Goal: Task Accomplishment & Management: Manage account settings

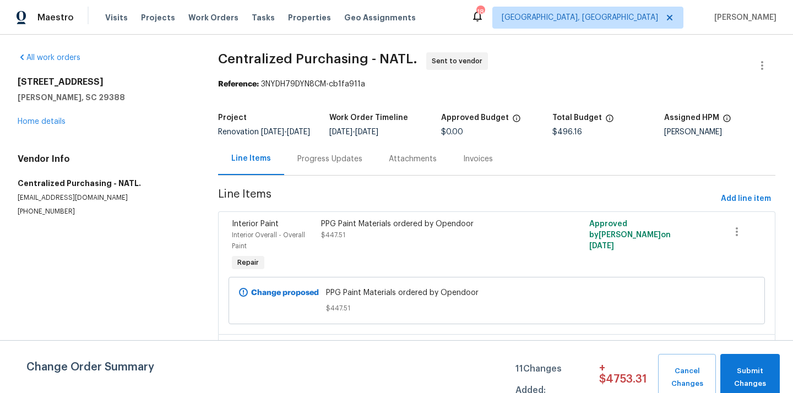
click at [617, 15] on span "[GEOGRAPHIC_DATA], [GEOGRAPHIC_DATA]" at bounding box center [580, 17] width 156 height 11
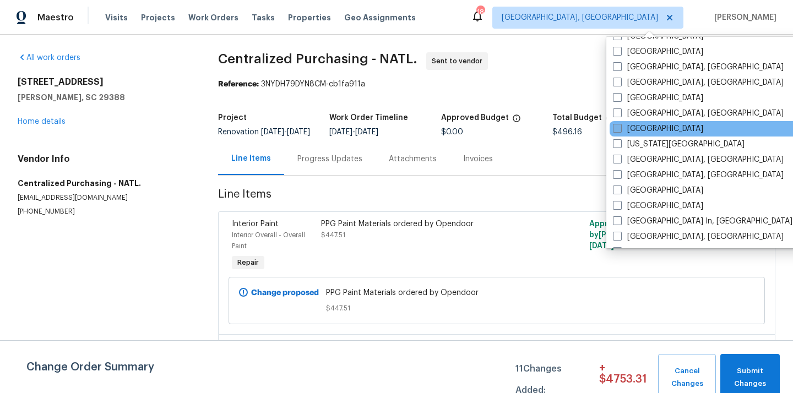
scroll to position [325, 0]
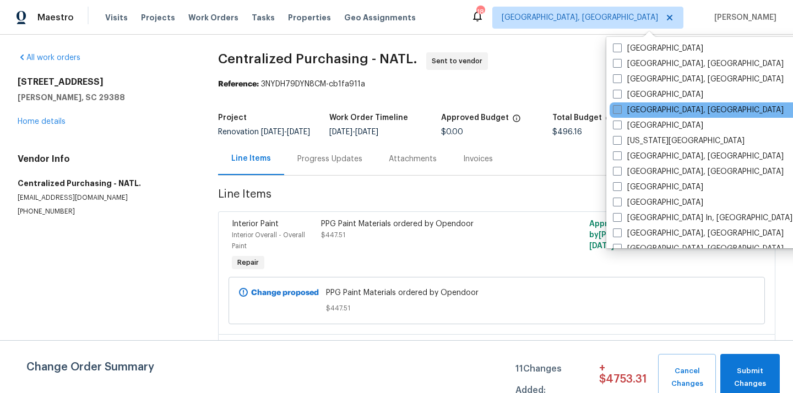
click at [636, 111] on label "[GEOGRAPHIC_DATA], [GEOGRAPHIC_DATA]" at bounding box center [698, 110] width 171 height 11
click at [620, 111] on input "[GEOGRAPHIC_DATA], [GEOGRAPHIC_DATA]" at bounding box center [616, 108] width 7 height 7
checkbox input "true"
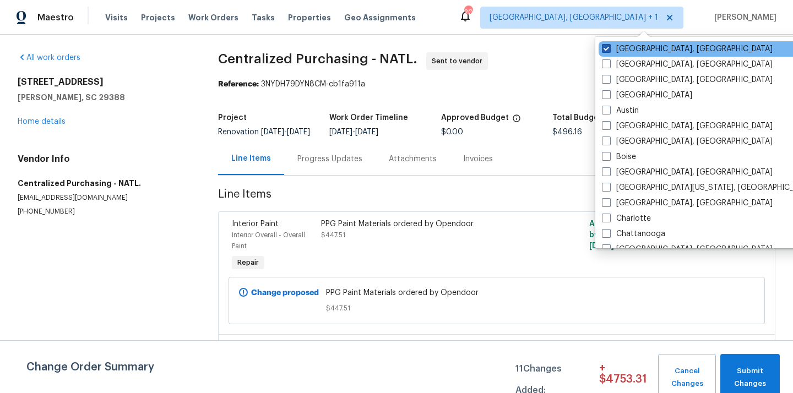
click at [619, 51] on label "[GEOGRAPHIC_DATA], [GEOGRAPHIC_DATA]" at bounding box center [687, 49] width 171 height 11
click at [609, 51] on input "[GEOGRAPHIC_DATA], [GEOGRAPHIC_DATA]" at bounding box center [605, 47] width 7 height 7
checkbox input "false"
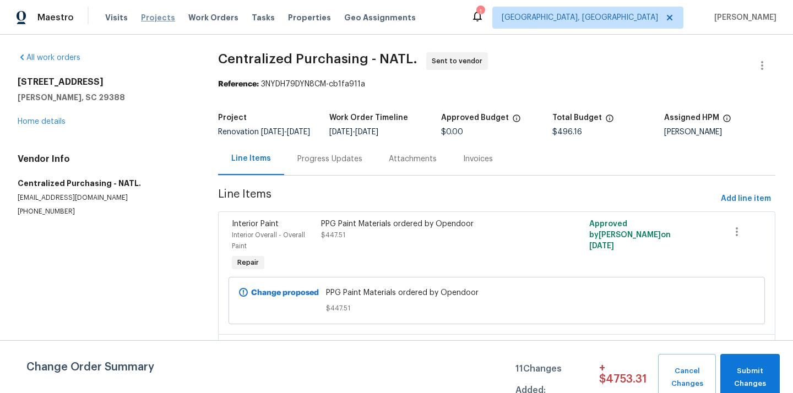
click at [151, 17] on span "Projects" at bounding box center [158, 17] width 34 height 11
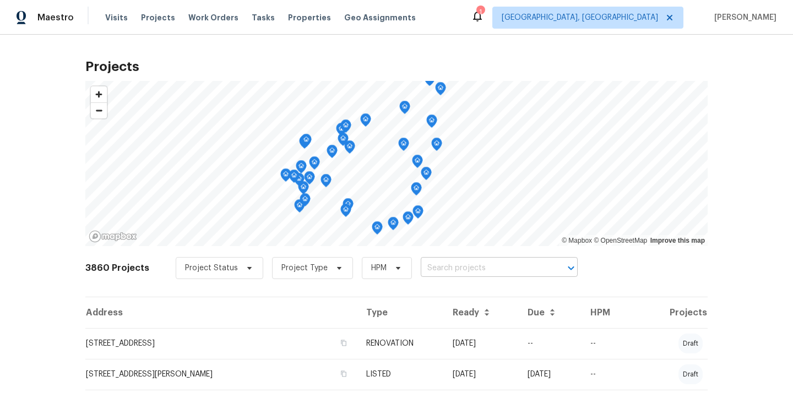
click at [455, 269] on input "text" at bounding box center [484, 268] width 126 height 17
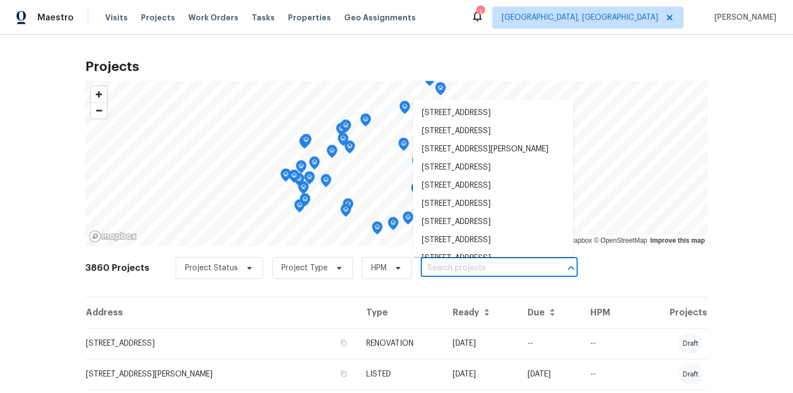
paste input "5765 Liberty Creek Dr E Indianapolis IN 46254"
type input "5765 Liberty Creek Dr E Indianapolis IN 46254"
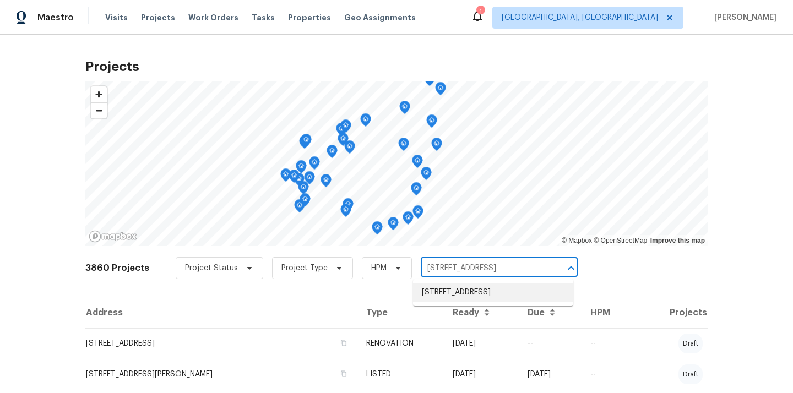
click at [451, 294] on li "5765 Liberty Creek Dr E, Indianapolis, IN 46254" at bounding box center [493, 293] width 160 height 18
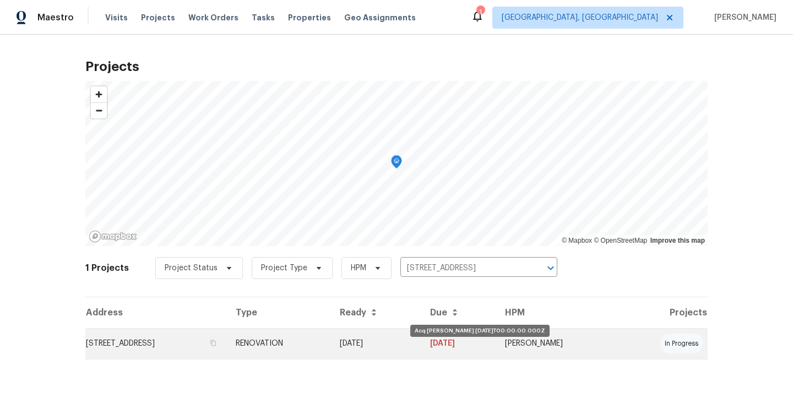
click at [421, 338] on td "[DATE]" at bounding box center [376, 343] width 90 height 31
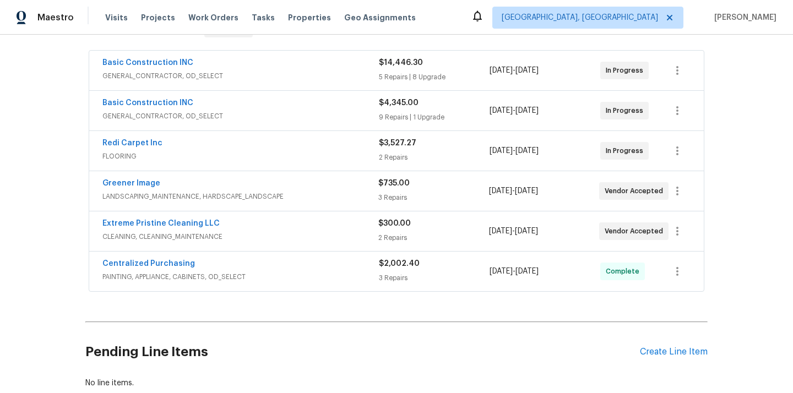
scroll to position [241, 0]
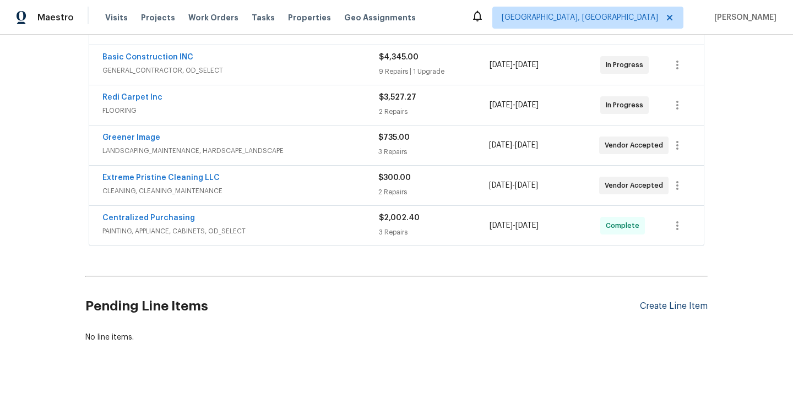
click at [679, 302] on div "Create Line Item" at bounding box center [674, 306] width 68 height 10
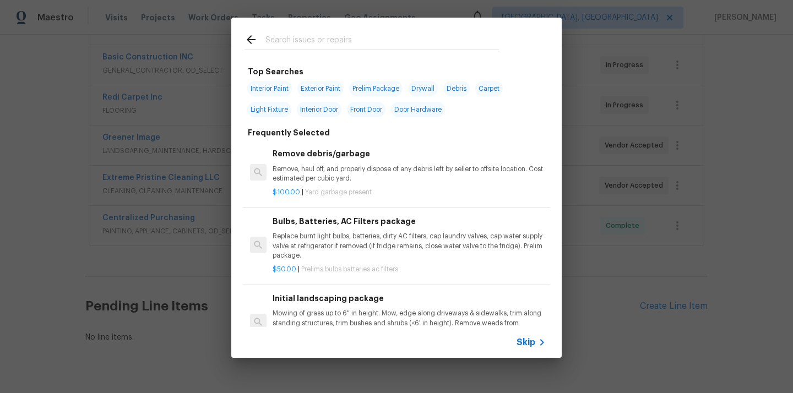
click at [433, 41] on input "text" at bounding box center [383, 41] width 234 height 17
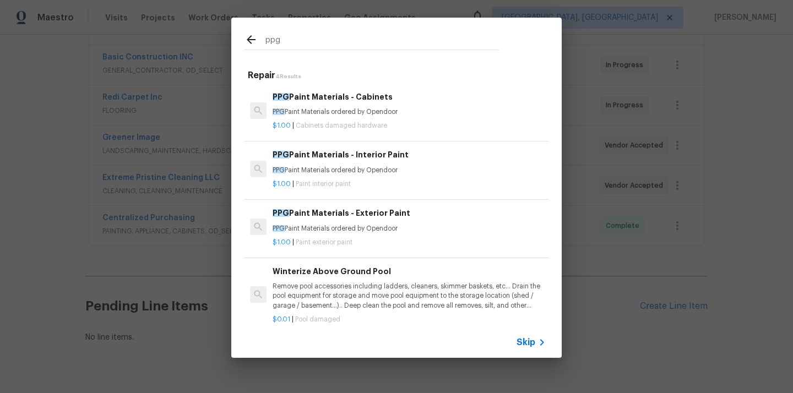
type input "ppg"
click at [396, 166] on p "PPG Paint Materials ordered by Opendoor" at bounding box center [409, 170] width 273 height 9
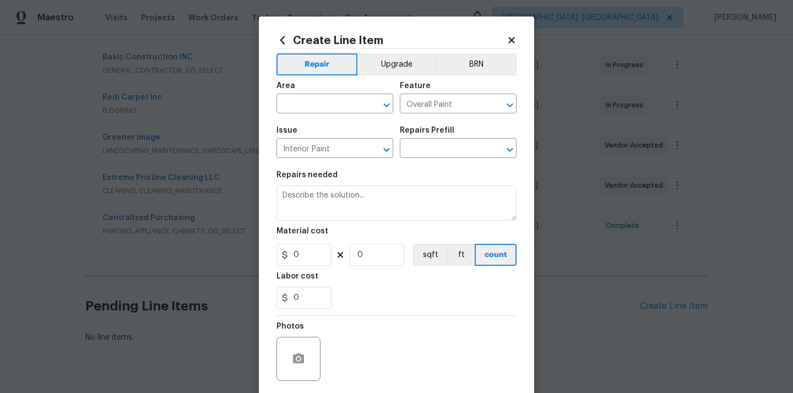
type input "PPG Paint Materials - Interior Paint $1.00"
type textarea "PPG Paint Materials ordered by Opendoor"
type input "1"
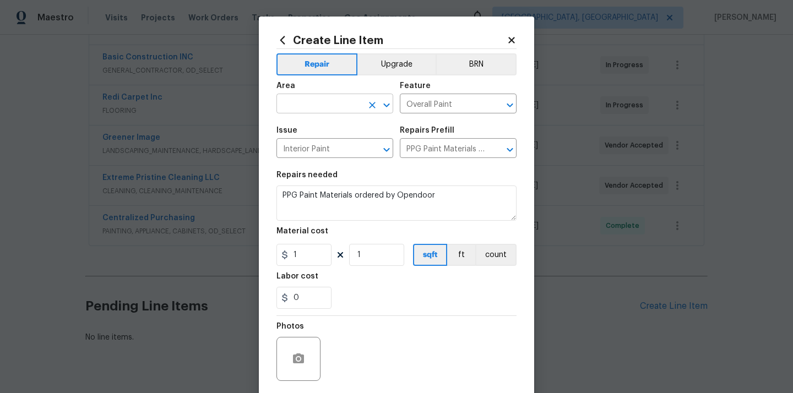
click at [335, 106] on input "text" at bounding box center [320, 104] width 86 height 17
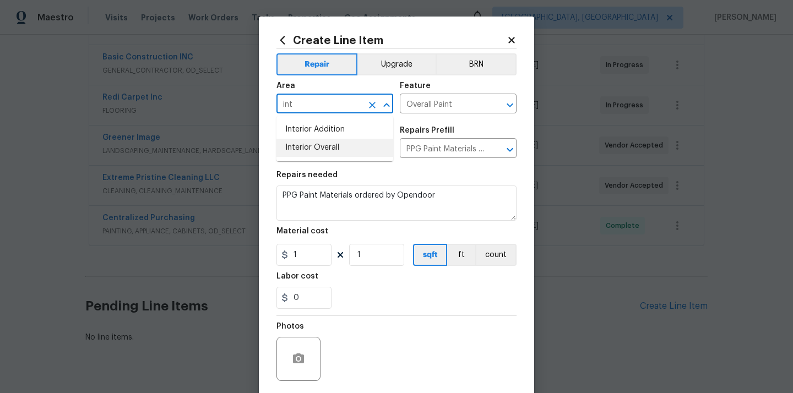
click at [328, 153] on li "Interior Overall" at bounding box center [335, 148] width 117 height 18
type input "Interior Overall"
drag, startPoint x: 306, startPoint y: 256, endPoint x: 271, endPoint y: 256, distance: 34.7
click at [274, 256] on div "Create Line Item Repair Upgrade BRN Area Interior Overall ​ Feature Overall Pai…" at bounding box center [396, 237] width 275 height 441
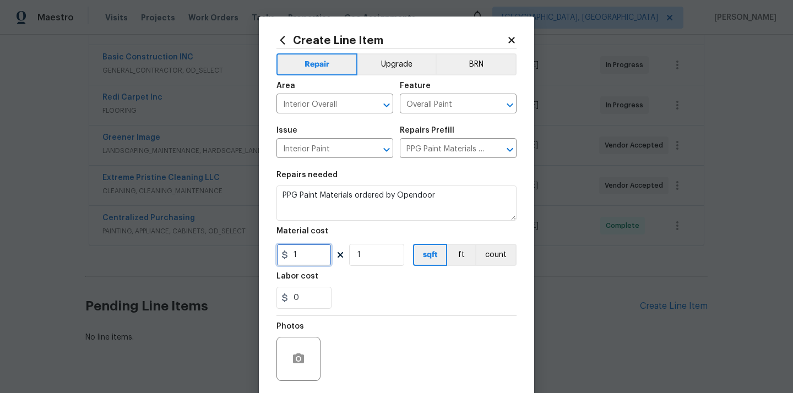
paste input "2.39"
type input "12.39"
click at [379, 294] on div "0" at bounding box center [397, 298] width 240 height 22
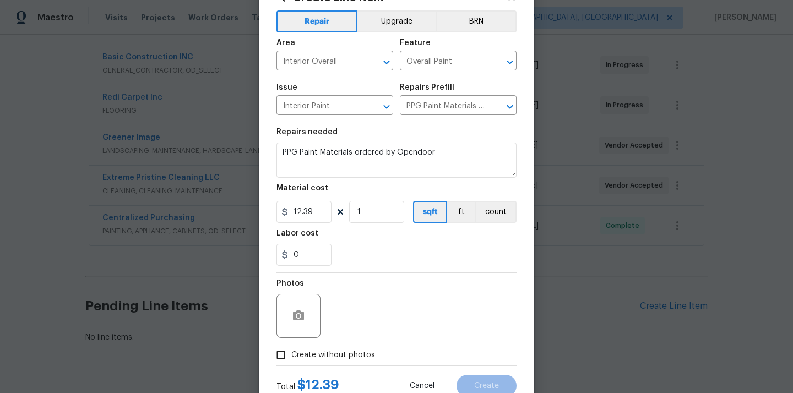
scroll to position [82, 0]
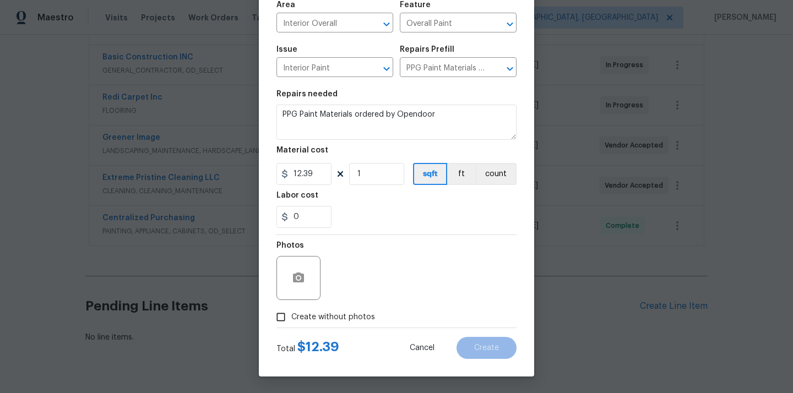
click at [357, 312] on span "Create without photos" at bounding box center [333, 318] width 84 height 12
click at [291, 311] on input "Create without photos" at bounding box center [281, 317] width 21 height 21
checkbox input "true"
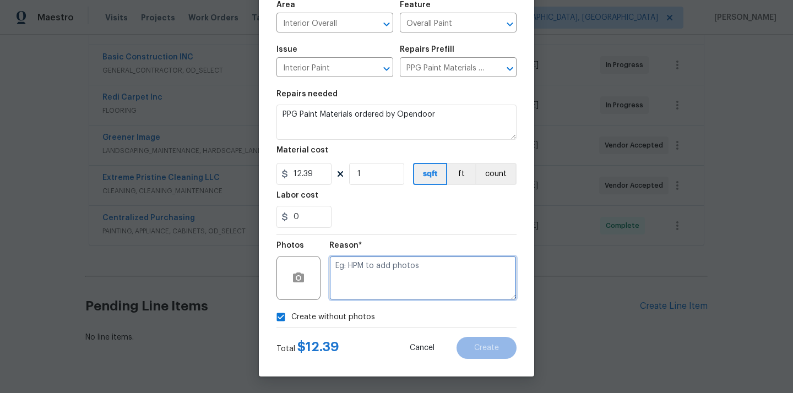
click at [369, 282] on textarea at bounding box center [422, 278] width 187 height 44
type textarea "N/A"
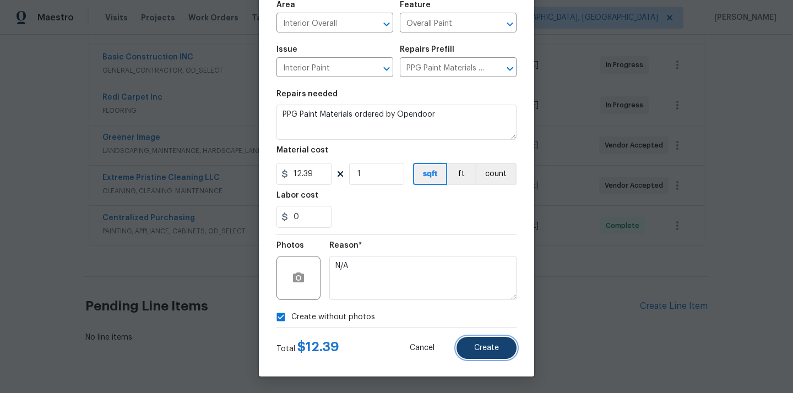
click at [493, 353] on button "Create" at bounding box center [487, 348] width 60 height 22
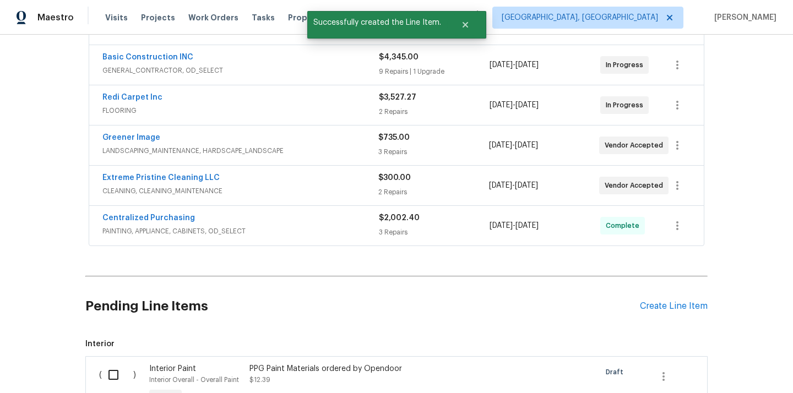
scroll to position [392, 0]
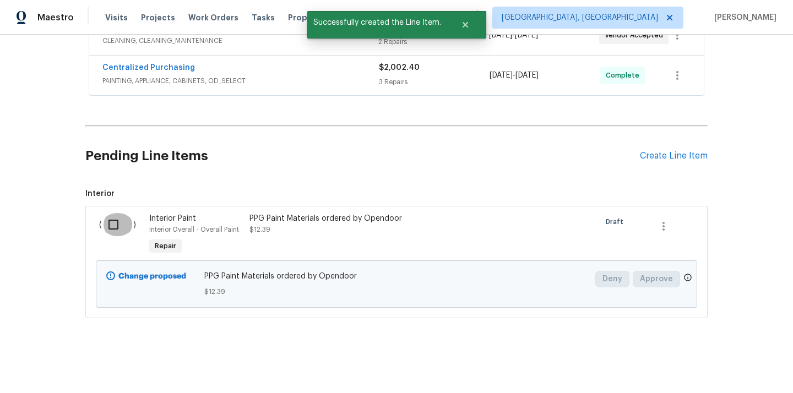
click at [121, 225] on input "checkbox" at bounding box center [117, 224] width 31 height 23
checkbox input "true"
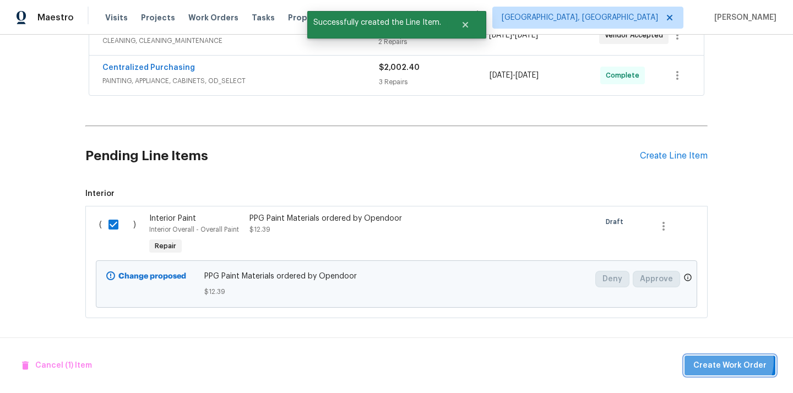
click at [726, 361] on span "Create Work Order" at bounding box center [730, 366] width 73 height 14
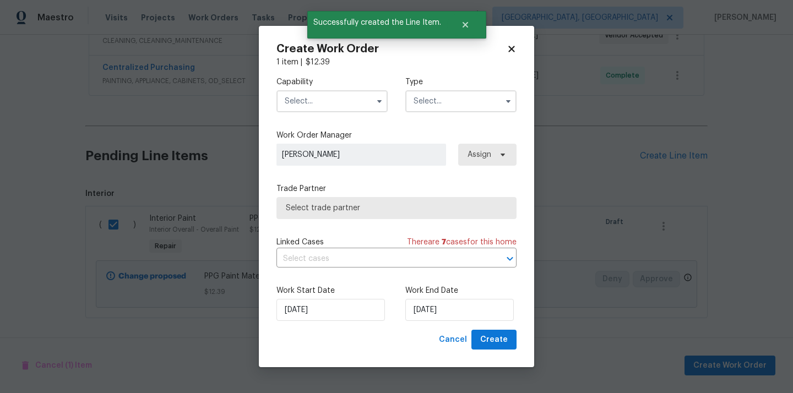
click at [337, 98] on input "text" at bounding box center [332, 101] width 111 height 22
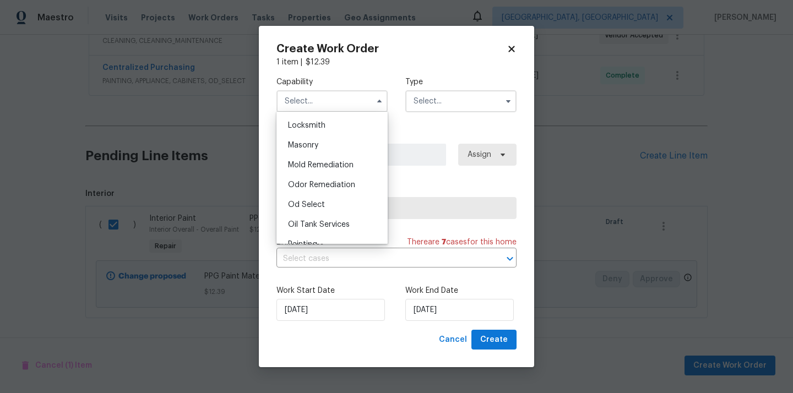
scroll to position [846, 0]
click at [337, 213] on div "Painting" at bounding box center [332, 204] width 106 height 20
type input "Painting"
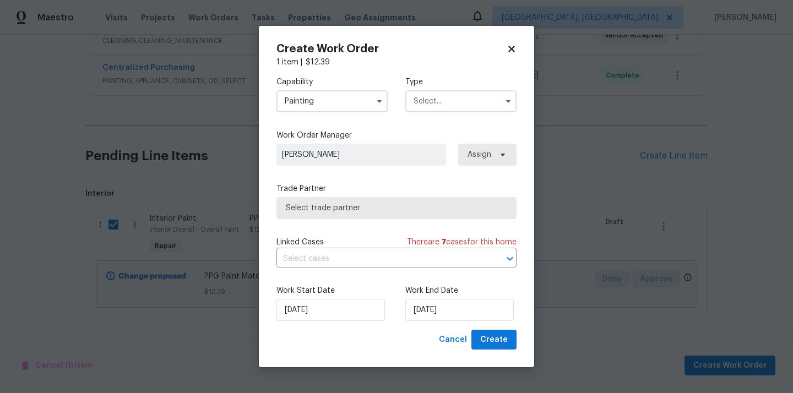
click at [454, 107] on input "text" at bounding box center [461, 101] width 111 height 22
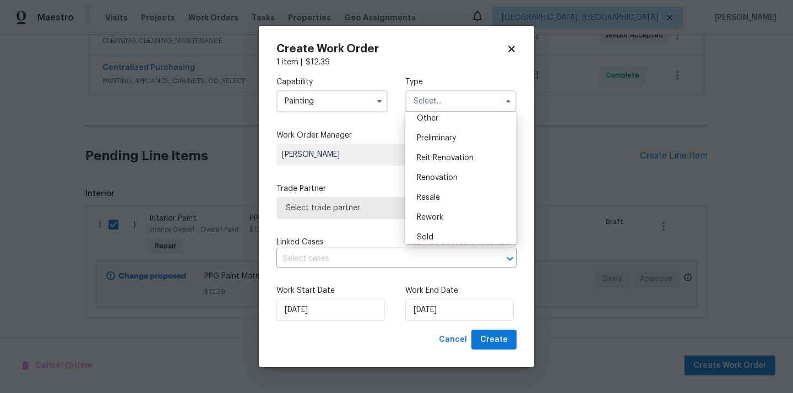
scroll to position [250, 0]
click at [450, 158] on div "Renovation" at bounding box center [461, 152] width 106 height 20
type input "Renovation"
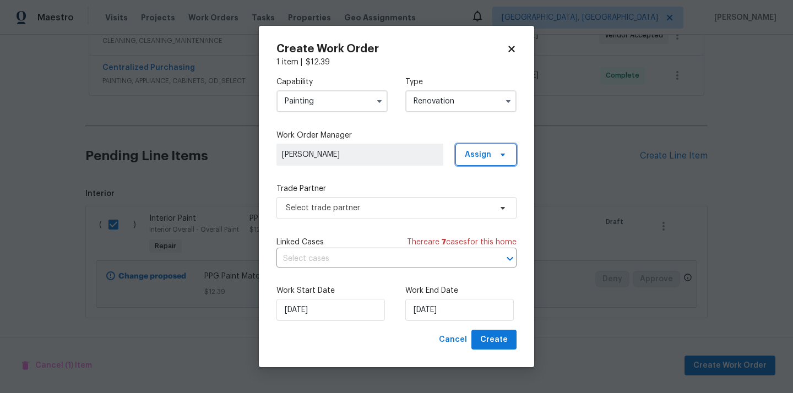
click at [494, 163] on span "Assign" at bounding box center [486, 155] width 61 height 22
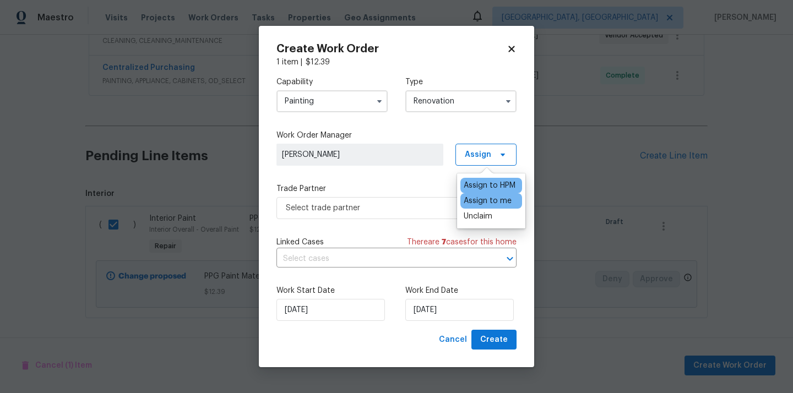
click at [482, 198] on div "Assign to me" at bounding box center [488, 201] width 48 height 11
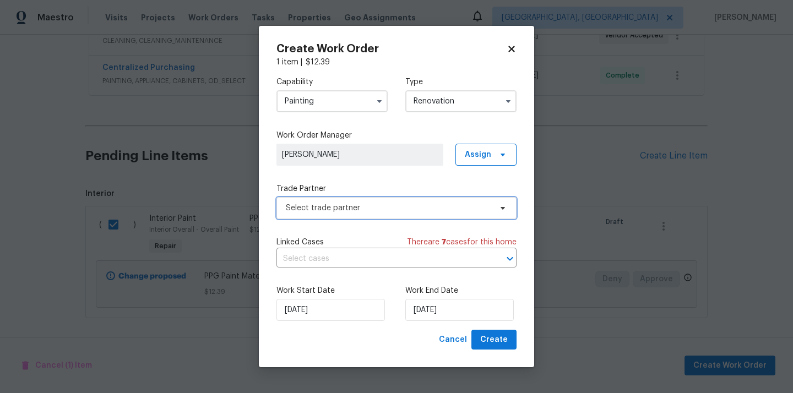
click at [388, 207] on span "Select trade partner" at bounding box center [389, 208] width 206 height 11
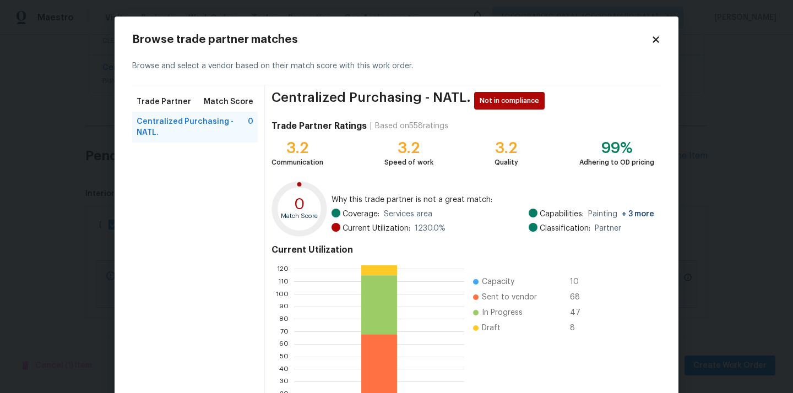
scroll to position [93, 0]
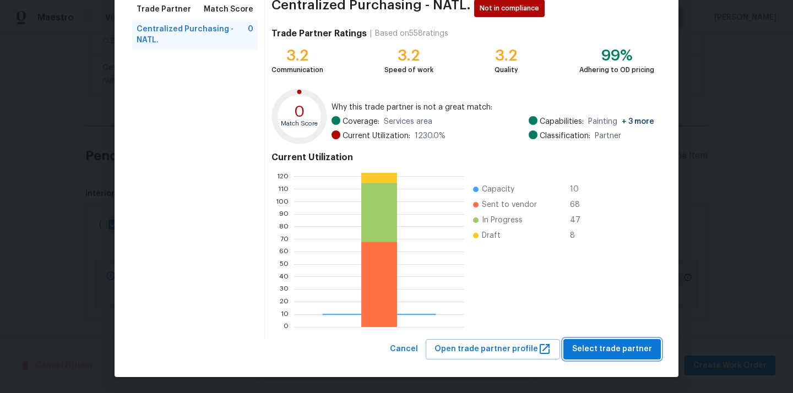
click at [593, 347] on span "Select trade partner" at bounding box center [612, 350] width 80 height 14
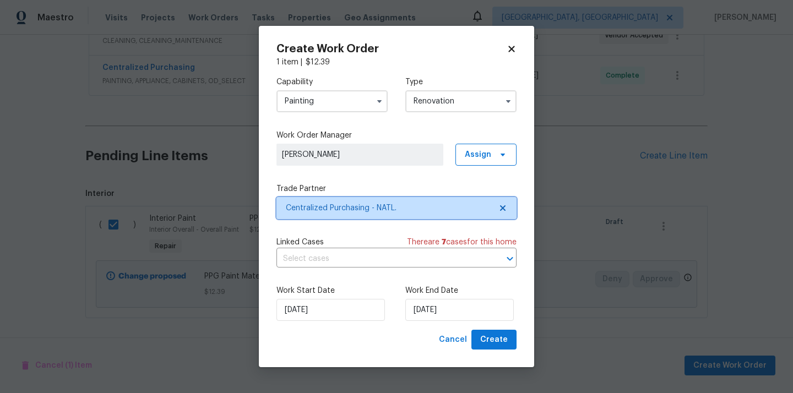
scroll to position [0, 0]
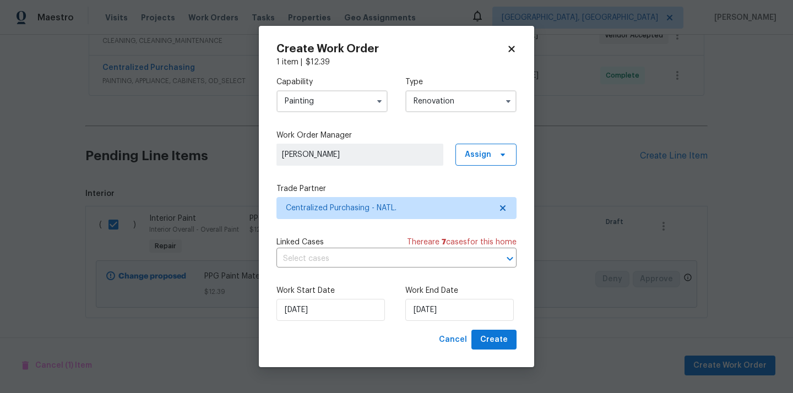
click at [511, 350] on div "Create Work Order 1 item | $ 12.39 Capability Painting Type Renovation Work Ord…" at bounding box center [396, 197] width 275 height 342
click at [506, 341] on span "Create" at bounding box center [494, 340] width 28 height 14
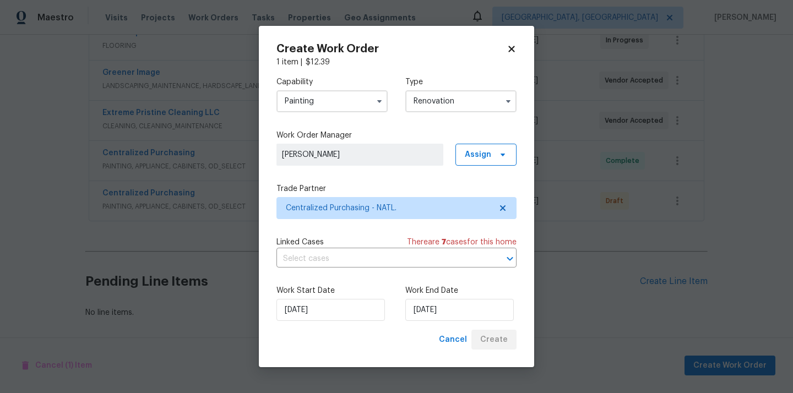
scroll to position [306, 0]
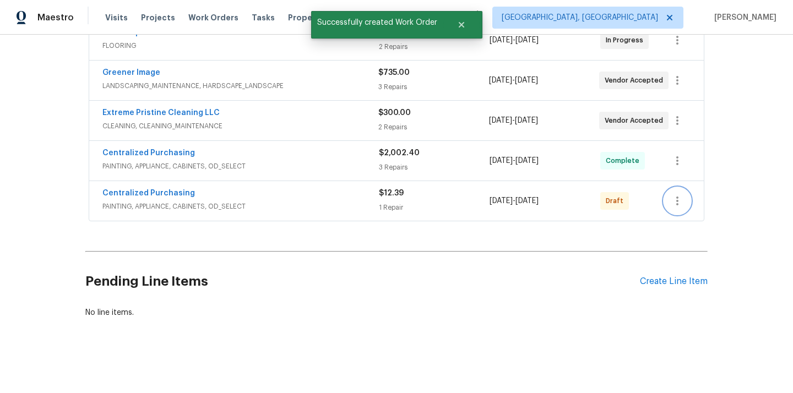
click at [684, 202] on button "button" at bounding box center [677, 201] width 26 height 26
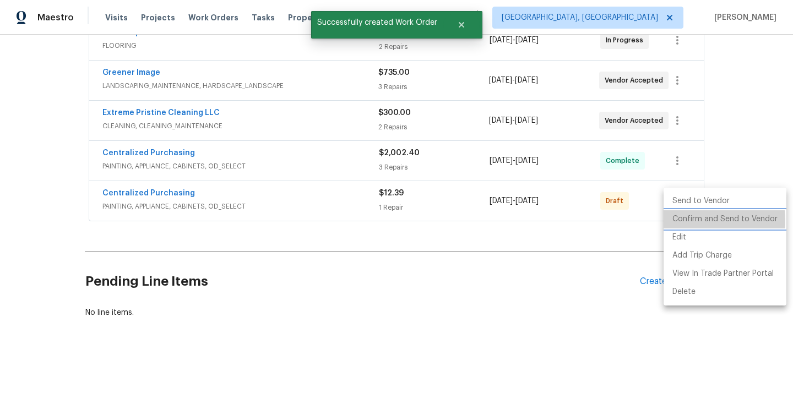
click at [680, 221] on li "Confirm and Send to Vendor" at bounding box center [725, 219] width 123 height 18
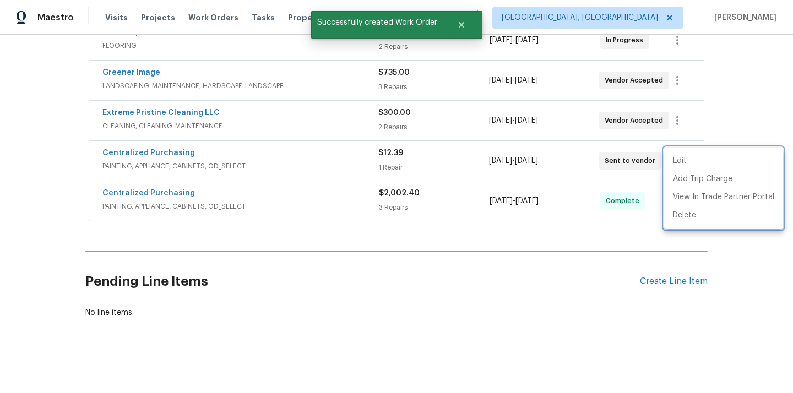
click at [175, 155] on div at bounding box center [396, 196] width 793 height 393
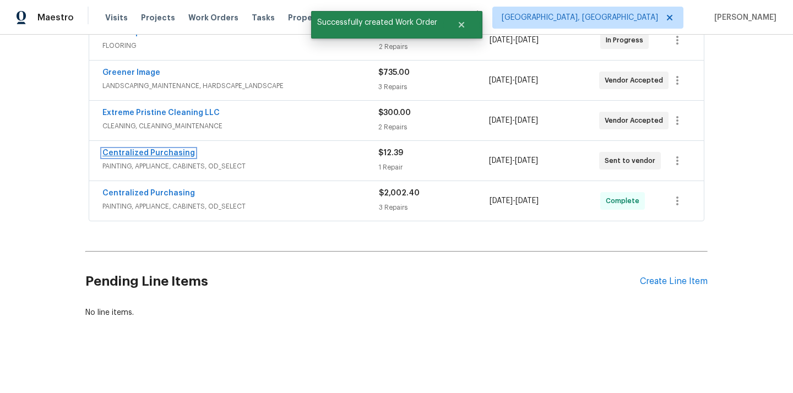
click at [163, 154] on link "Centralized Purchasing" at bounding box center [148, 153] width 93 height 8
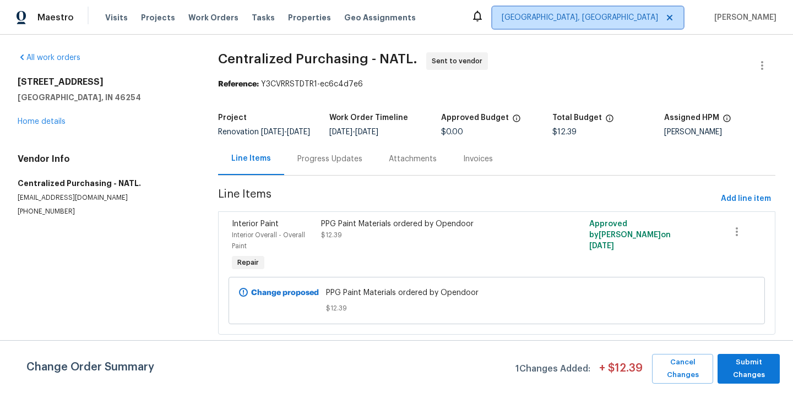
click at [624, 15] on span "[GEOGRAPHIC_DATA], [GEOGRAPHIC_DATA]" at bounding box center [580, 17] width 156 height 11
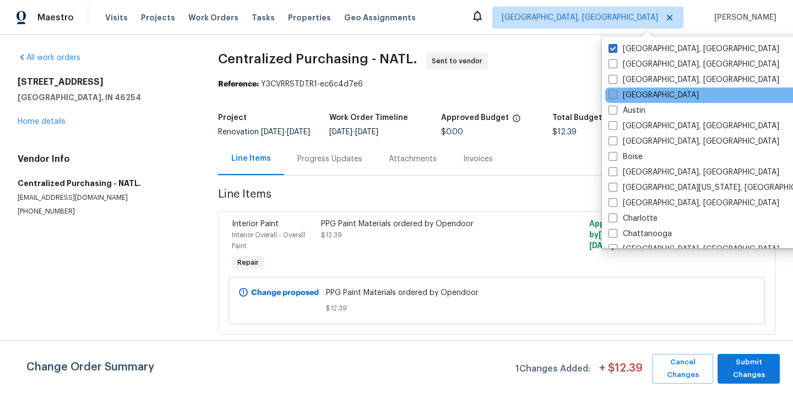
click at [626, 97] on label "[GEOGRAPHIC_DATA]" at bounding box center [654, 95] width 90 height 11
click at [616, 97] on input "[GEOGRAPHIC_DATA]" at bounding box center [612, 93] width 7 height 7
checkbox input "true"
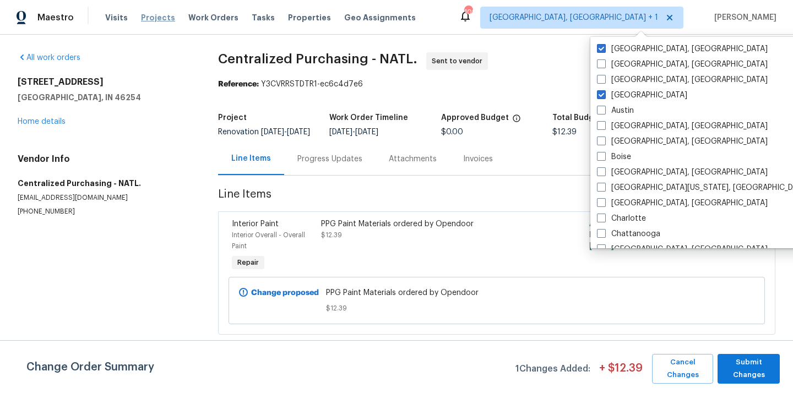
click at [150, 20] on span "Projects" at bounding box center [158, 17] width 34 height 11
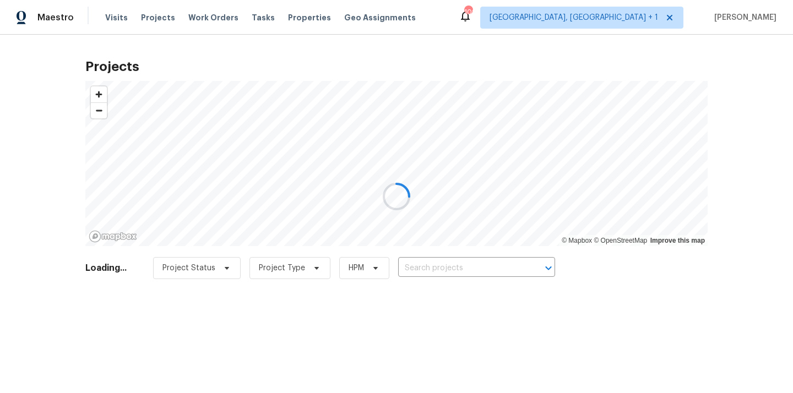
click at [429, 264] on div at bounding box center [396, 196] width 793 height 393
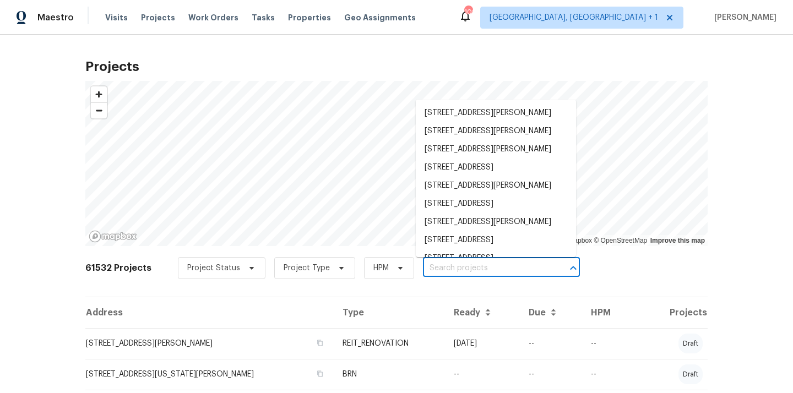
click at [429, 264] on input "text" at bounding box center [486, 268] width 126 height 17
paste input "7699 Wild Cherry Ln, Lithonia, GA 30038"
type input "7699 Wild Cherry Ln, Lithonia, GA 30038"
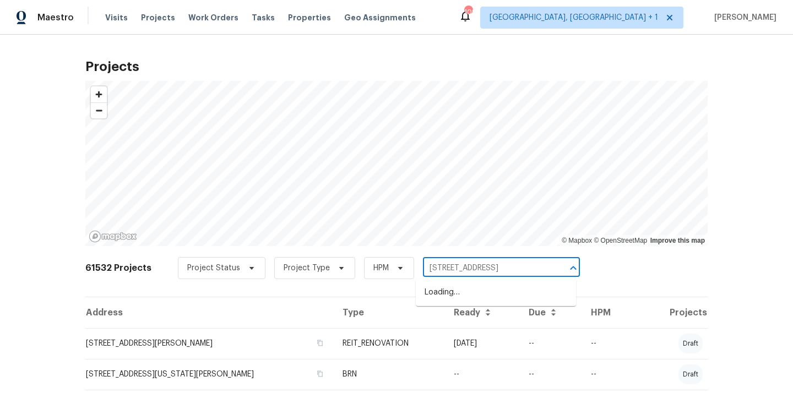
scroll to position [0, 25]
click at [440, 289] on li "7699 Wild Cherry Ln, Lithonia, GA 30038" at bounding box center [496, 293] width 160 height 18
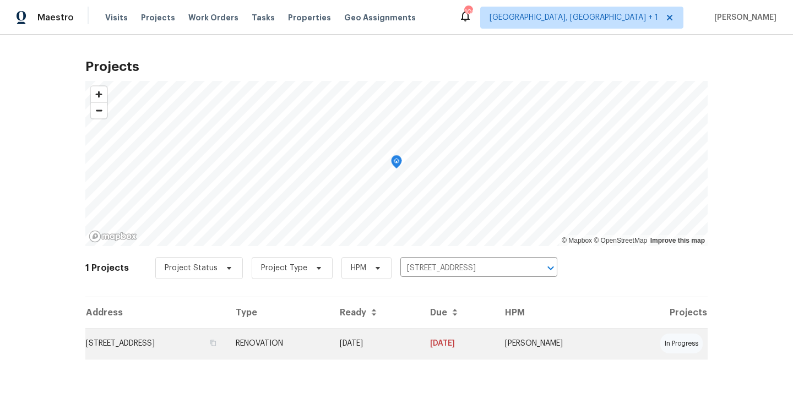
click at [227, 343] on td "7699 Wild Cherry Ln, Lithonia, GA 30038" at bounding box center [156, 343] width 142 height 31
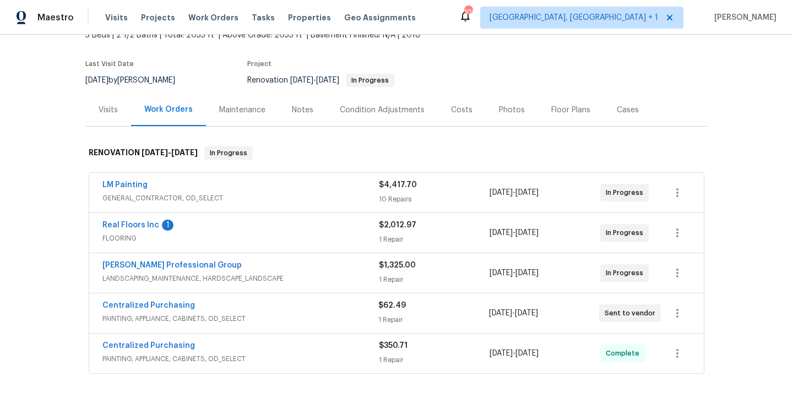
scroll to position [104, 0]
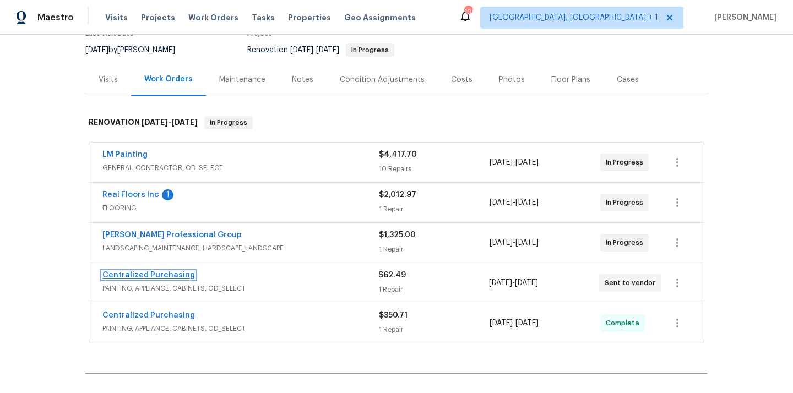
click at [164, 277] on link "Centralized Purchasing" at bounding box center [148, 276] width 93 height 8
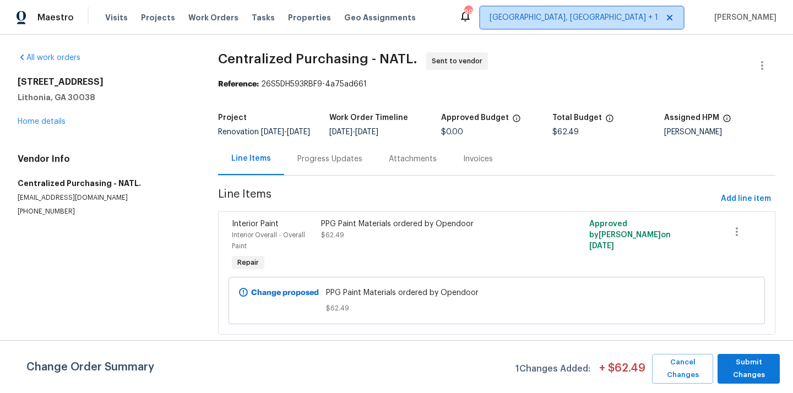
click at [639, 17] on span "Indianapolis, IN + 1" at bounding box center [574, 17] width 169 height 11
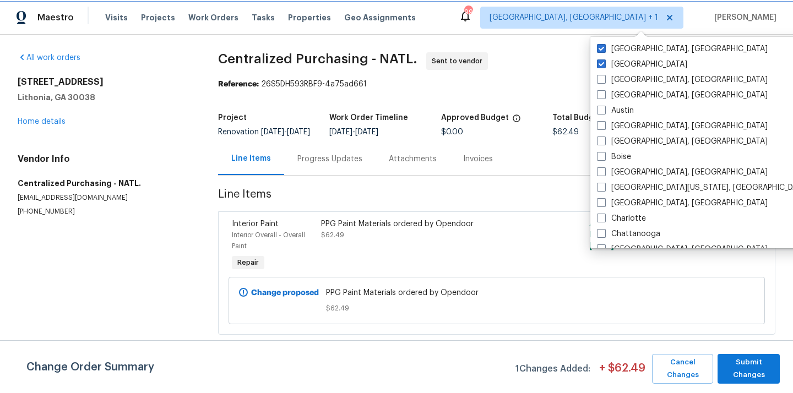
click at [674, 20] on icon at bounding box center [670, 17] width 9 height 9
checkbox input "false"
checkbox input "true"
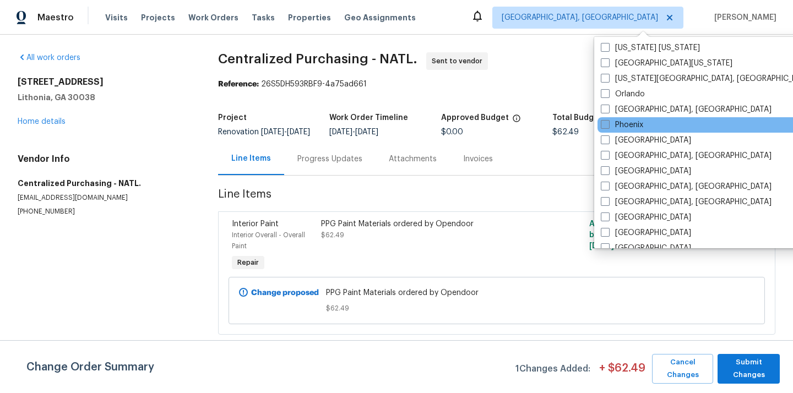
click at [637, 126] on label "Phoenix" at bounding box center [622, 125] width 42 height 11
click at [608, 126] on input "Phoenix" at bounding box center [604, 123] width 7 height 7
checkbox input "true"
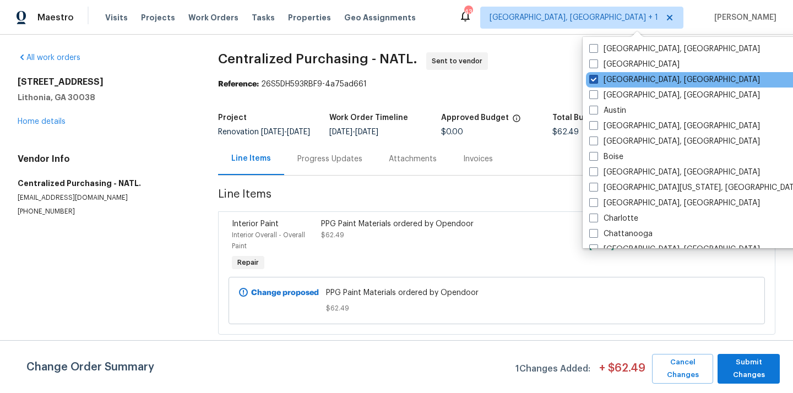
click at [597, 75] on span at bounding box center [594, 79] width 9 height 9
click at [597, 75] on input "[GEOGRAPHIC_DATA], [GEOGRAPHIC_DATA]" at bounding box center [593, 77] width 7 height 7
checkbox input "false"
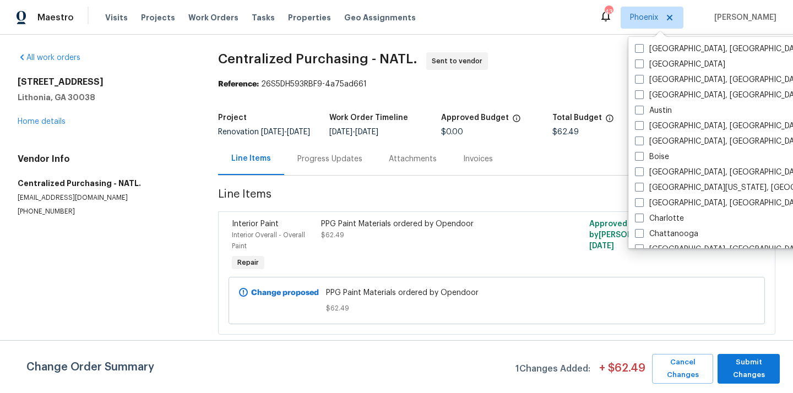
click at [150, 25] on div "Visits Projects Work Orders Tasks Properties Geo Assignments" at bounding box center [267, 18] width 324 height 22
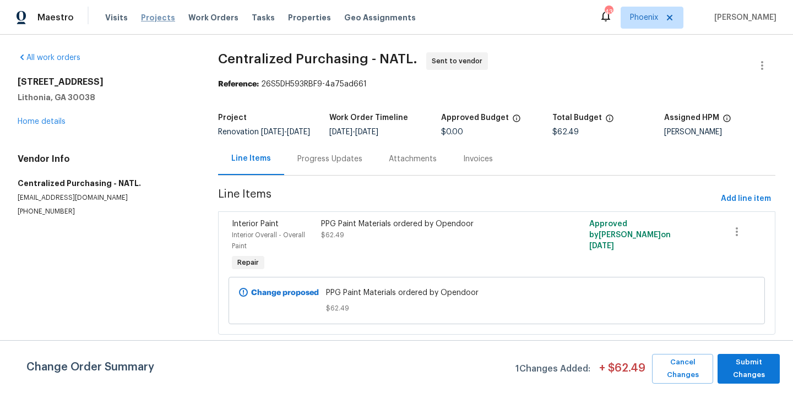
click at [148, 20] on span "Projects" at bounding box center [158, 17] width 34 height 11
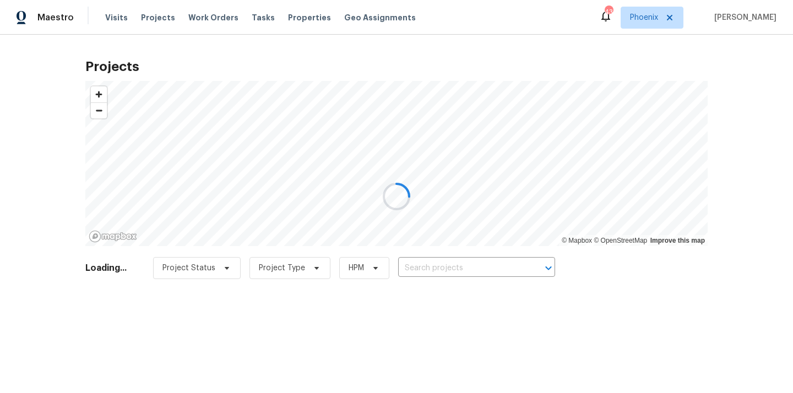
click at [440, 257] on div at bounding box center [396, 196] width 793 height 393
click at [441, 268] on div at bounding box center [396, 196] width 793 height 393
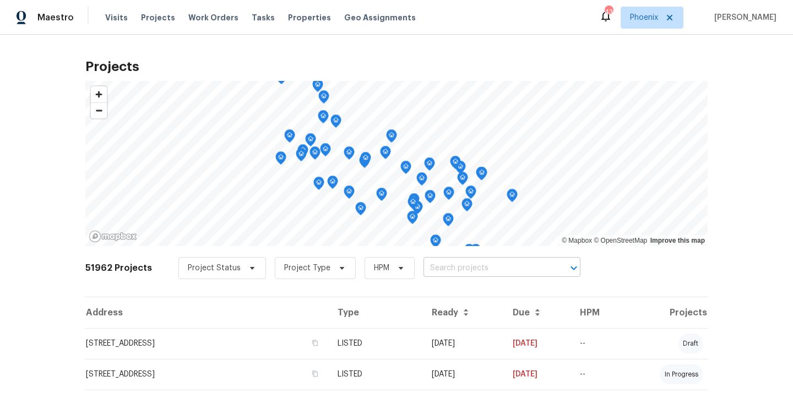
click at [441, 268] on input "text" at bounding box center [487, 268] width 126 height 17
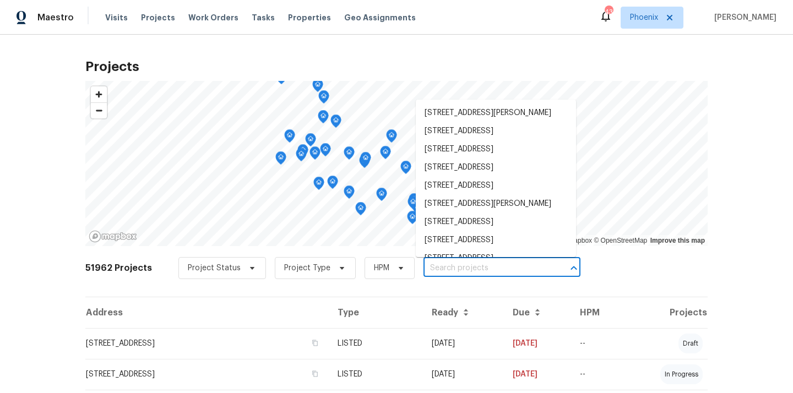
paste input "2337 W Tierra Buena Ln, Phoenix, AZ 85023"
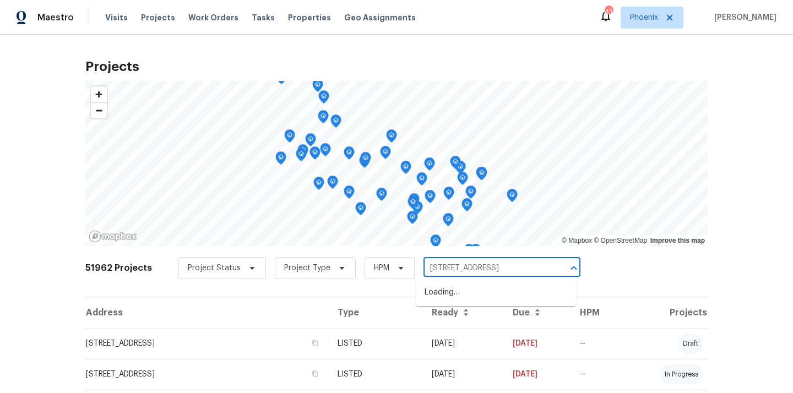
scroll to position [0, 34]
type input "2337 W Tierra Buena Ln, Phoenix, AZ 85023"
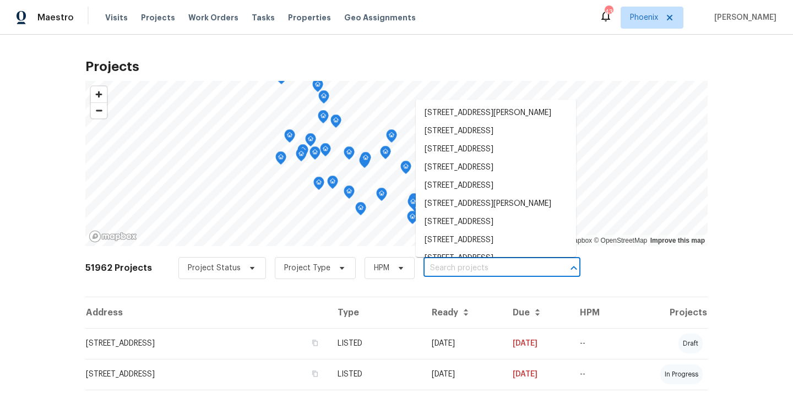
click at [445, 268] on input "text" at bounding box center [487, 268] width 126 height 17
paste input "2337 W Tierra Buena Ln, Phoenix, AZ 85023"
type input "2337 W Tierra Buena Ln, Phoenix, AZ 85023"
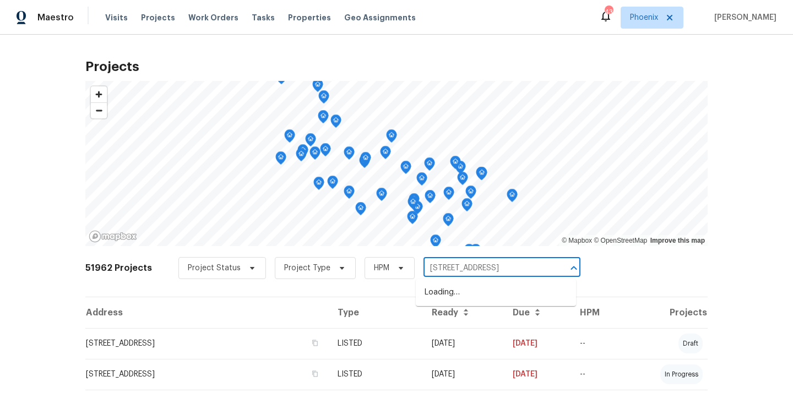
scroll to position [0, 34]
click at [449, 291] on li "2337 W Tierra Buena Ln, Phoenix, AZ 85023" at bounding box center [496, 293] width 160 height 18
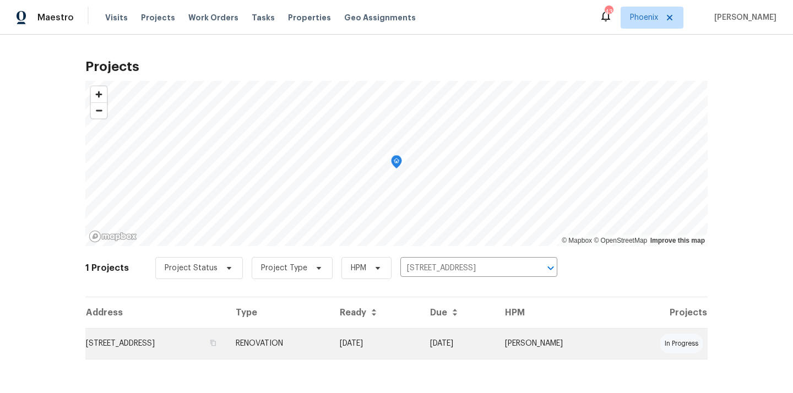
click at [331, 345] on td "RENOVATION" at bounding box center [279, 343] width 104 height 31
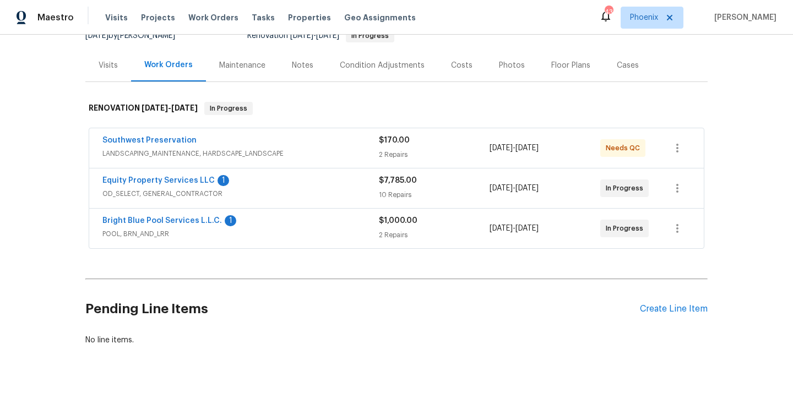
scroll to position [128, 0]
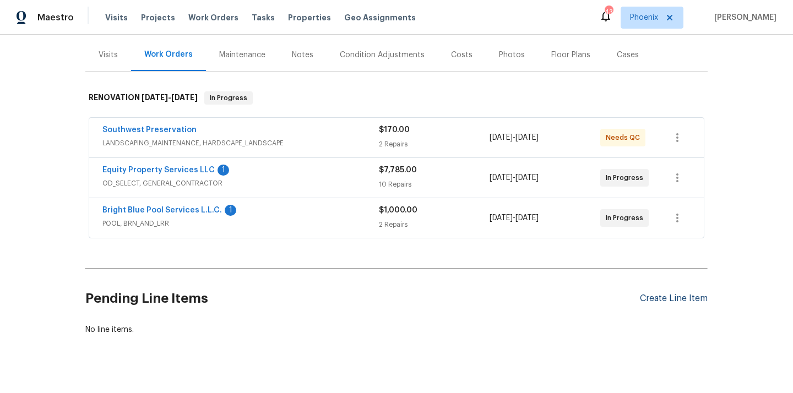
click at [657, 303] on div "Create Line Item" at bounding box center [674, 299] width 68 height 10
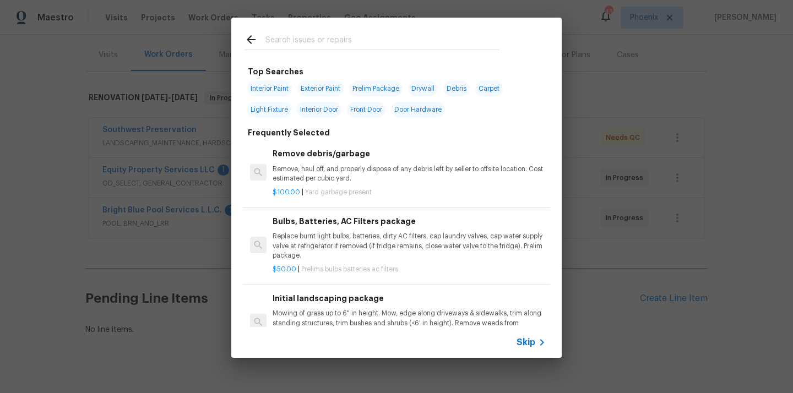
click at [464, 40] on input "text" at bounding box center [383, 41] width 234 height 17
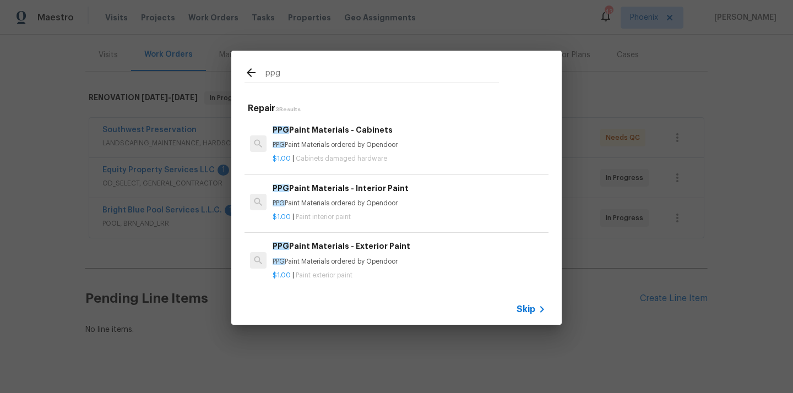
type input "ppg"
click at [376, 196] on div "PPG Paint Materials - Interior Paint PPG Paint Materials ordered by Opendoor" at bounding box center [409, 195] width 273 height 26
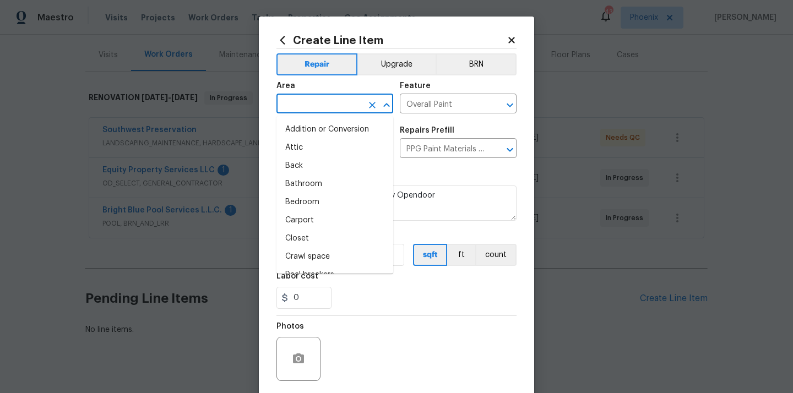
click at [335, 104] on input "text" at bounding box center [320, 104] width 86 height 17
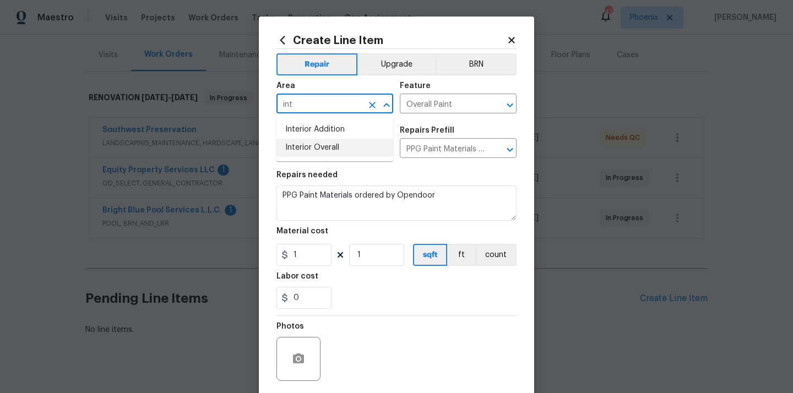
click at [325, 143] on li "Interior Overall" at bounding box center [335, 148] width 117 height 18
type input "Interior Overall"
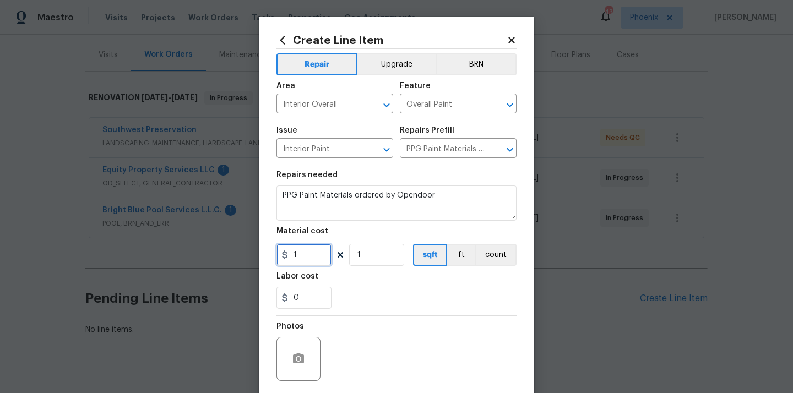
click at [302, 254] on input "1" at bounding box center [304, 255] width 55 height 22
paste input "461.39"
paste input "text"
type input "461.39"
click at [380, 285] on div "Labor cost" at bounding box center [397, 280] width 240 height 14
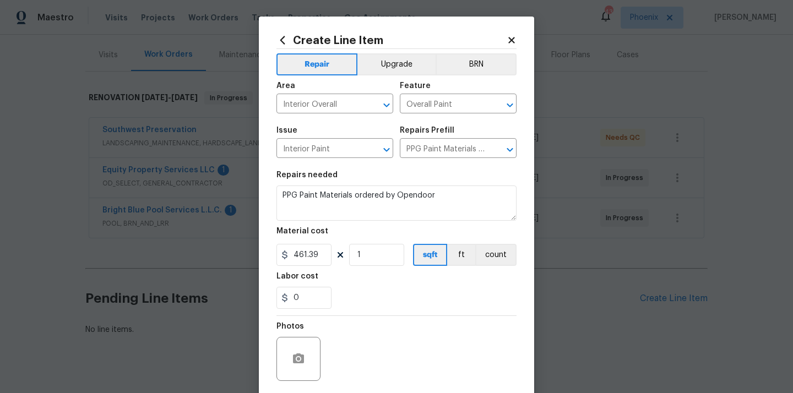
scroll to position [82, 0]
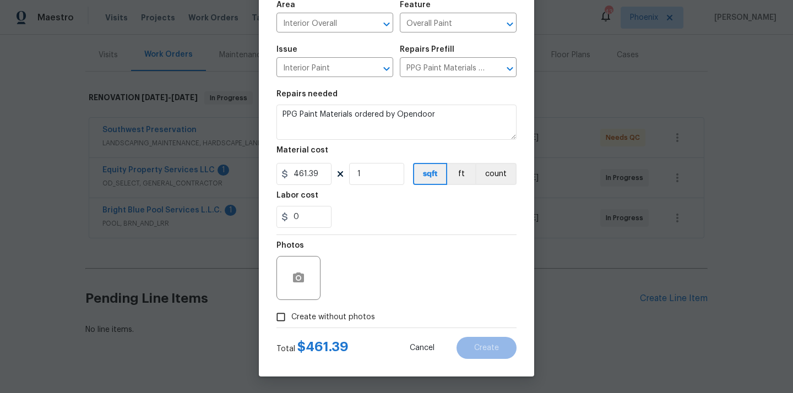
click at [350, 319] on span "Create without photos" at bounding box center [333, 318] width 84 height 12
click at [291, 319] on input "Create without photos" at bounding box center [281, 317] width 21 height 21
checkbox input "true"
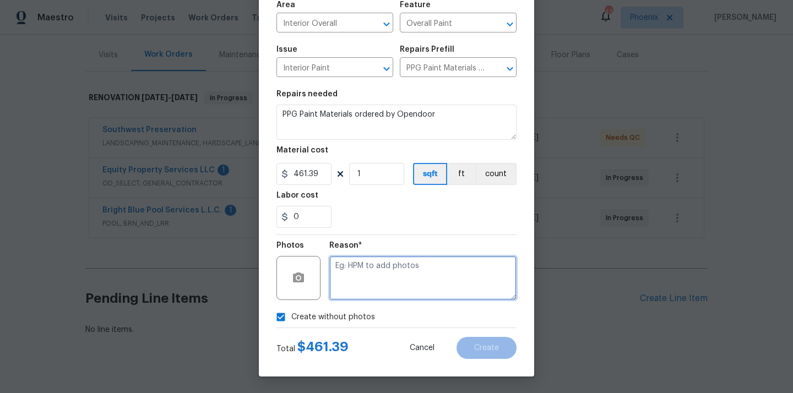
click at [370, 286] on textarea at bounding box center [422, 278] width 187 height 44
type textarea "N/A"
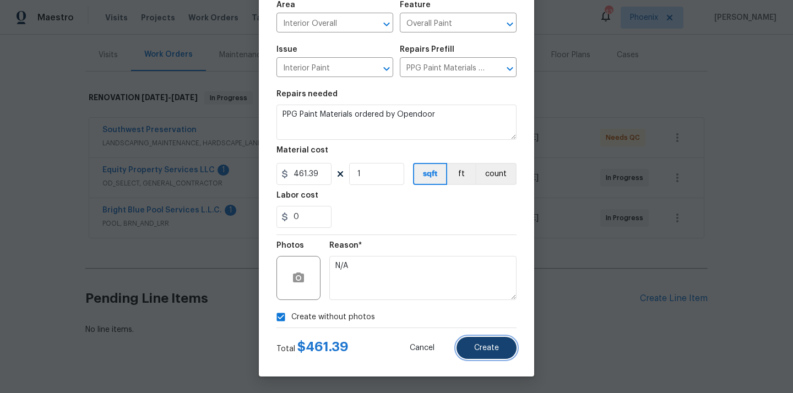
click at [475, 345] on span "Create" at bounding box center [486, 348] width 25 height 8
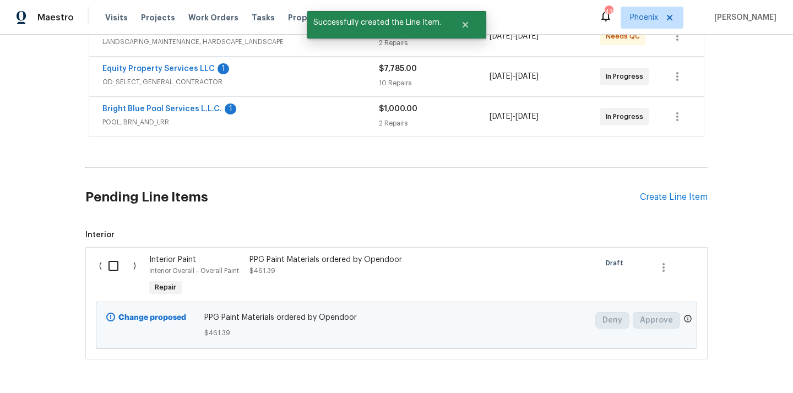
scroll to position [271, 0]
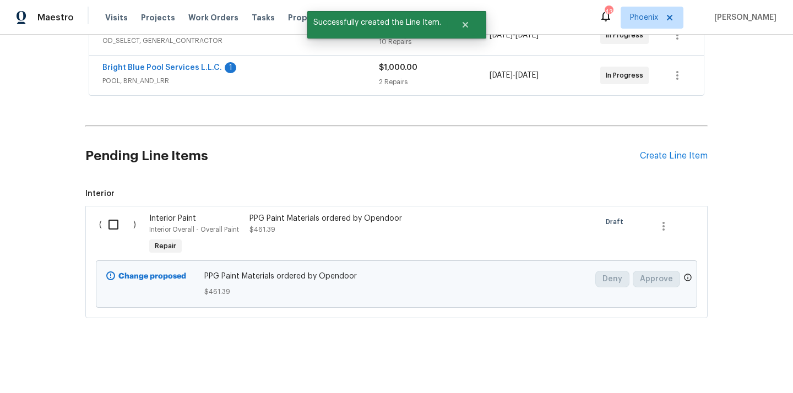
click at [104, 224] on input "checkbox" at bounding box center [117, 224] width 31 height 23
checkbox input "true"
click at [707, 368] on span "Create Work Order" at bounding box center [730, 366] width 73 height 14
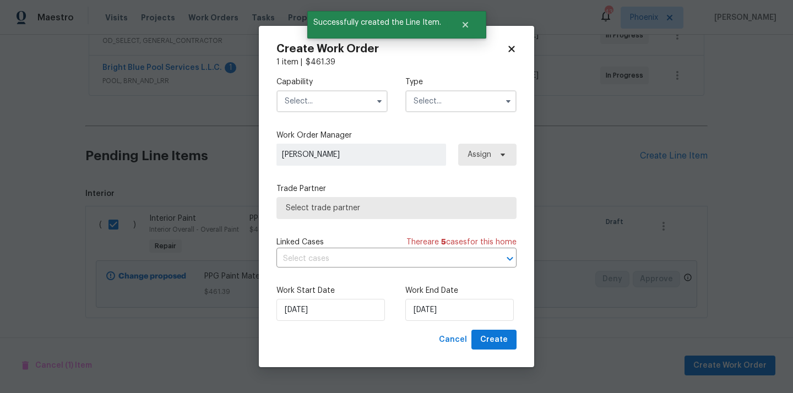
click at [348, 104] on input "text" at bounding box center [332, 101] width 111 height 22
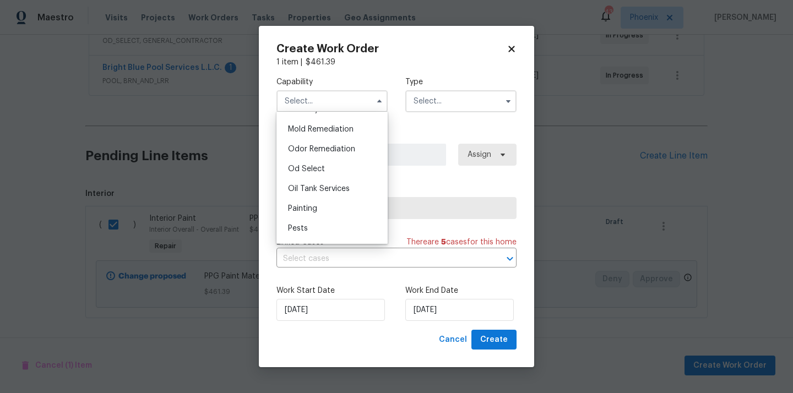
scroll to position [888, 0]
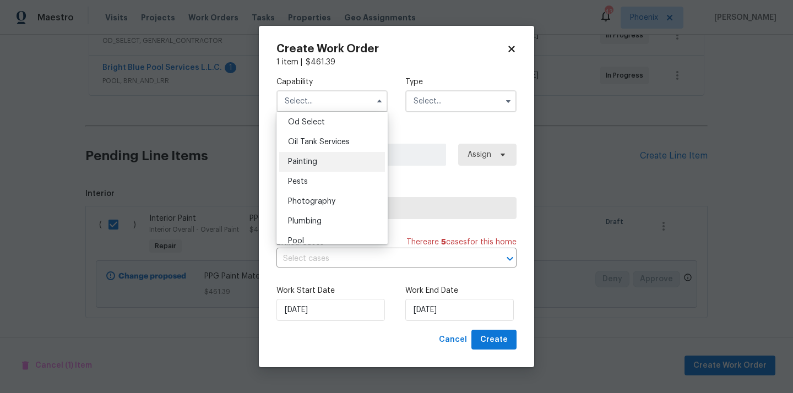
click at [334, 164] on div "Painting" at bounding box center [332, 162] width 106 height 20
type input "Painting"
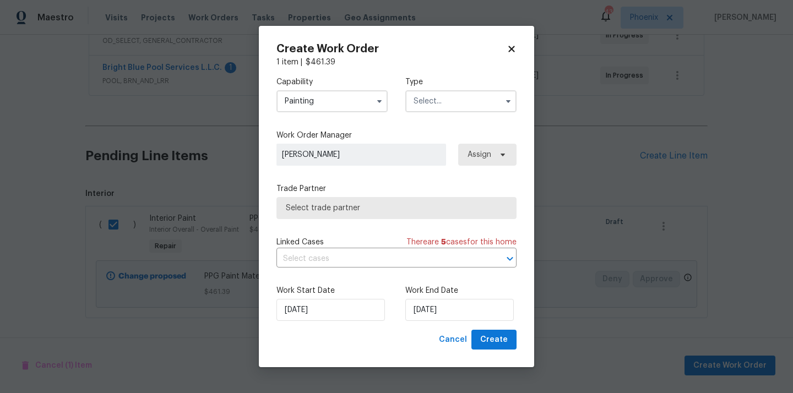
click at [456, 89] on div "Type" at bounding box center [461, 95] width 111 height 36
click at [451, 104] on input "text" at bounding box center [461, 101] width 111 height 22
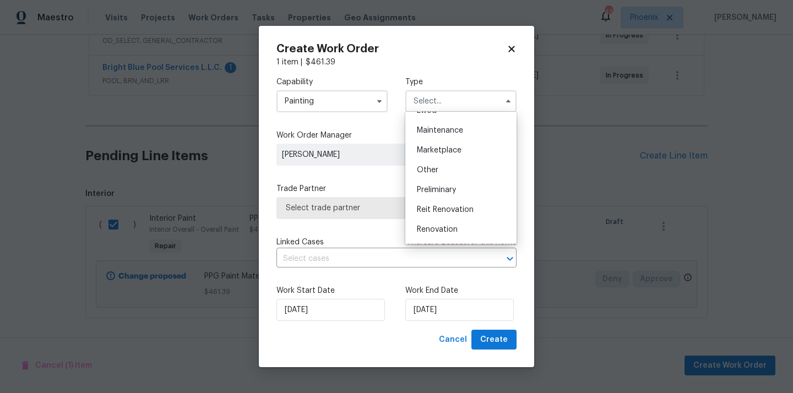
scroll to position [250, 0]
click at [460, 153] on div "Renovation" at bounding box center [461, 152] width 106 height 20
type input "Renovation"
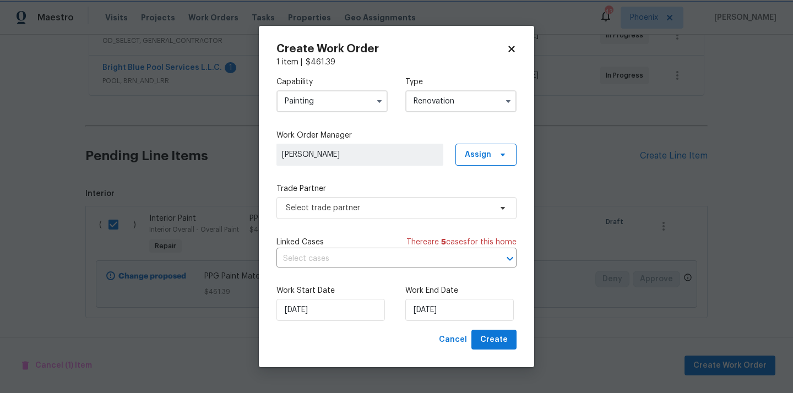
scroll to position [0, 0]
click at [500, 159] on span "Assign" at bounding box center [486, 155] width 61 height 22
click at [493, 206] on div "Assign to me" at bounding box center [488, 201] width 48 height 11
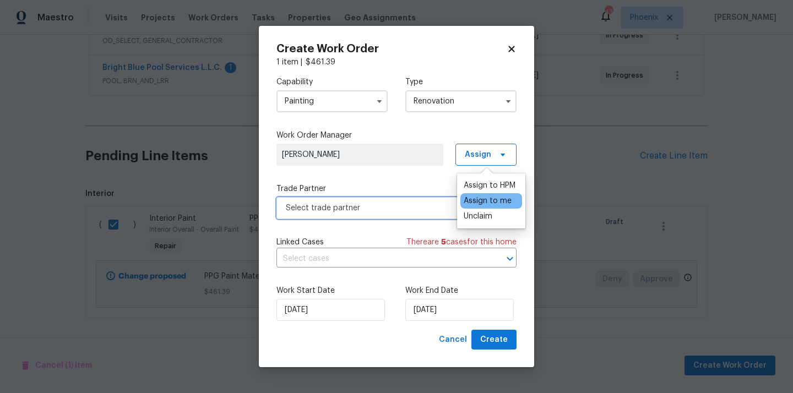
click at [371, 199] on span "Select trade partner" at bounding box center [397, 208] width 240 height 22
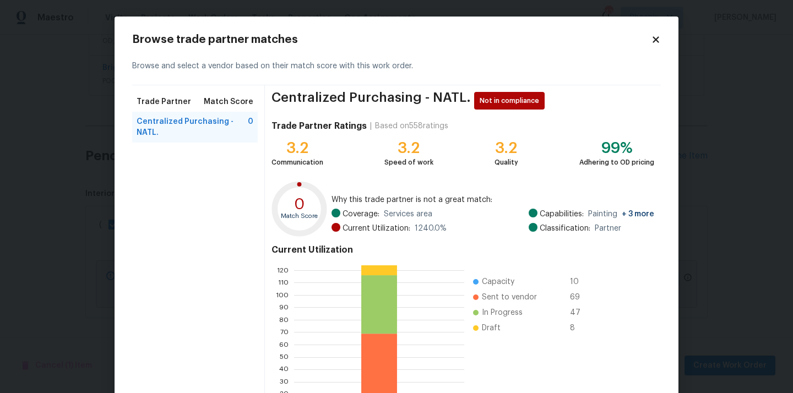
scroll to position [93, 0]
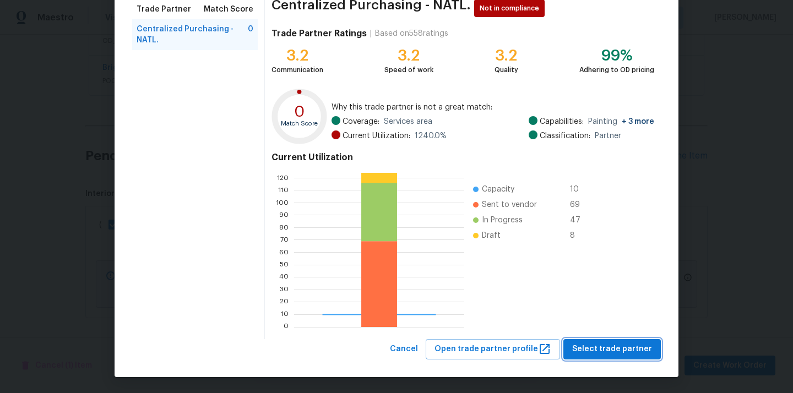
click at [615, 341] on button "Select trade partner" at bounding box center [613, 349] width 98 height 20
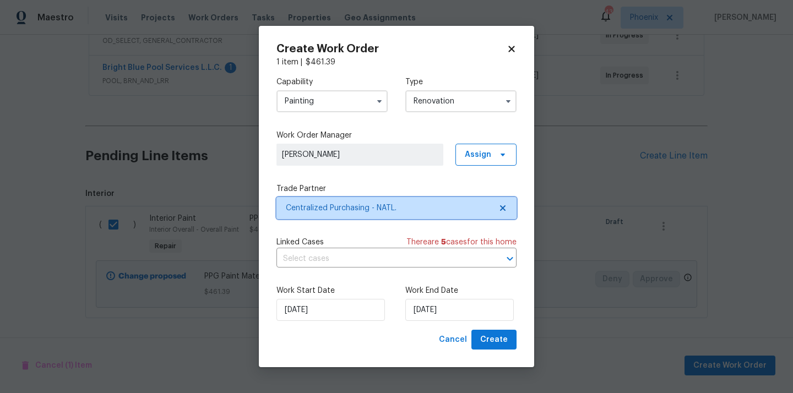
scroll to position [0, 0]
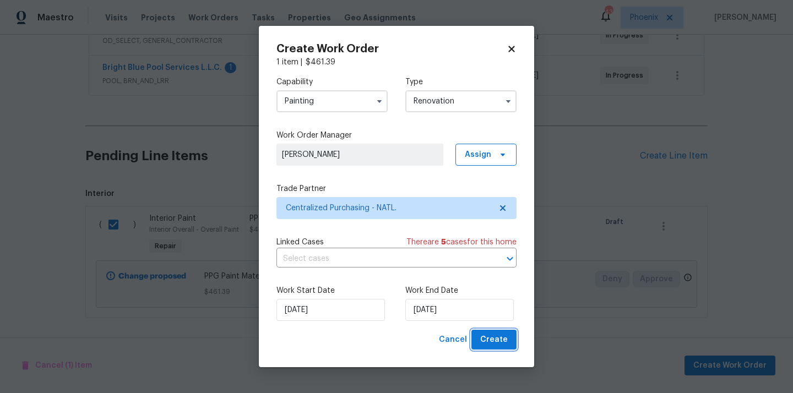
click at [500, 340] on span "Create" at bounding box center [494, 340] width 28 height 14
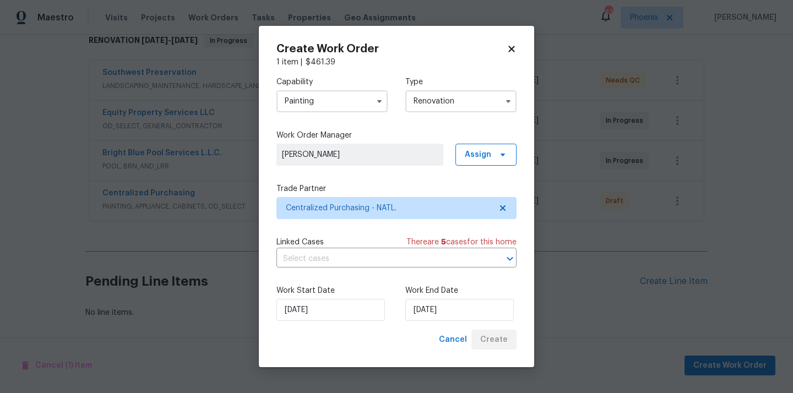
scroll to position [186, 0]
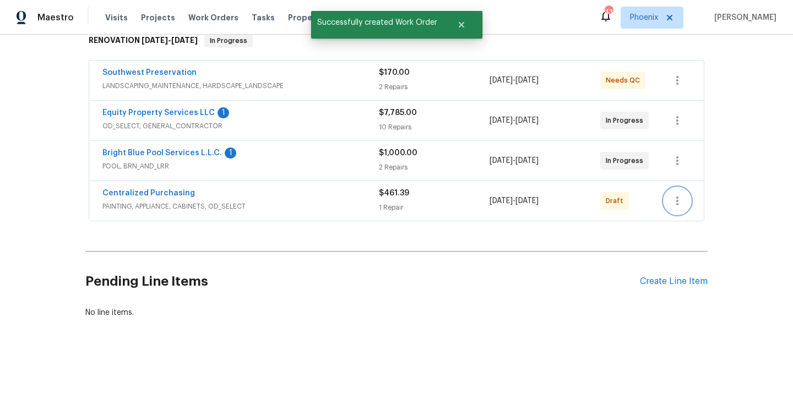
click at [681, 196] on icon "button" at bounding box center [677, 200] width 13 height 13
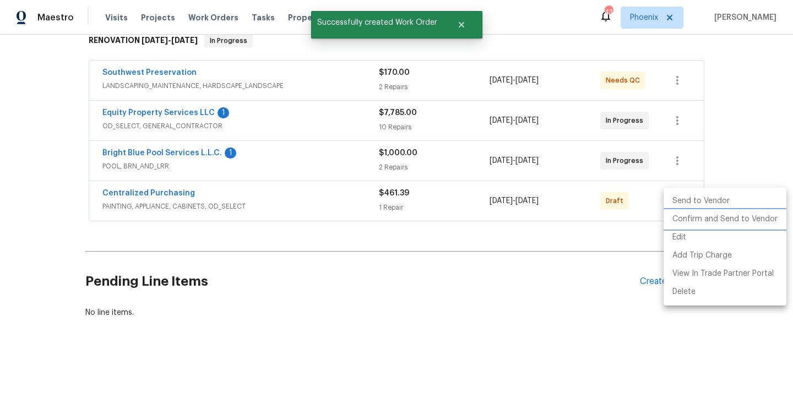
click at [679, 219] on li "Confirm and Send to Vendor" at bounding box center [725, 219] width 123 height 18
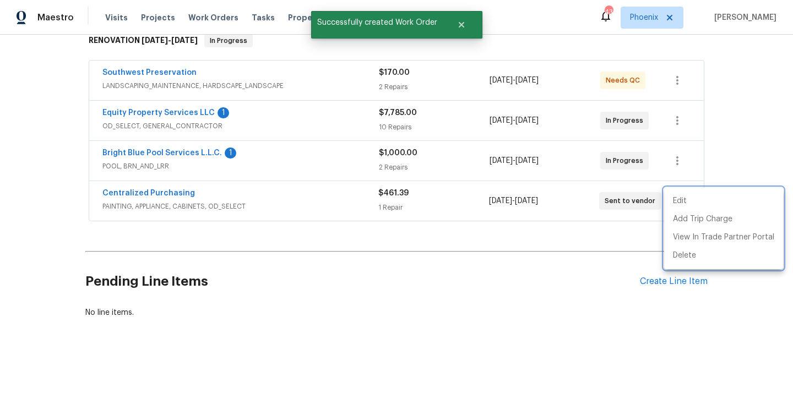
click at [203, 227] on div at bounding box center [396, 196] width 793 height 393
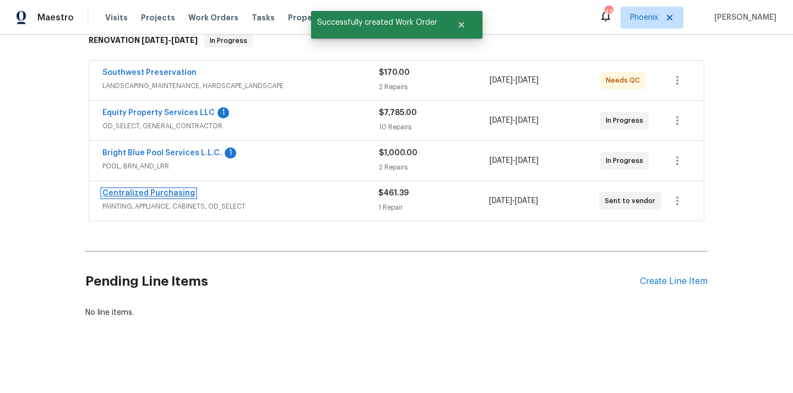
click at [168, 192] on link "Centralized Purchasing" at bounding box center [148, 194] width 93 height 8
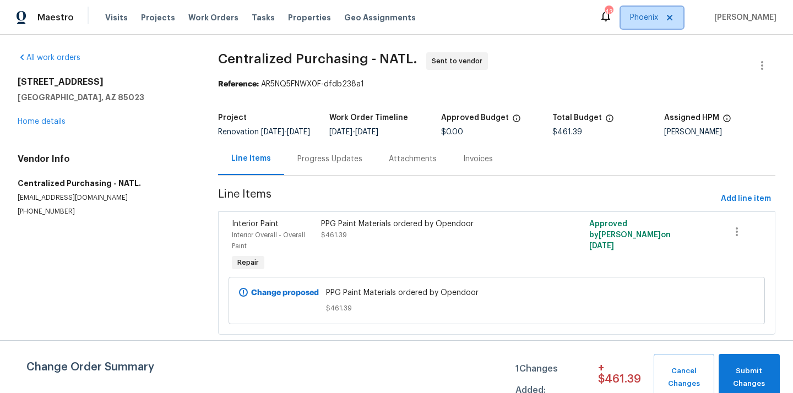
click at [674, 21] on icon at bounding box center [670, 17] width 9 height 9
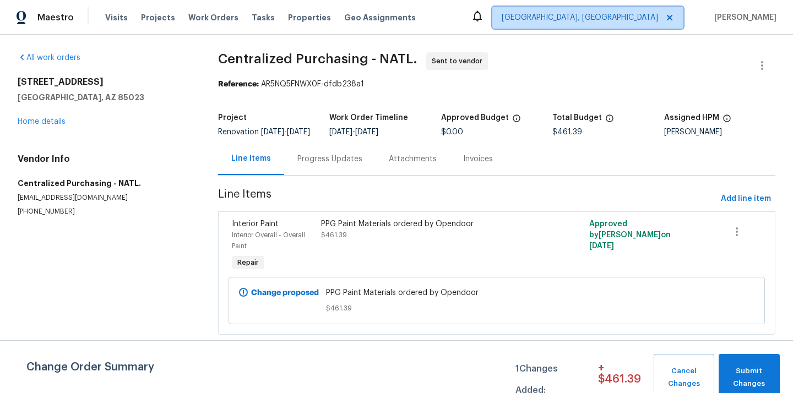
click at [634, 24] on span "[GEOGRAPHIC_DATA], [GEOGRAPHIC_DATA]" at bounding box center [588, 18] width 191 height 22
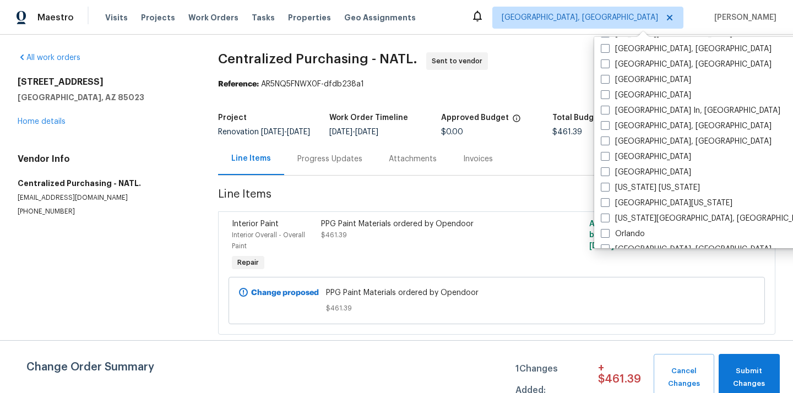
scroll to position [445, 0]
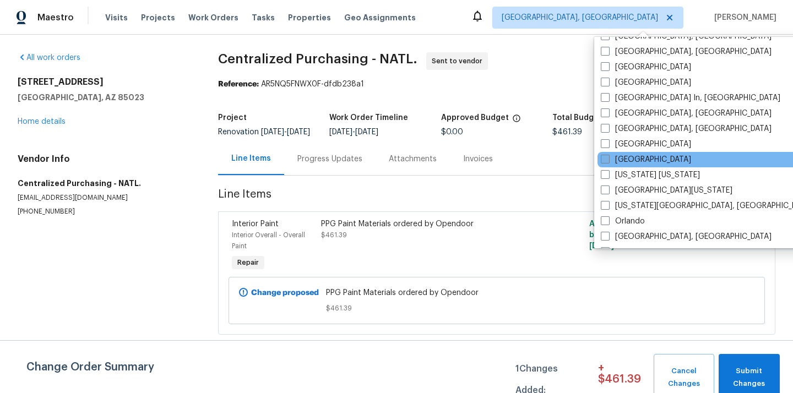
click at [622, 164] on label "[GEOGRAPHIC_DATA]" at bounding box center [646, 159] width 90 height 11
click at [608, 161] on input "[GEOGRAPHIC_DATA]" at bounding box center [604, 157] width 7 height 7
checkbox input "true"
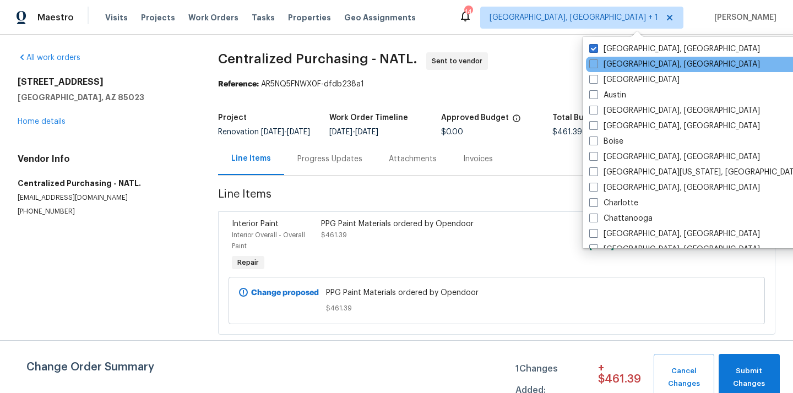
click at [625, 57] on div "[GEOGRAPHIC_DATA], [GEOGRAPHIC_DATA]" at bounding box center [697, 64] width 222 height 15
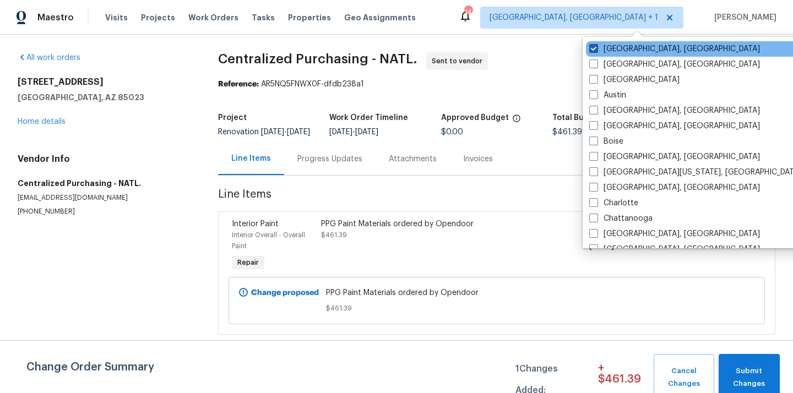
click at [623, 51] on label "[GEOGRAPHIC_DATA], [GEOGRAPHIC_DATA]" at bounding box center [675, 49] width 171 height 11
click at [597, 51] on input "[GEOGRAPHIC_DATA], [GEOGRAPHIC_DATA]" at bounding box center [593, 47] width 7 height 7
checkbox input "false"
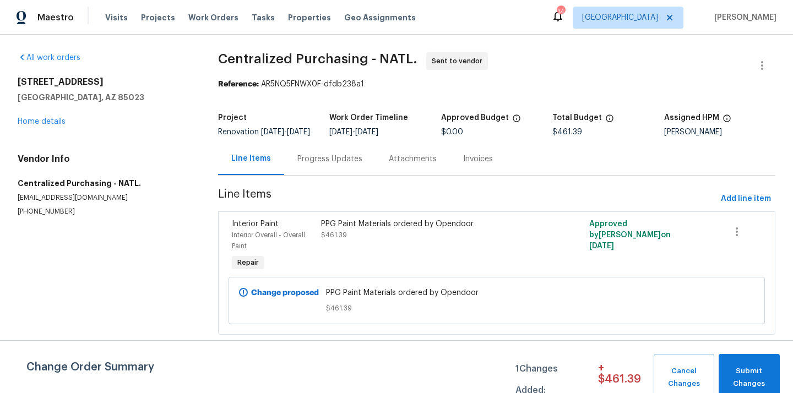
click at [161, 33] on div "Maestro Visits Projects Work Orders Tasks Properties Geo Assignments 14 Nashvil…" at bounding box center [396, 17] width 793 height 35
click at [159, 26] on div "Visits Projects Work Orders Tasks Properties Geo Assignments" at bounding box center [267, 18] width 324 height 22
click at [156, 23] on div "Visits Projects Work Orders Tasks Properties Geo Assignments" at bounding box center [267, 18] width 324 height 22
click at [154, 19] on span "Projects" at bounding box center [158, 17] width 34 height 11
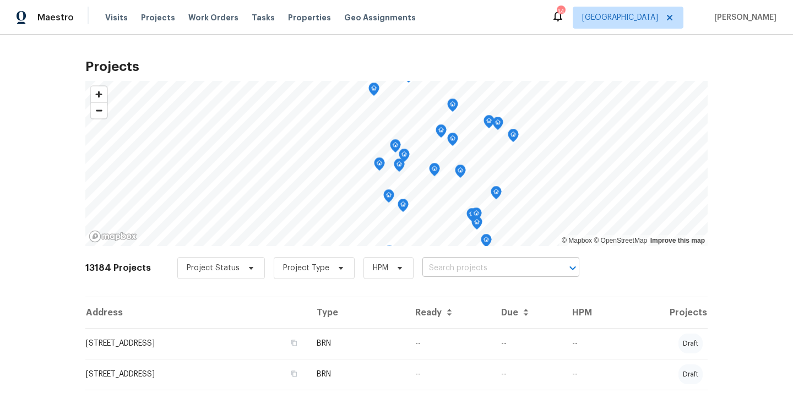
click at [509, 268] on input "text" at bounding box center [486, 268] width 126 height 17
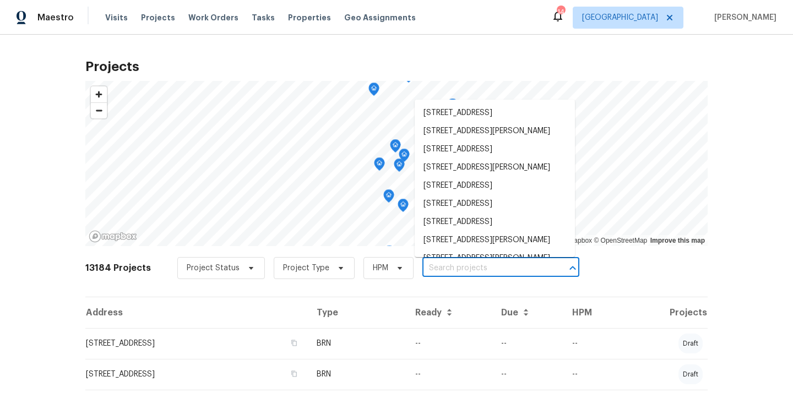
paste input "2592 Emerald Ct, Clarksville, TN 37042"
type input "2592 Emerald Ct, Clarksville, TN 37042"
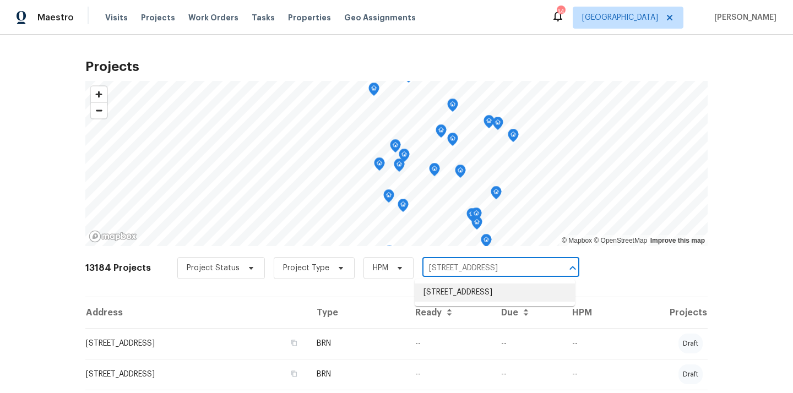
click at [494, 290] on li "2592 Emerald Ct, Clarksville, TN 37042" at bounding box center [495, 293] width 160 height 18
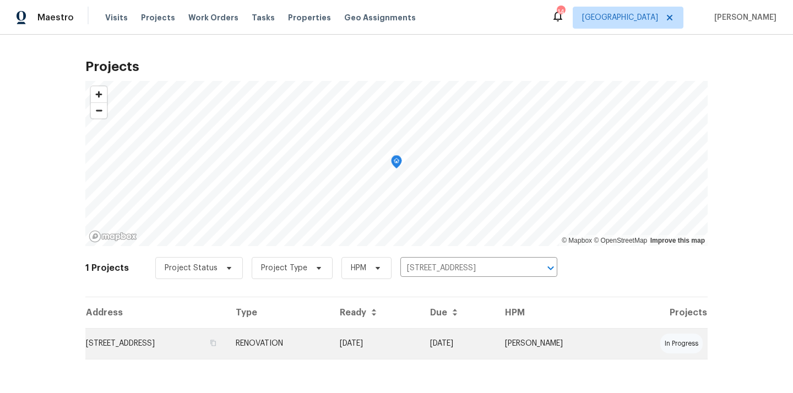
click at [227, 343] on td "2592 Emerald Ct, Clarksville, TN 37042" at bounding box center [156, 343] width 142 height 31
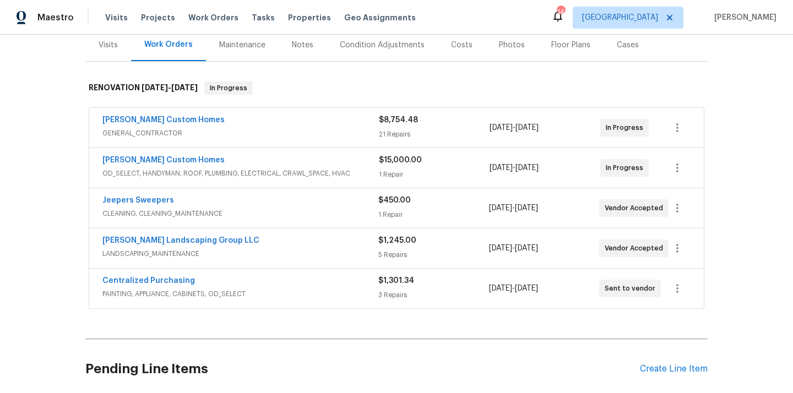
scroll to position [190, 0]
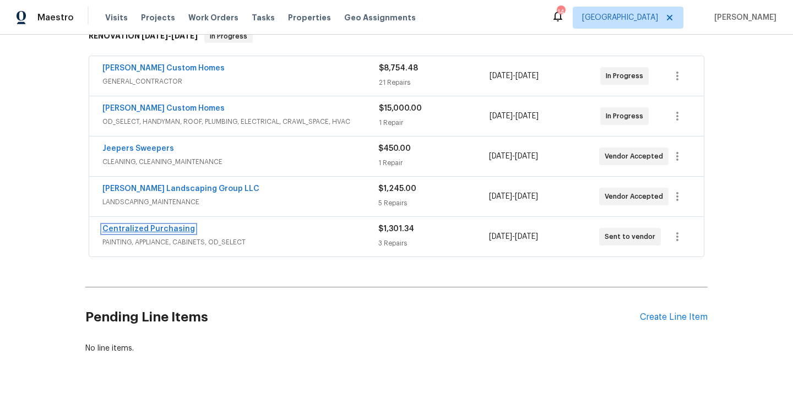
click at [134, 231] on link "Centralized Purchasing" at bounding box center [148, 229] width 93 height 8
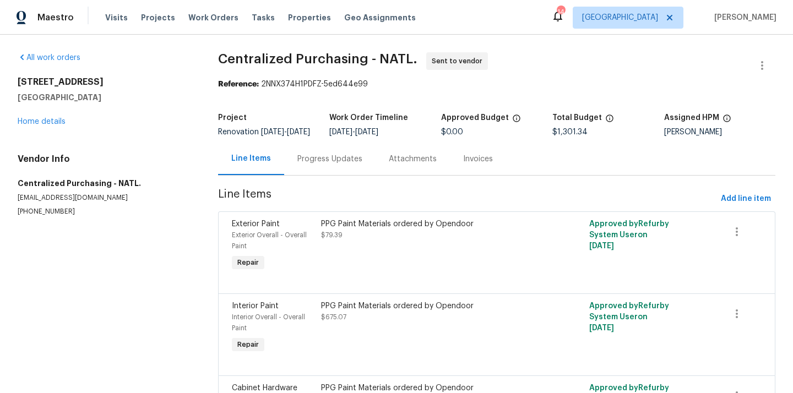
click at [715, 209] on span "Line Items" at bounding box center [467, 199] width 499 height 20
click at [738, 205] on span "Add line item" at bounding box center [746, 199] width 50 height 14
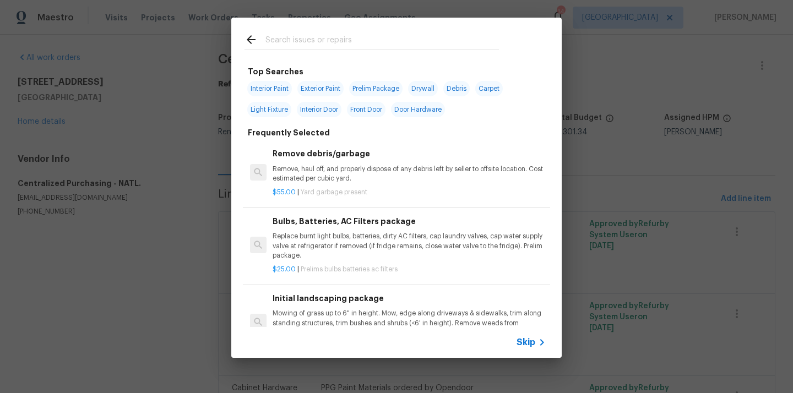
click at [460, 41] on input "text" at bounding box center [383, 41] width 234 height 17
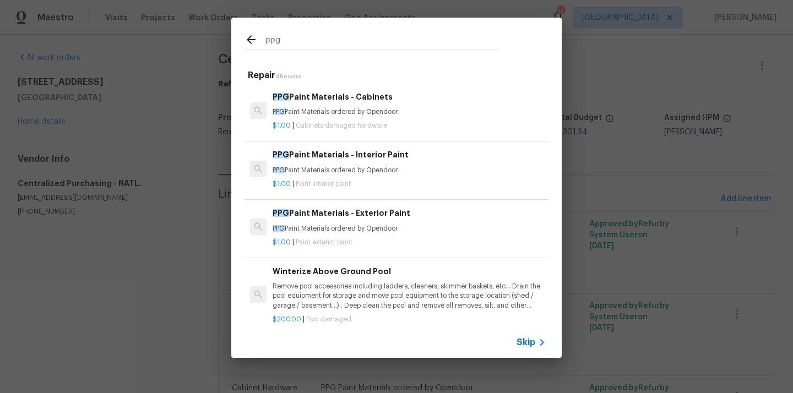
type input "ppg"
click at [356, 173] on p "PPG Paint Materials ordered by Opendoor" at bounding box center [409, 170] width 273 height 9
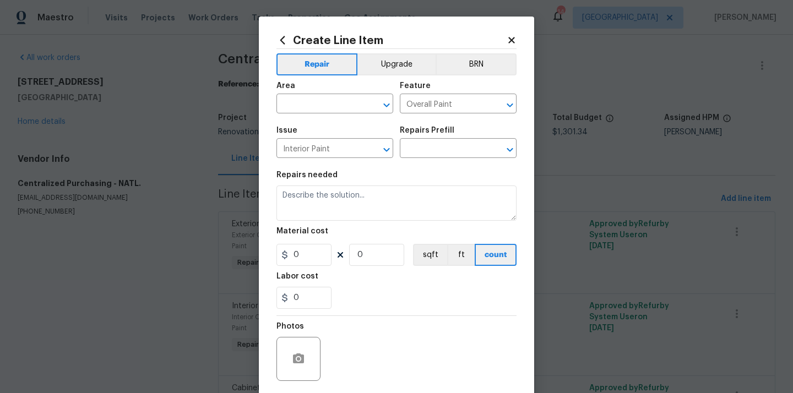
type input "PPG Paint Materials - Interior Paint $1.00"
type textarea "PPG Paint Materials ordered by Opendoor"
type input "1"
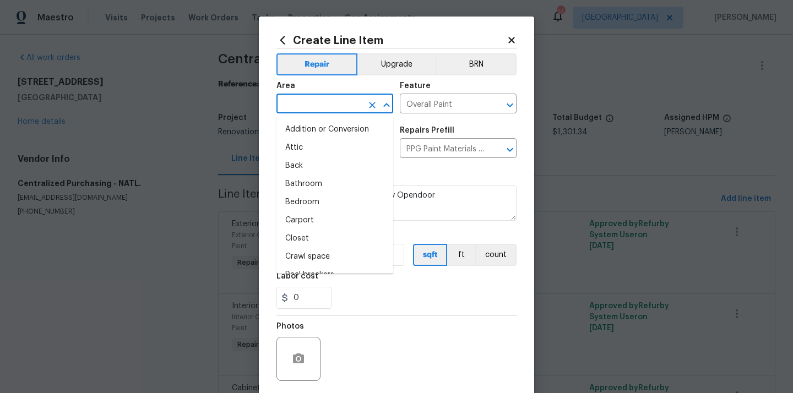
click at [339, 98] on input "text" at bounding box center [320, 104] width 86 height 17
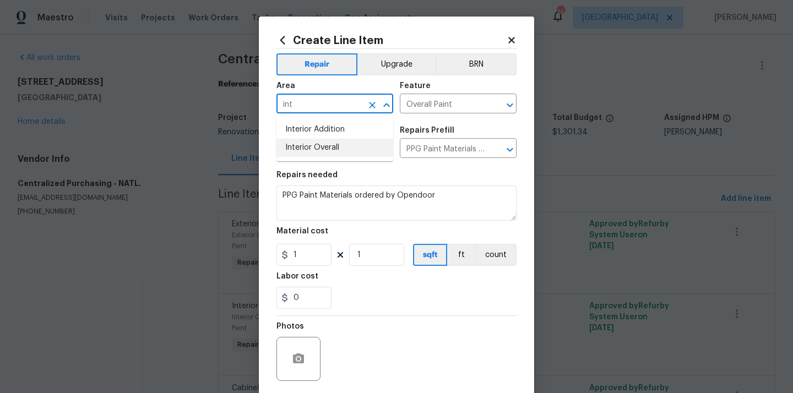
click at [305, 150] on li "Interior Overall" at bounding box center [335, 148] width 117 height 18
type input "Interior Overall"
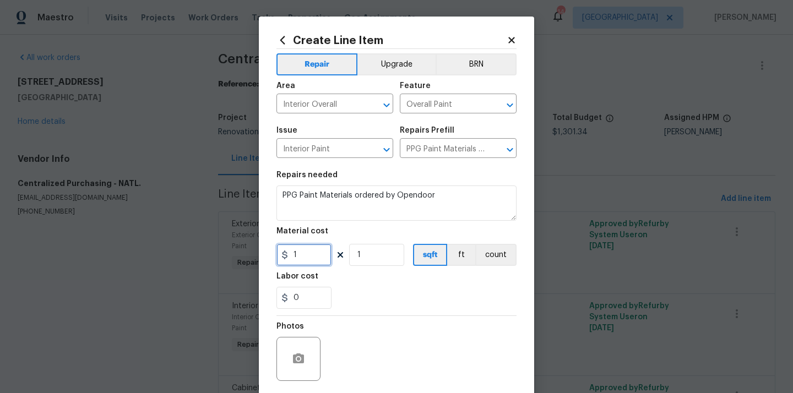
drag, startPoint x: 309, startPoint y: 260, endPoint x: 269, endPoint y: 258, distance: 40.3
click at [269, 258] on div "Create Line Item Repair Upgrade BRN Area Interior Overall ​ Feature Overall Pai…" at bounding box center [396, 237] width 275 height 441
paste input "253.43"
type input "253.43"
click at [391, 306] on div "0" at bounding box center [397, 298] width 240 height 22
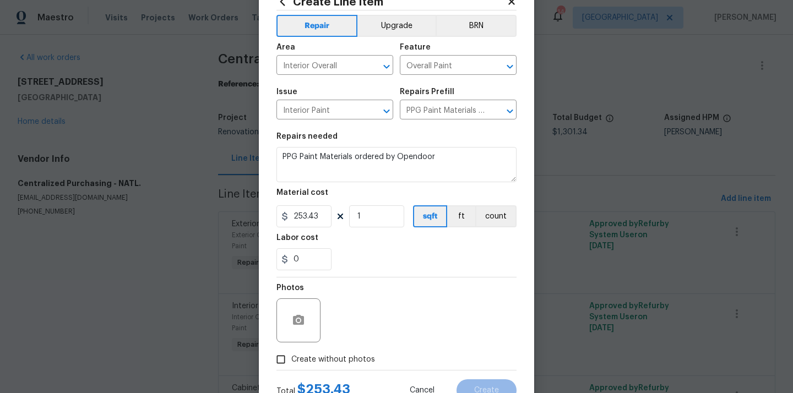
scroll to position [82, 0]
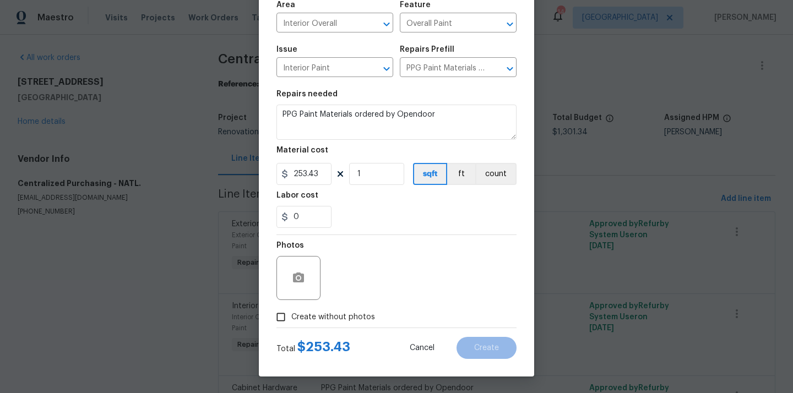
click at [364, 316] on span "Create without photos" at bounding box center [333, 318] width 84 height 12
click at [291, 316] on input "Create without photos" at bounding box center [281, 317] width 21 height 21
checkbox input "true"
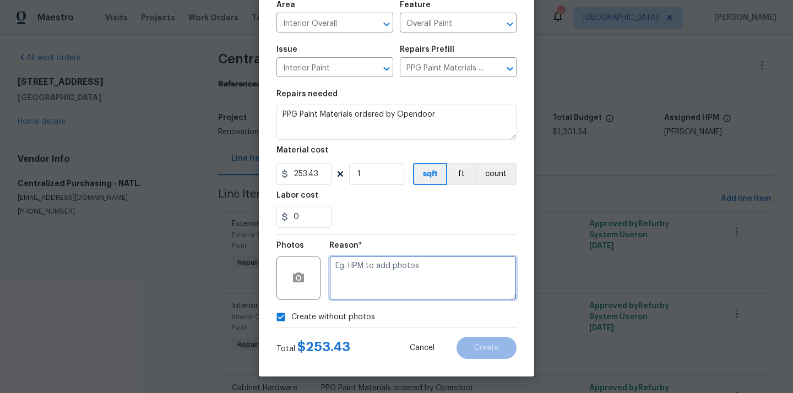
click at [381, 284] on textarea at bounding box center [422, 278] width 187 height 44
type textarea "N/A"
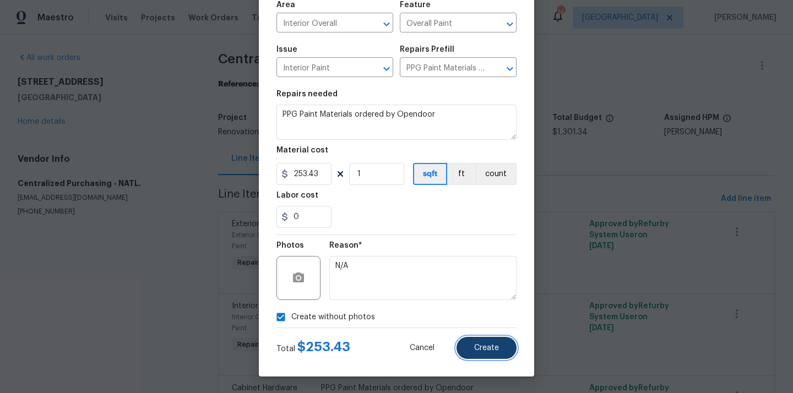
click at [482, 351] on span "Create" at bounding box center [486, 348] width 25 height 8
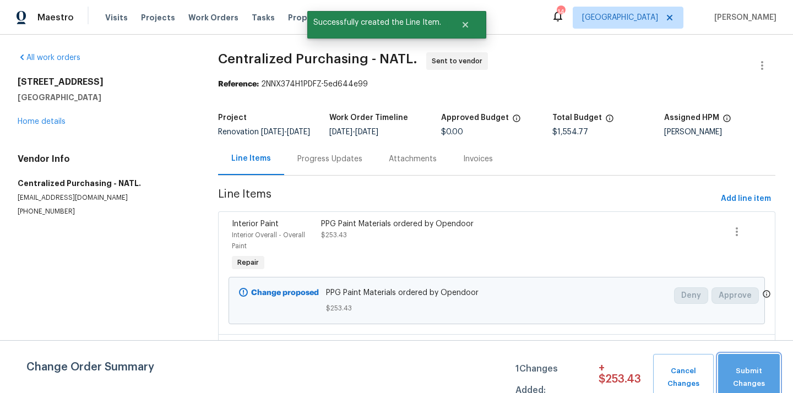
click at [764, 377] on span "Submit Changes" at bounding box center [749, 377] width 51 height 25
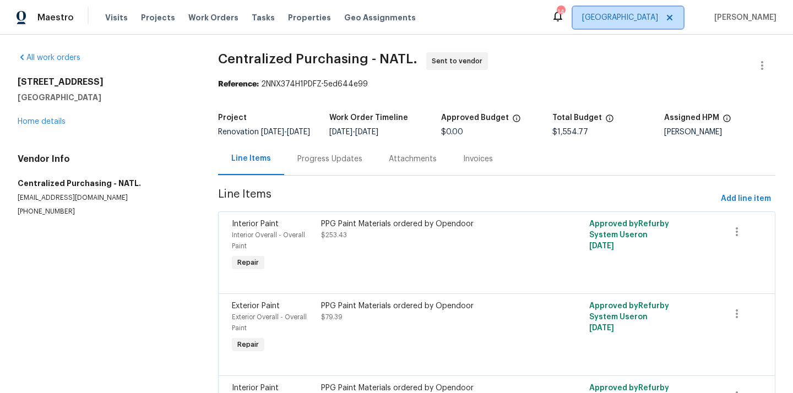
click at [648, 14] on span "[GEOGRAPHIC_DATA]" at bounding box center [620, 17] width 76 height 11
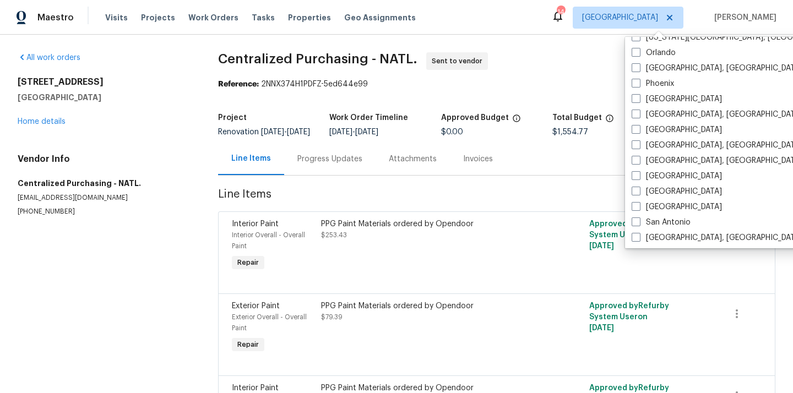
click at [665, 159] on label "[GEOGRAPHIC_DATA], [GEOGRAPHIC_DATA]" at bounding box center [717, 160] width 171 height 11
click at [639, 159] on input "[GEOGRAPHIC_DATA], [GEOGRAPHIC_DATA]" at bounding box center [635, 158] width 7 height 7
checkbox input "true"
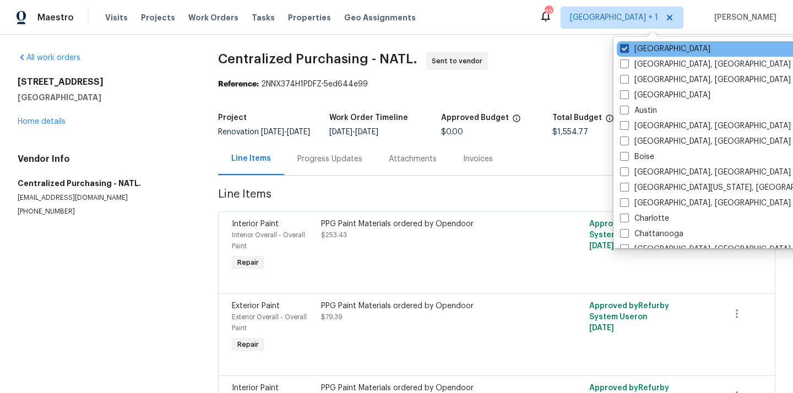
click at [644, 50] on label "[GEOGRAPHIC_DATA]" at bounding box center [665, 49] width 90 height 11
click at [628, 50] on input "[GEOGRAPHIC_DATA]" at bounding box center [623, 47] width 7 height 7
checkbox input "false"
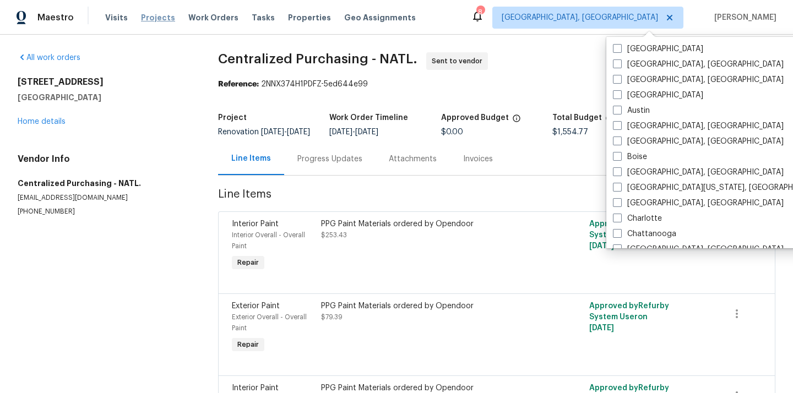
click at [149, 14] on span "Projects" at bounding box center [158, 17] width 34 height 11
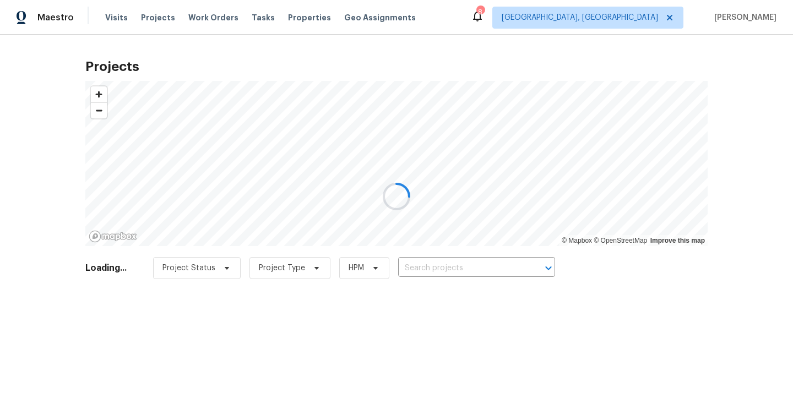
click at [488, 269] on div at bounding box center [396, 196] width 793 height 393
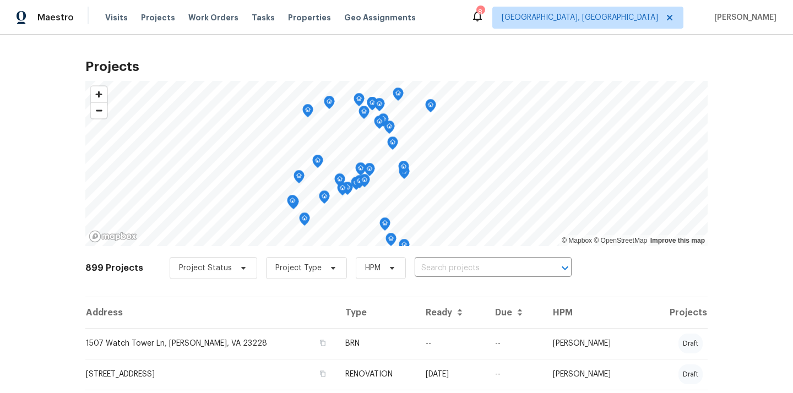
click at [488, 269] on input "text" at bounding box center [478, 268] width 126 height 17
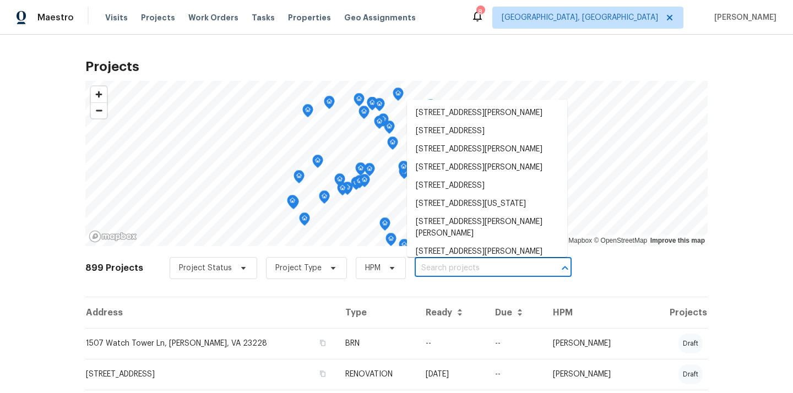
paste input "4913 Belmont Rd Richmond VA 23234"
type input "4913 Belmont Rd Richmond VA 23234"
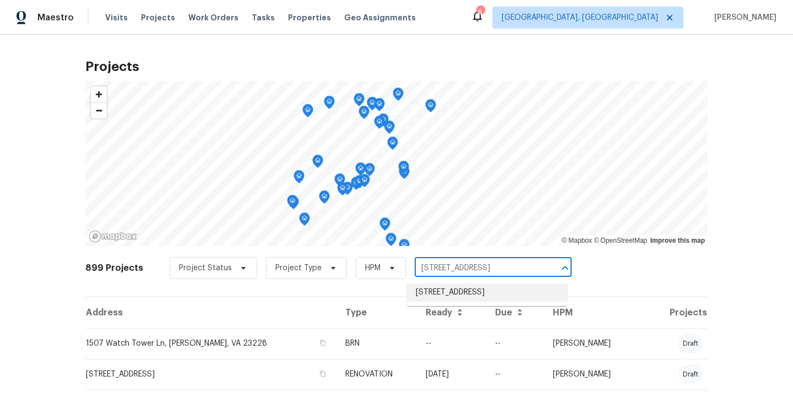
click at [485, 292] on li "4913 Belmont Rd, Richmond, VA 23234" at bounding box center [487, 293] width 160 height 18
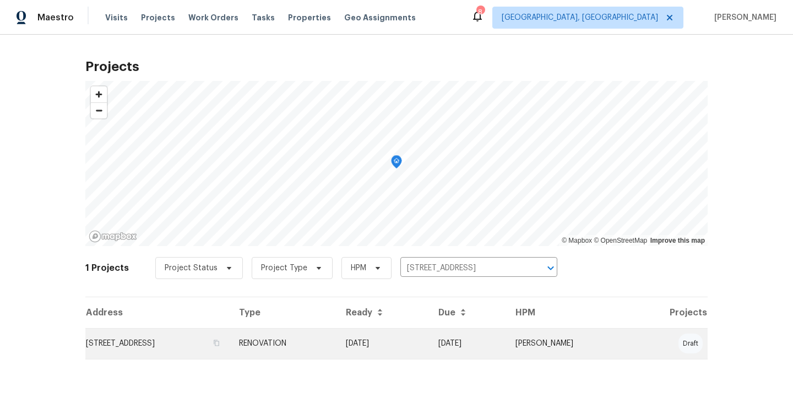
click at [430, 336] on td "[DATE]" at bounding box center [383, 343] width 93 height 31
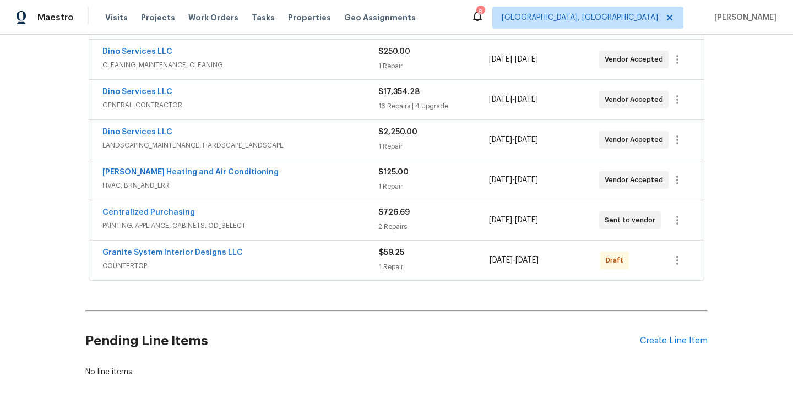
scroll to position [248, 0]
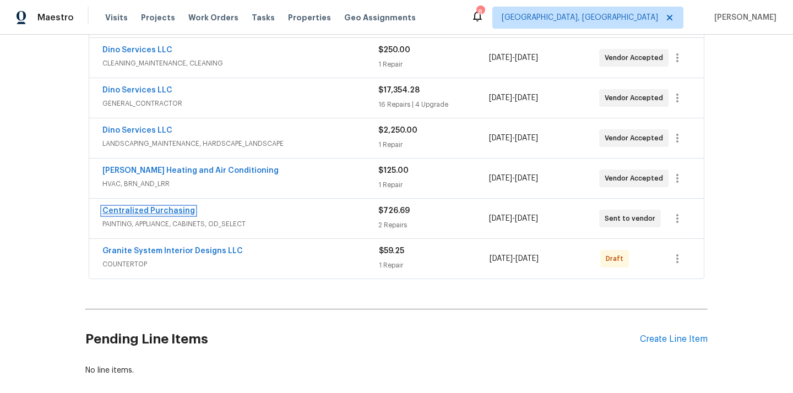
click at [136, 214] on link "Centralized Purchasing" at bounding box center [148, 211] width 93 height 8
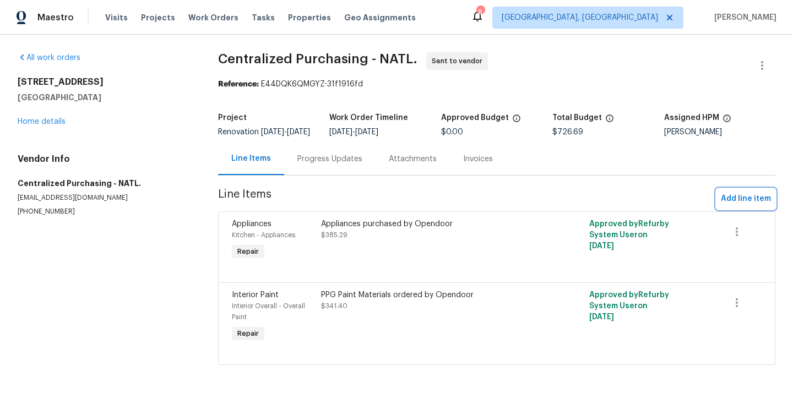
click at [748, 206] on span "Add line item" at bounding box center [746, 199] width 50 height 14
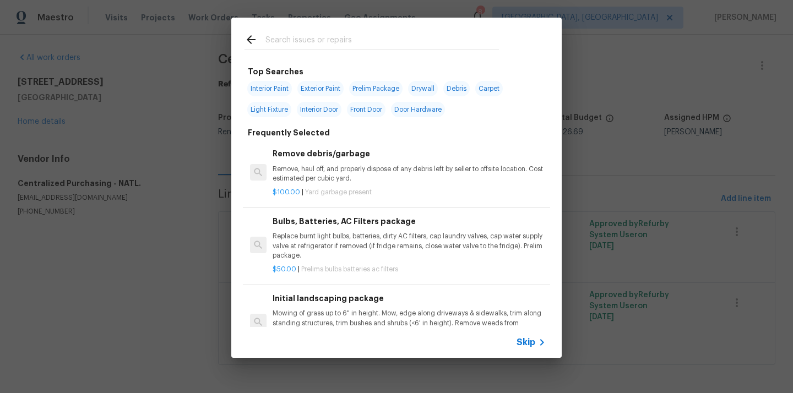
click at [425, 39] on input "text" at bounding box center [383, 41] width 234 height 17
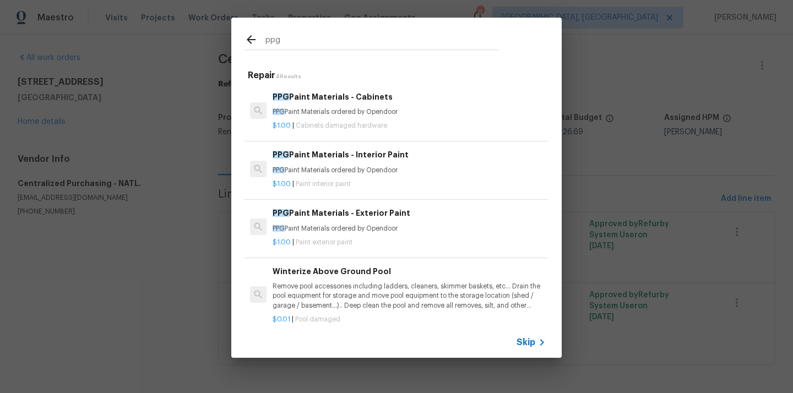
type input "ppg"
click at [350, 166] on p "PPG Paint Materials ordered by Opendoor" at bounding box center [409, 170] width 273 height 9
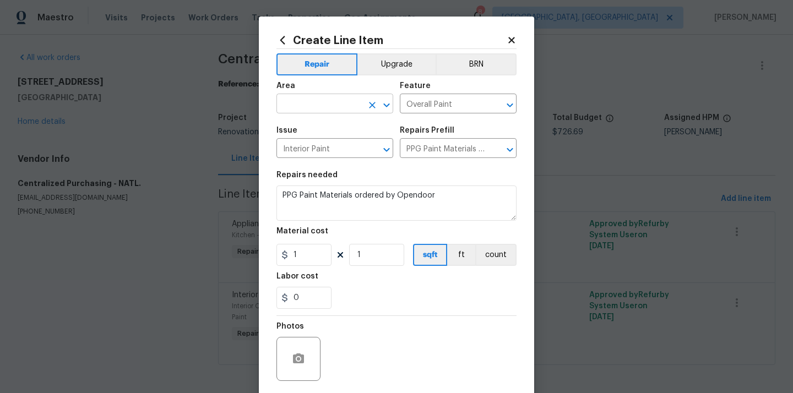
click at [317, 99] on input "text" at bounding box center [320, 104] width 86 height 17
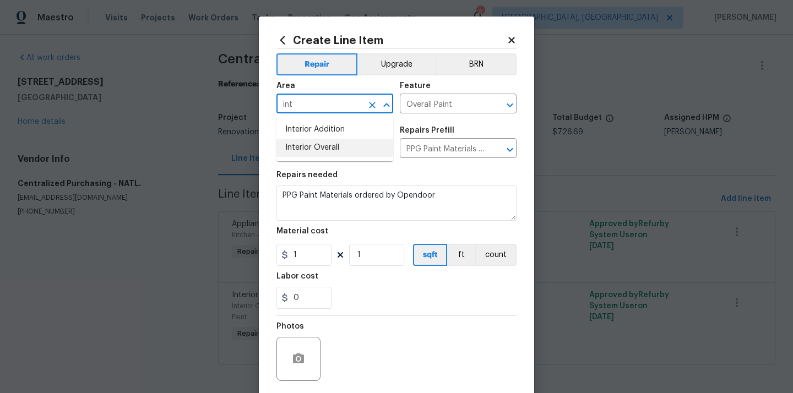
click at [317, 149] on li "Interior Overall" at bounding box center [335, 148] width 117 height 18
type input "Interior Overall"
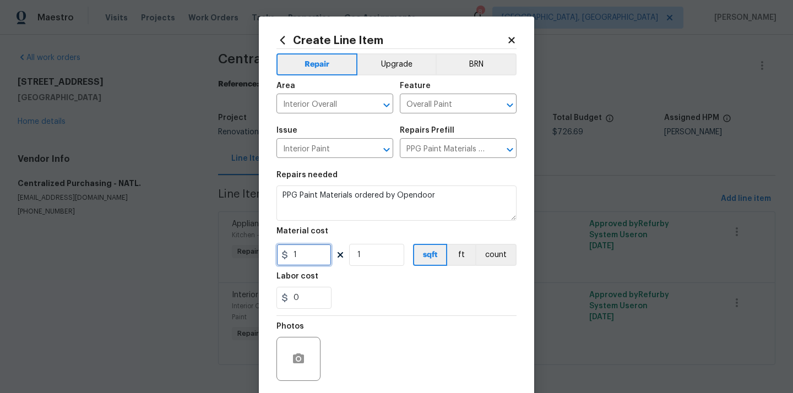
drag, startPoint x: 305, startPoint y: 252, endPoint x: 277, endPoint y: 252, distance: 27.5
click at [279, 252] on input "1" at bounding box center [304, 255] width 55 height 22
paste input "22.66"
type input "122.66"
click at [366, 277] on div "Labor cost" at bounding box center [397, 280] width 240 height 14
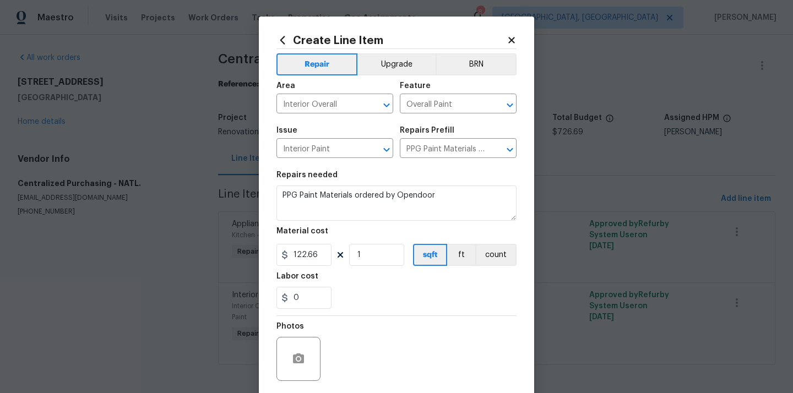
scroll to position [82, 0]
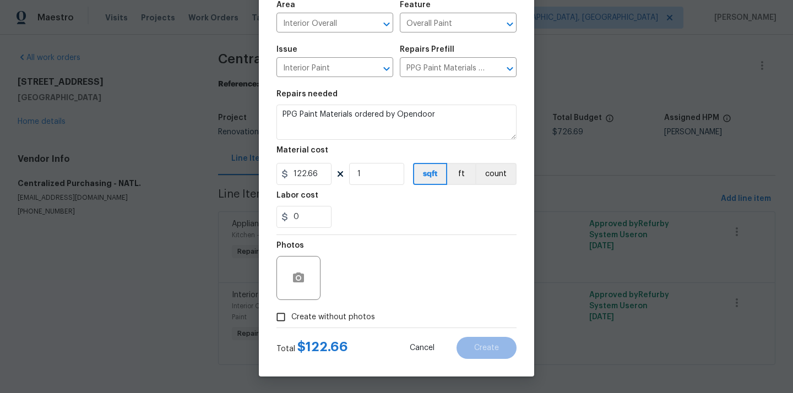
click at [343, 321] on span "Create without photos" at bounding box center [333, 318] width 84 height 12
click at [291, 321] on input "Create without photos" at bounding box center [281, 317] width 21 height 21
checkbox input "true"
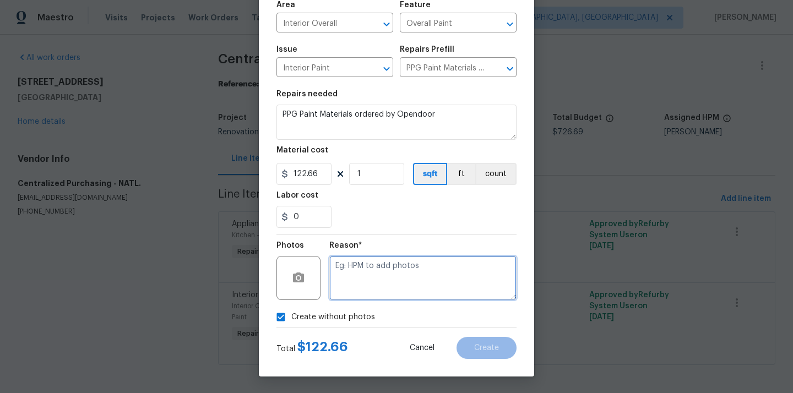
click at [372, 285] on textarea at bounding box center [422, 278] width 187 height 44
type textarea "N/A"
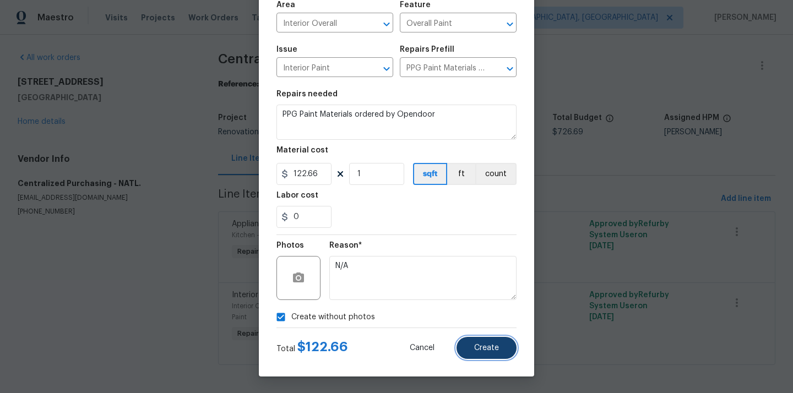
click at [506, 352] on button "Create" at bounding box center [487, 348] width 60 height 22
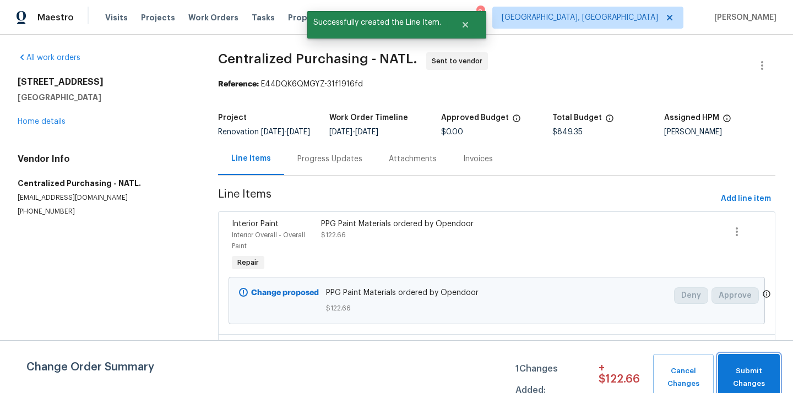
click at [739, 365] on button "Submit Changes" at bounding box center [749, 377] width 62 height 47
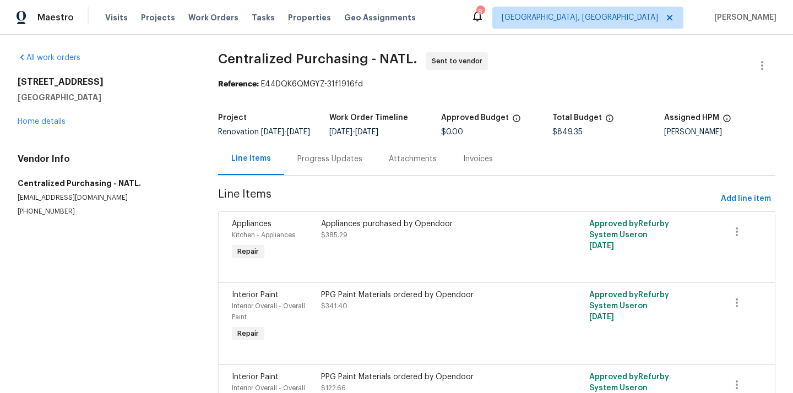
click at [642, 6] on div "Maestro Visits Projects Work Orders Tasks Properties Geo Assignments 8 Richmond…" at bounding box center [396, 17] width 793 height 35
click at [636, 14] on span "[GEOGRAPHIC_DATA], [GEOGRAPHIC_DATA]" at bounding box center [580, 17] width 156 height 11
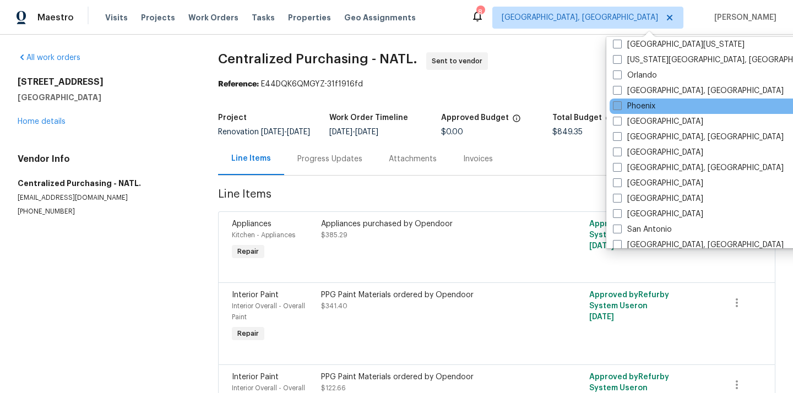
click at [631, 108] on label "Phoenix" at bounding box center [634, 106] width 42 height 11
click at [620, 108] on input "Phoenix" at bounding box center [616, 104] width 7 height 7
checkbox input "true"
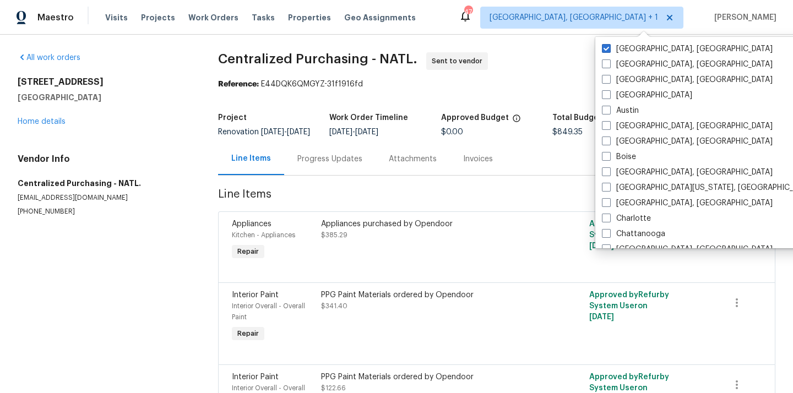
click at [620, 39] on div "Richmond, VA Albuquerque, NM Asheville, NC Atlanta Austin Baltimore, MD Birming…" at bounding box center [710, 143] width 229 height 212
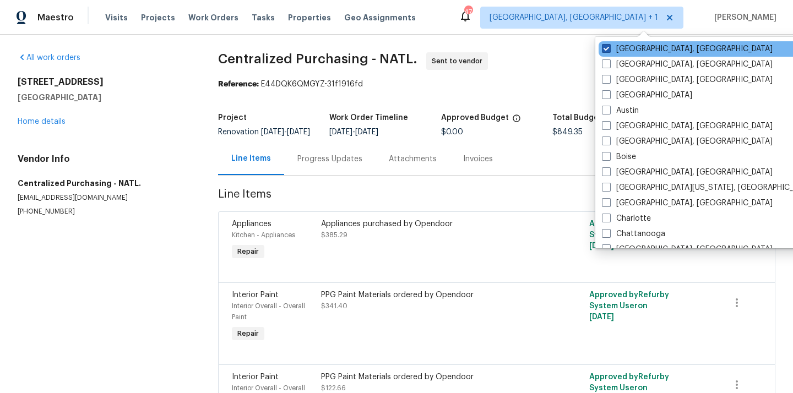
click at [613, 50] on label "[GEOGRAPHIC_DATA], [GEOGRAPHIC_DATA]" at bounding box center [687, 49] width 171 height 11
click at [609, 50] on input "[GEOGRAPHIC_DATA], [GEOGRAPHIC_DATA]" at bounding box center [605, 47] width 7 height 7
checkbox input "false"
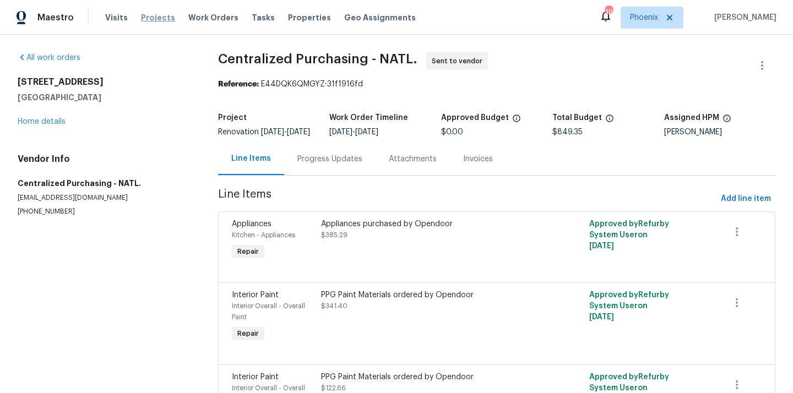
click at [151, 19] on span "Projects" at bounding box center [158, 17] width 34 height 11
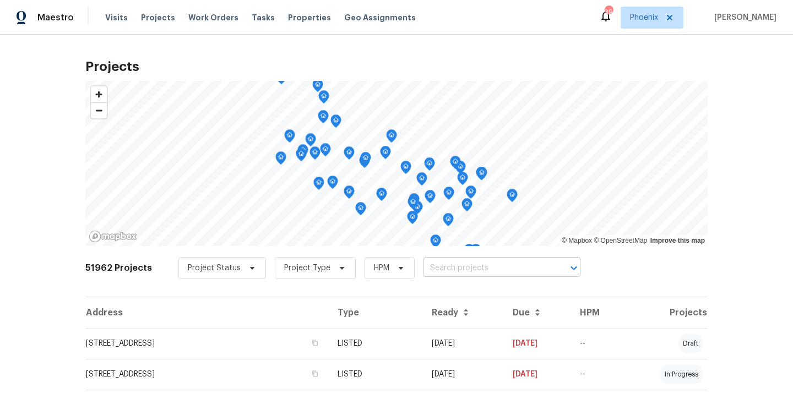
click at [447, 273] on input "text" at bounding box center [487, 268] width 126 height 17
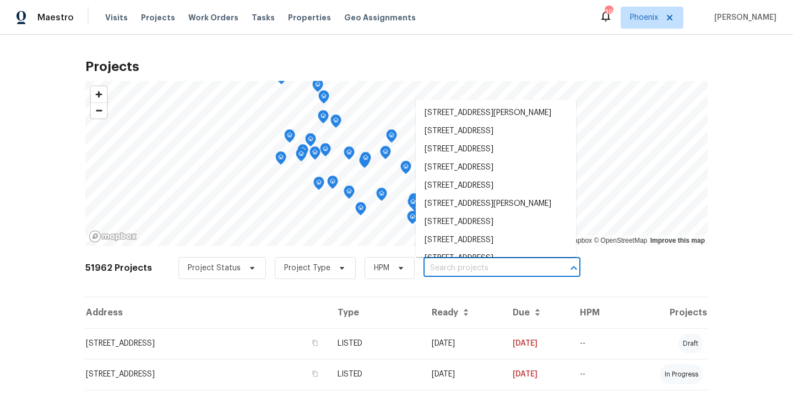
paste input "6512 S Sawgrass Dr, Chandler, AZ 85249"
type input "6512 S Sawgrass Dr, Chandler, AZ 85249"
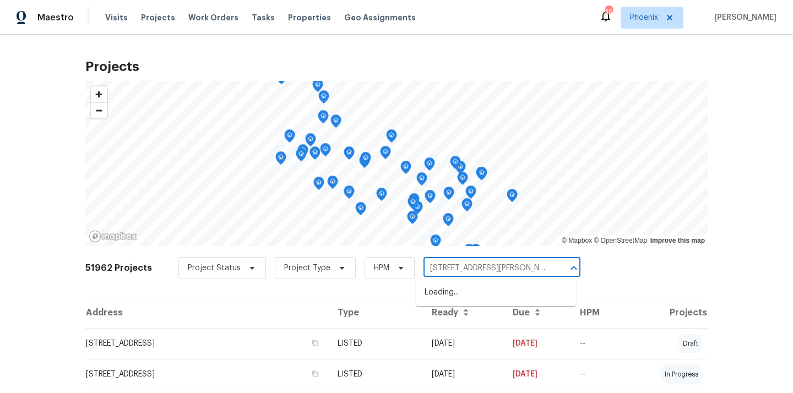
scroll to position [0, 23]
click at [446, 294] on li "6512 S Sawgrass Dr, Chandler, AZ 85249" at bounding box center [496, 293] width 160 height 18
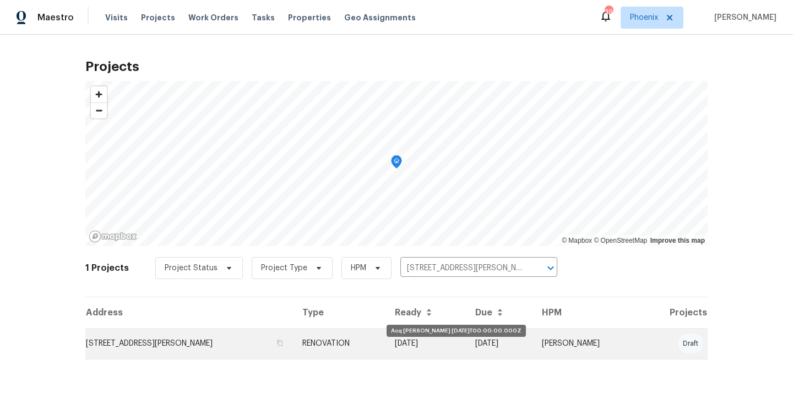
click at [407, 338] on td "09/08/25" at bounding box center [426, 343] width 80 height 31
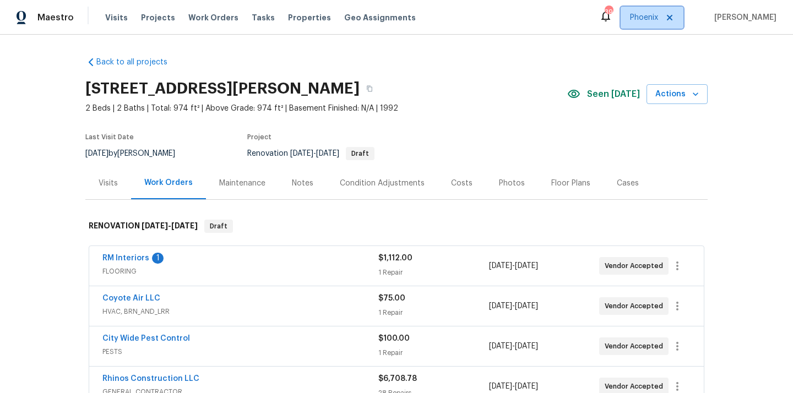
click at [652, 17] on span "Phoenix" at bounding box center [644, 17] width 28 height 11
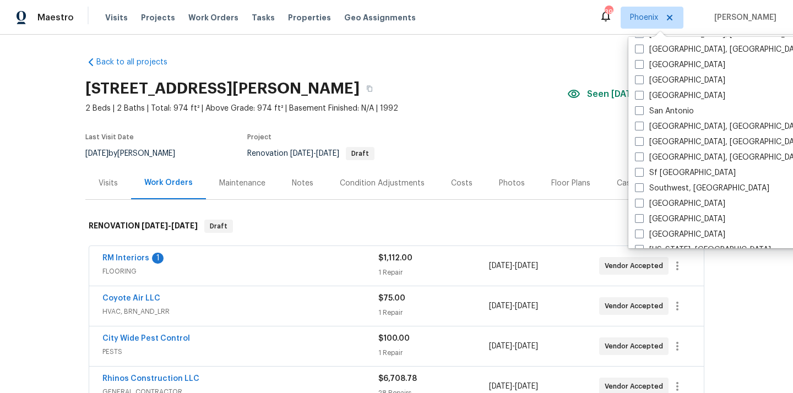
scroll to position [738, 0]
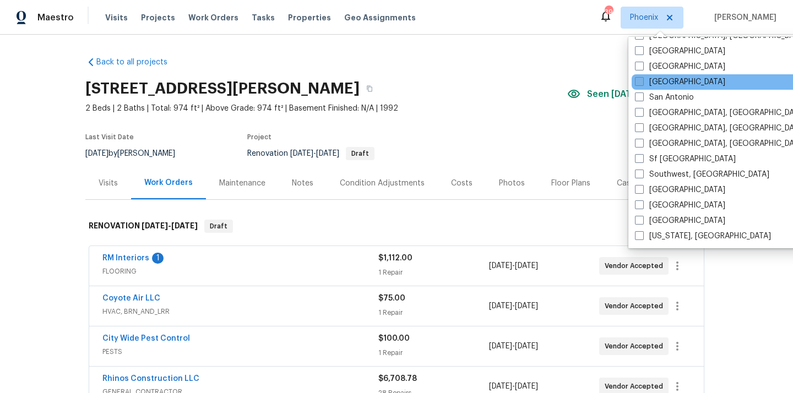
click at [666, 79] on label "Salt Lake City" at bounding box center [680, 82] width 90 height 11
click at [642, 79] on input "Salt Lake City" at bounding box center [638, 80] width 7 height 7
checkbox input "true"
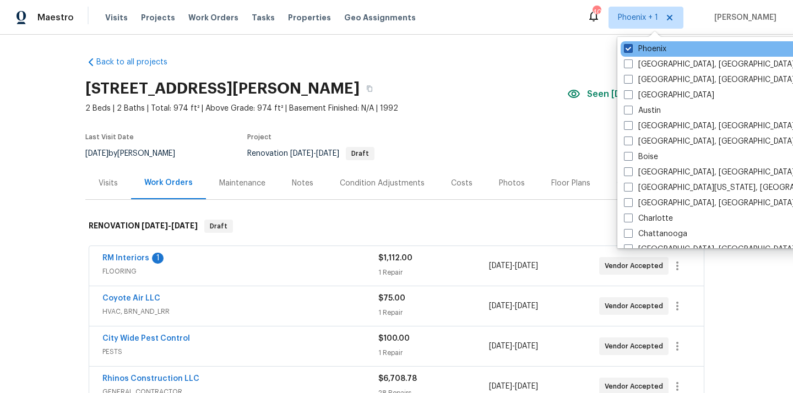
click at [655, 54] on label "Phoenix" at bounding box center [645, 49] width 42 height 11
click at [631, 51] on input "Phoenix" at bounding box center [627, 47] width 7 height 7
checkbox input "false"
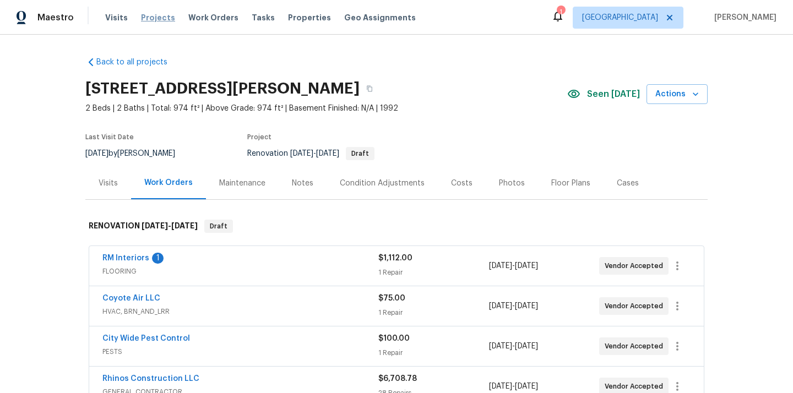
click at [163, 18] on span "Projects" at bounding box center [158, 17] width 34 height 11
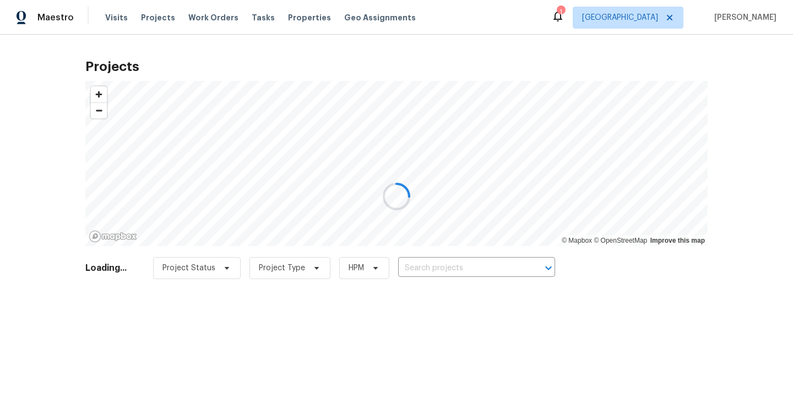
click at [467, 267] on div at bounding box center [396, 196] width 793 height 393
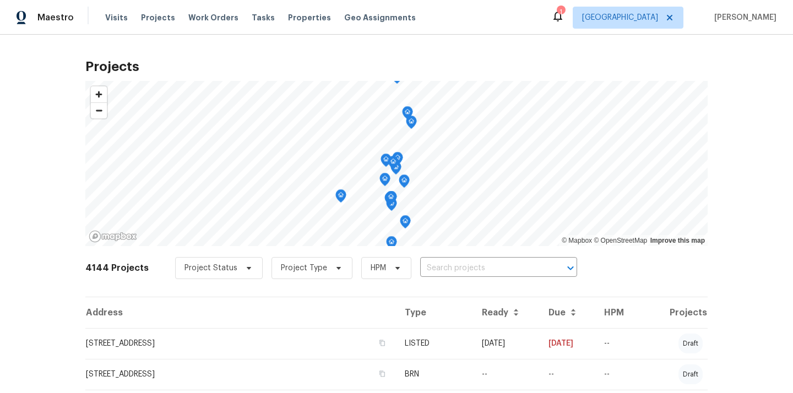
click at [467, 267] on input "text" at bounding box center [483, 268] width 126 height 17
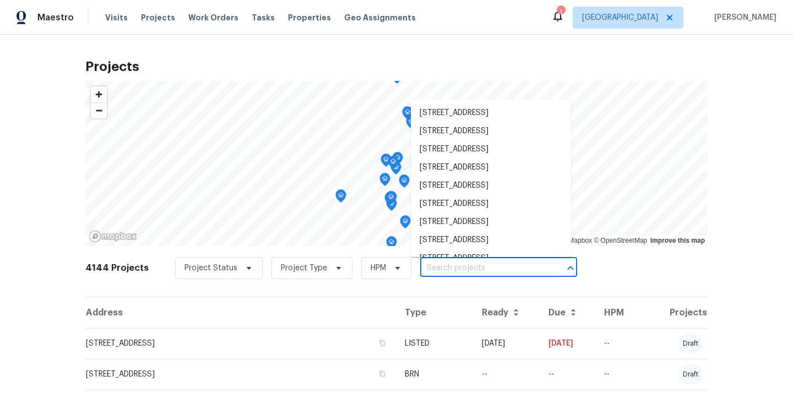
paste input "1694 N 2225 W, Clearfield, UT 84015"
type input "1694 N 2225 W, Clearfield, UT 84015"
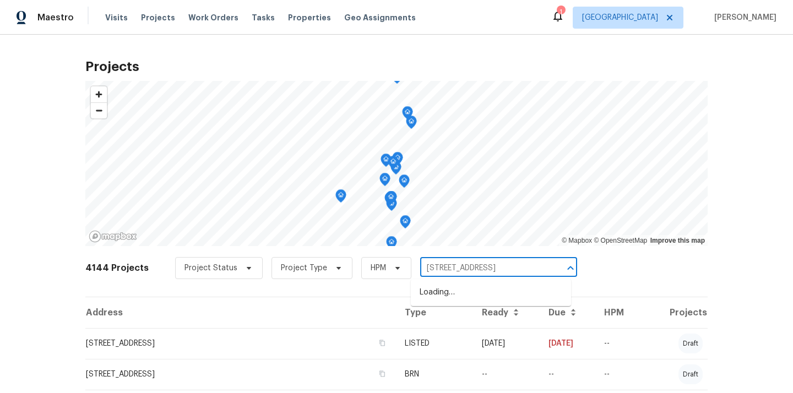
scroll to position [0, 7]
click at [460, 299] on li "1694 N 2225 W, Clearfield, UT 84015" at bounding box center [491, 293] width 160 height 18
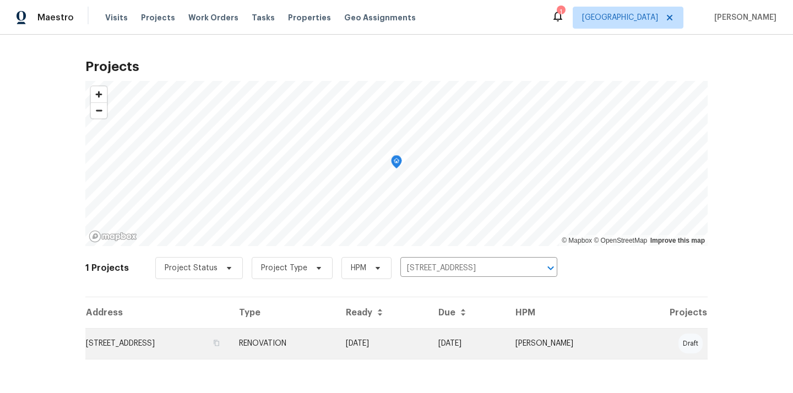
click at [337, 352] on td "RENOVATION" at bounding box center [283, 343] width 107 height 31
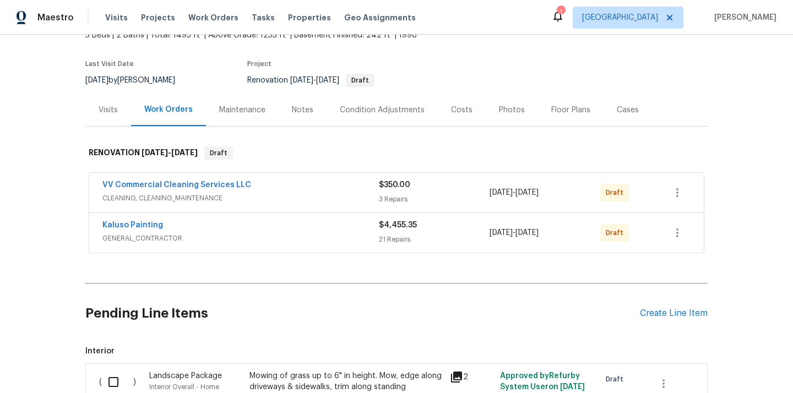
scroll to position [102, 0]
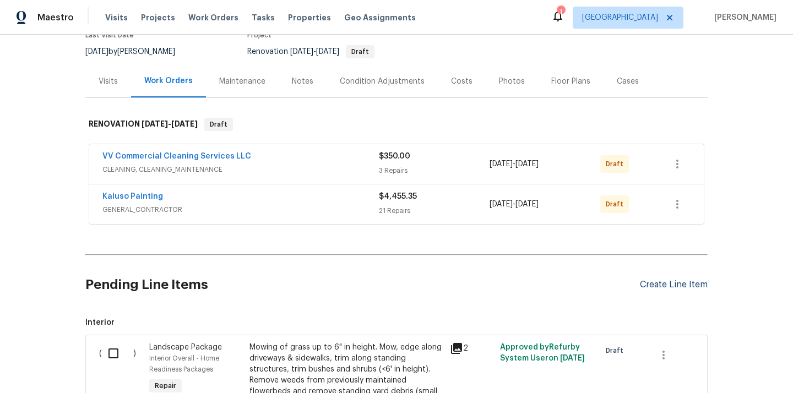
click at [669, 287] on div "Create Line Item" at bounding box center [674, 285] width 68 height 10
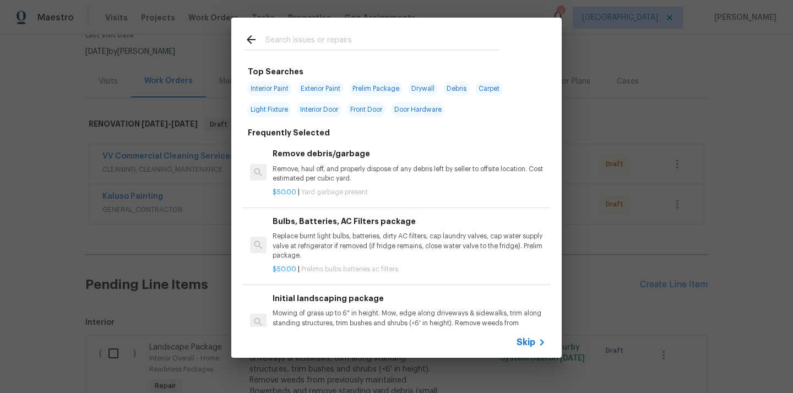
click at [403, 35] on input "text" at bounding box center [383, 41] width 234 height 17
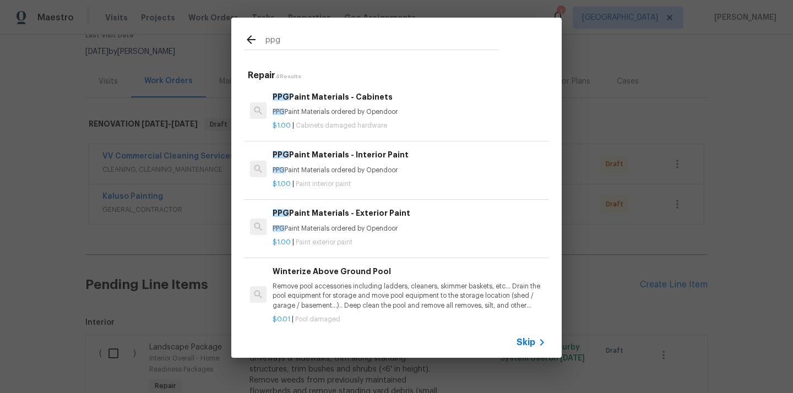
type input "ppg"
click at [358, 158] on h6 "PPG Paint Materials - Interior Paint" at bounding box center [409, 155] width 273 height 12
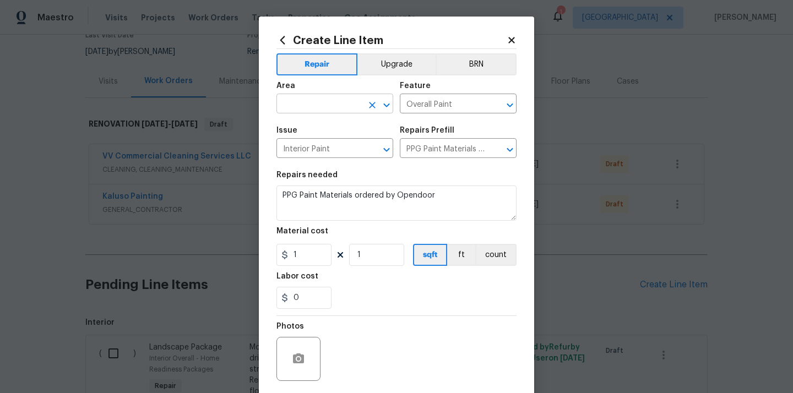
click at [337, 106] on input "text" at bounding box center [320, 104] width 86 height 17
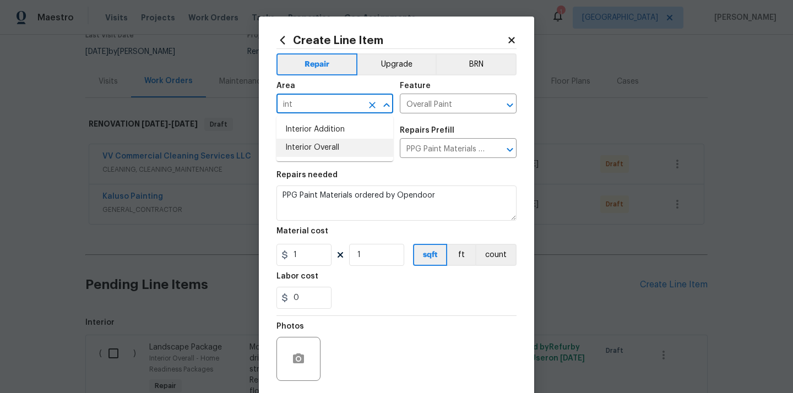
click at [321, 146] on li "Interior Overall" at bounding box center [335, 148] width 117 height 18
type input "Interior Overall"
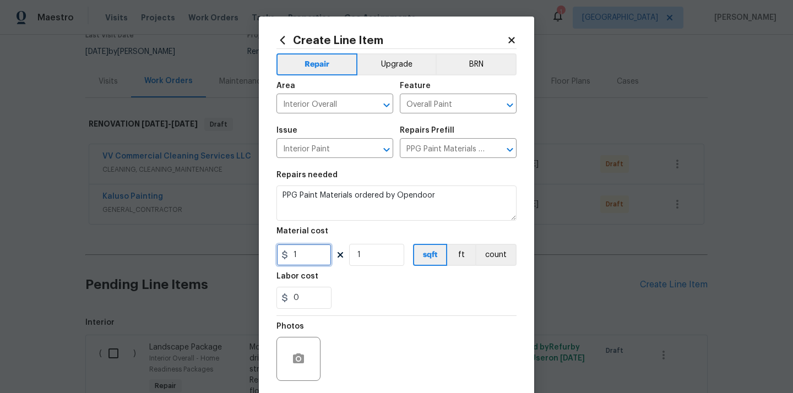
drag, startPoint x: 303, startPoint y: 261, endPoint x: 277, endPoint y: 260, distance: 26.5
click at [279, 260] on input "1" at bounding box center [304, 255] width 55 height 22
paste input "677.93"
type input "677.93"
click at [364, 285] on div "Labor cost" at bounding box center [397, 280] width 240 height 14
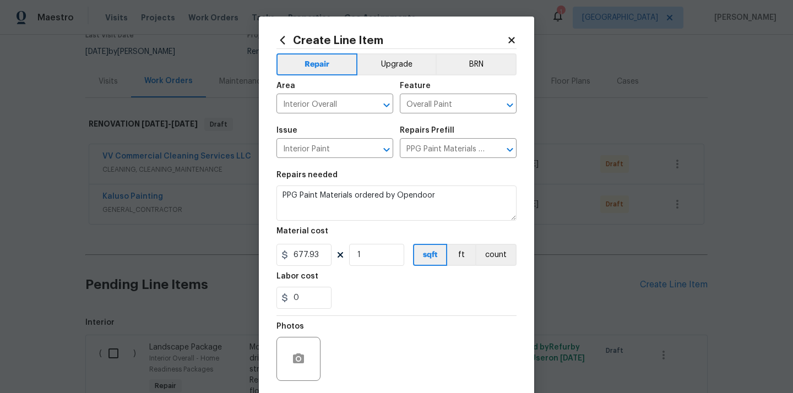
scroll to position [64, 0]
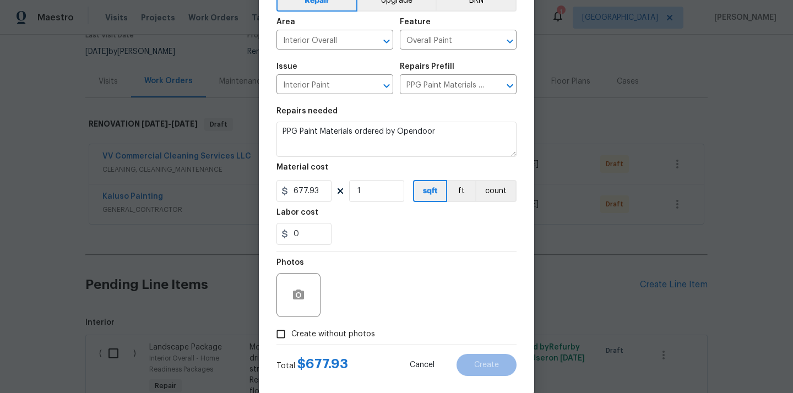
click at [333, 333] on span "Create without photos" at bounding box center [333, 335] width 84 height 12
click at [291, 333] on input "Create without photos" at bounding box center [281, 334] width 21 height 21
checkbox input "true"
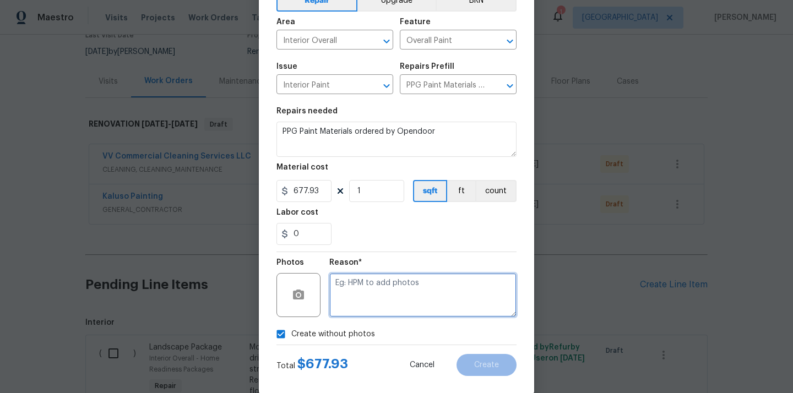
click at [361, 301] on textarea at bounding box center [422, 295] width 187 height 44
type textarea "N/A"
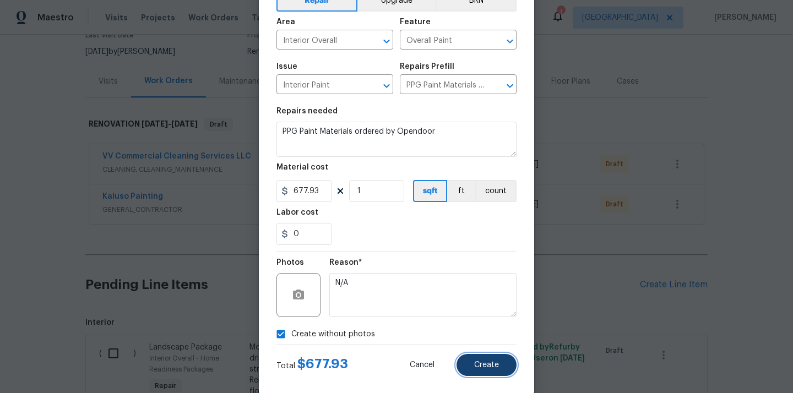
click at [494, 363] on span "Create" at bounding box center [486, 365] width 25 height 8
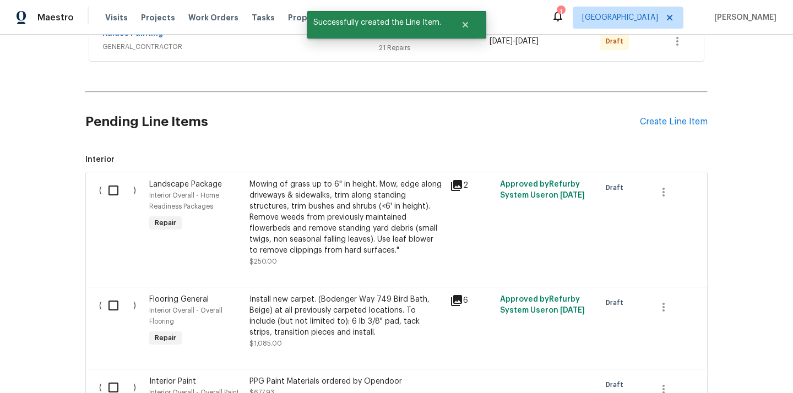
scroll to position [405, 0]
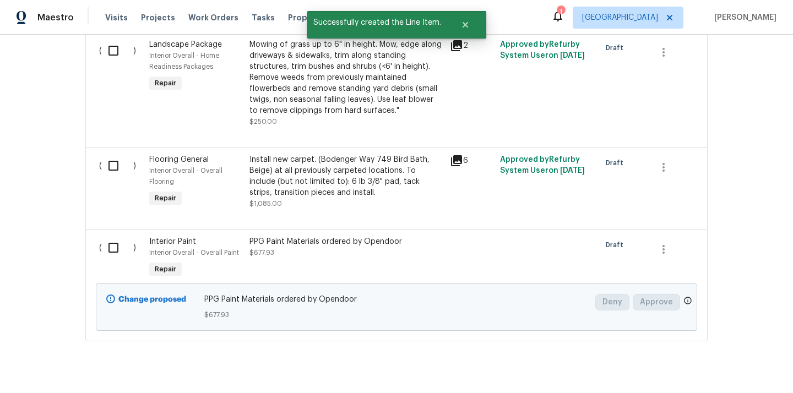
click at [121, 244] on input "checkbox" at bounding box center [117, 247] width 31 height 23
checkbox input "true"
click at [716, 365] on span "Create Work Order" at bounding box center [730, 366] width 73 height 14
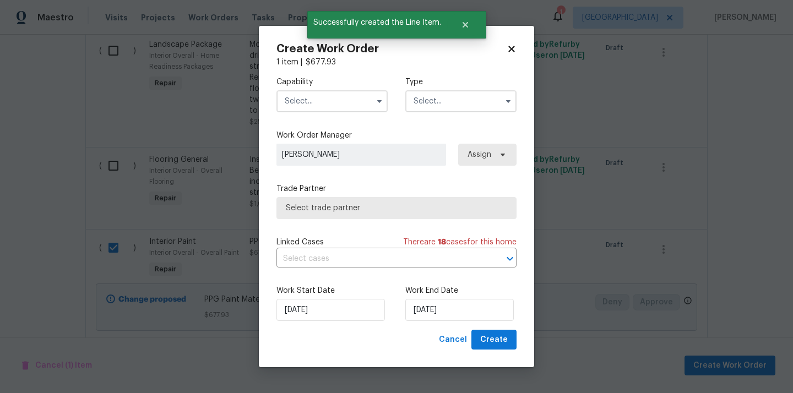
click at [327, 101] on input "text" at bounding box center [332, 101] width 111 height 22
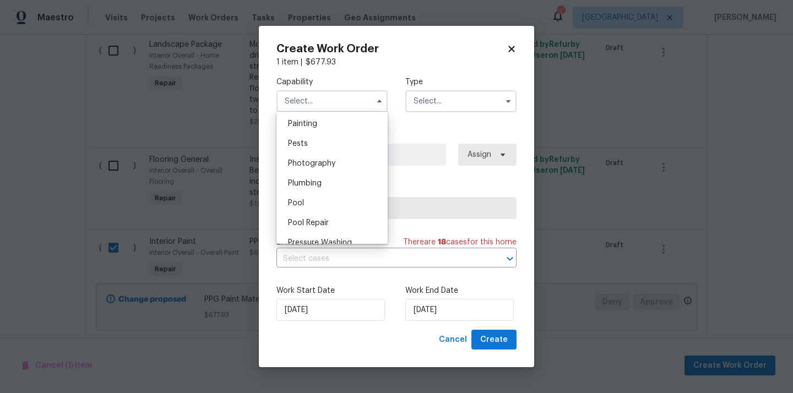
scroll to position [922, 0]
click at [321, 130] on div "Painting" at bounding box center [332, 128] width 106 height 20
type input "Painting"
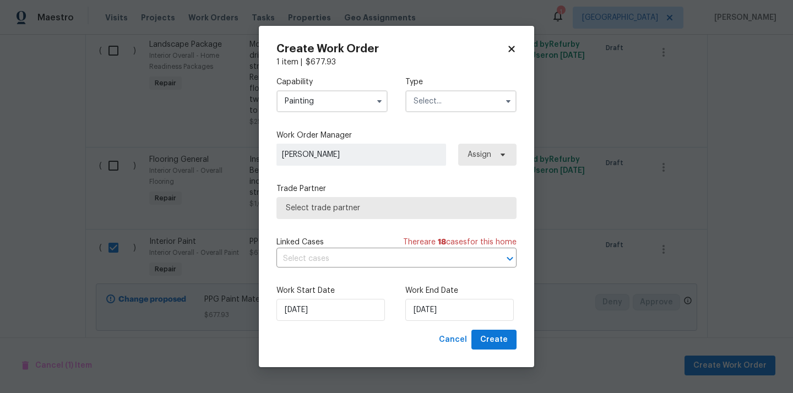
click at [451, 112] on div "Capability Painting Type" at bounding box center [397, 94] width 240 height 53
click at [449, 99] on input "text" at bounding box center [461, 101] width 111 height 22
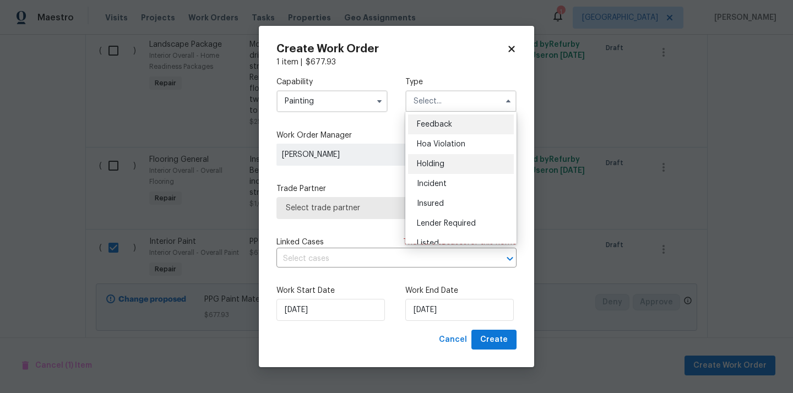
scroll to position [250, 0]
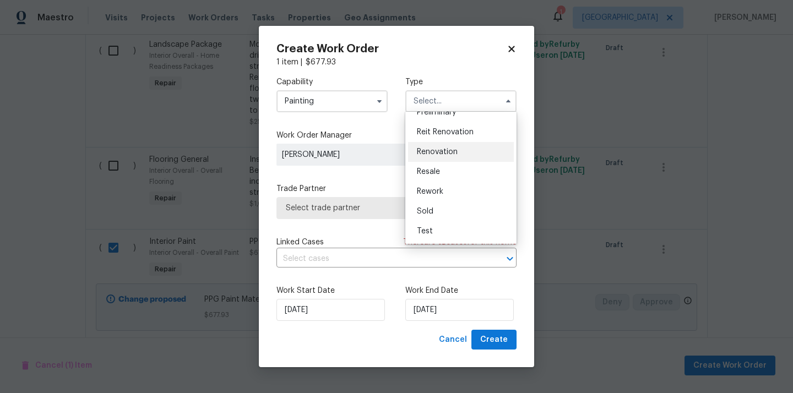
click at [456, 154] on span "Renovation" at bounding box center [437, 152] width 41 height 8
type input "Renovation"
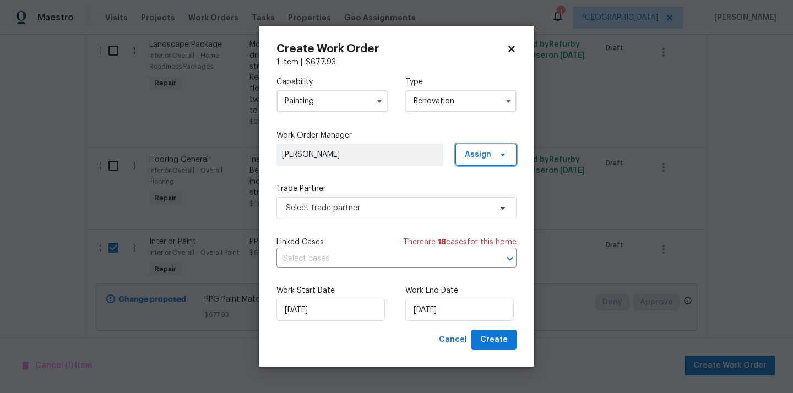
click at [480, 154] on span "Assign" at bounding box center [478, 154] width 26 height 11
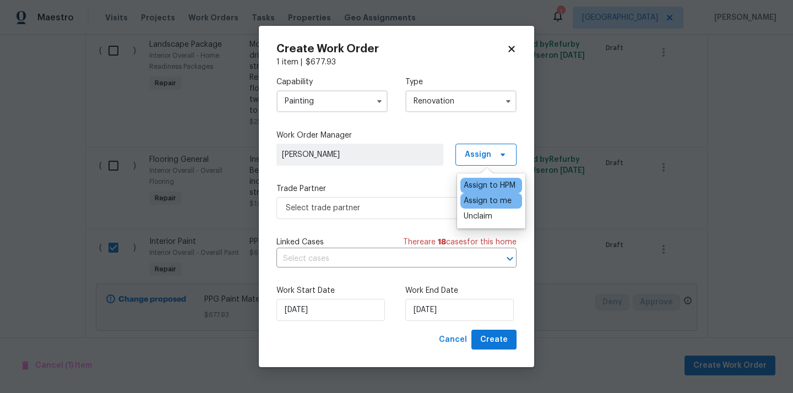
click at [477, 197] on div "Assign to me" at bounding box center [488, 201] width 48 height 11
click at [386, 208] on span "Select trade partner" at bounding box center [389, 208] width 206 height 11
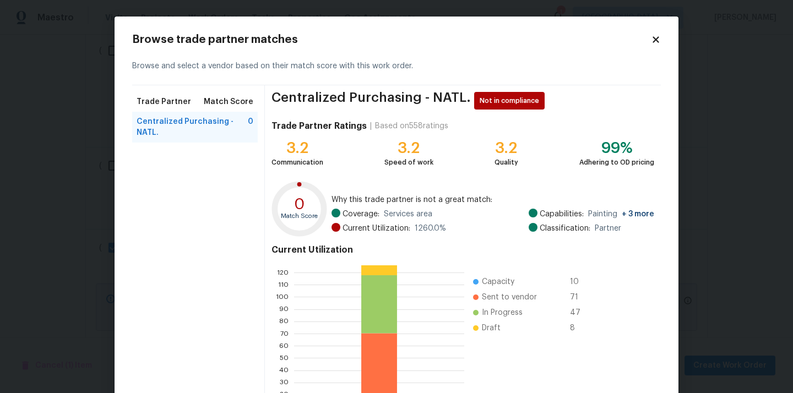
scroll to position [93, 0]
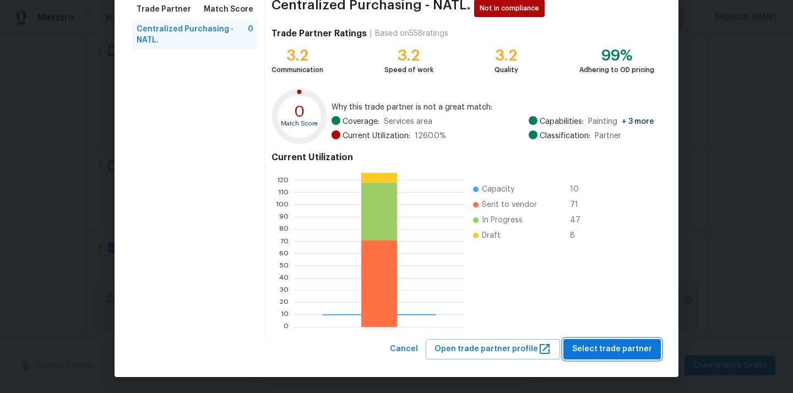
click at [609, 348] on span "Select trade partner" at bounding box center [612, 350] width 80 height 14
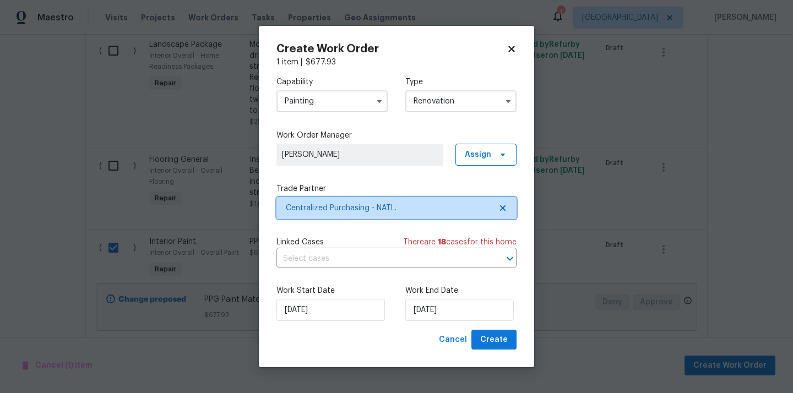
scroll to position [0, 0]
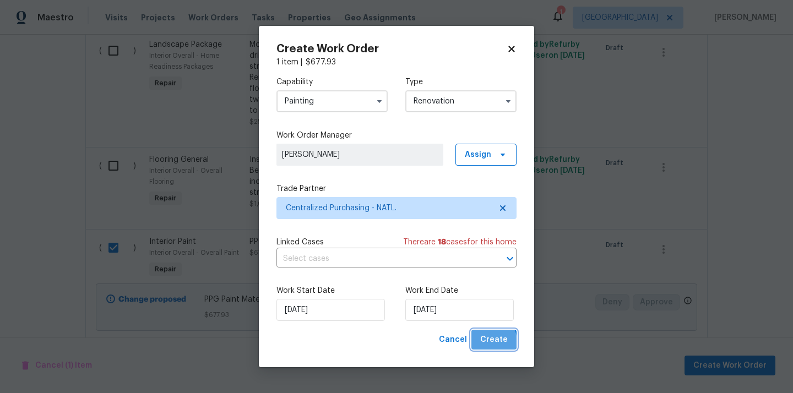
click at [492, 342] on span "Create" at bounding box center [494, 340] width 28 height 14
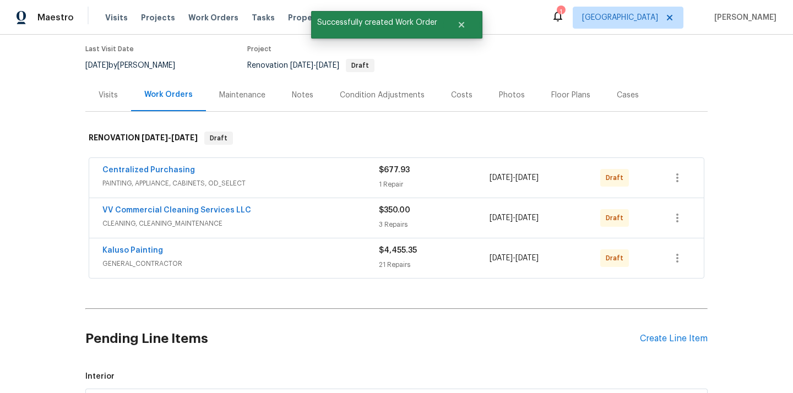
scroll to position [96, 0]
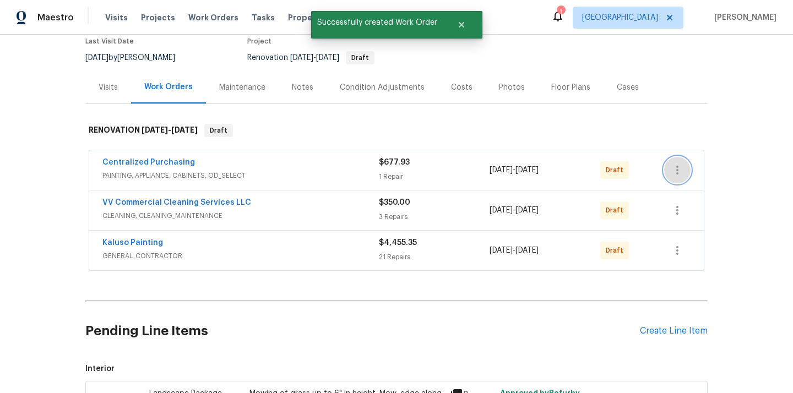
click at [677, 169] on icon "button" at bounding box center [677, 170] width 13 height 13
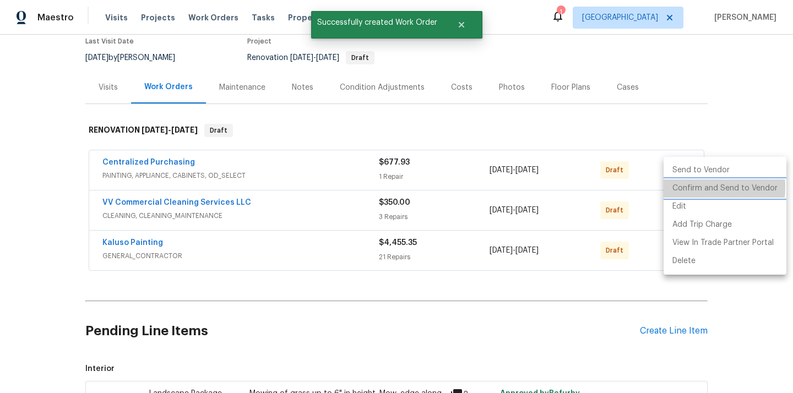
click at [680, 187] on li "Confirm and Send to Vendor" at bounding box center [725, 189] width 123 height 18
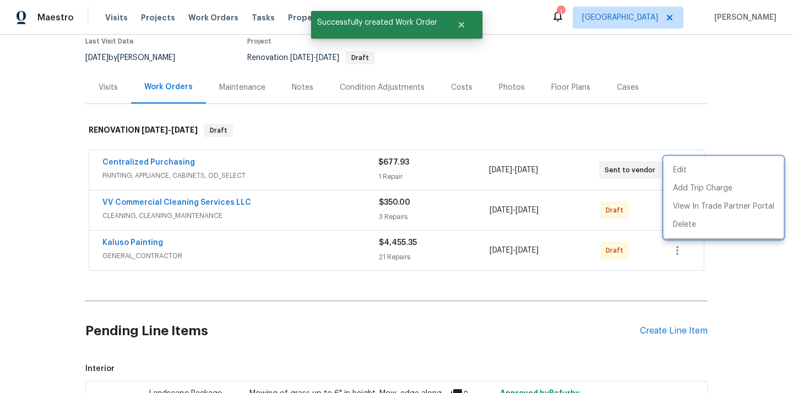
click at [243, 168] on div at bounding box center [396, 196] width 793 height 393
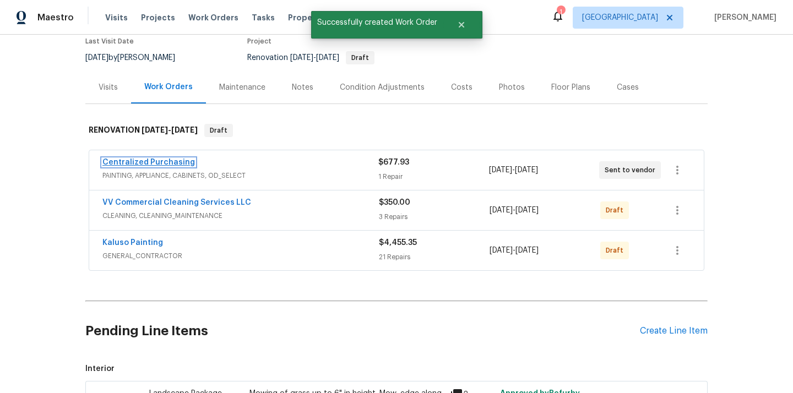
click at [159, 165] on link "Centralized Purchasing" at bounding box center [148, 163] width 93 height 8
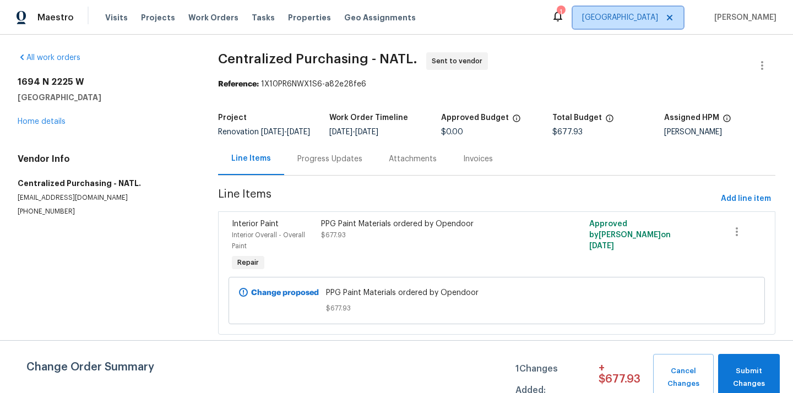
click at [646, 20] on span "[GEOGRAPHIC_DATA]" at bounding box center [620, 17] width 76 height 11
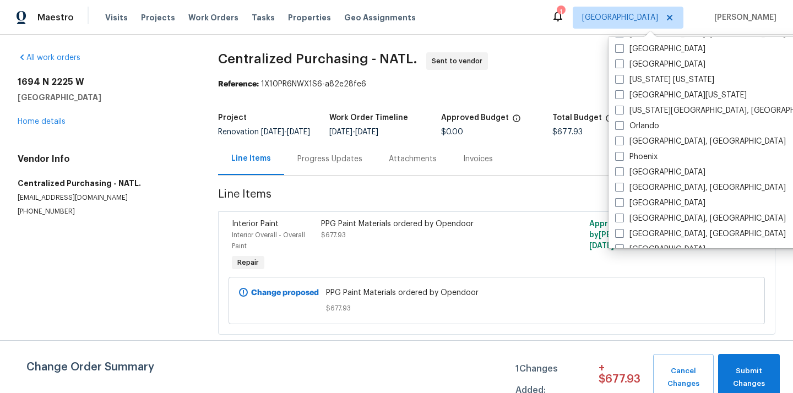
scroll to position [569, 0]
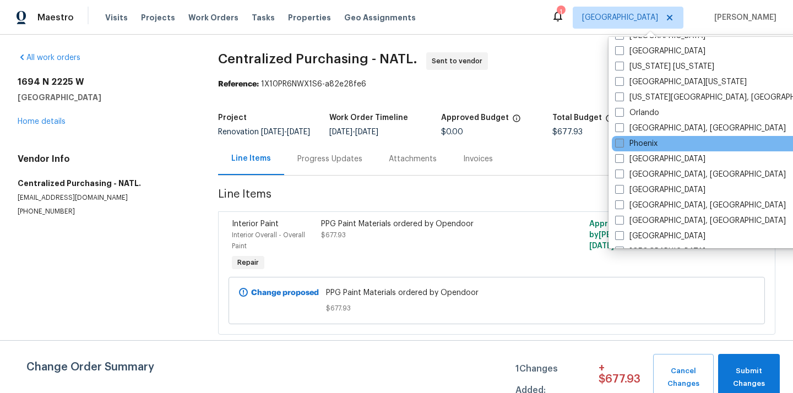
click at [644, 141] on label "Phoenix" at bounding box center [636, 143] width 42 height 11
click at [623, 141] on input "Phoenix" at bounding box center [618, 141] width 7 height 7
checkbox input "true"
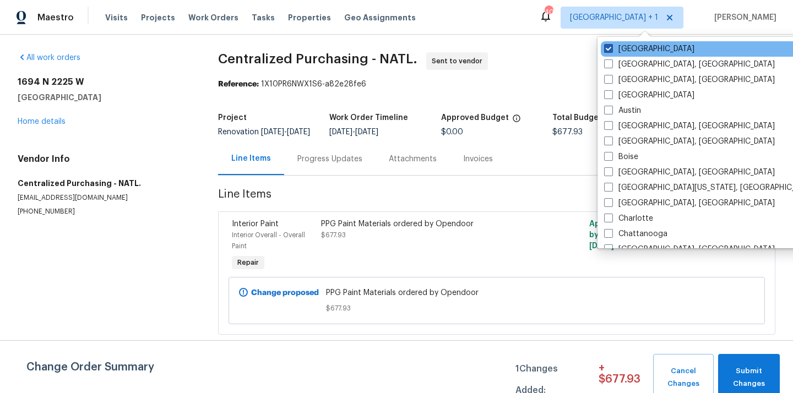
click at [639, 46] on label "[GEOGRAPHIC_DATA]" at bounding box center [649, 49] width 90 height 11
click at [612, 46] on input "[GEOGRAPHIC_DATA]" at bounding box center [607, 47] width 7 height 7
checkbox input "false"
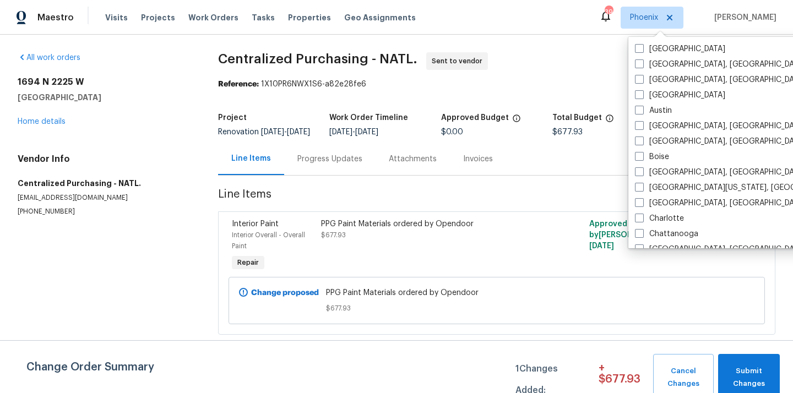
click at [159, 7] on div "Visits Projects Work Orders Tasks Properties Geo Assignments" at bounding box center [267, 18] width 324 height 22
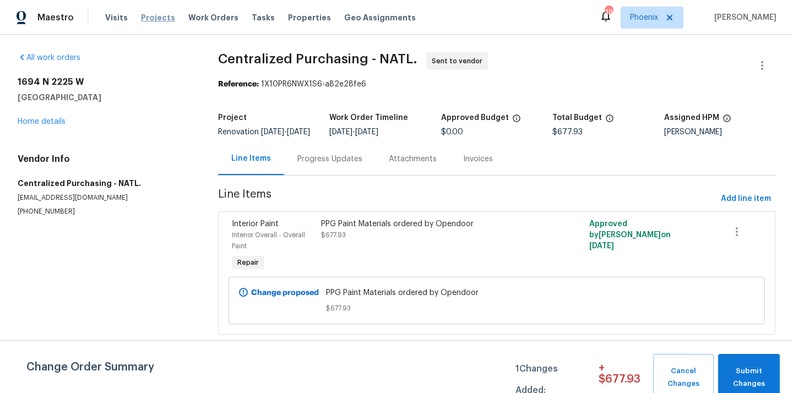
click at [147, 21] on span "Projects" at bounding box center [158, 17] width 34 height 11
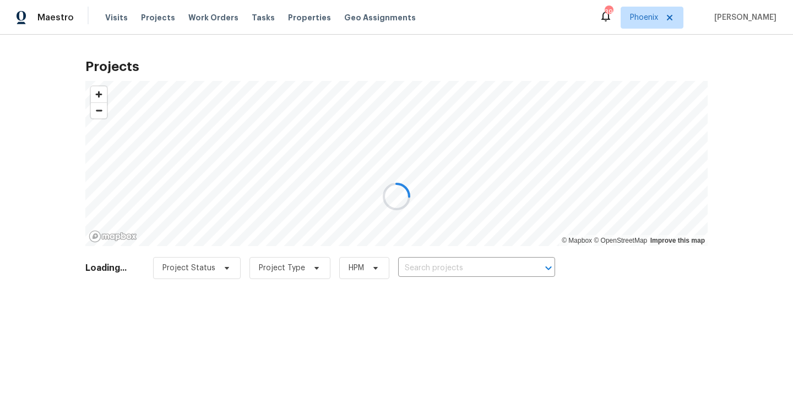
click at [464, 265] on div at bounding box center [396, 196] width 793 height 393
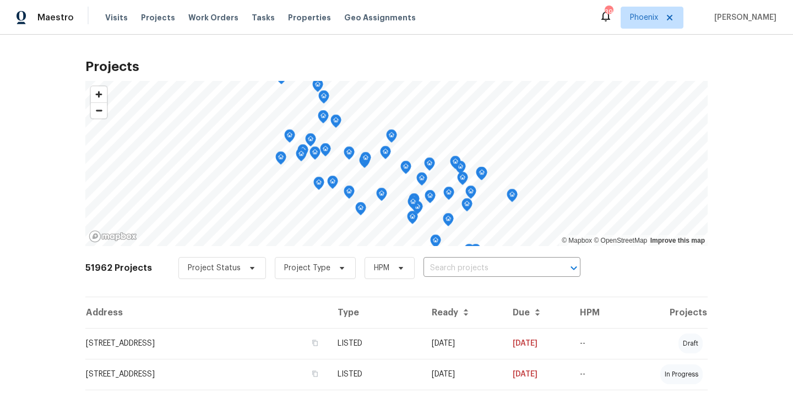
click at [464, 265] on input "text" at bounding box center [487, 268] width 126 height 17
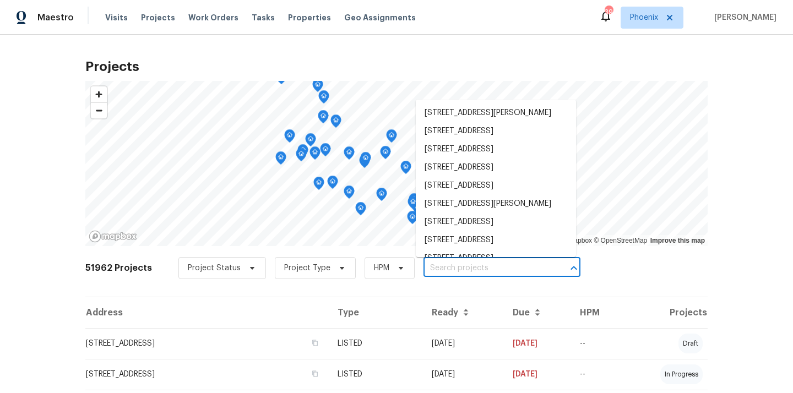
paste input "6512 S Sawgrass Dr, Chandler, AZ 85249"
type input "6512 S Sawgrass Dr, Chandler, AZ 85249"
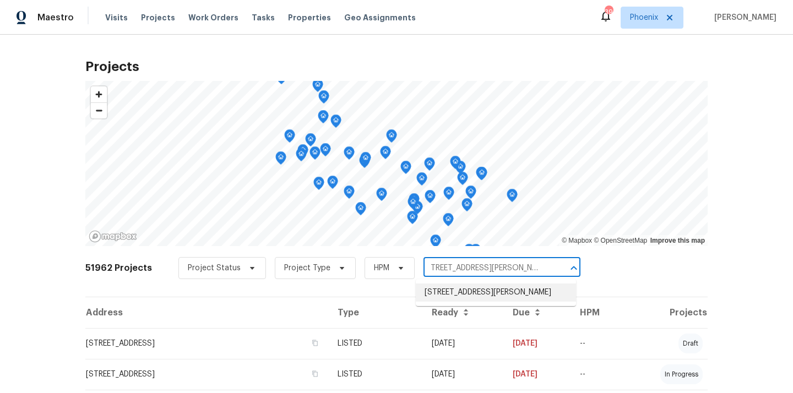
click at [454, 302] on li "6512 S Sawgrass Dr, Chandler, AZ 85249" at bounding box center [496, 293] width 160 height 18
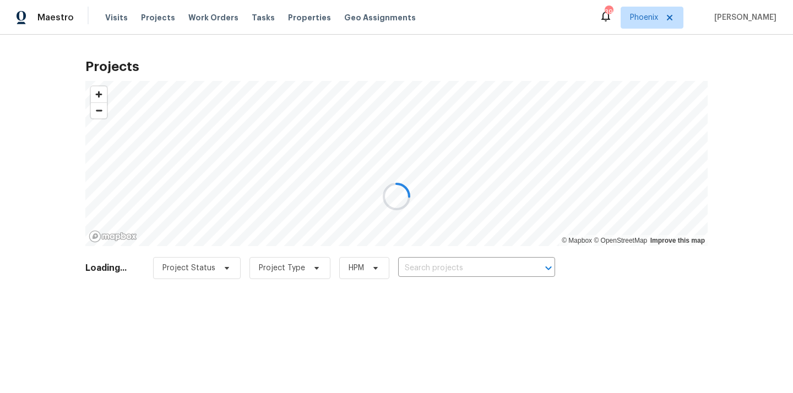
type input "6512 S Sawgrass Dr, Chandler, AZ 85249"
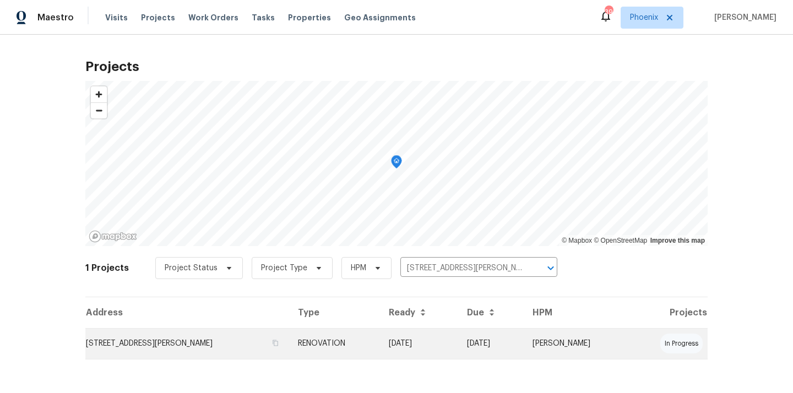
click at [283, 337] on td "6512 S Sawgrass Dr, Chandler, AZ 85249" at bounding box center [187, 343] width 204 height 31
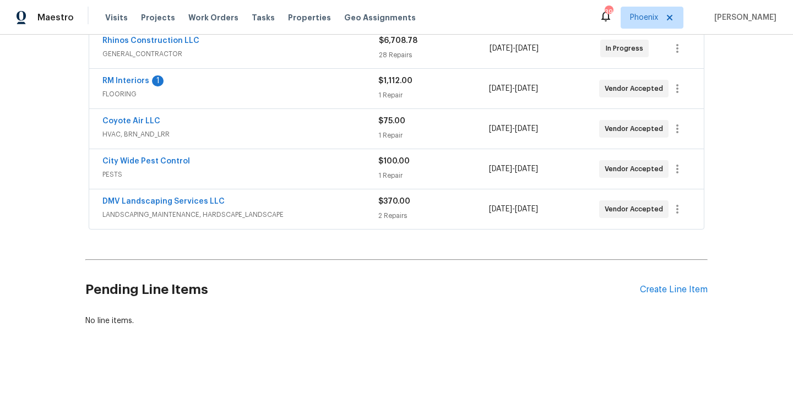
scroll to position [226, 0]
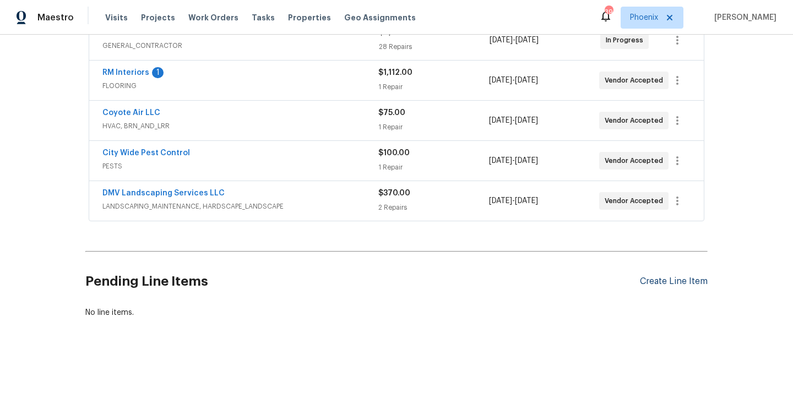
click at [665, 279] on div "Create Line Item" at bounding box center [674, 282] width 68 height 10
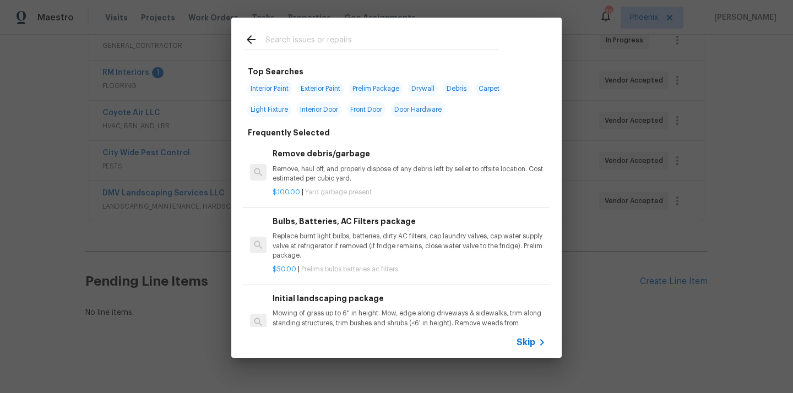
click at [420, 42] on input "text" at bounding box center [383, 41] width 234 height 17
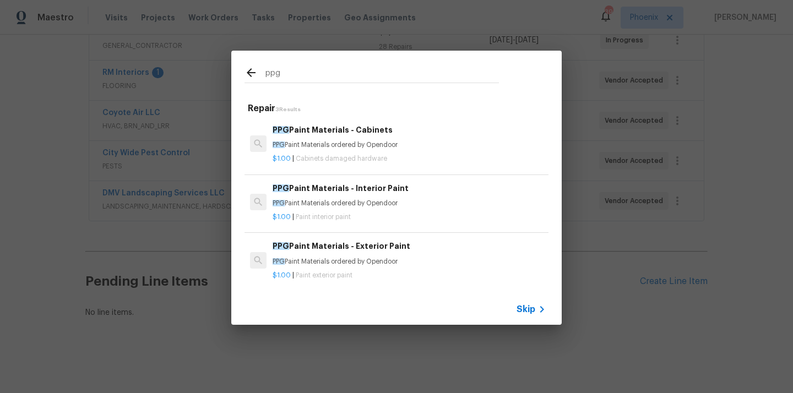
type input "ppg"
click at [362, 187] on h6 "PPG Paint Materials - Interior Paint" at bounding box center [409, 188] width 273 height 12
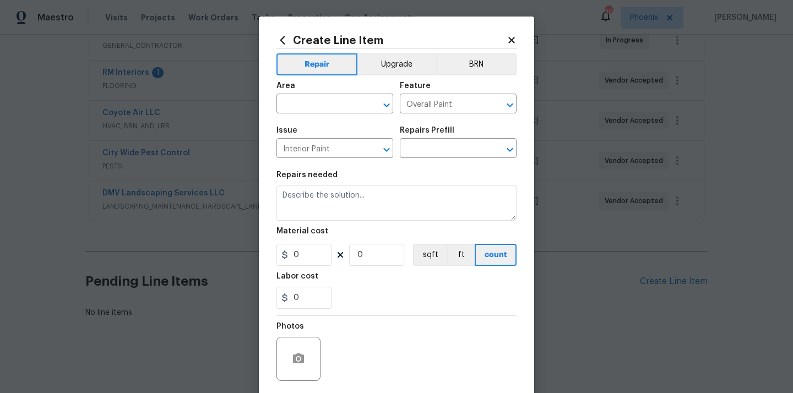
type input "PPG Paint Materials - Interior Paint $1.00"
type textarea "PPG Paint Materials ordered by Opendoor"
type input "1"
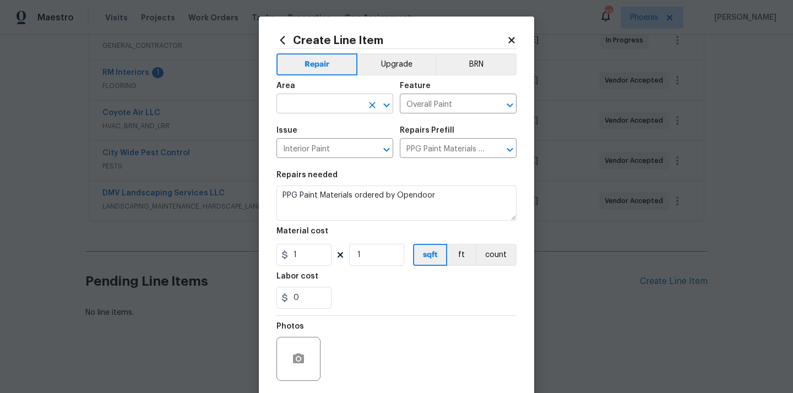
click at [341, 106] on input "text" at bounding box center [320, 104] width 86 height 17
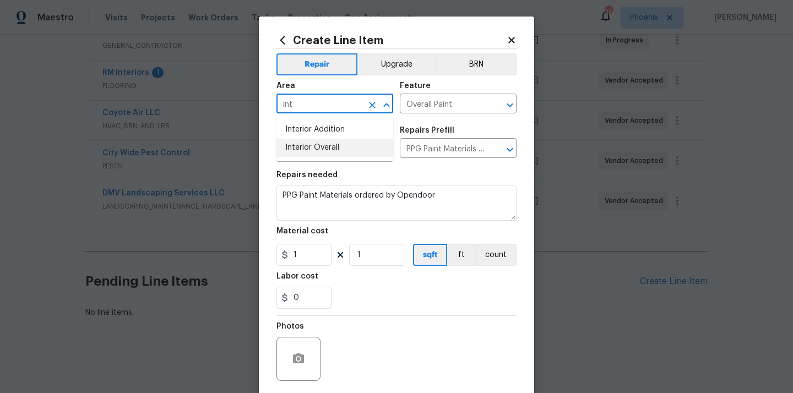
click at [339, 152] on li "Interior Overall" at bounding box center [335, 148] width 117 height 18
type input "Interior Overall"
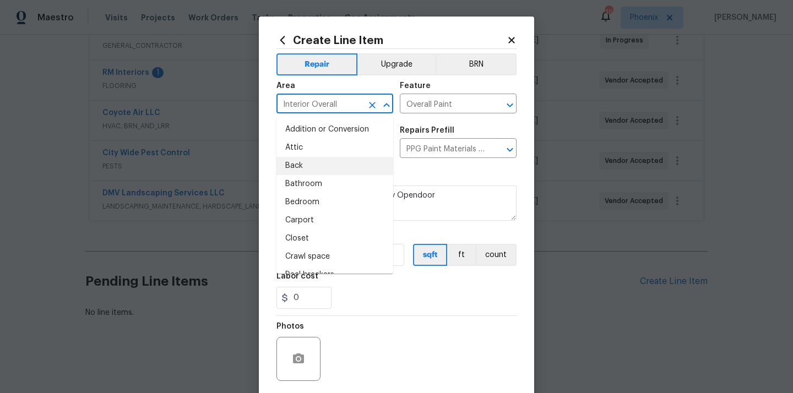
click at [435, 169] on section "Repairs needed PPG Paint Materials ordered by Opendoor Material cost 1 1 sqft f…" at bounding box center [397, 240] width 240 height 151
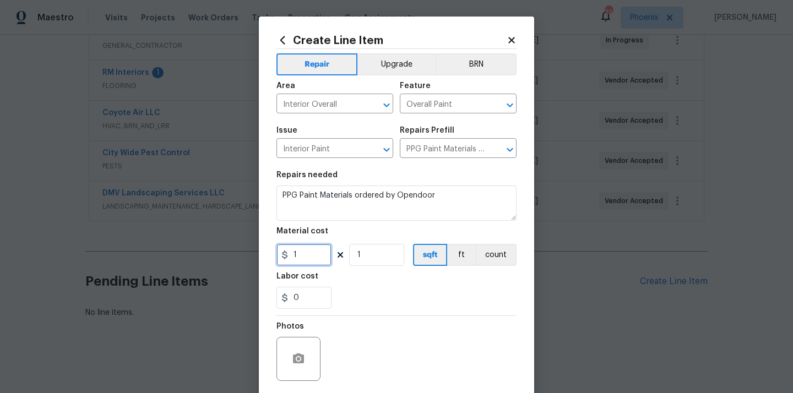
drag, startPoint x: 311, startPoint y: 256, endPoint x: 282, endPoint y: 256, distance: 28.7
click at [282, 256] on div "1" at bounding box center [304, 255] width 55 height 22
paste input "487."
type input "487.1"
click at [392, 298] on div "0" at bounding box center [397, 298] width 240 height 22
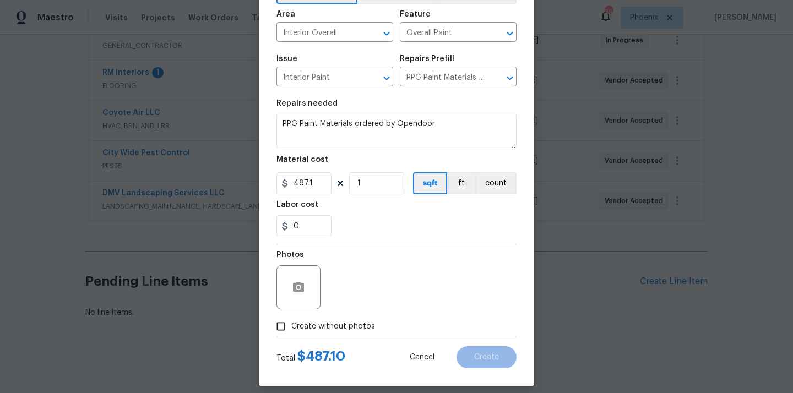
scroll to position [82, 0]
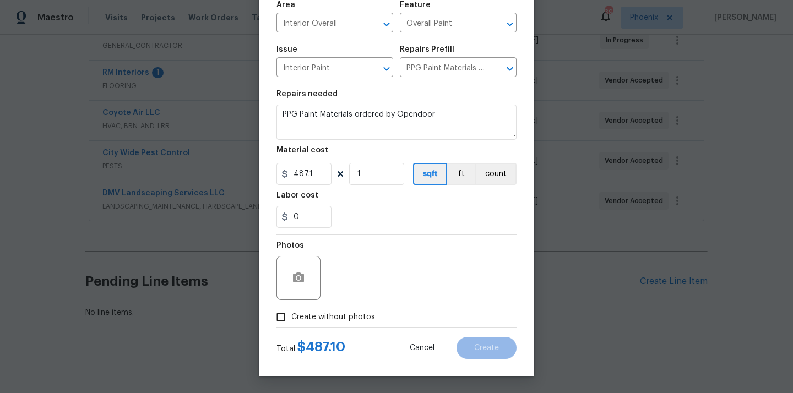
click at [358, 313] on span "Create without photos" at bounding box center [333, 318] width 84 height 12
click at [291, 313] on input "Create without photos" at bounding box center [281, 317] width 21 height 21
checkbox input "true"
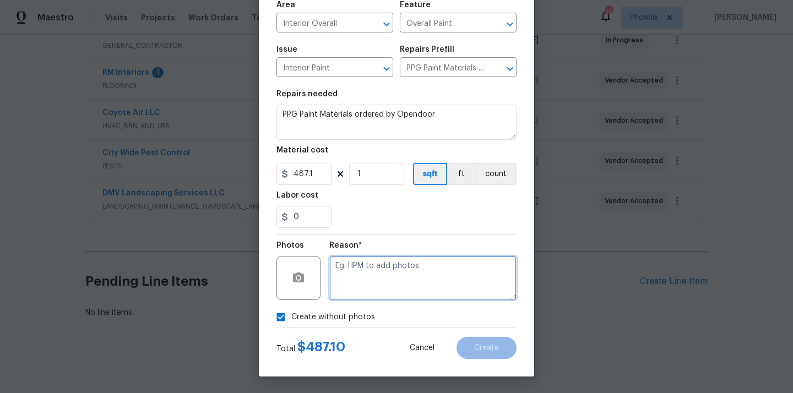
click at [376, 284] on textarea at bounding box center [422, 278] width 187 height 44
type textarea "N/A"
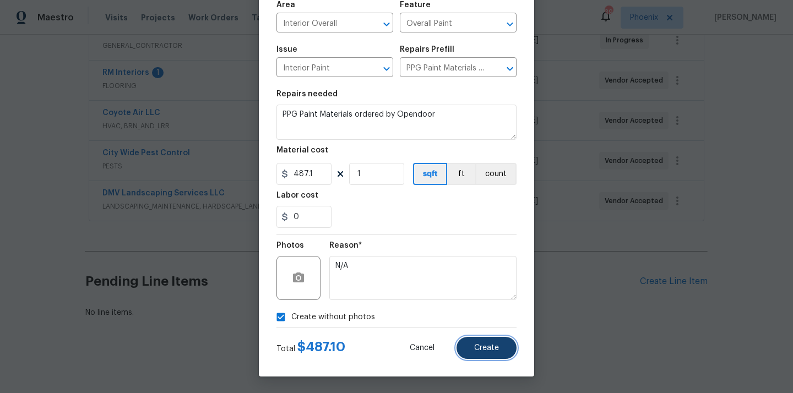
click at [489, 345] on span "Create" at bounding box center [486, 348] width 25 height 8
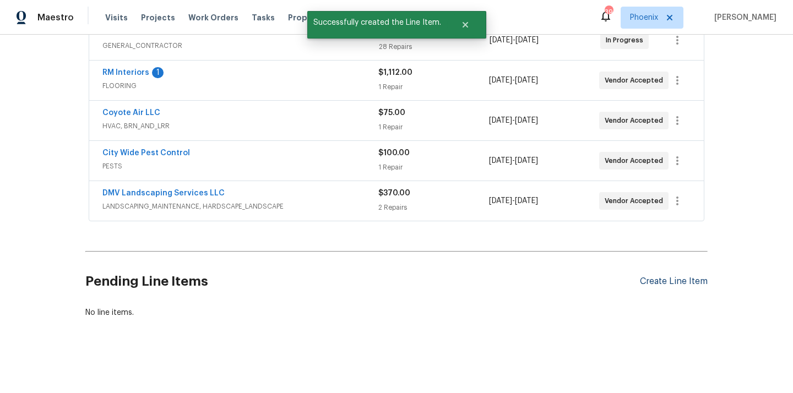
click at [673, 283] on div "Create Line Item" at bounding box center [674, 282] width 68 height 10
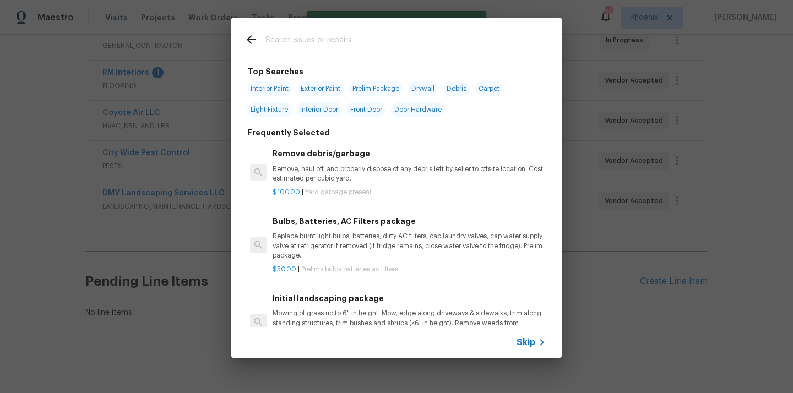
click at [435, 48] on input "text" at bounding box center [383, 41] width 234 height 17
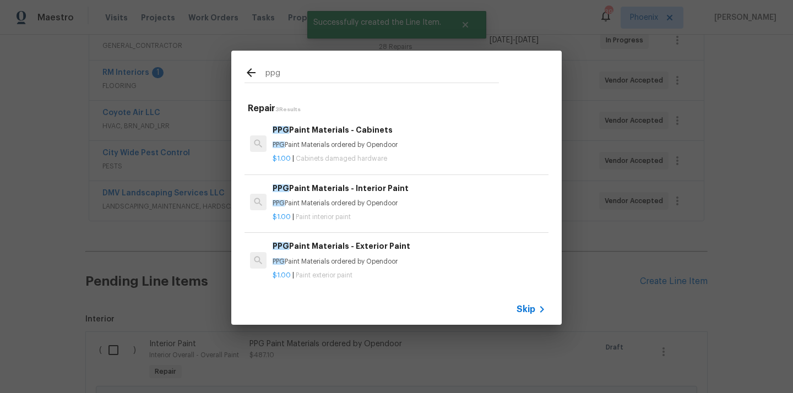
type input "ppg"
click at [364, 123] on div "PPG Paint Materials - Cabinets PPG Paint Materials ordered by Opendoor $1.00 | …" at bounding box center [409, 144] width 277 height 44
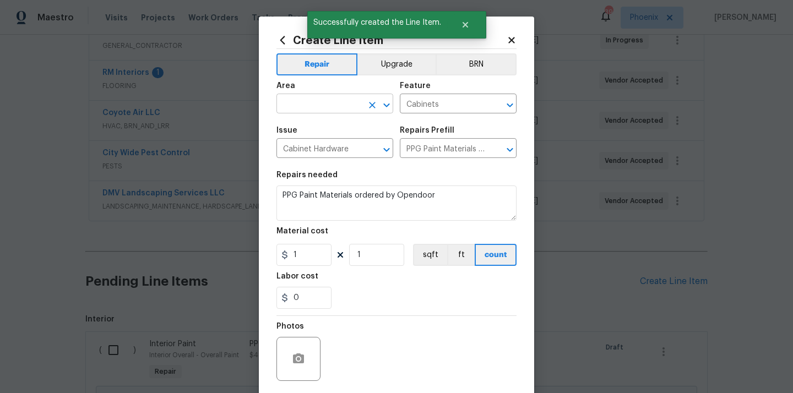
click at [329, 98] on input "text" at bounding box center [320, 104] width 86 height 17
click at [299, 125] on li "Kitchen" at bounding box center [335, 130] width 117 height 18
type input "Kitchen"
drag, startPoint x: 300, startPoint y: 256, endPoint x: 270, endPoint y: 256, distance: 30.3
click at [271, 256] on div "Create Line Item Repair Upgrade BRN Area Kitchen ​ Feature Cabinets ​ Issue Cab…" at bounding box center [396, 237] width 275 height 441
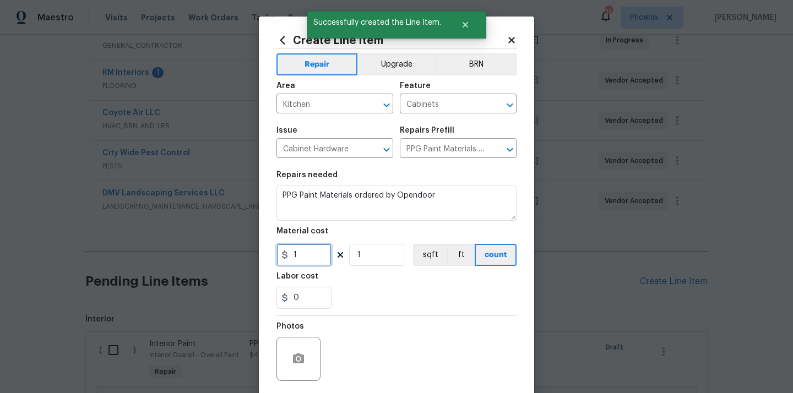
paste input "98.49"
type input "98.49"
click at [359, 288] on div "0" at bounding box center [397, 298] width 240 height 22
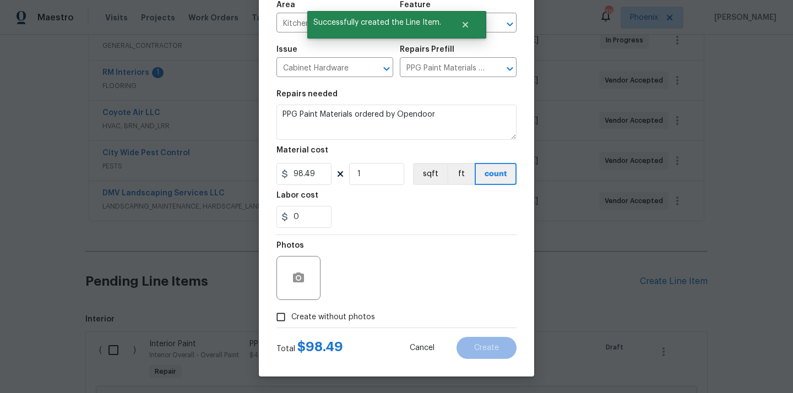
click at [334, 309] on label "Create without photos" at bounding box center [323, 317] width 105 height 21
click at [291, 309] on input "Create without photos" at bounding box center [281, 317] width 21 height 21
checkbox input "true"
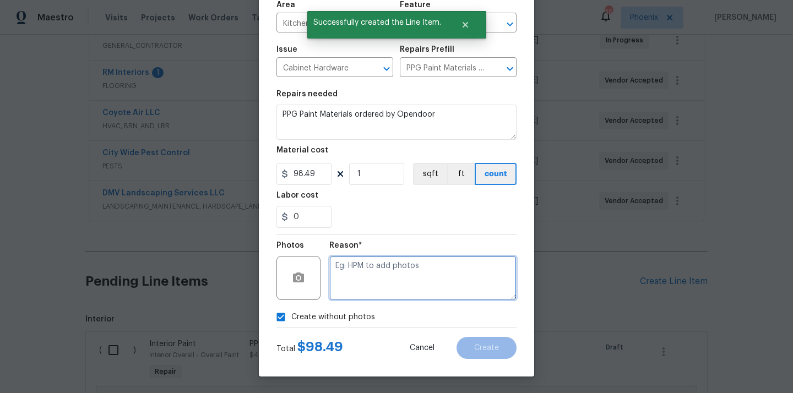
click at [350, 290] on textarea at bounding box center [422, 278] width 187 height 44
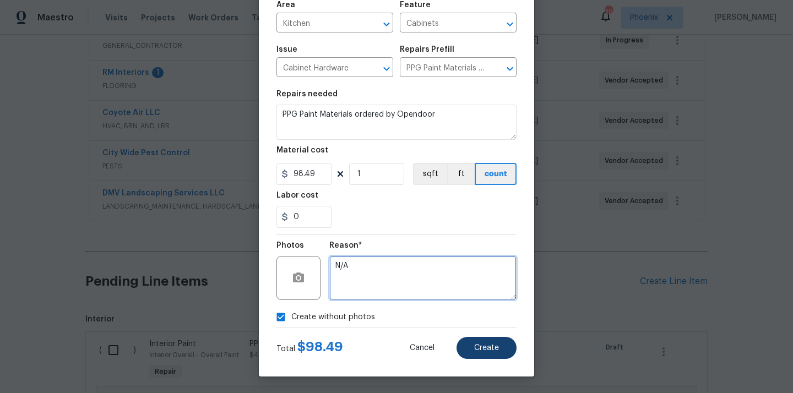
type textarea "N/A"
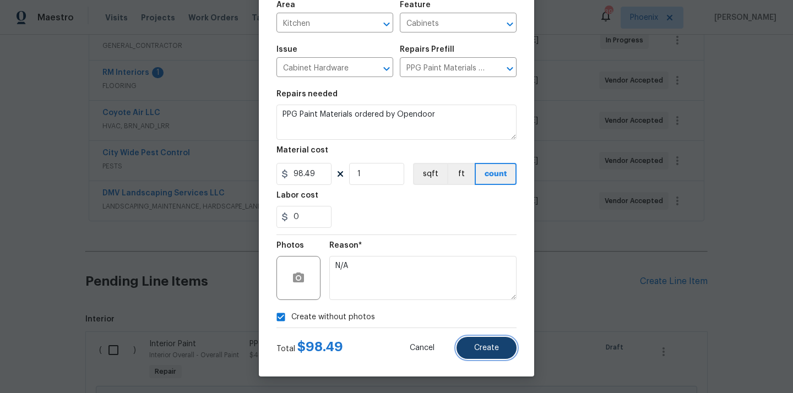
click at [475, 341] on button "Create" at bounding box center [487, 348] width 60 height 22
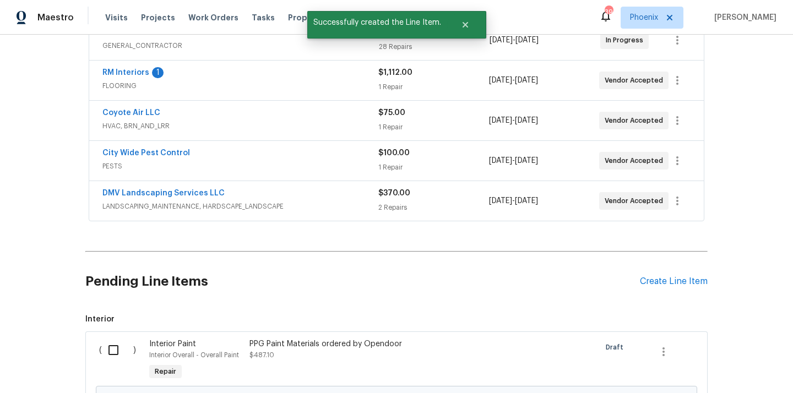
scroll to position [403, 0]
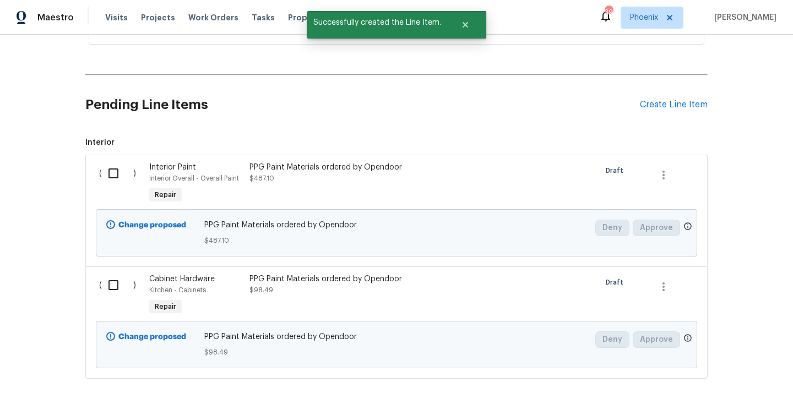
click at [119, 172] on input "checkbox" at bounding box center [117, 173] width 31 height 23
checkbox input "true"
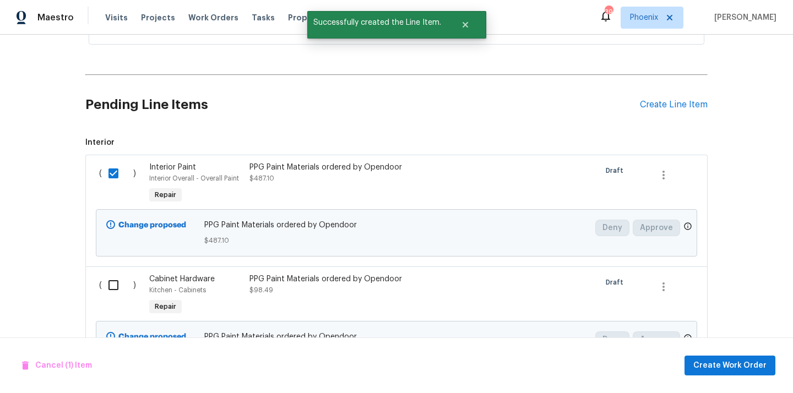
click at [114, 279] on input "checkbox" at bounding box center [117, 285] width 31 height 23
checkbox input "true"
click at [749, 359] on span "Create Work Order" at bounding box center [730, 366] width 73 height 14
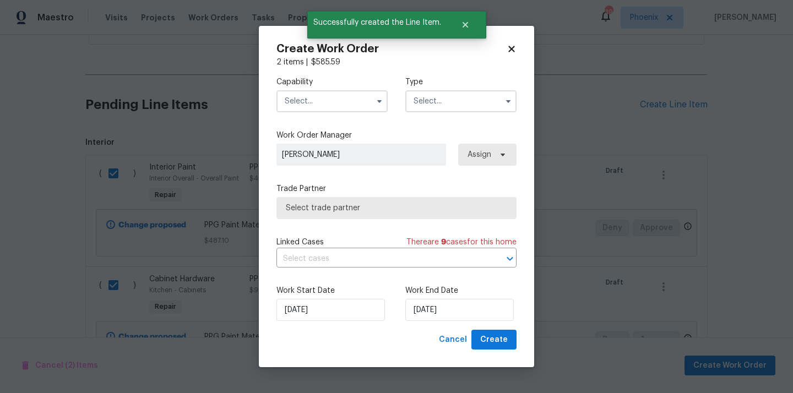
click at [321, 102] on input "text" at bounding box center [332, 101] width 111 height 22
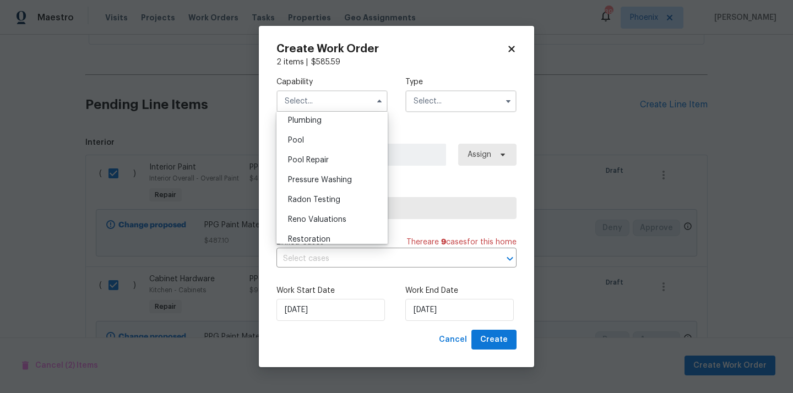
scroll to position [933, 0]
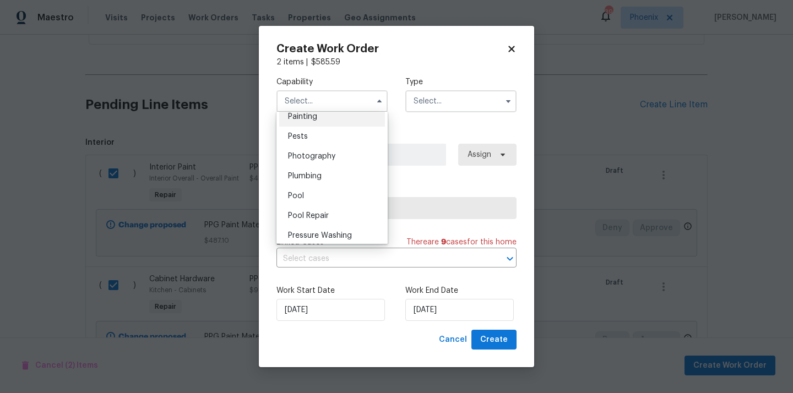
click at [317, 123] on div "Painting" at bounding box center [332, 117] width 106 height 20
type input "Painting"
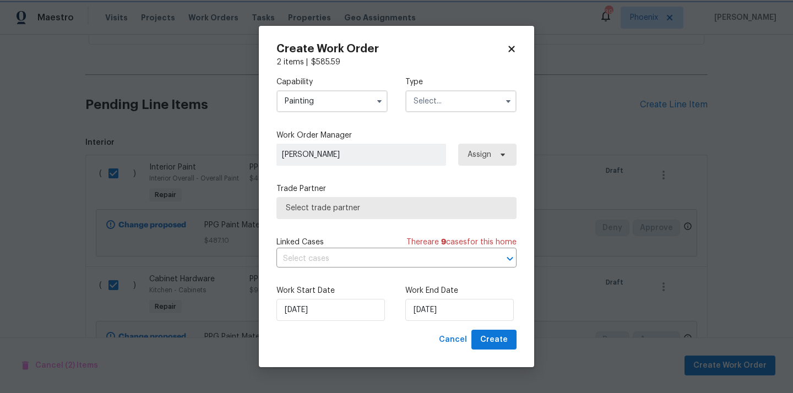
scroll to position [906, 0]
click at [458, 90] on input "text" at bounding box center [461, 101] width 111 height 22
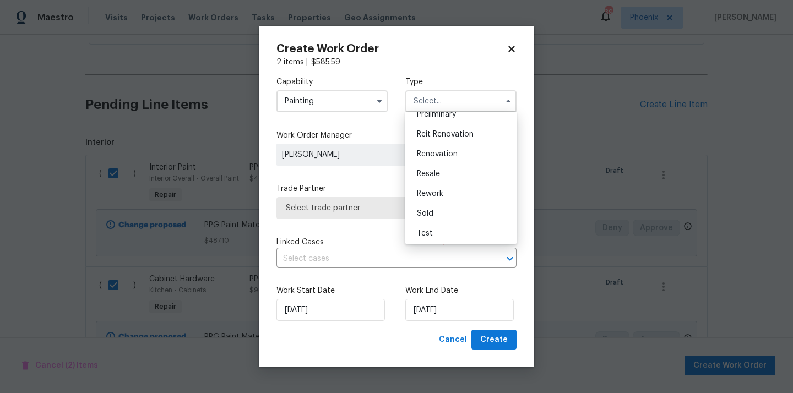
scroll to position [250, 0]
click at [446, 151] on span "Renovation" at bounding box center [437, 152] width 41 height 8
type input "Renovation"
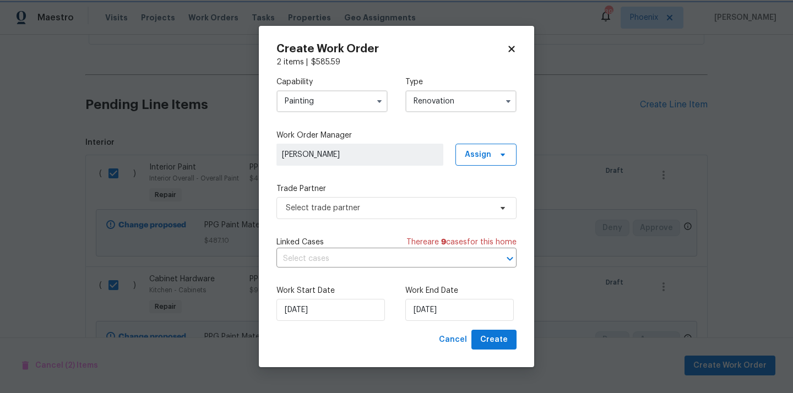
scroll to position [0, 0]
click at [493, 154] on span "Assign" at bounding box center [486, 155] width 61 height 22
click at [485, 202] on div "Assign to me" at bounding box center [488, 201] width 48 height 11
click at [371, 194] on div "Trade Partner Select trade partner" at bounding box center [397, 201] width 240 height 36
click at [364, 208] on span "Select trade partner" at bounding box center [389, 208] width 206 height 11
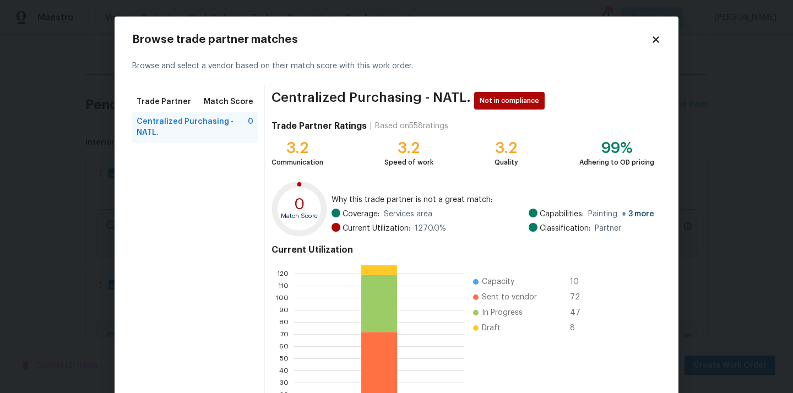
scroll to position [93, 0]
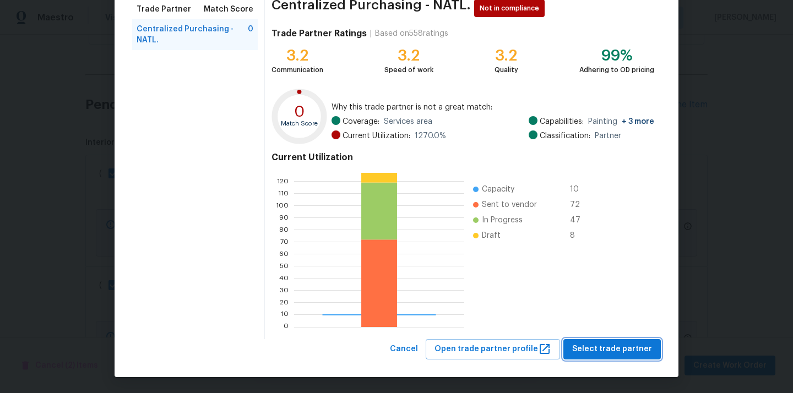
click at [634, 348] on span "Select trade partner" at bounding box center [612, 350] width 80 height 14
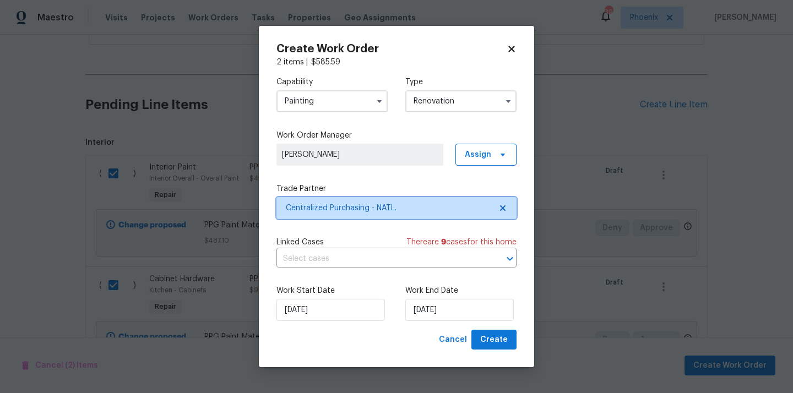
scroll to position [0, 0]
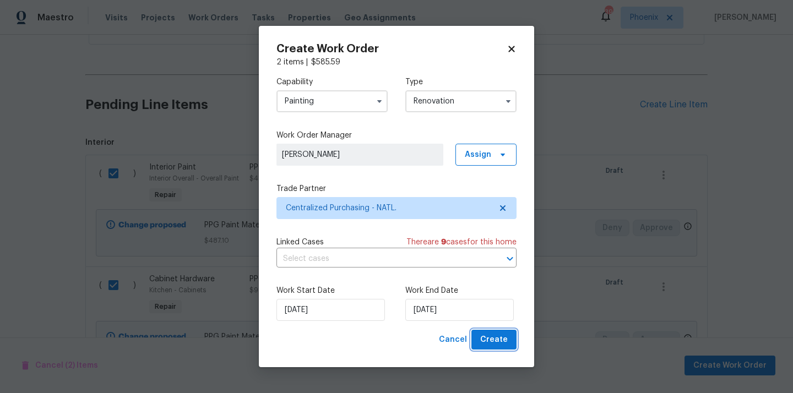
click at [501, 338] on span "Create" at bounding box center [494, 340] width 28 height 14
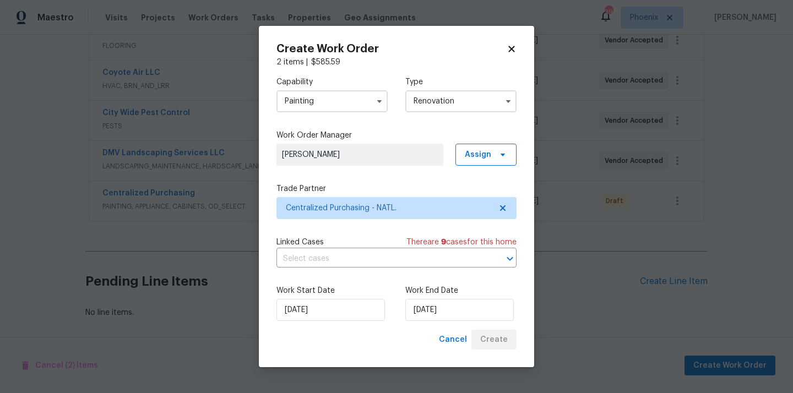
scroll to position [266, 0]
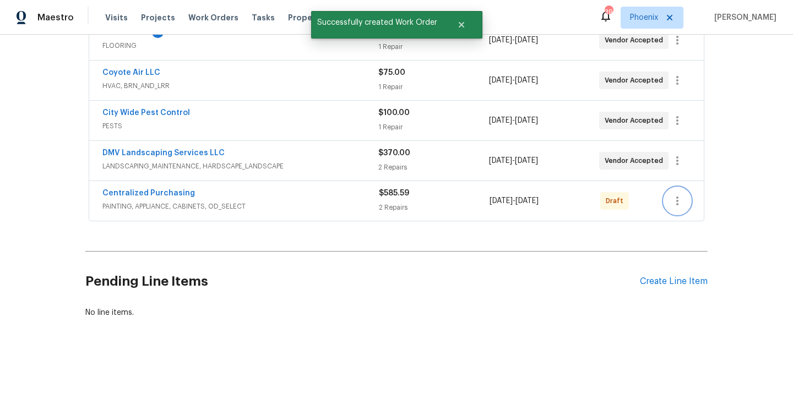
click at [677, 194] on icon "button" at bounding box center [677, 200] width 13 height 13
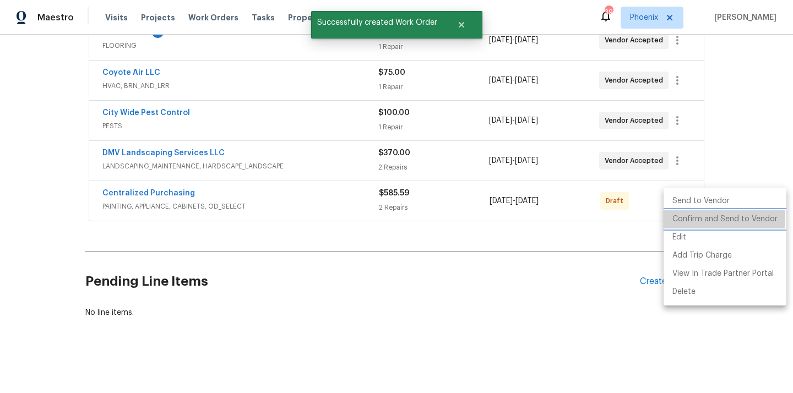
click at [678, 219] on li "Confirm and Send to Vendor" at bounding box center [725, 219] width 123 height 18
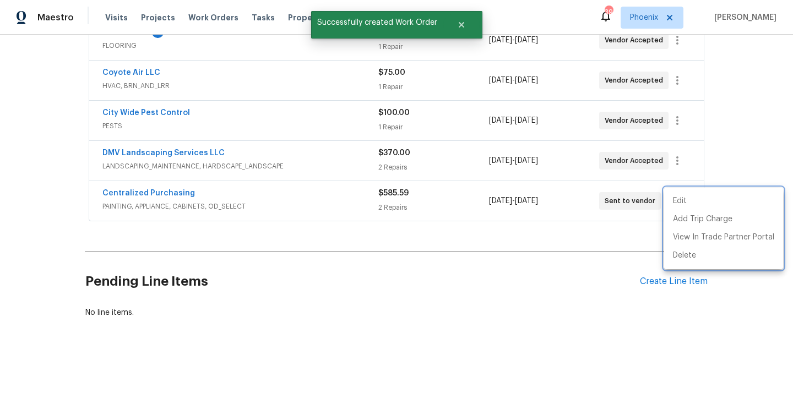
click at [172, 190] on div at bounding box center [396, 196] width 793 height 393
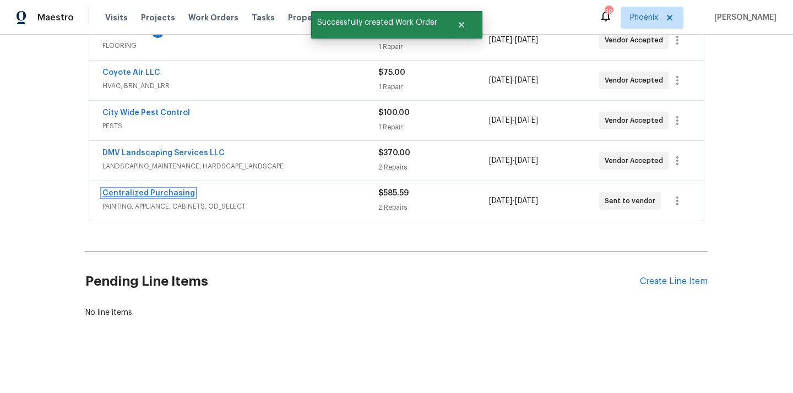
click at [162, 191] on link "Centralized Purchasing" at bounding box center [148, 194] width 93 height 8
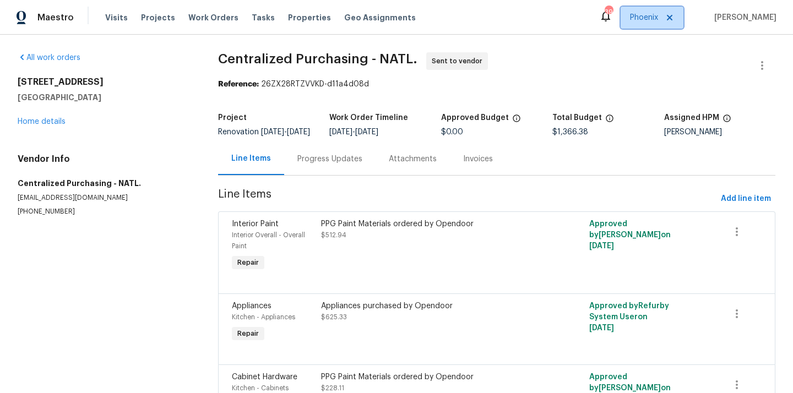
click at [658, 22] on span "Phoenix" at bounding box center [644, 17] width 28 height 11
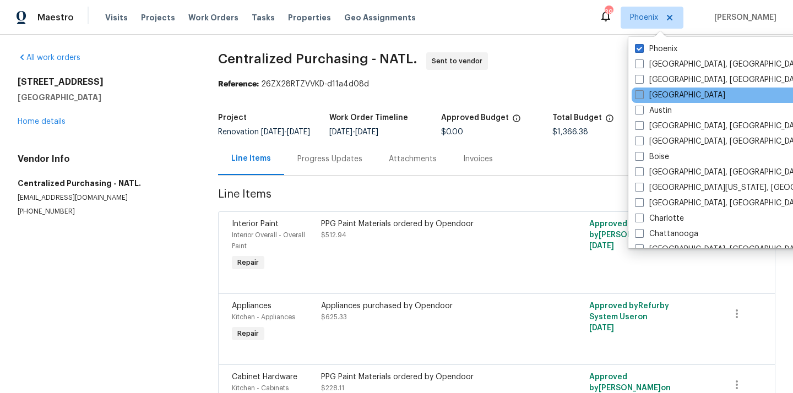
click at [649, 94] on label "[GEOGRAPHIC_DATA]" at bounding box center [680, 95] width 90 height 11
click at [642, 94] on input "[GEOGRAPHIC_DATA]" at bounding box center [638, 93] width 7 height 7
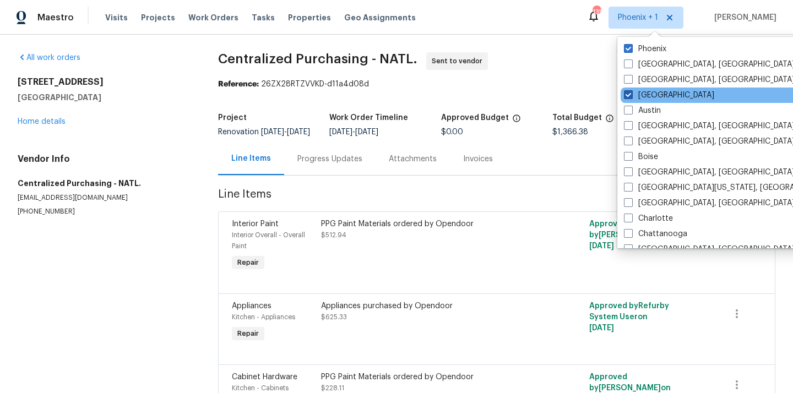
click at [643, 94] on label "[GEOGRAPHIC_DATA]" at bounding box center [669, 95] width 90 height 11
click at [631, 94] on input "[GEOGRAPHIC_DATA]" at bounding box center [627, 93] width 7 height 7
checkbox input "false"
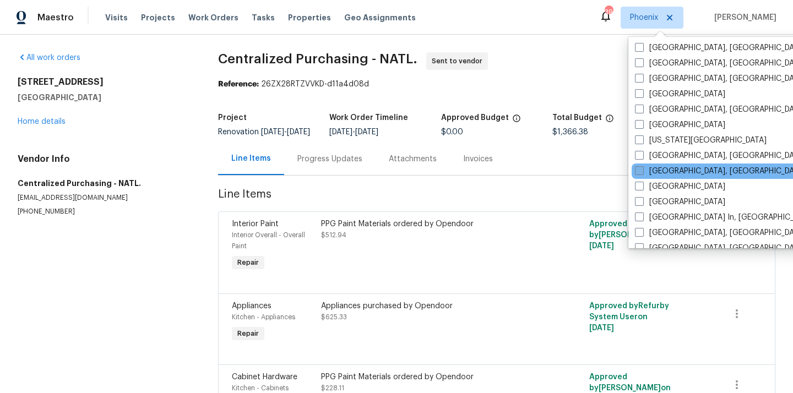
scroll to position [367, 0]
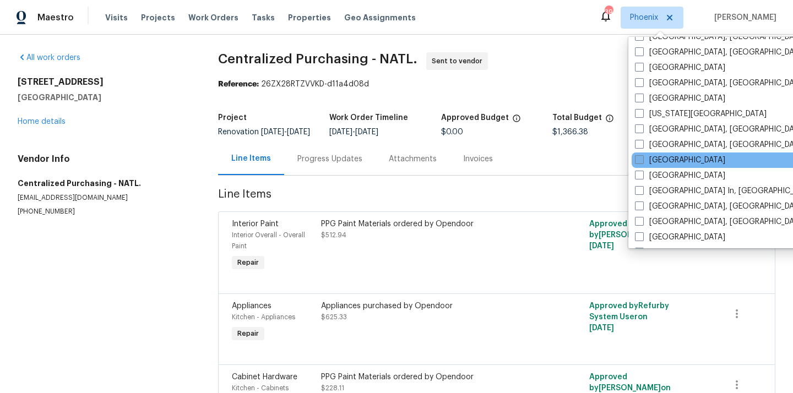
click at [649, 159] on label "[GEOGRAPHIC_DATA]" at bounding box center [680, 160] width 90 height 11
click at [642, 159] on input "[GEOGRAPHIC_DATA]" at bounding box center [638, 158] width 7 height 7
checkbox input "true"
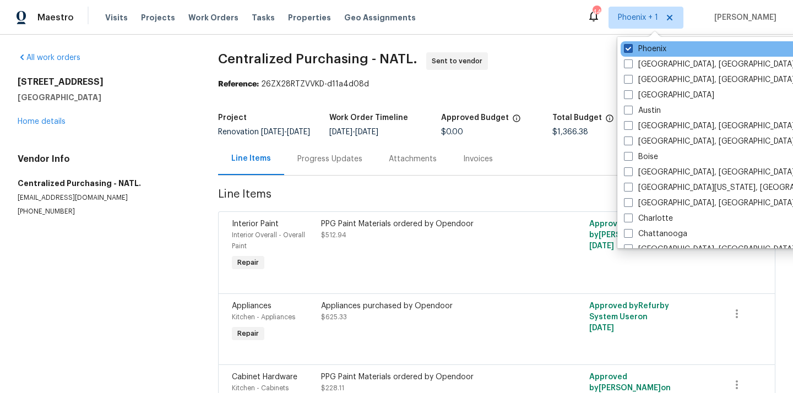
click at [646, 50] on label "Phoenix" at bounding box center [645, 49] width 42 height 11
click at [631, 50] on input "Phoenix" at bounding box center [627, 47] width 7 height 7
checkbox input "false"
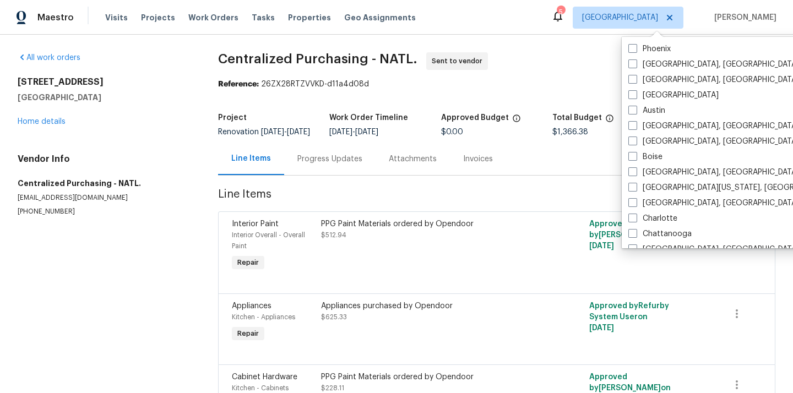
click at [169, 18] on div "Visits Projects Work Orders Tasks Properties Geo Assignments" at bounding box center [267, 18] width 324 height 22
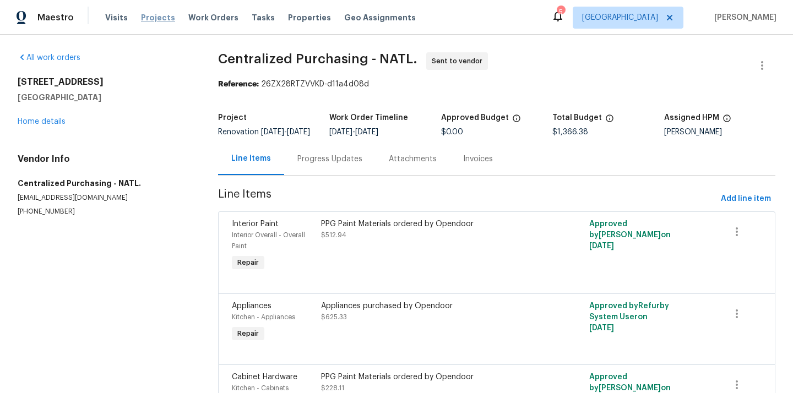
click at [165, 18] on span "Projects" at bounding box center [158, 17] width 34 height 11
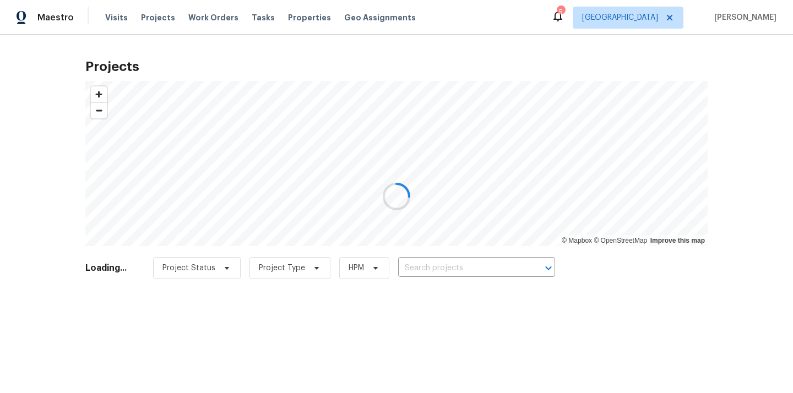
click at [453, 267] on div at bounding box center [396, 196] width 793 height 393
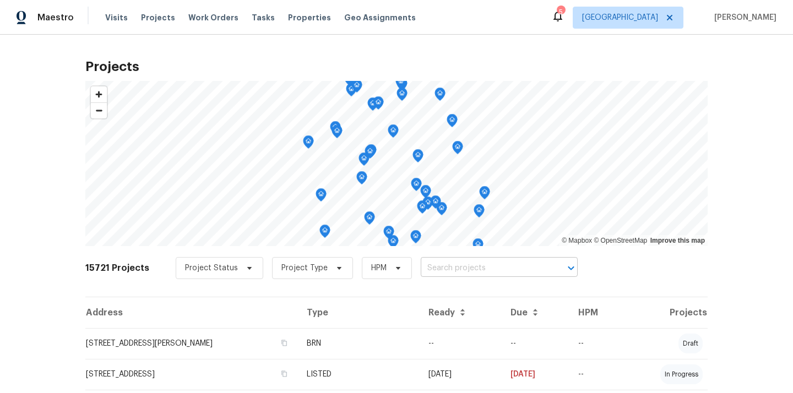
click at [453, 267] on input "text" at bounding box center [484, 268] width 126 height 17
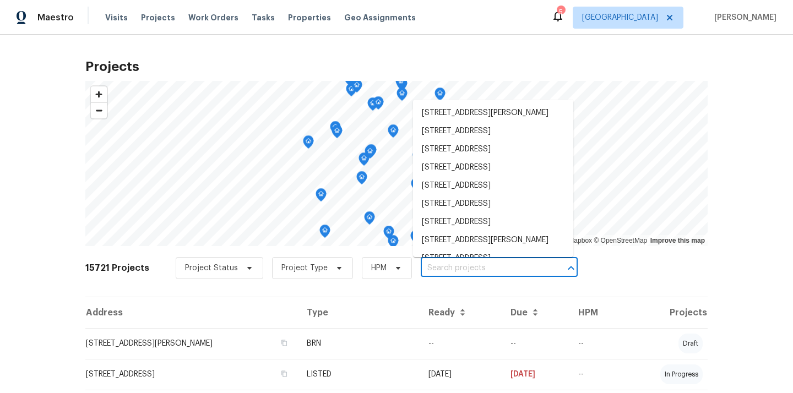
paste input "5235 Caspian Springs Dr Unit 101, Las Vegas, NV 89120"
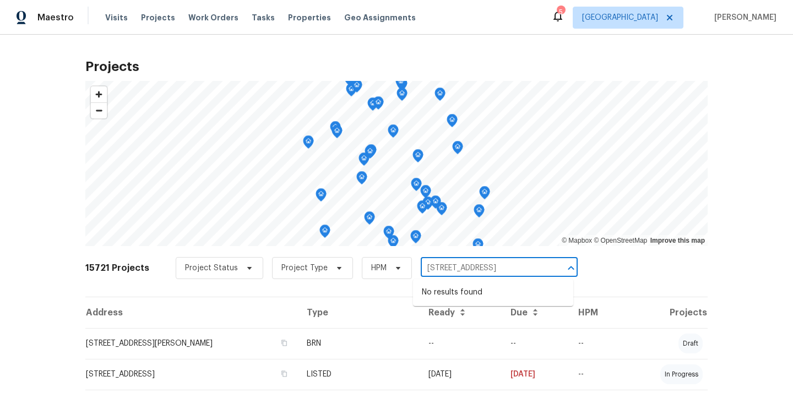
scroll to position [0, 75]
drag, startPoint x: 434, startPoint y: 266, endPoint x: 558, endPoint y: 269, distance: 124.0
click at [558, 269] on div "5235 Caspian Springs Dr Unit 101, Las Vegas, NV 89120 ​" at bounding box center [499, 268] width 157 height 17
type input "5235 Caspian Springs Dr"
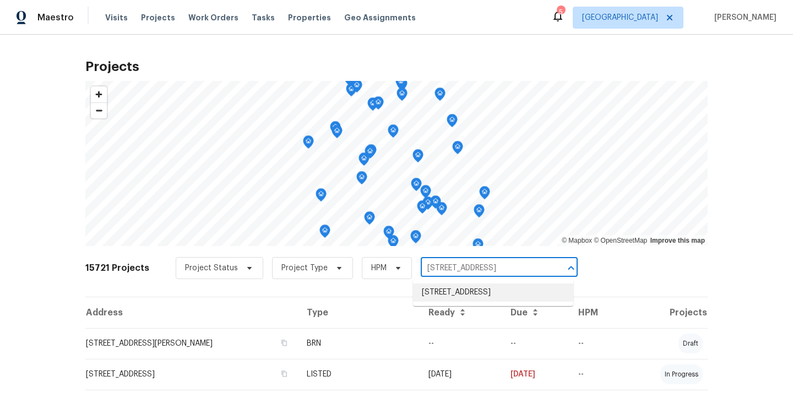
click at [494, 294] on li "5235 Caspian Springs Dr Unit 101, Las Vegas, NV 89120" at bounding box center [493, 293] width 160 height 18
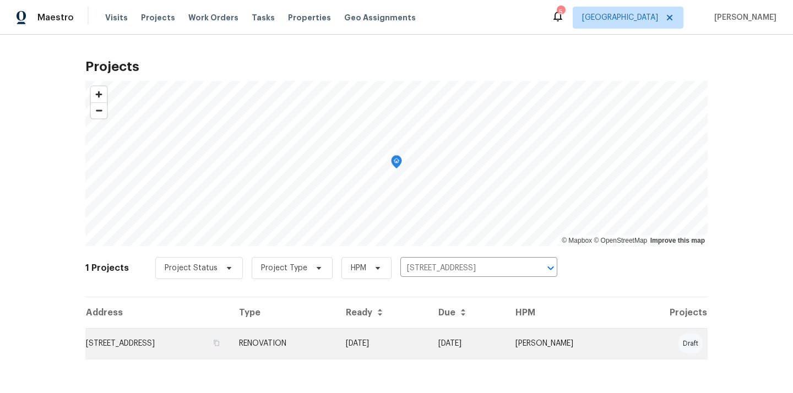
click at [337, 338] on td "RENOVATION" at bounding box center [283, 343] width 107 height 31
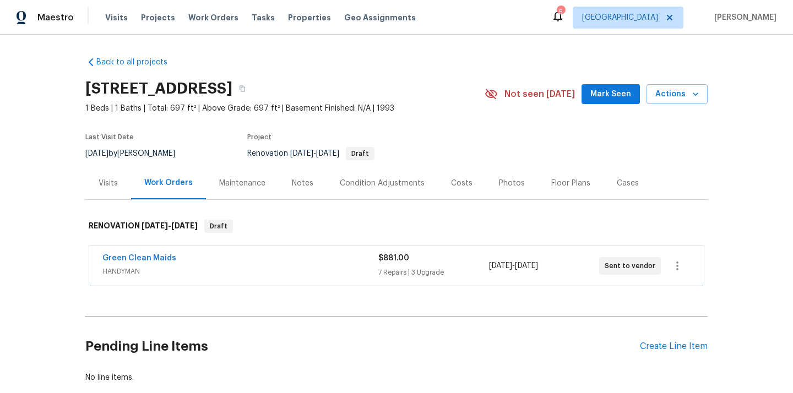
click at [116, 94] on h2 "5235 Caspian Springs Dr Unit 101, Las Vegas, NV 89120" at bounding box center [158, 88] width 147 height 11
copy h2 "89120"
click at [99, 189] on div "Visits" at bounding box center [108, 183] width 19 height 11
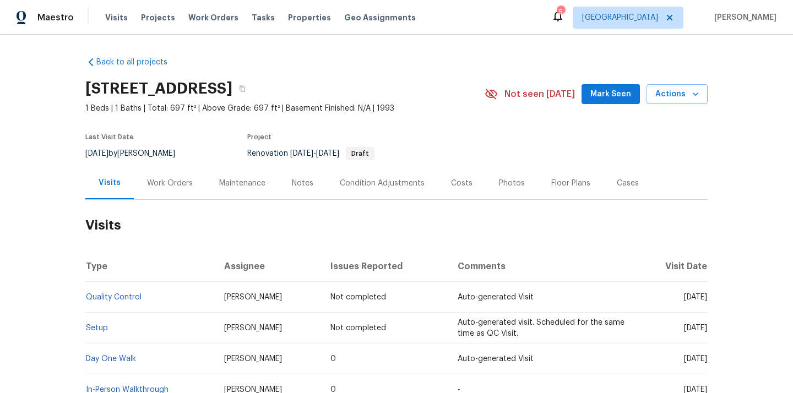
scroll to position [98, 0]
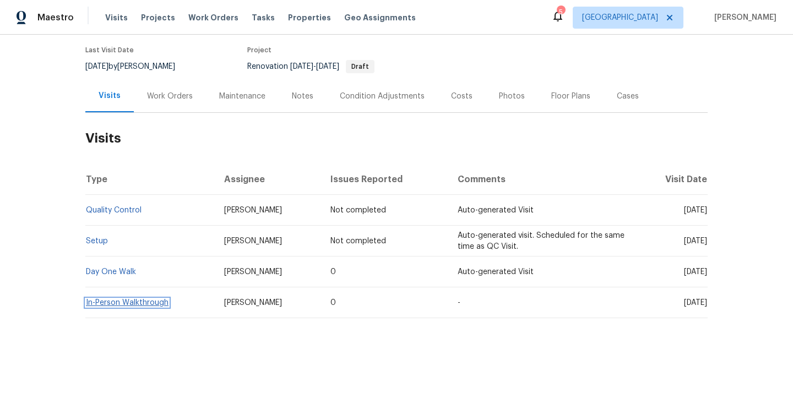
click at [128, 301] on link "In-Person Walkthrough" at bounding box center [127, 303] width 83 height 8
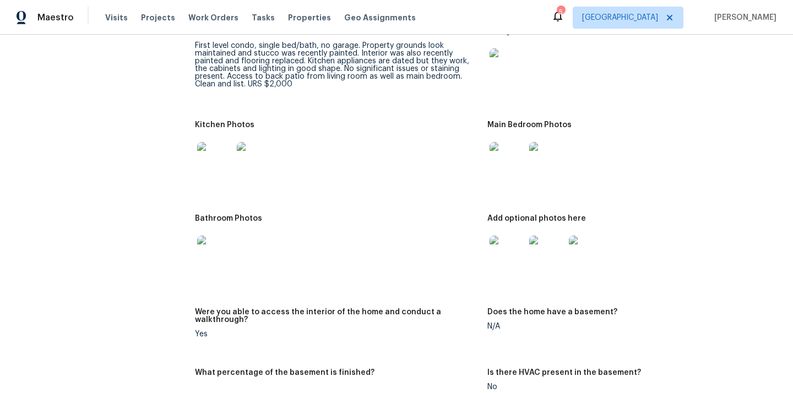
scroll to position [1197, 0]
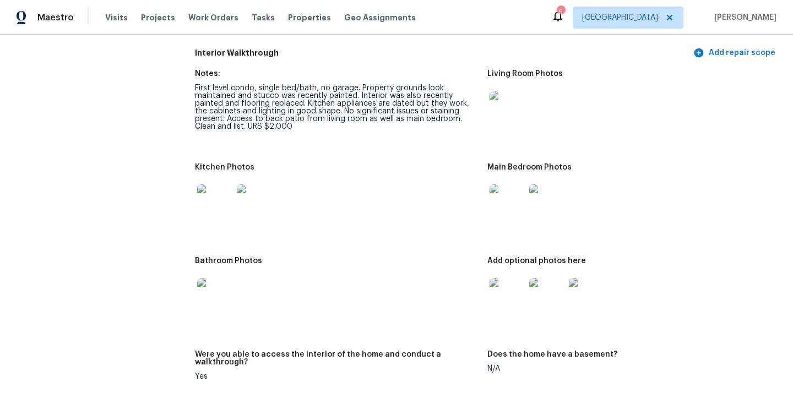
click at [212, 187] on img at bounding box center [214, 202] width 35 height 35
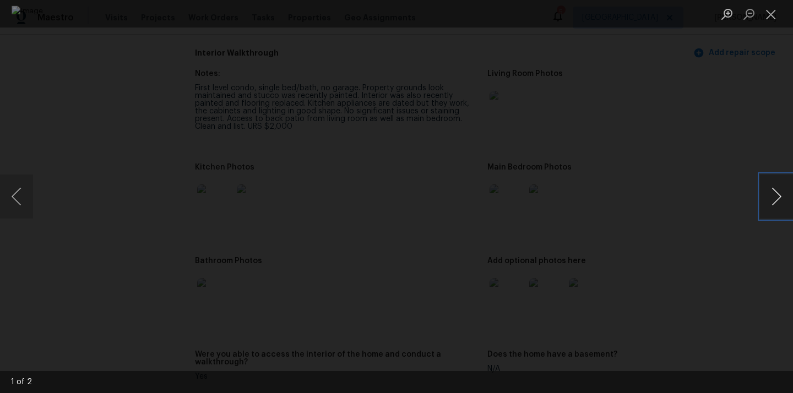
click at [774, 192] on button "Next image" at bounding box center [776, 197] width 33 height 44
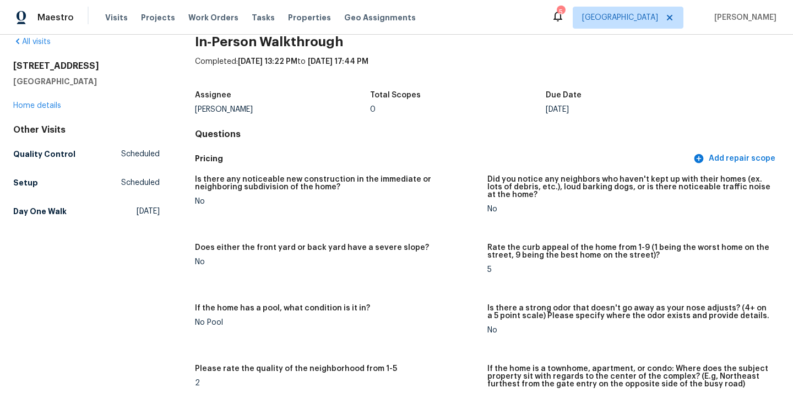
scroll to position [0, 0]
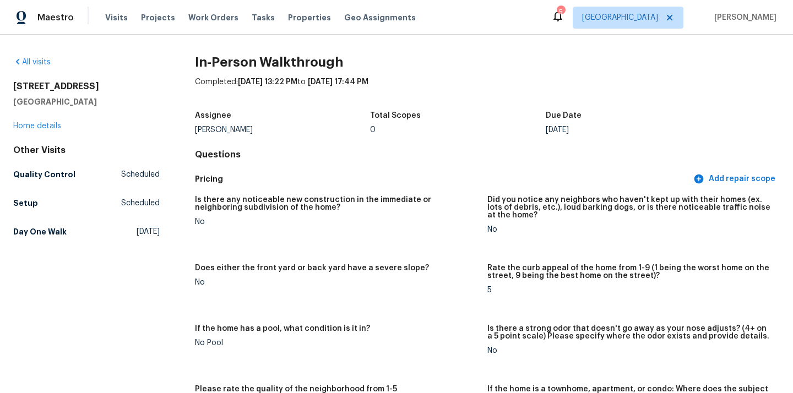
click at [52, 121] on div "5235 Caspian Springs Dr Unit 101 Las Vegas, NV 89120 Home details" at bounding box center [86, 106] width 147 height 51
click at [48, 127] on link "Home details" at bounding box center [37, 126] width 48 height 8
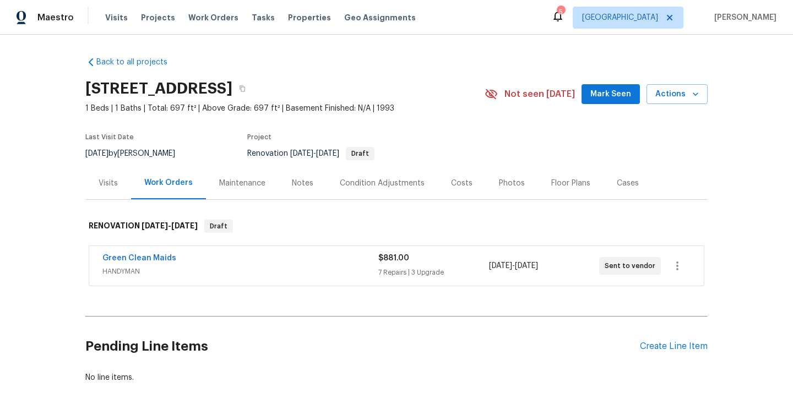
scroll to position [76, 0]
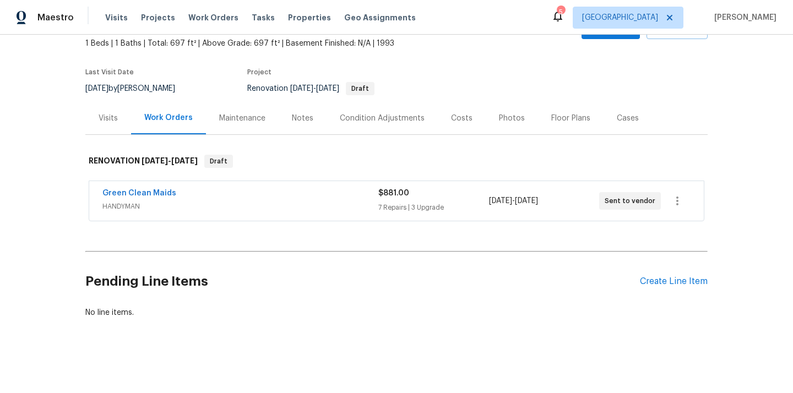
click at [661, 290] on div "Pending Line Items Create Line Item" at bounding box center [396, 281] width 623 height 51
click at [657, 278] on div "Create Line Item" at bounding box center [674, 282] width 68 height 10
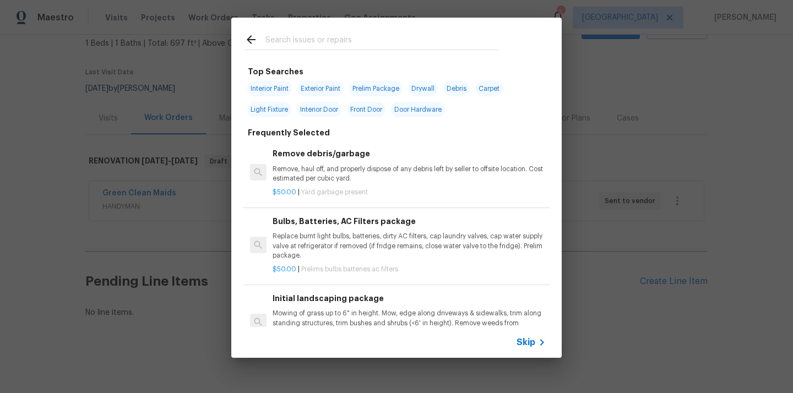
click at [339, 44] on input "text" at bounding box center [383, 41] width 234 height 17
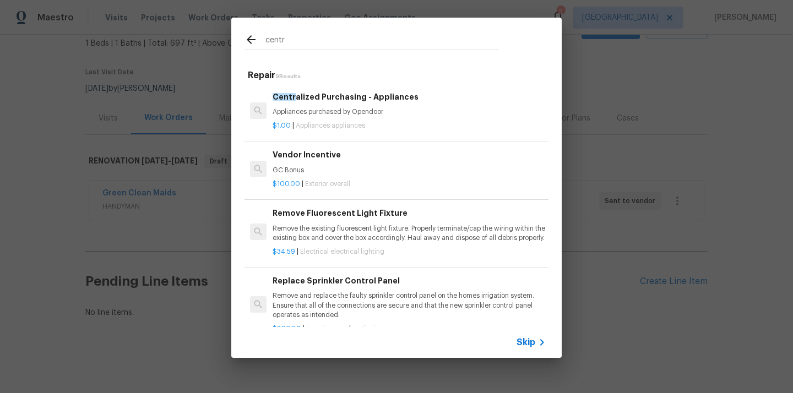
type input "centr"
click at [330, 117] on p "Appliances purchased by Opendoor" at bounding box center [409, 111] width 273 height 9
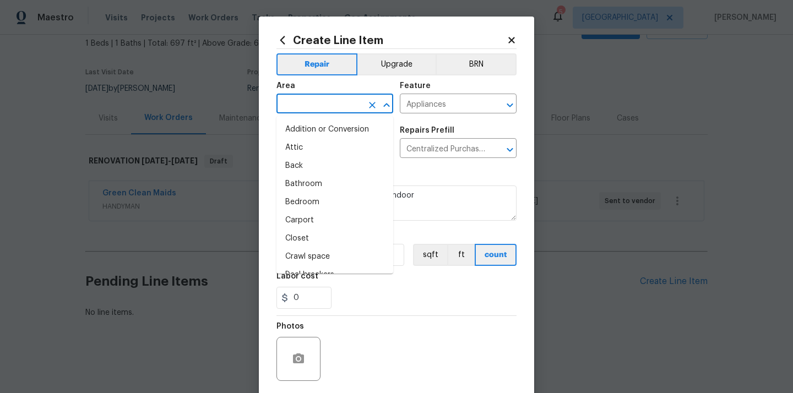
click at [318, 100] on input "text" at bounding box center [320, 104] width 86 height 17
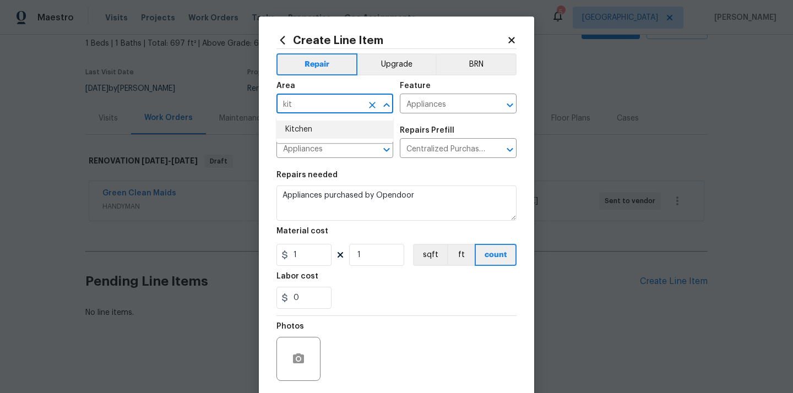
click at [326, 129] on li "Kitchen" at bounding box center [335, 130] width 117 height 18
type input "Kitchen"
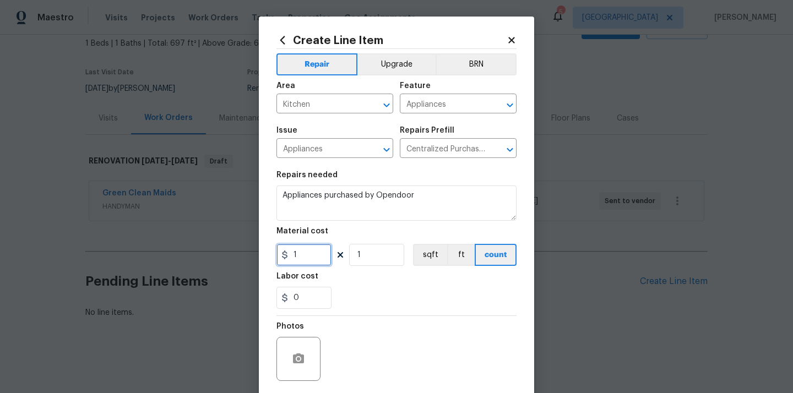
drag, startPoint x: 306, startPoint y: 259, endPoint x: 256, endPoint y: 259, distance: 49.6
click at [256, 259] on div "Create Line Item Repair Upgrade BRN Area Kitchen ​ Feature Appliances ​ Issue A…" at bounding box center [396, 196] width 793 height 393
paste input "429.80"
type input "429.8"
click at [352, 285] on div "Labor cost" at bounding box center [397, 280] width 240 height 14
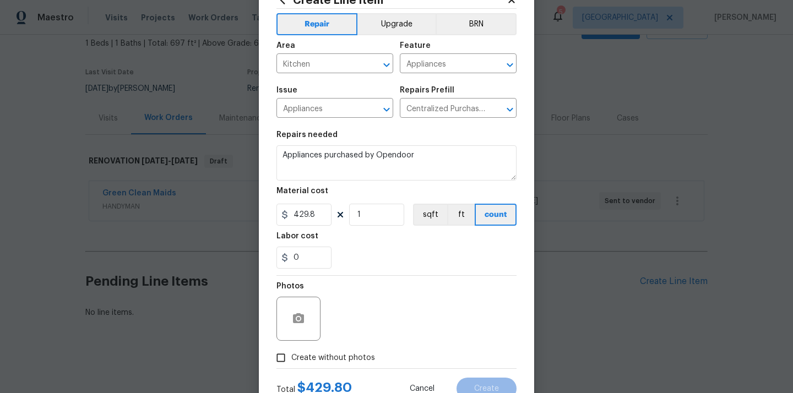
scroll to position [82, 0]
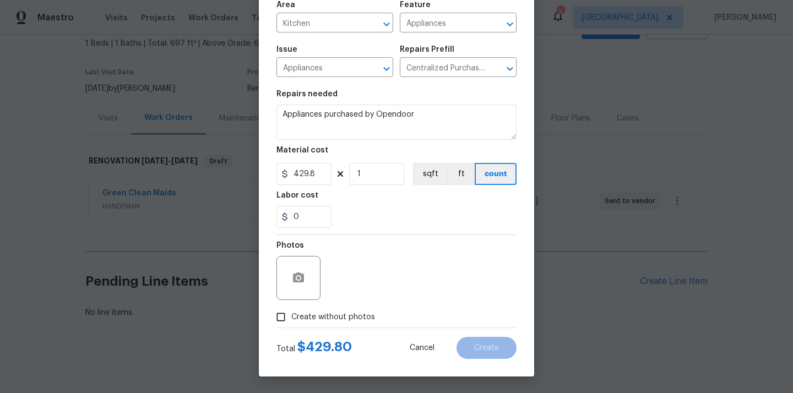
click at [336, 321] on span "Create without photos" at bounding box center [333, 318] width 84 height 12
click at [291, 321] on input "Create without photos" at bounding box center [281, 317] width 21 height 21
checkbox input "true"
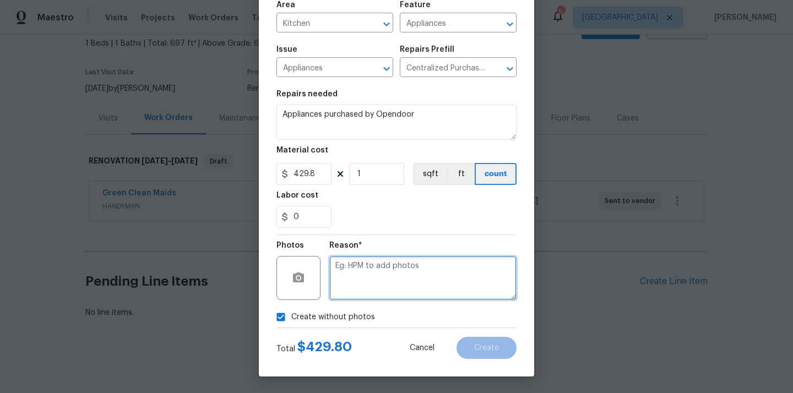
click at [354, 293] on textarea at bounding box center [422, 278] width 187 height 44
type textarea "N/A"
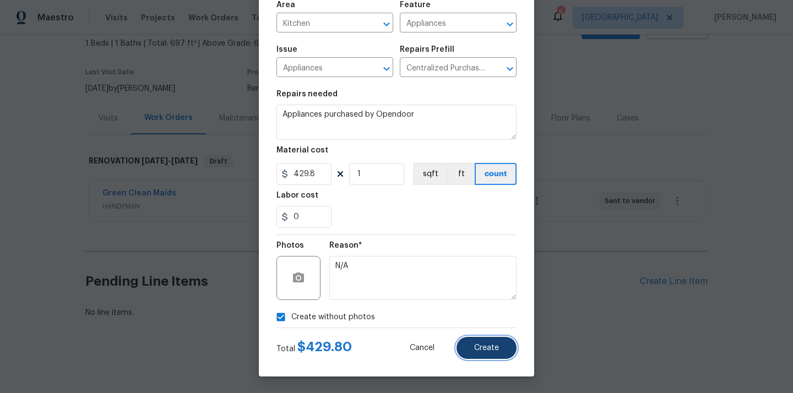
click at [508, 354] on button "Create" at bounding box center [487, 348] width 60 height 22
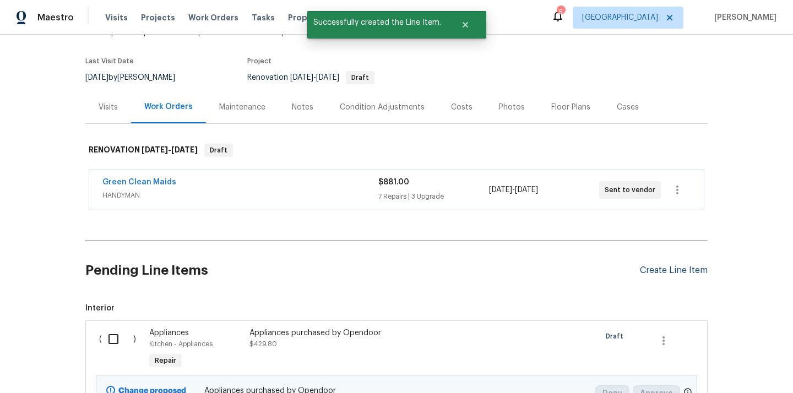
click at [667, 276] on div "Create Line Item" at bounding box center [674, 271] width 68 height 10
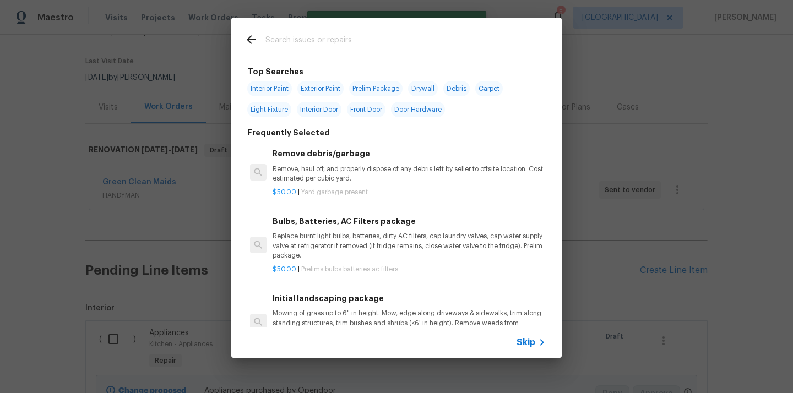
click at [418, 43] on input "text" at bounding box center [383, 41] width 234 height 17
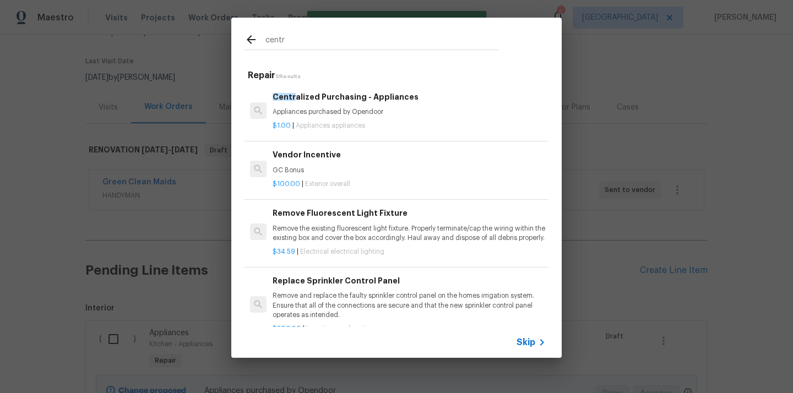
type input "centr"
click at [349, 107] on div "Centr alized Purchasing - Appliances Appliances purchased by Opendoor" at bounding box center [409, 104] width 273 height 26
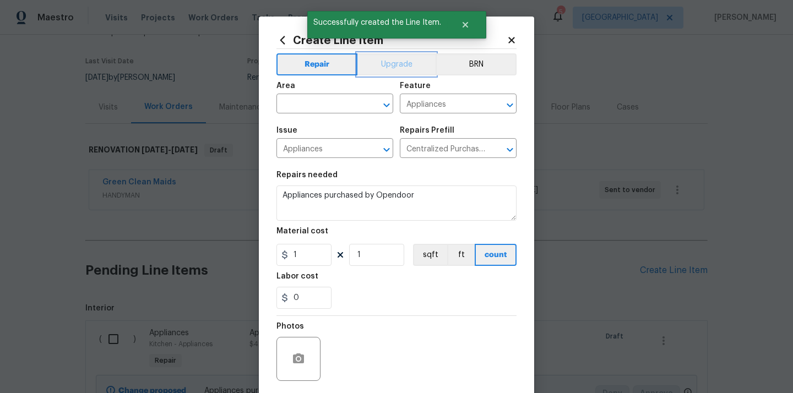
click at [386, 70] on button "Upgrade" at bounding box center [397, 64] width 79 height 22
click at [344, 102] on input "text" at bounding box center [320, 104] width 86 height 17
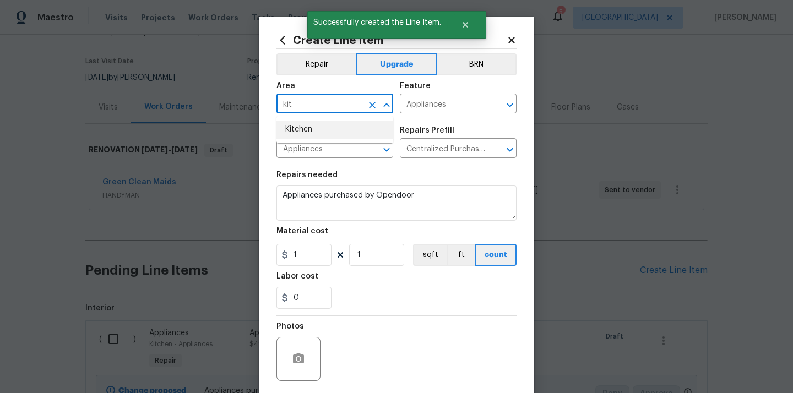
click at [329, 131] on li "Kitchen" at bounding box center [335, 130] width 117 height 18
type input "Kitchen"
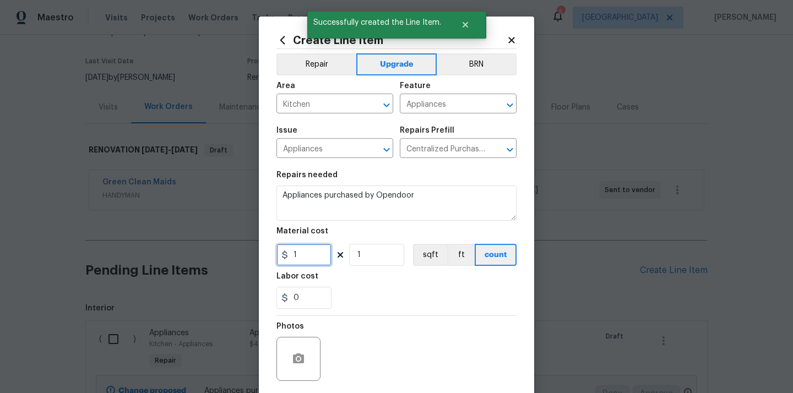
drag, startPoint x: 314, startPoint y: 257, endPoint x: 278, endPoint y: 257, distance: 35.3
click at [278, 257] on input "1" at bounding box center [304, 255] width 55 height 22
paste input "915.42"
type input "915.42"
click at [371, 299] on div "0" at bounding box center [397, 298] width 240 height 22
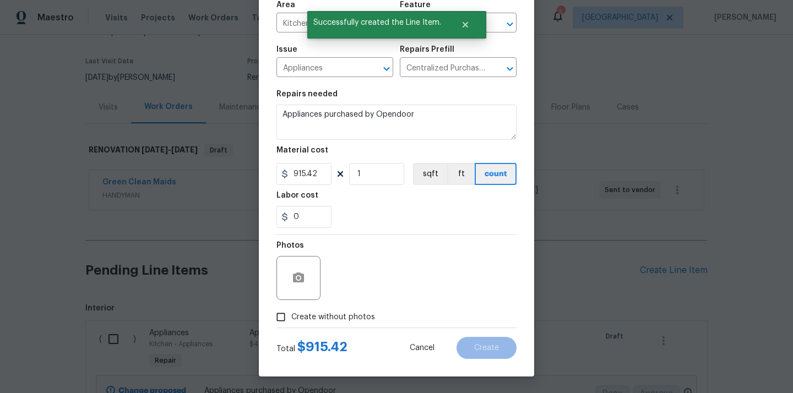
click at [337, 320] on span "Create without photos" at bounding box center [333, 318] width 84 height 12
click at [291, 320] on input "Create without photos" at bounding box center [281, 317] width 21 height 21
checkbox input "true"
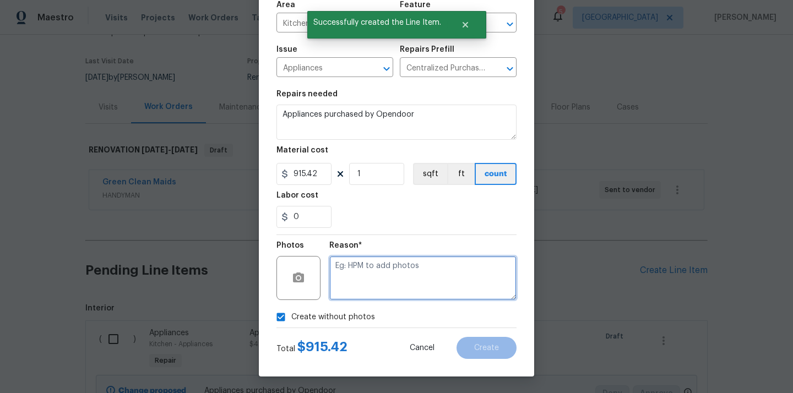
click at [376, 270] on textarea at bounding box center [422, 278] width 187 height 44
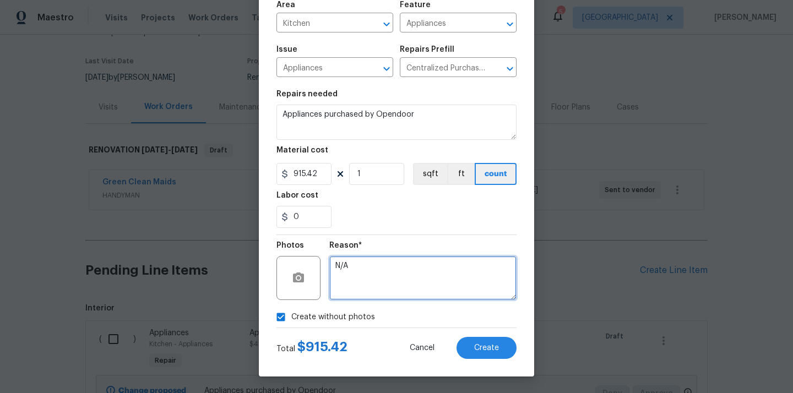
type textarea "N/A"
click at [516, 355] on div "Cancel Create" at bounding box center [454, 348] width 125 height 22
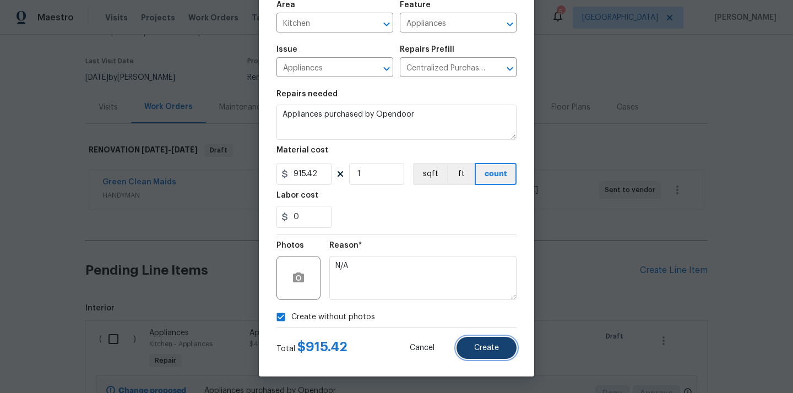
click at [507, 350] on button "Create" at bounding box center [487, 348] width 60 height 22
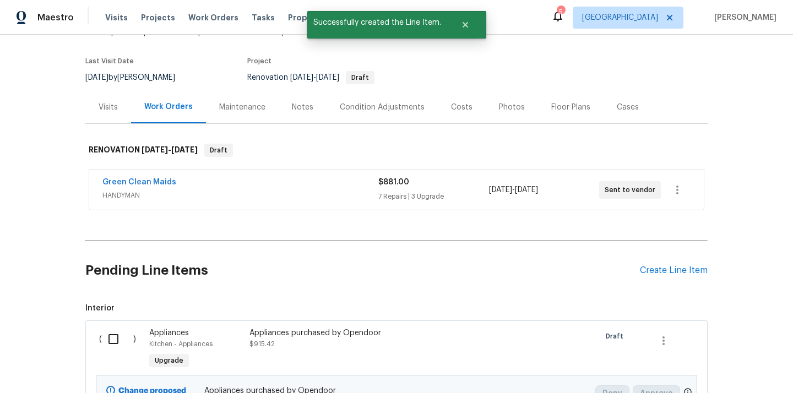
scroll to position [314, 0]
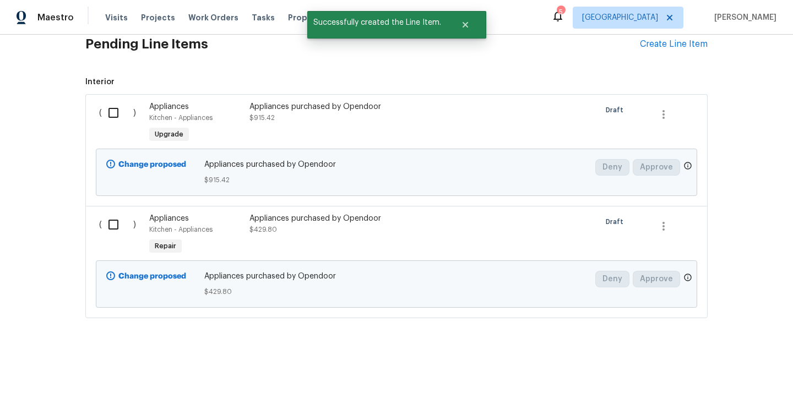
click at [118, 119] on input "checkbox" at bounding box center [117, 112] width 31 height 23
checkbox input "true"
click at [113, 228] on input "checkbox" at bounding box center [117, 224] width 31 height 23
checkbox input "true"
click at [728, 365] on span "Create Work Order" at bounding box center [730, 366] width 73 height 14
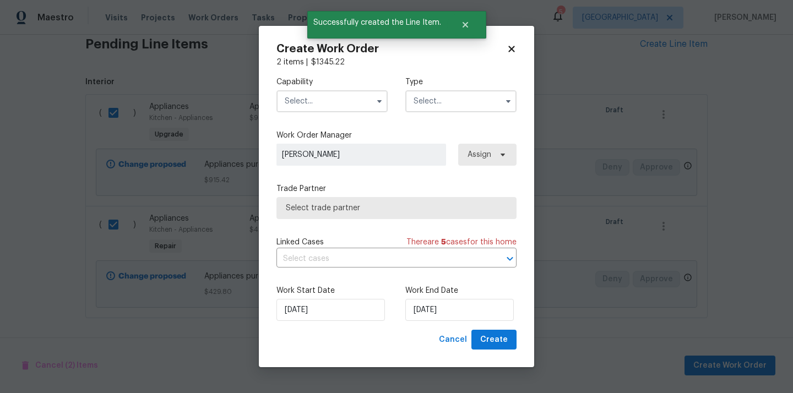
click at [358, 105] on input "text" at bounding box center [332, 101] width 111 height 22
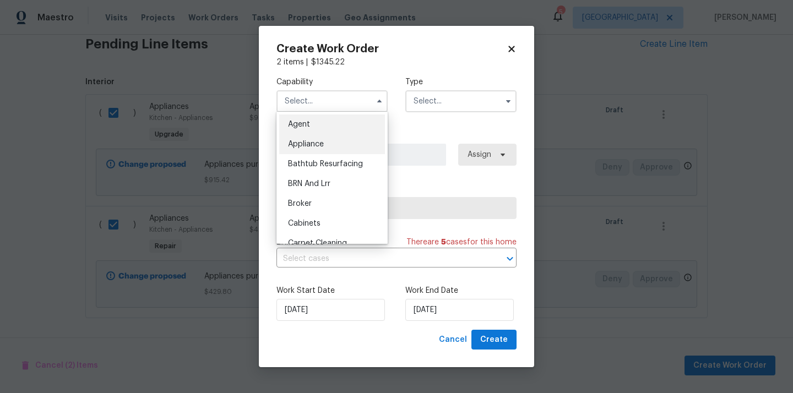
click at [349, 149] on div "Appliance" at bounding box center [332, 144] width 106 height 20
type input "Appliance"
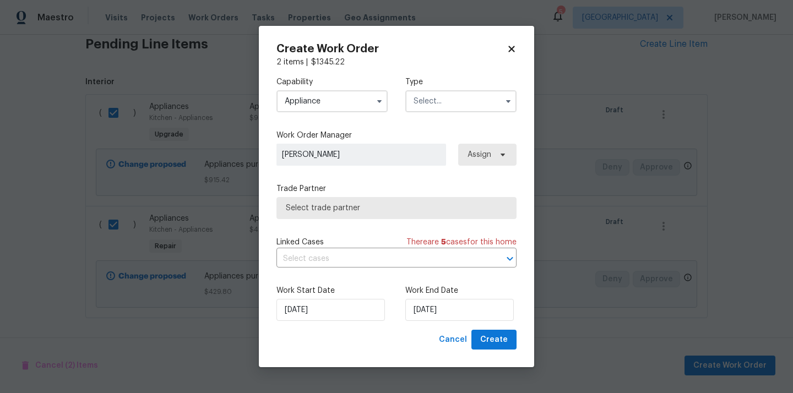
click at [466, 103] on input "text" at bounding box center [461, 101] width 111 height 22
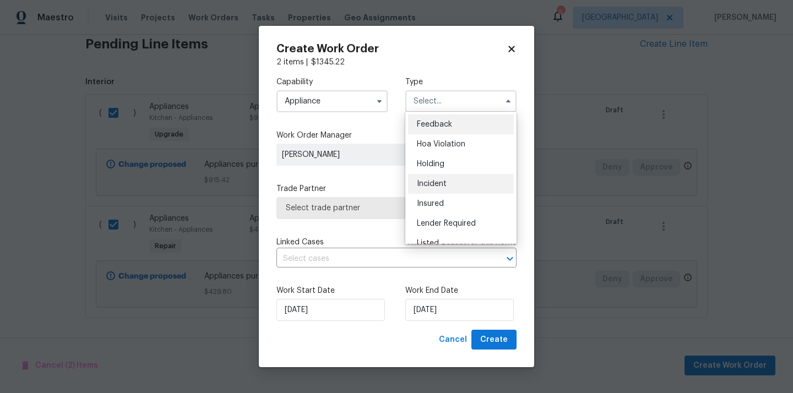
scroll to position [250, 0]
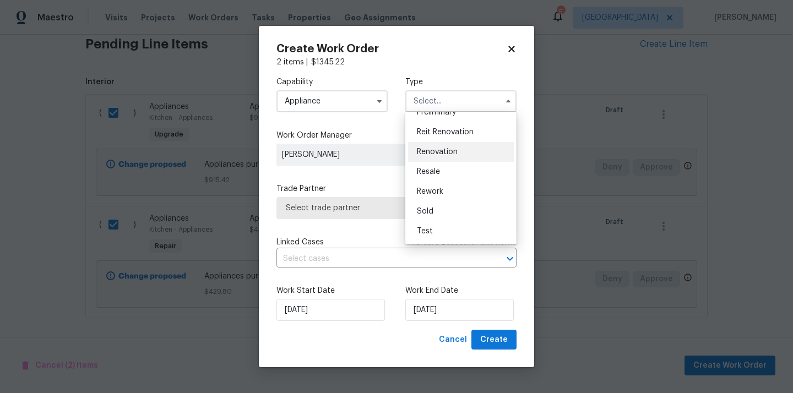
click at [457, 154] on div "Renovation" at bounding box center [461, 152] width 106 height 20
type input "Renovation"
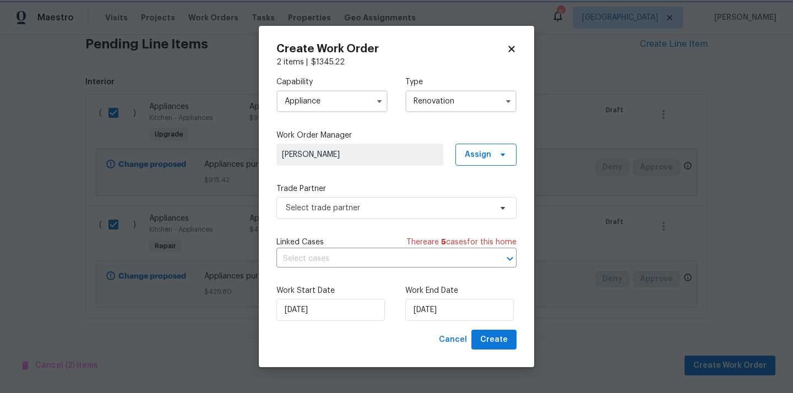
scroll to position [0, 0]
click at [502, 163] on span "Assign" at bounding box center [486, 155] width 61 height 22
click at [486, 198] on div "Assign to me" at bounding box center [488, 201] width 48 height 11
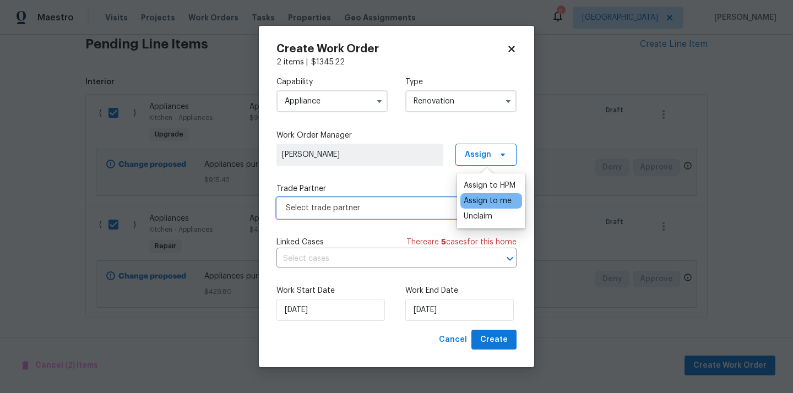
click at [381, 203] on span "Select trade partner" at bounding box center [389, 208] width 206 height 11
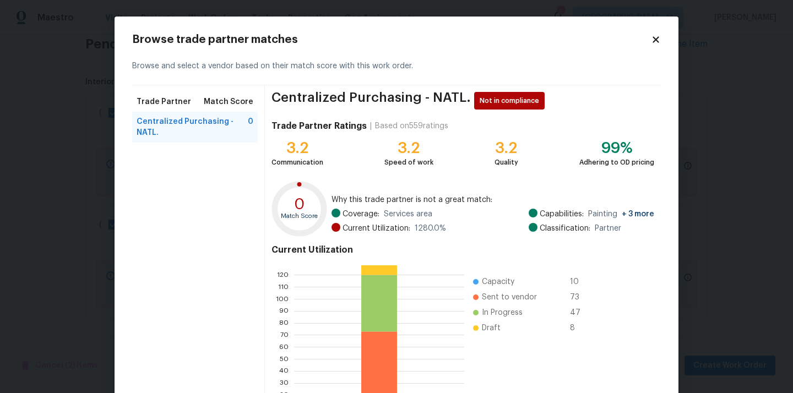
scroll to position [93, 0]
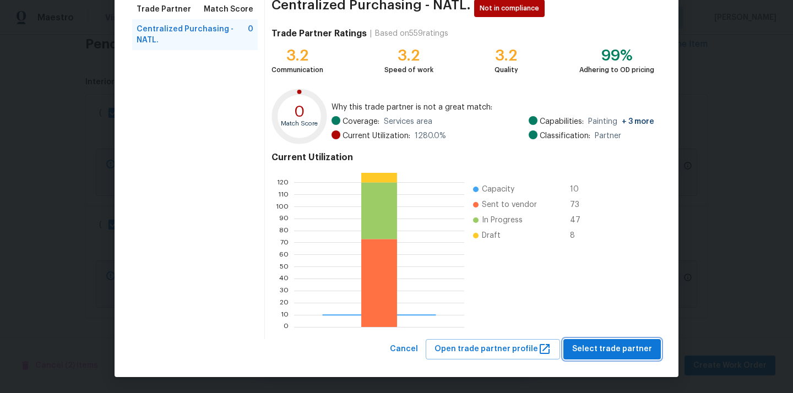
click at [641, 353] on span "Select trade partner" at bounding box center [612, 350] width 80 height 14
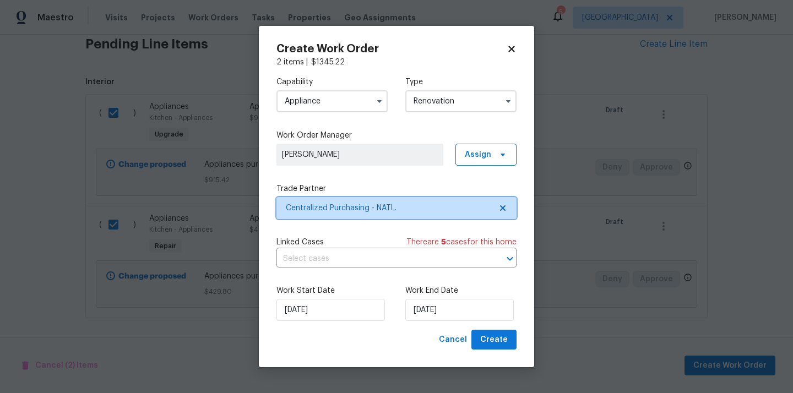
scroll to position [0, 0]
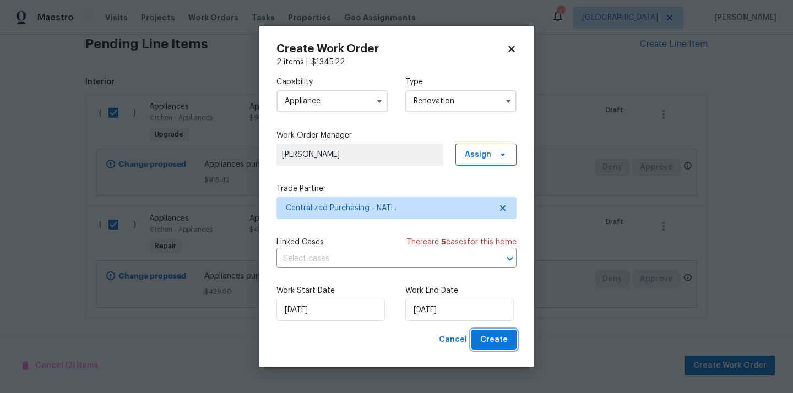
click at [501, 334] on span "Create" at bounding box center [494, 340] width 28 height 14
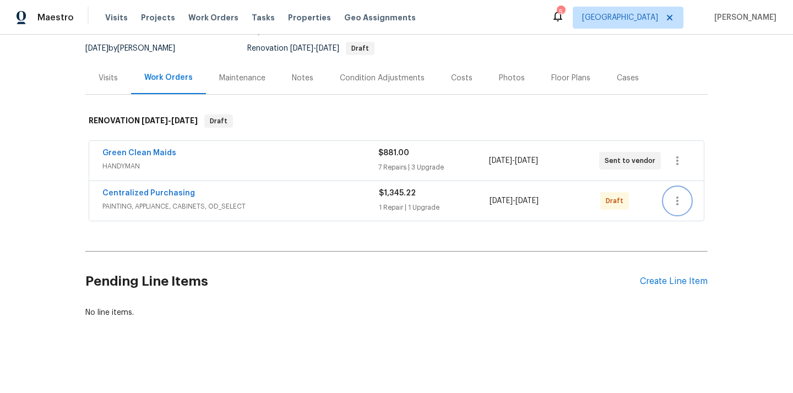
click at [682, 199] on icon "button" at bounding box center [677, 200] width 13 height 13
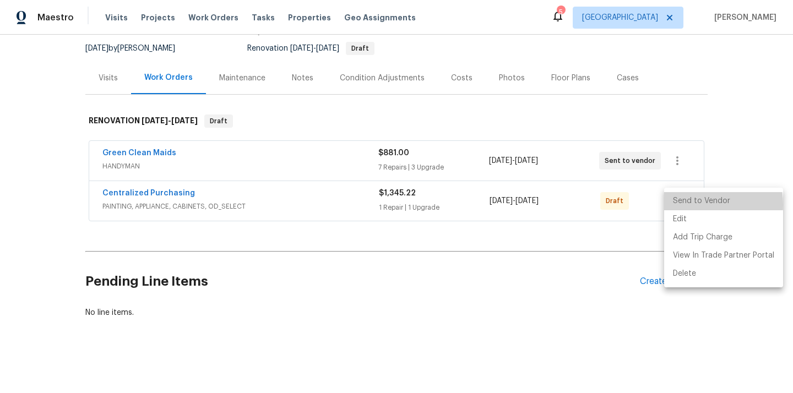
click at [682, 205] on li "Send to Vendor" at bounding box center [723, 201] width 119 height 18
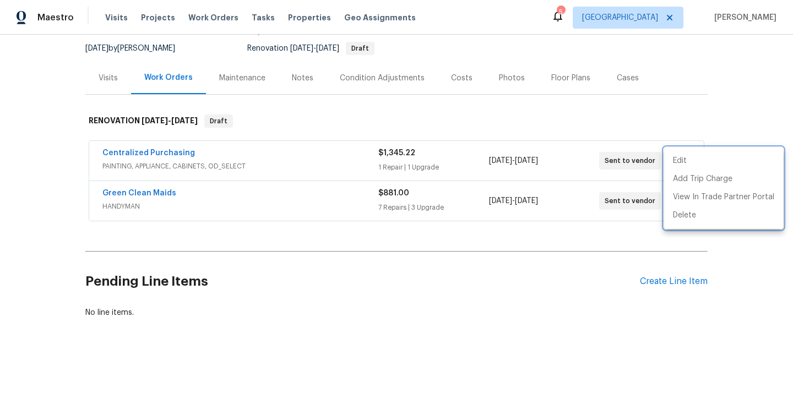
click at [165, 153] on div at bounding box center [396, 196] width 793 height 393
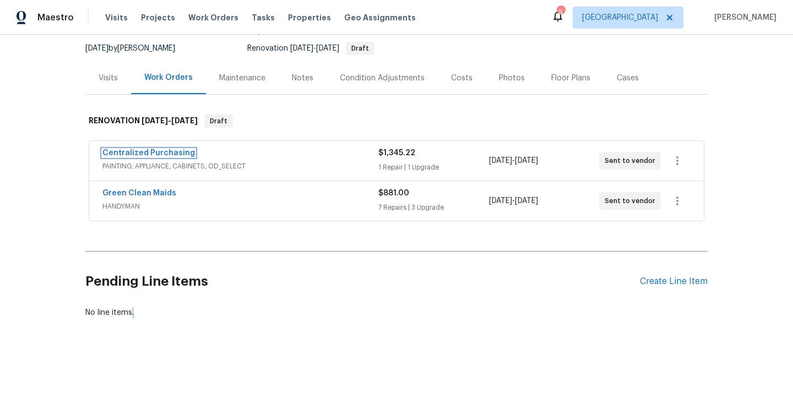
click at [165, 153] on link "Centralized Purchasing" at bounding box center [148, 153] width 93 height 8
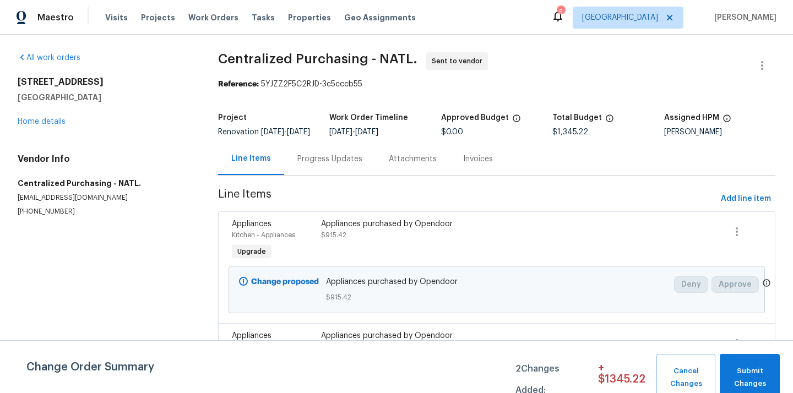
click at [209, 83] on div "All work orders 5235 Caspian Springs Dr Unit 101 Las Vegas, NV 89120 Home detai…" at bounding box center [396, 251] width 793 height 432
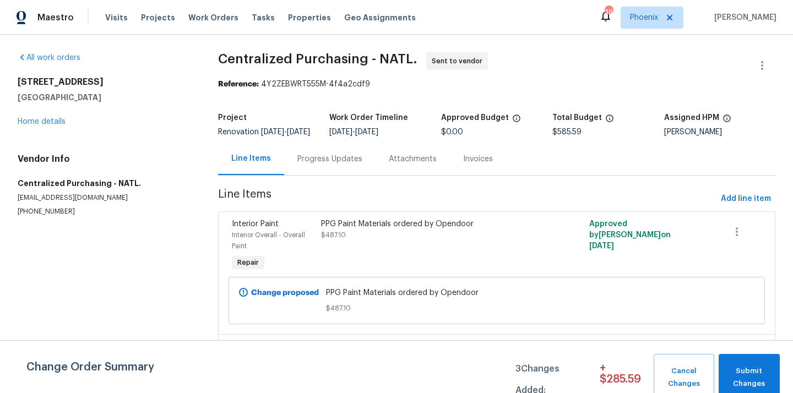
click at [658, 18] on span "Phoenix" at bounding box center [644, 17] width 28 height 11
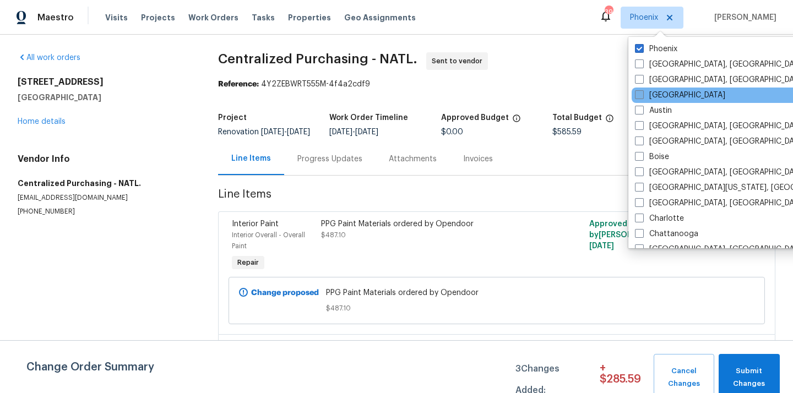
click at [658, 94] on label "[GEOGRAPHIC_DATA]" at bounding box center [680, 95] width 90 height 11
click at [642, 94] on input "[GEOGRAPHIC_DATA]" at bounding box center [638, 93] width 7 height 7
checkbox input "true"
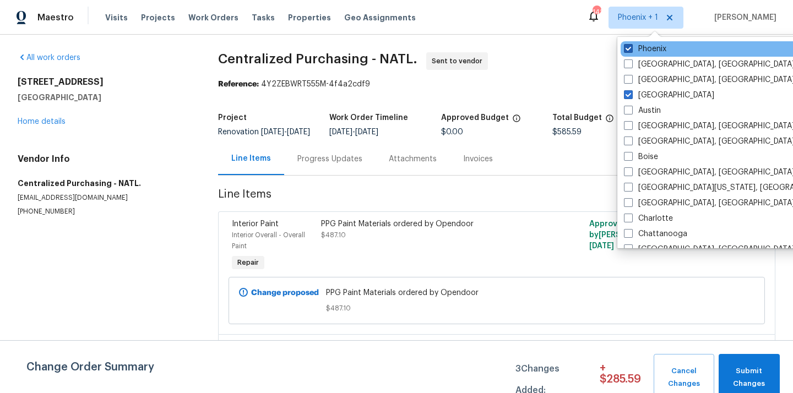
click at [652, 48] on label "Phoenix" at bounding box center [645, 49] width 42 height 11
click at [631, 48] on input "Phoenix" at bounding box center [627, 47] width 7 height 7
checkbox input "false"
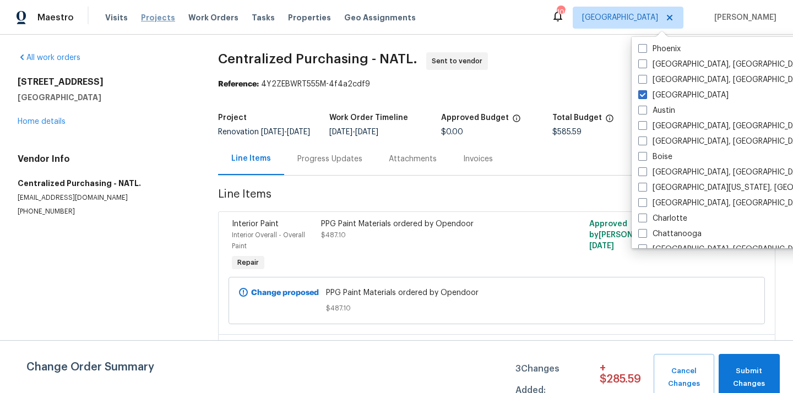
click at [152, 16] on span "Projects" at bounding box center [158, 17] width 34 height 11
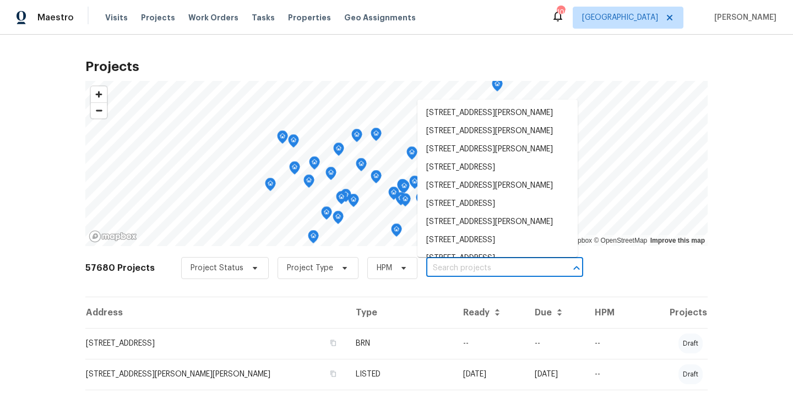
click at [471, 267] on input "text" at bounding box center [489, 268] width 126 height 17
paste input "250 Bethany Manor Ct, Ball Ground, GA 30107"
type input "250 Bethany Manor Ct, Ball Ground, GA 30107"
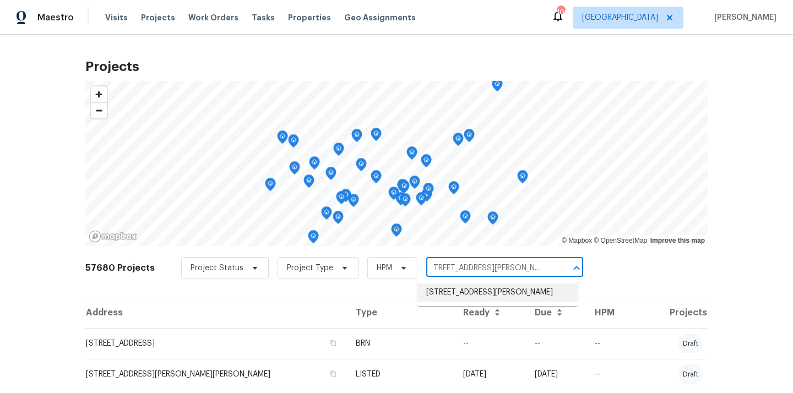
click at [462, 302] on li "250 Bethany Manor Ct, Ball Ground, GA 30107" at bounding box center [498, 293] width 160 height 18
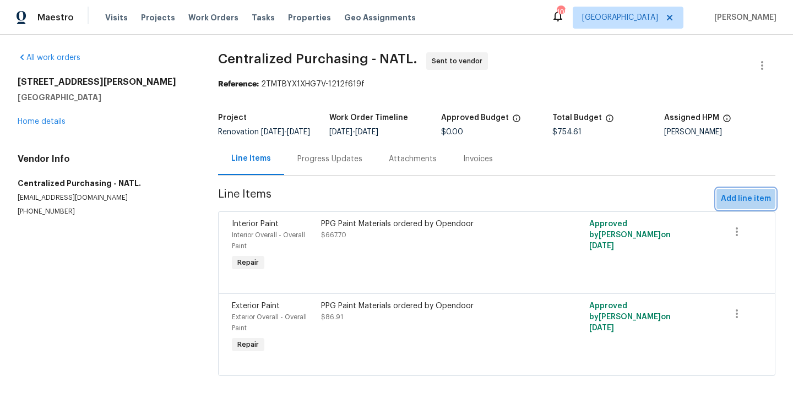
click at [740, 204] on span "Add line item" at bounding box center [746, 199] width 50 height 14
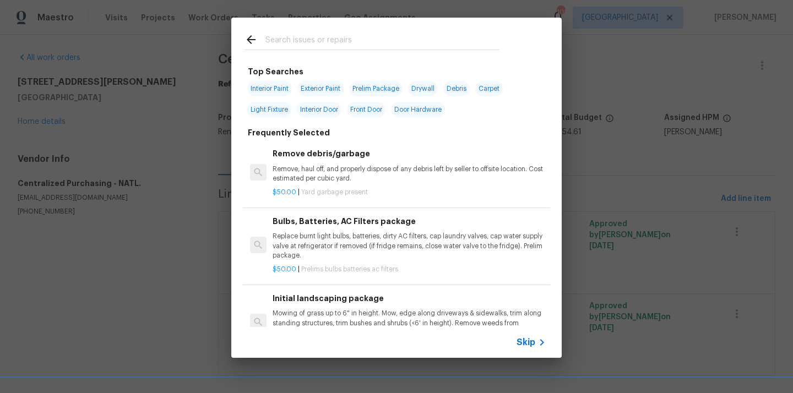
click at [381, 32] on div at bounding box center [371, 40] width 281 height 44
click at [377, 35] on input "text" at bounding box center [383, 41] width 234 height 17
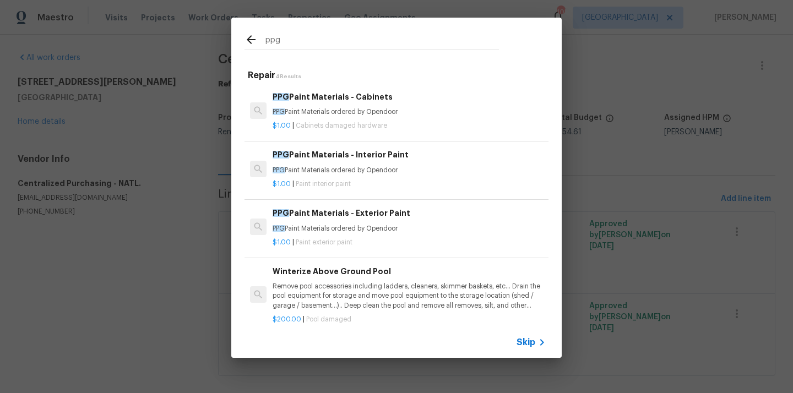
type input "ppg"
click at [353, 172] on p "PPG Paint Materials ordered by Opendoor" at bounding box center [409, 170] width 273 height 9
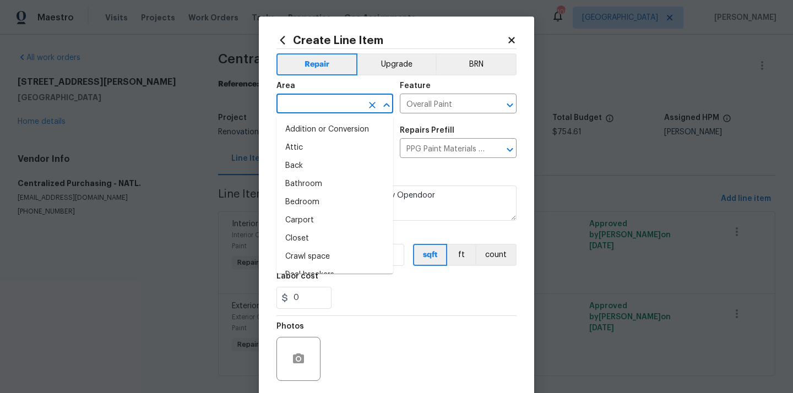
click at [326, 97] on input "text" at bounding box center [320, 104] width 86 height 17
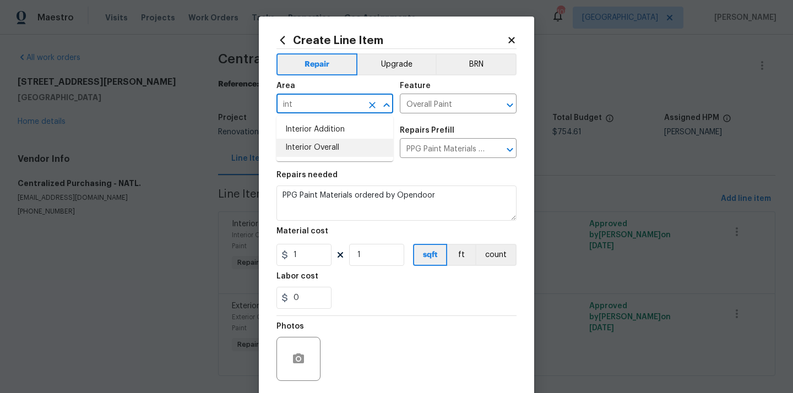
click at [321, 150] on li "Interior Overall" at bounding box center [335, 148] width 117 height 18
type input "Interior Overall"
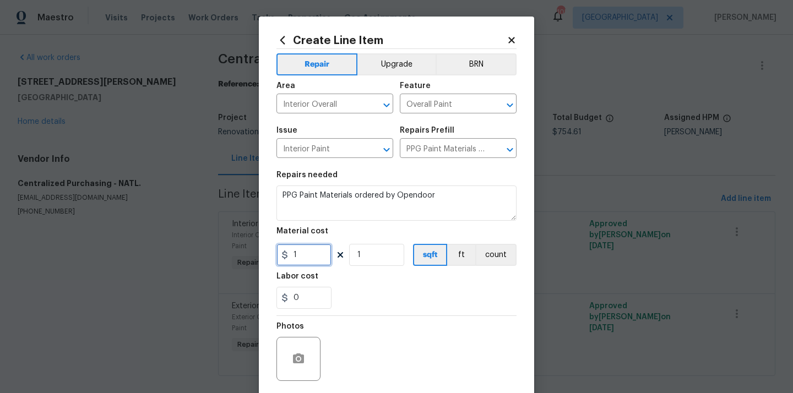
drag, startPoint x: 307, startPoint y: 260, endPoint x: 283, endPoint y: 258, distance: 23.8
click at [285, 258] on div "1" at bounding box center [304, 255] width 55 height 22
paste input "text"
type input "75.33"
drag, startPoint x: 341, startPoint y: 301, endPoint x: 346, endPoint y: 298, distance: 5.7
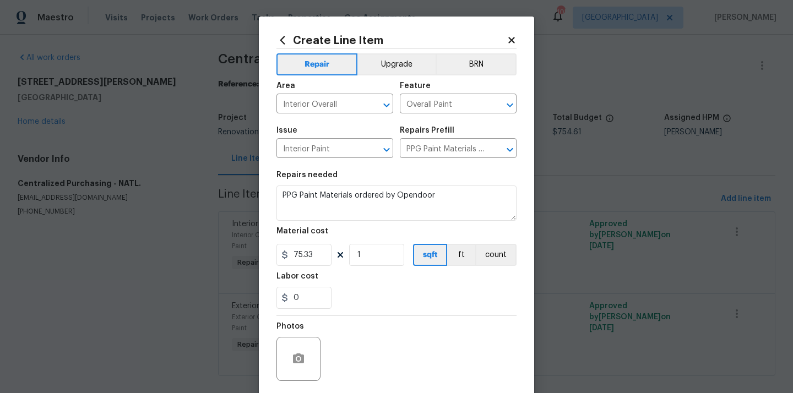
click at [341, 301] on div "0" at bounding box center [397, 298] width 240 height 22
click at [348, 297] on div "0" at bounding box center [397, 298] width 240 height 22
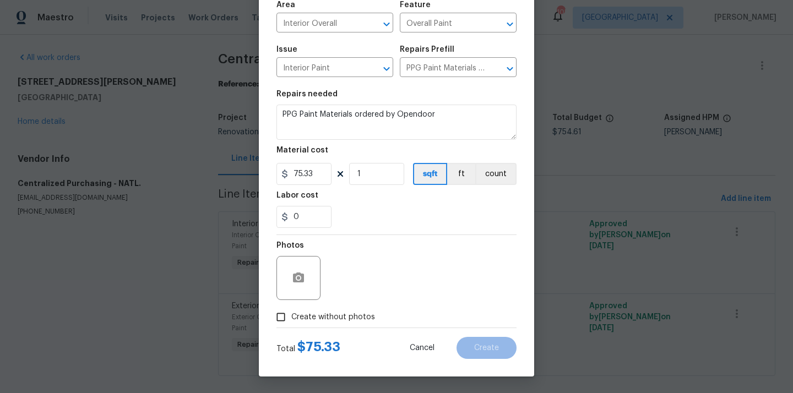
click at [329, 316] on span "Create without photos" at bounding box center [333, 318] width 84 height 12
click at [291, 316] on input "Create without photos" at bounding box center [281, 317] width 21 height 21
checkbox input "true"
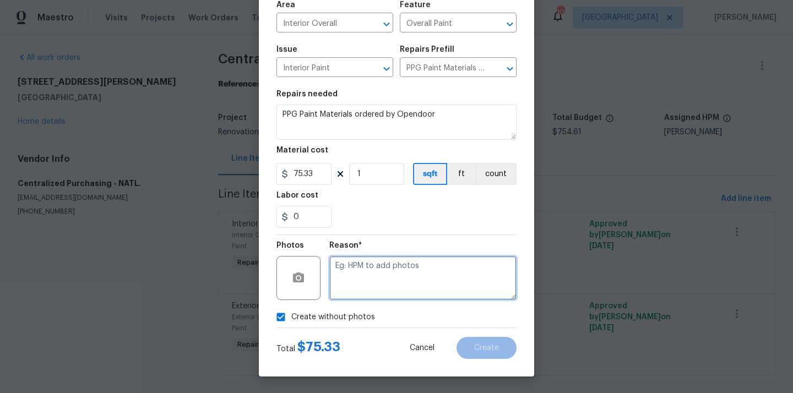
click at [365, 275] on textarea at bounding box center [422, 278] width 187 height 44
type textarea "N/A"
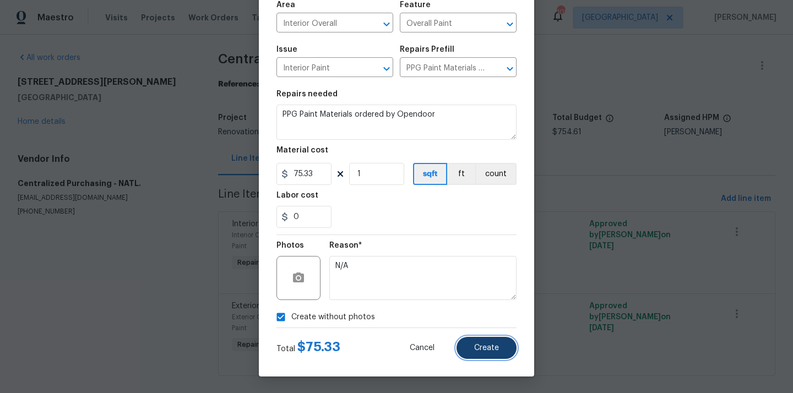
click at [486, 348] on span "Create" at bounding box center [486, 348] width 25 height 8
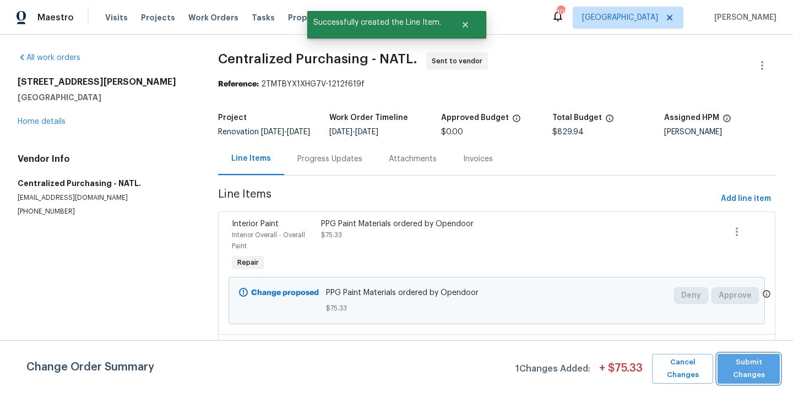
click at [761, 364] on span "Submit Changes" at bounding box center [748, 368] width 51 height 25
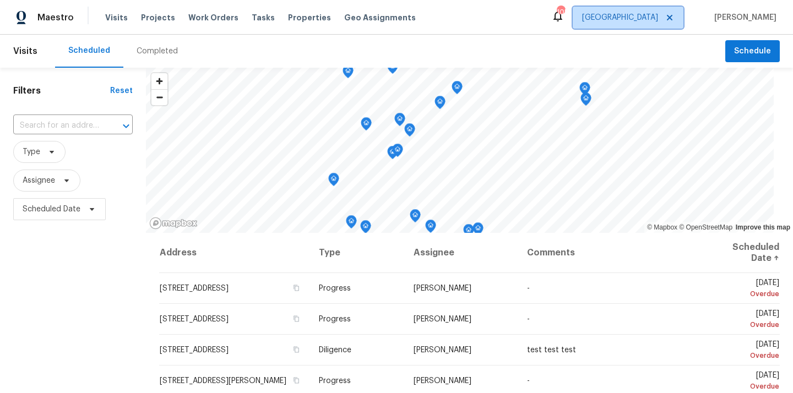
click at [654, 18] on span "[GEOGRAPHIC_DATA]" at bounding box center [620, 17] width 76 height 11
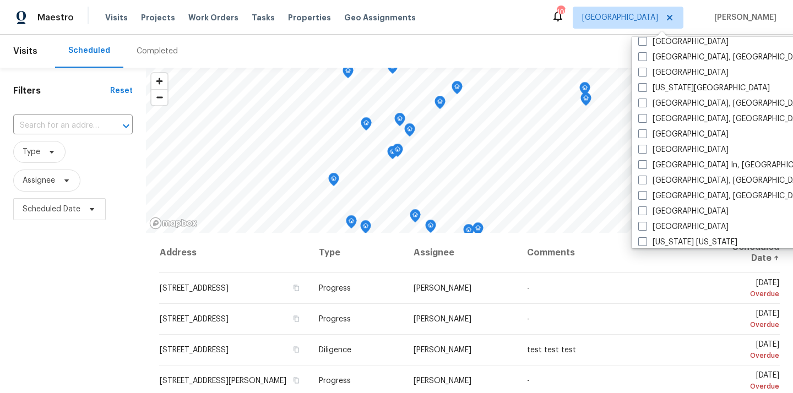
scroll to position [262, 0]
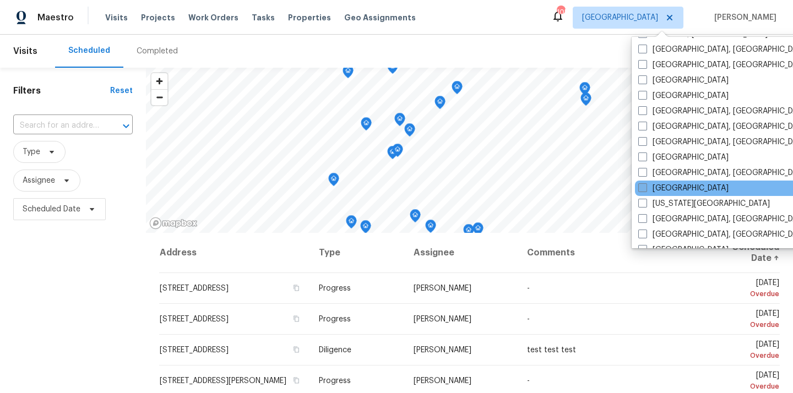
click at [656, 189] on label "[GEOGRAPHIC_DATA]" at bounding box center [684, 188] width 90 height 11
click at [646, 189] on input "[GEOGRAPHIC_DATA]" at bounding box center [642, 186] width 7 height 7
checkbox input "true"
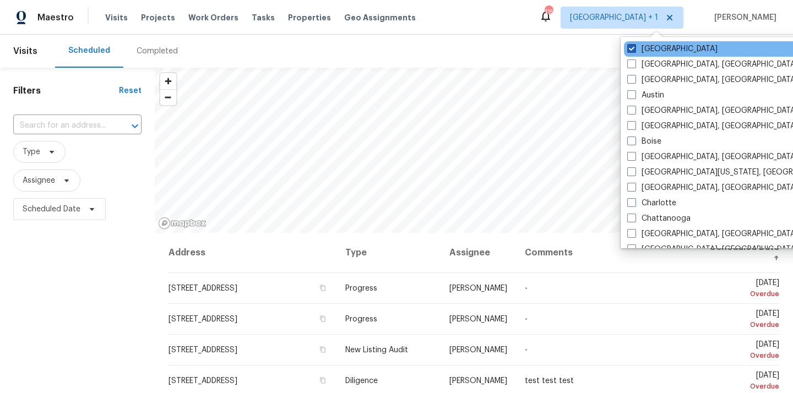
click at [645, 53] on label "[GEOGRAPHIC_DATA]" at bounding box center [673, 49] width 90 height 11
click at [635, 51] on input "[GEOGRAPHIC_DATA]" at bounding box center [631, 47] width 7 height 7
checkbox input "false"
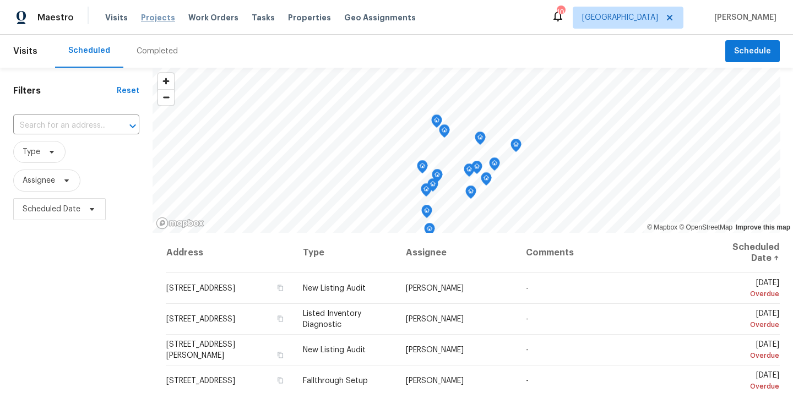
click at [153, 19] on span "Projects" at bounding box center [158, 17] width 34 height 11
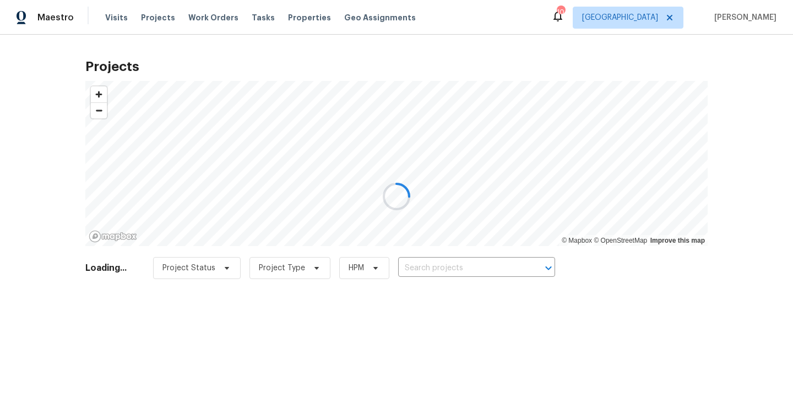
click at [478, 272] on div at bounding box center [396, 196] width 793 height 393
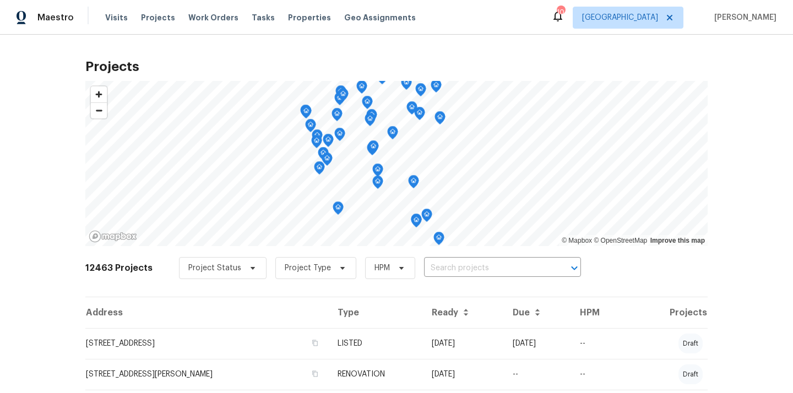
click at [478, 272] on input "text" at bounding box center [487, 268] width 126 height 17
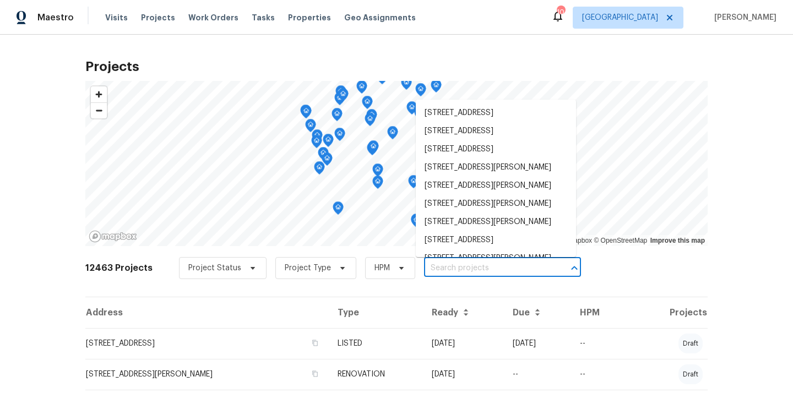
paste input "[STREET_ADDRESS]"
type input "[STREET_ADDRESS]"
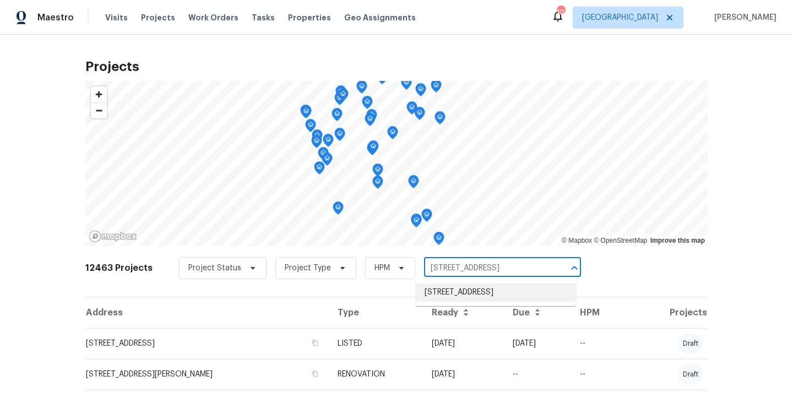
click at [472, 290] on li "[STREET_ADDRESS]" at bounding box center [496, 293] width 160 height 18
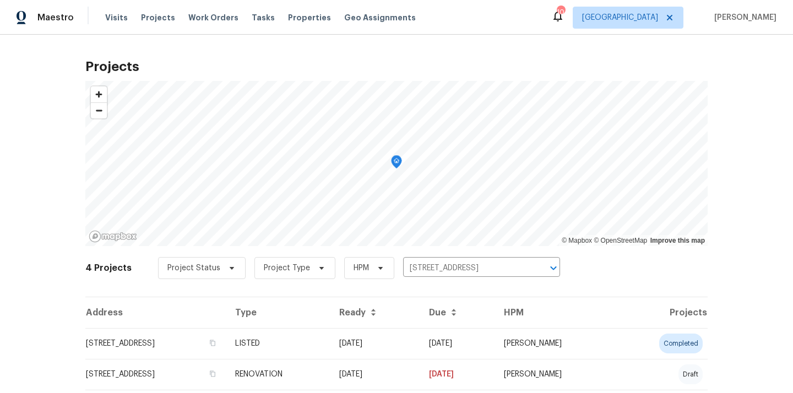
click at [226, 344] on td "[STREET_ADDRESS]" at bounding box center [155, 343] width 141 height 31
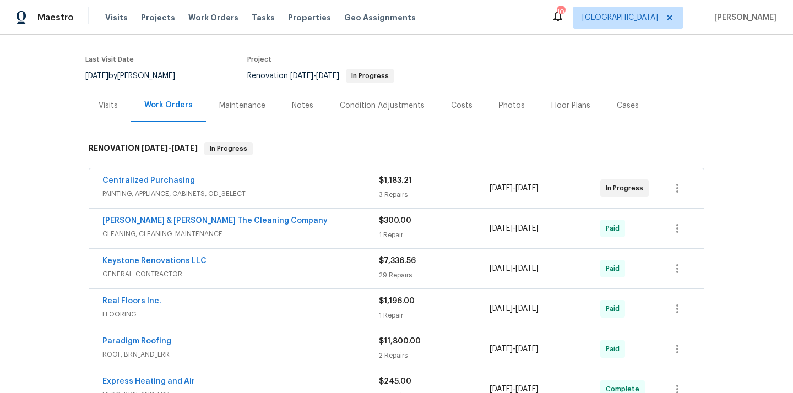
scroll to position [126, 0]
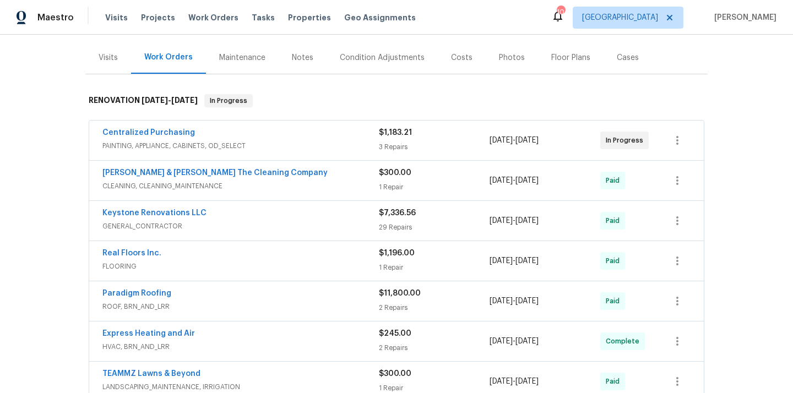
click at [262, 129] on div "Centralized Purchasing" at bounding box center [240, 133] width 277 height 13
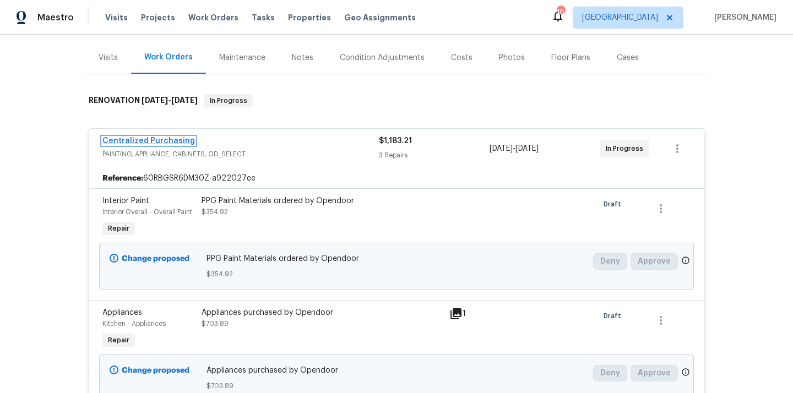
click at [154, 140] on link "Centralized Purchasing" at bounding box center [148, 141] width 93 height 8
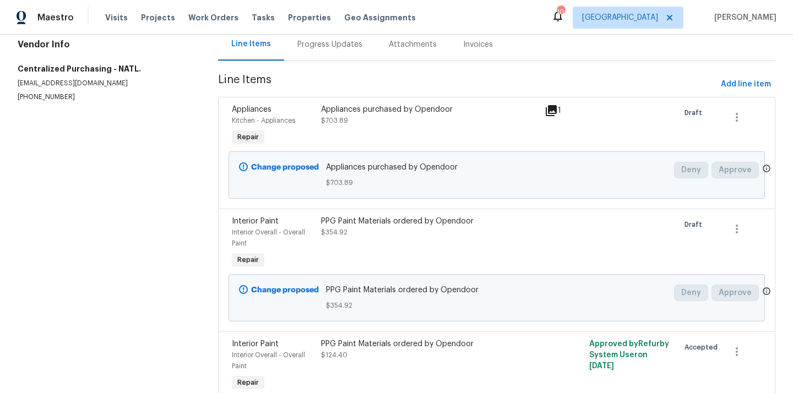
scroll to position [109, 0]
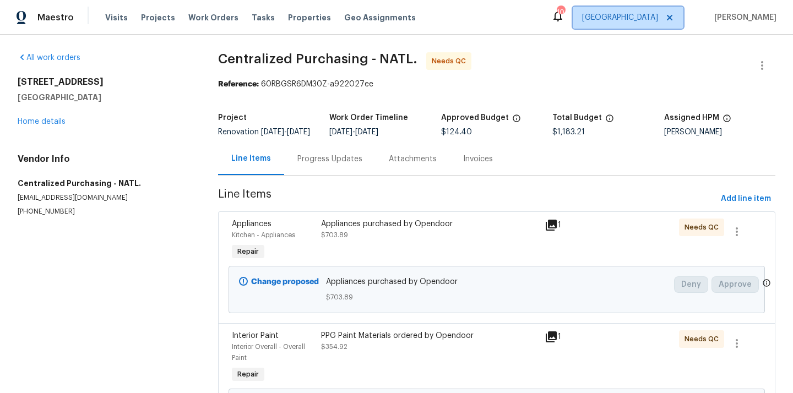
click at [662, 10] on span "[GEOGRAPHIC_DATA]" at bounding box center [628, 18] width 111 height 22
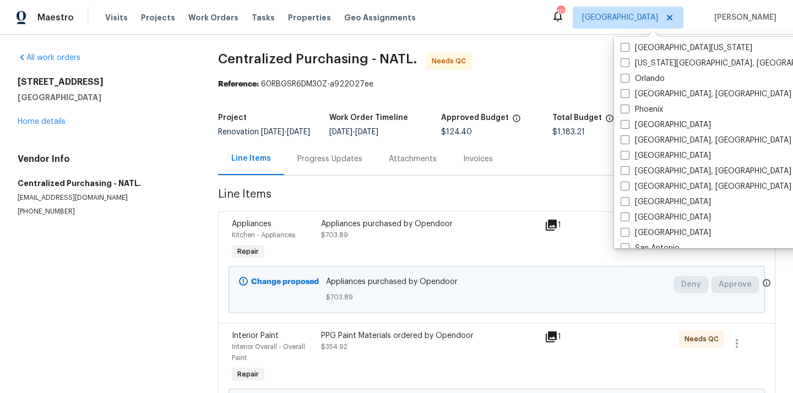
scroll to position [567, 0]
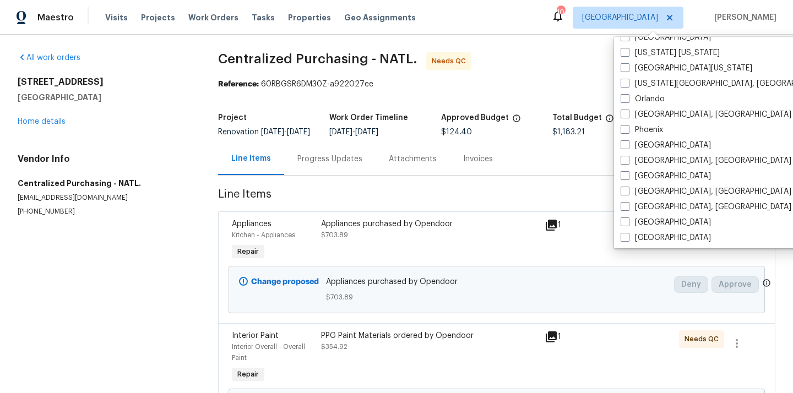
click at [647, 129] on label "Phoenix" at bounding box center [642, 130] width 42 height 11
click at [628, 129] on input "Phoenix" at bounding box center [624, 128] width 7 height 7
checkbox input "true"
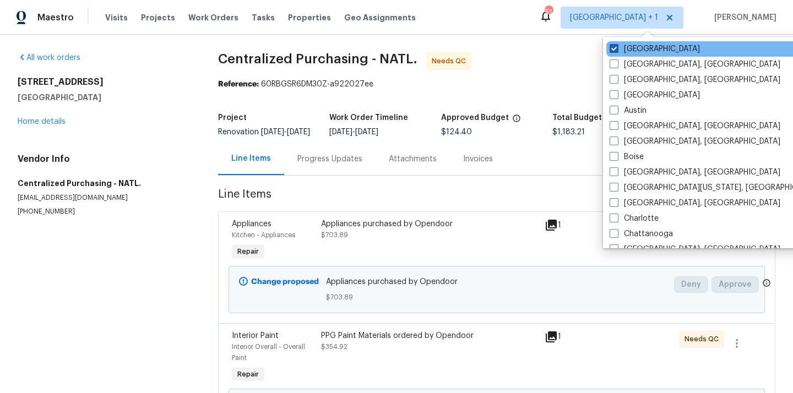
click at [634, 48] on label "[GEOGRAPHIC_DATA]" at bounding box center [655, 49] width 90 height 11
click at [617, 48] on input "[GEOGRAPHIC_DATA]" at bounding box center [613, 47] width 7 height 7
checkbox input "false"
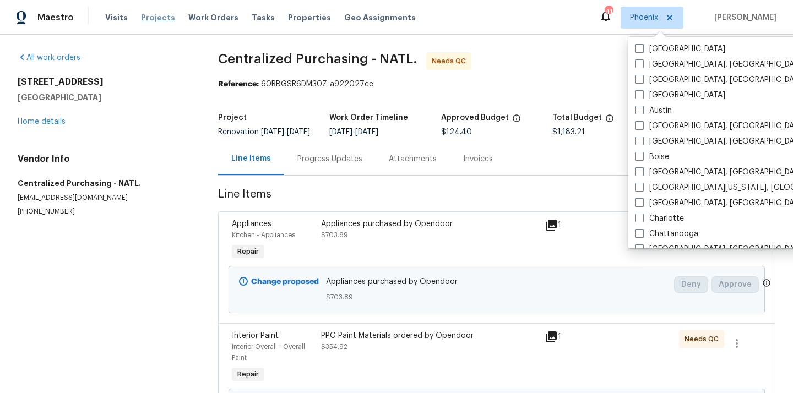
click at [150, 17] on span "Projects" at bounding box center [158, 17] width 34 height 11
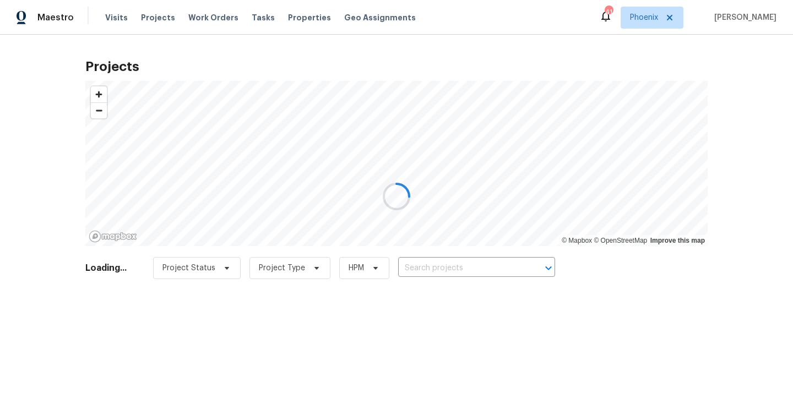
click at [480, 270] on div at bounding box center [396, 196] width 793 height 393
click at [477, 263] on div at bounding box center [396, 196] width 793 height 393
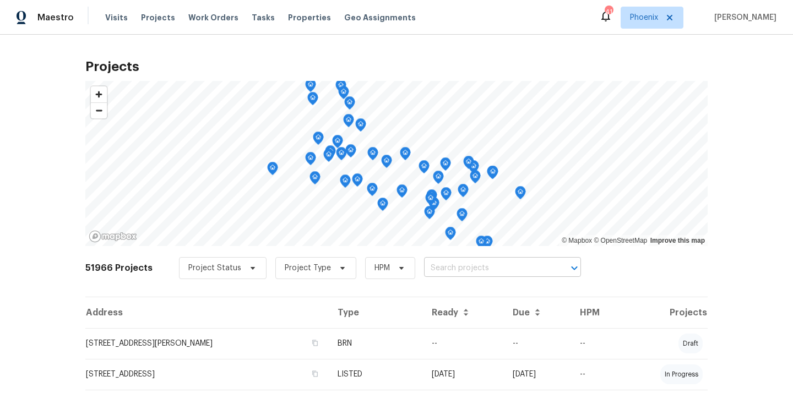
click at [457, 270] on input "text" at bounding box center [487, 268] width 126 height 17
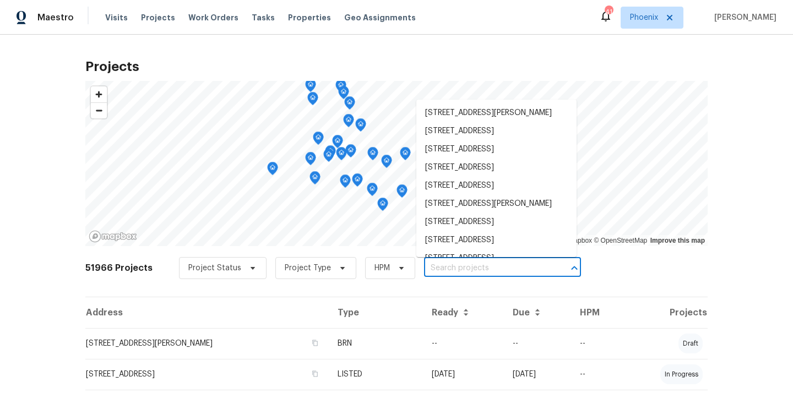
paste input "3009 W Laurel Ln"
type input "3009 W Laurel Ln"
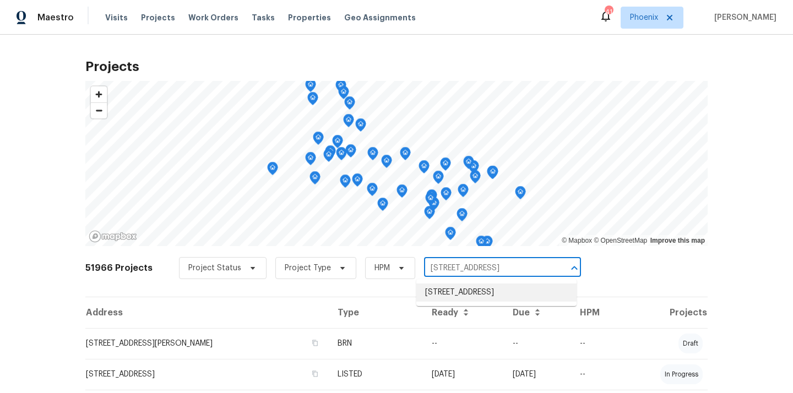
click at [452, 295] on li "[STREET_ADDRESS]" at bounding box center [497, 293] width 160 height 18
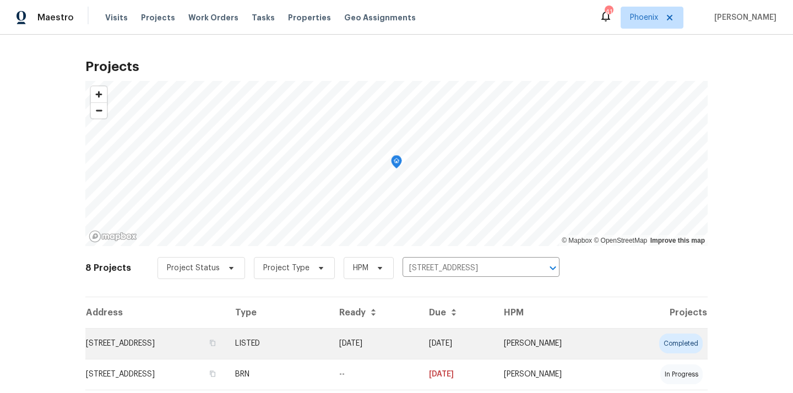
click at [209, 344] on td "[STREET_ADDRESS]" at bounding box center [155, 343] width 141 height 31
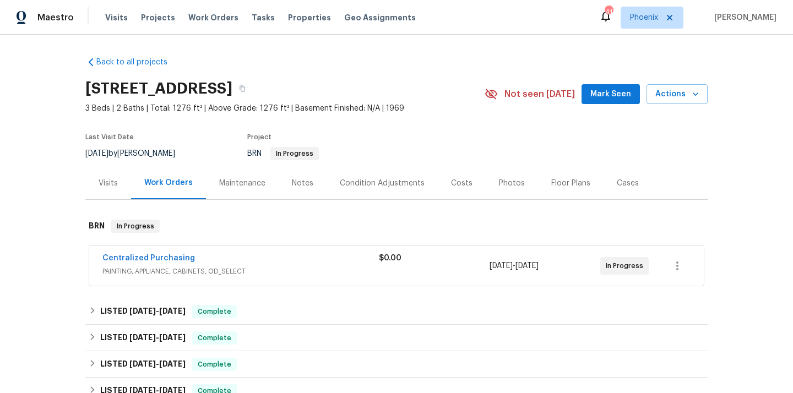
click at [262, 269] on span "PAINTING, APPLIANCE, CABINETS, OD_SELECT" at bounding box center [240, 271] width 277 height 11
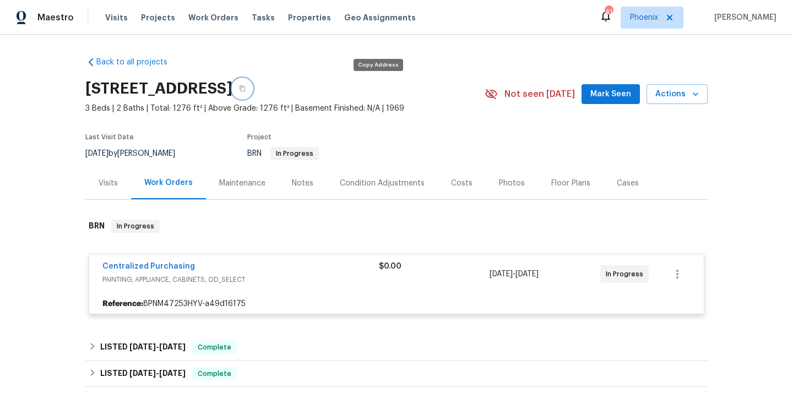
click at [245, 91] on icon "button" at bounding box center [243, 89] width 6 height 6
click at [138, 267] on link "Centralized Purchasing" at bounding box center [148, 267] width 93 height 8
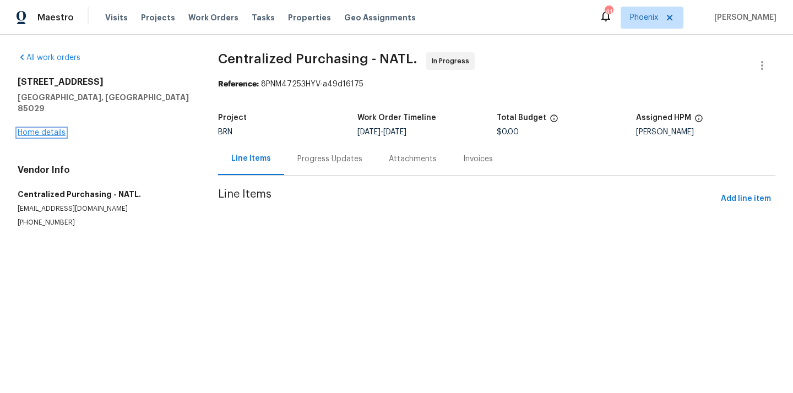
click at [40, 129] on link "Home details" at bounding box center [42, 133] width 48 height 8
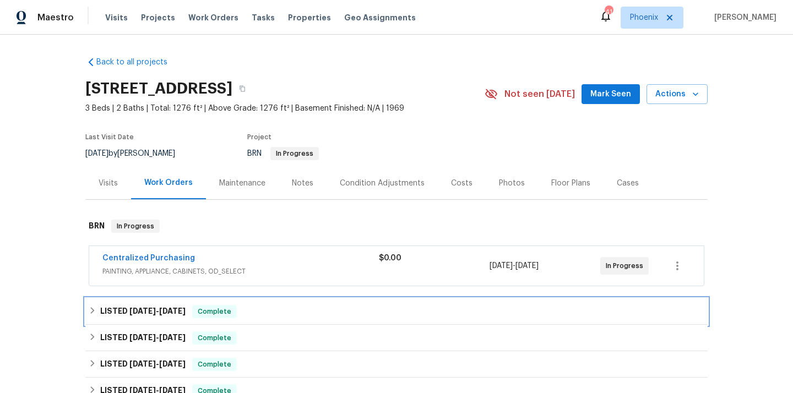
click at [90, 309] on icon at bounding box center [93, 311] width 8 height 8
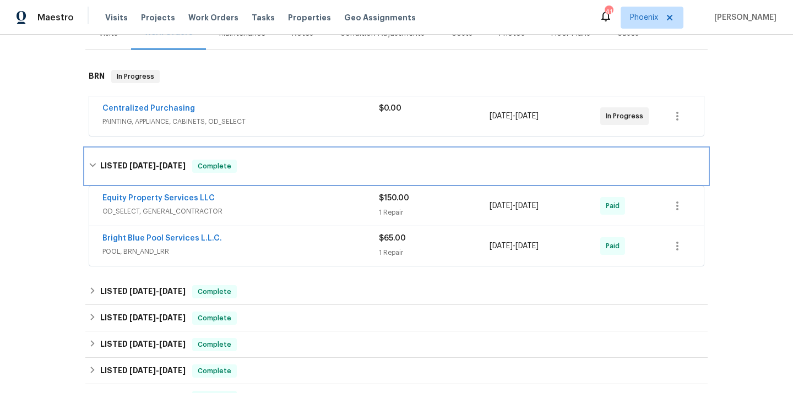
scroll to position [179, 0]
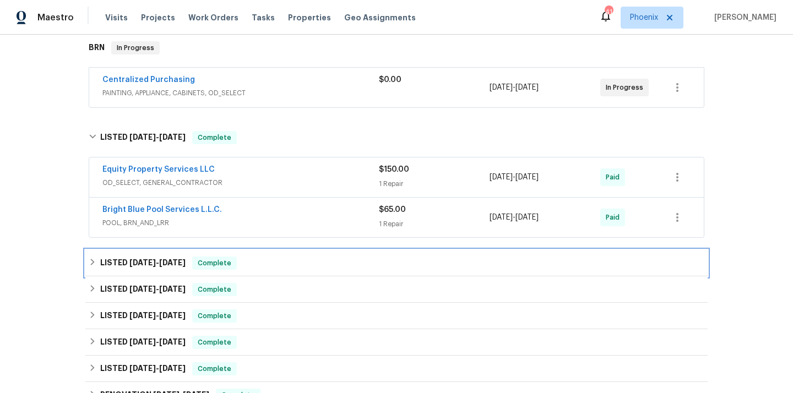
click at [90, 265] on icon at bounding box center [93, 262] width 8 height 8
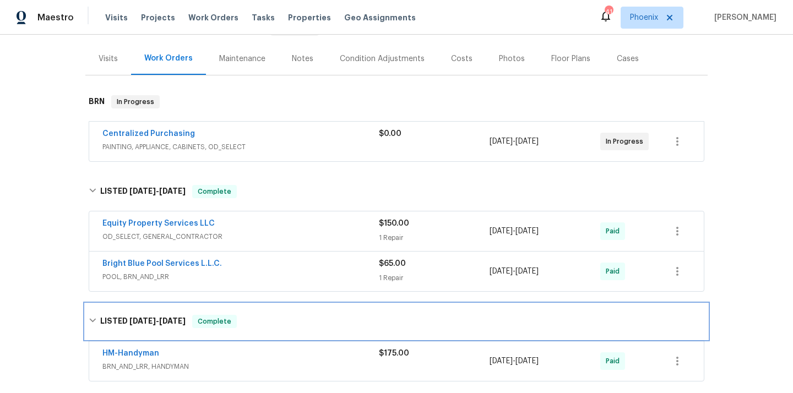
scroll to position [87, 0]
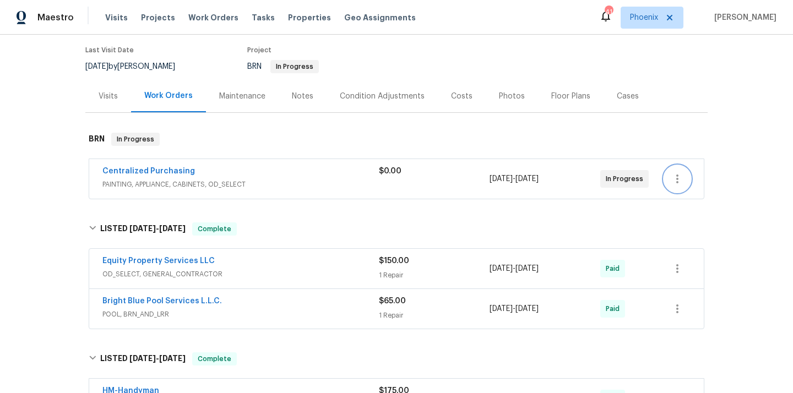
click at [673, 179] on icon "button" at bounding box center [677, 178] width 13 height 13
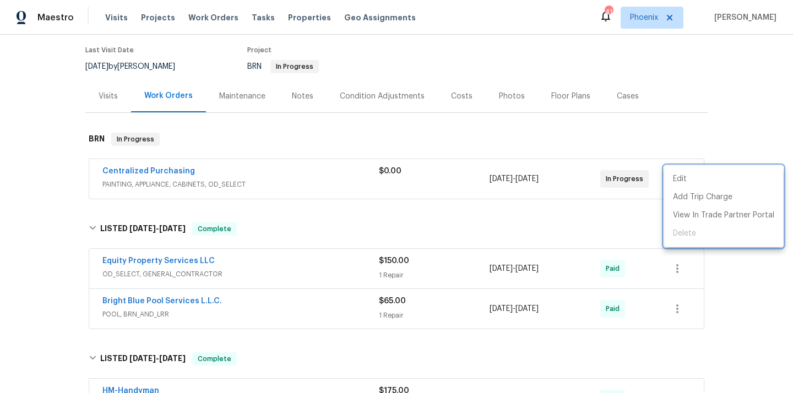
click at [277, 174] on div at bounding box center [396, 196] width 793 height 393
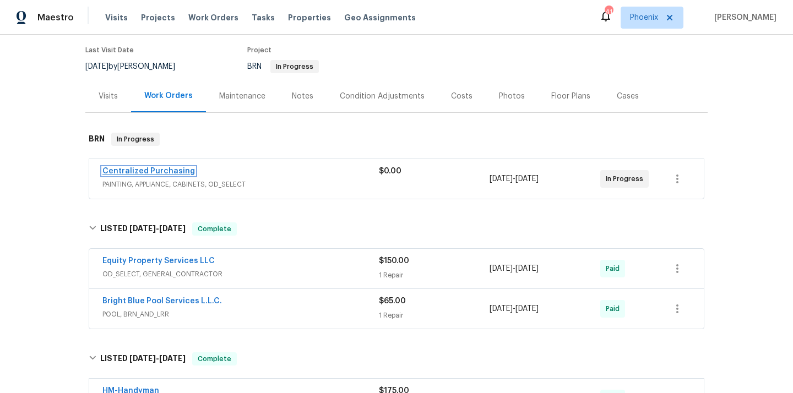
click at [158, 174] on link "Centralized Purchasing" at bounding box center [148, 171] width 93 height 8
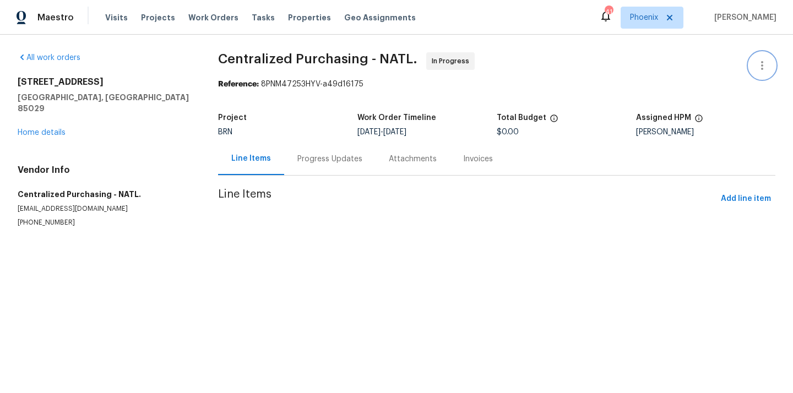
click at [764, 73] on button "button" at bounding box center [762, 65] width 26 height 26
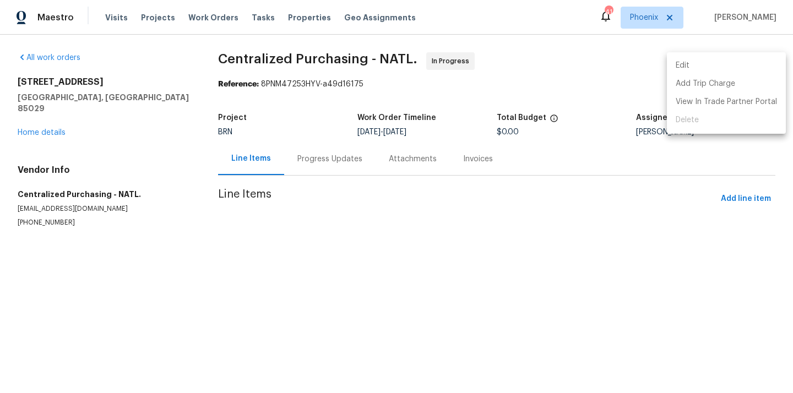
click at [710, 120] on ul "Edit Add Trip Charge View In Trade Partner Portal Delete" at bounding box center [726, 93] width 119 height 82
click at [532, 85] on div at bounding box center [396, 196] width 793 height 393
click at [37, 116] on div "3009 W Laurel Ln Phoenix, AZ 85029 Home details" at bounding box center [105, 108] width 174 height 62
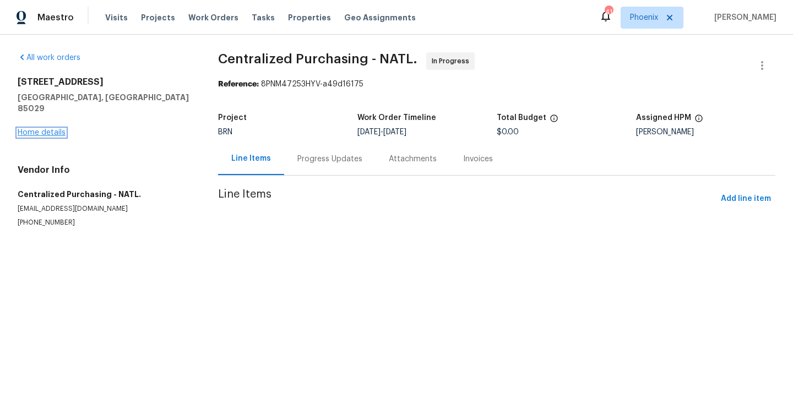
click at [34, 129] on link "Home details" at bounding box center [42, 133] width 48 height 8
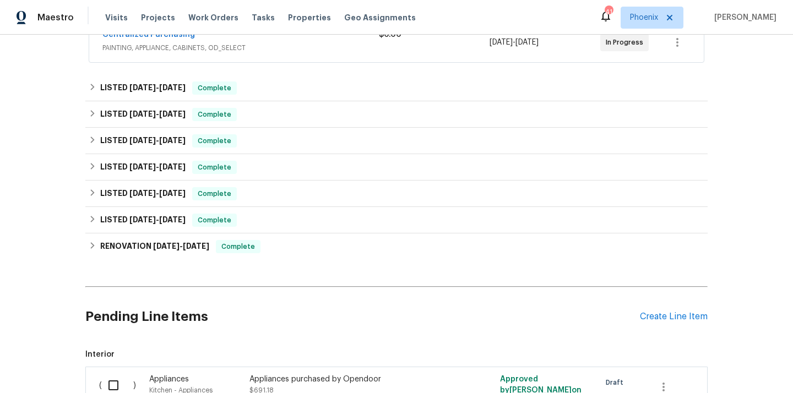
scroll to position [219, 0]
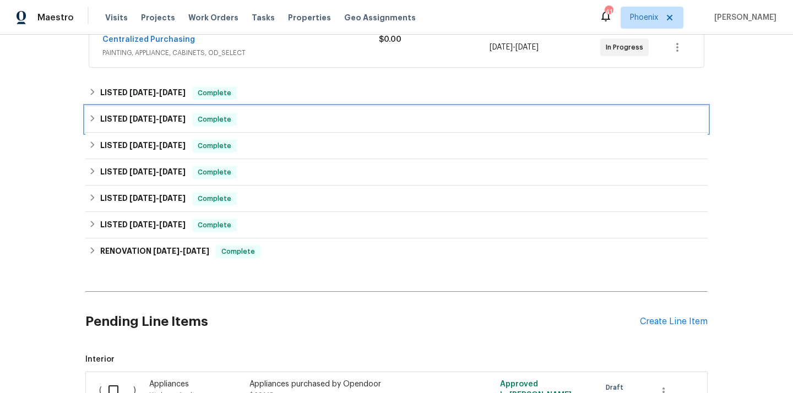
click at [94, 122] on icon at bounding box center [93, 119] width 8 height 8
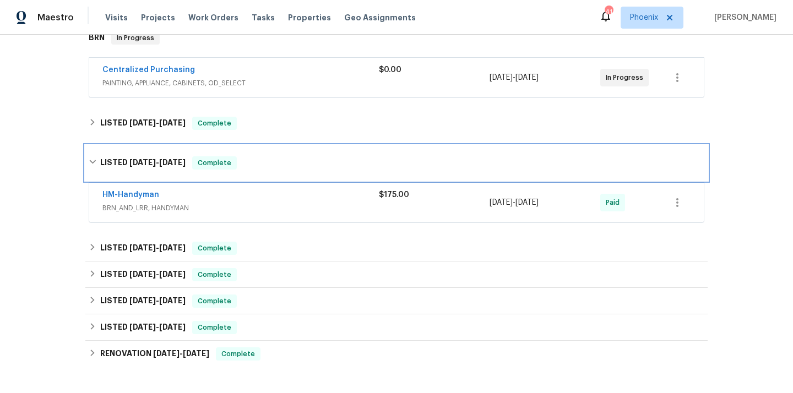
scroll to position [161, 0]
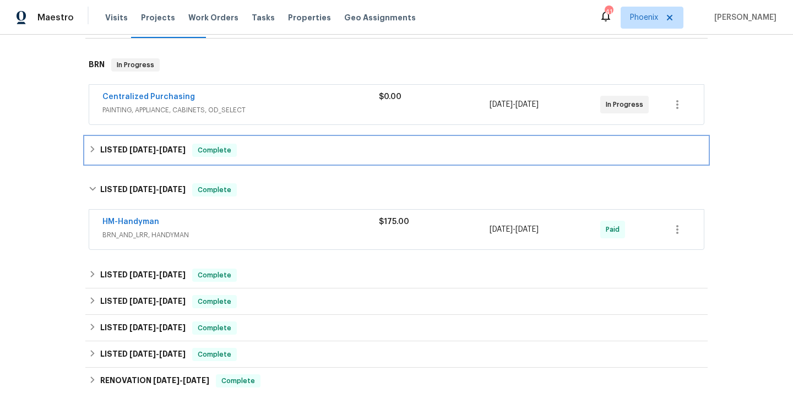
click at [89, 154] on div "LISTED 7/16/25 - 7/18/25 Complete" at bounding box center [397, 150] width 616 height 13
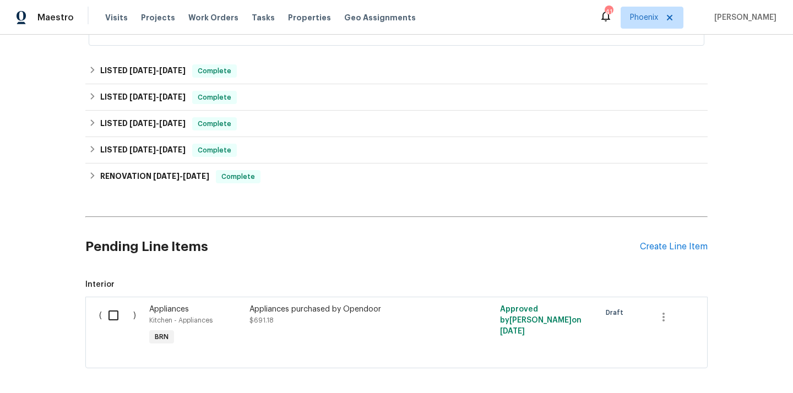
scroll to position [511, 0]
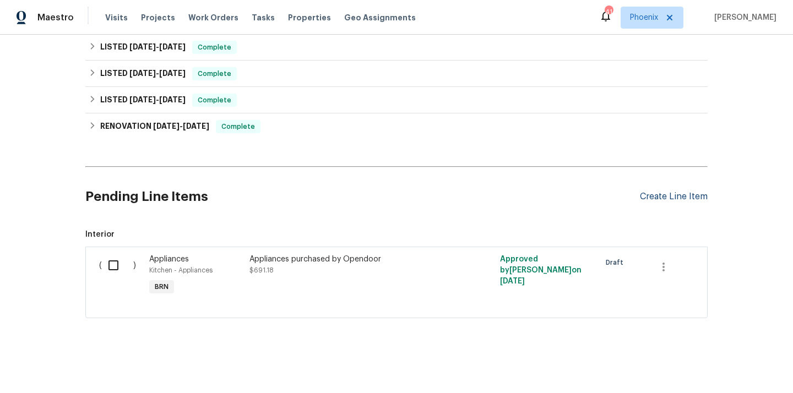
click at [658, 194] on div "Create Line Item" at bounding box center [674, 197] width 68 height 10
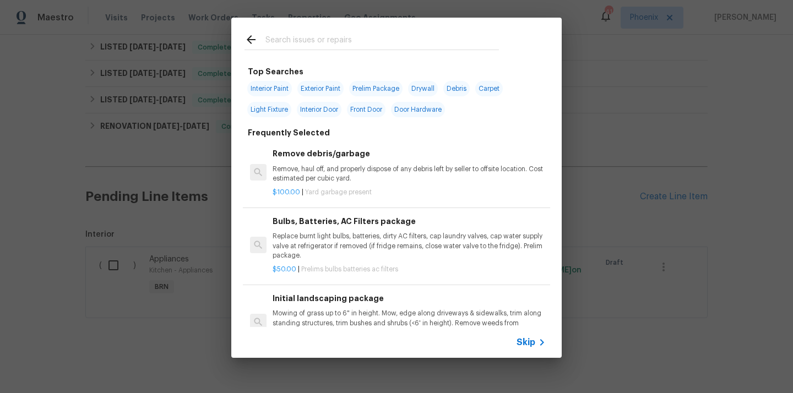
click at [319, 48] on input "text" at bounding box center [383, 41] width 234 height 17
type input "ce"
click at [159, 177] on div "ce Top Searches Interior Paint Exterior Paint Prelim Package Drywall Debris Car…" at bounding box center [396, 188] width 793 height 376
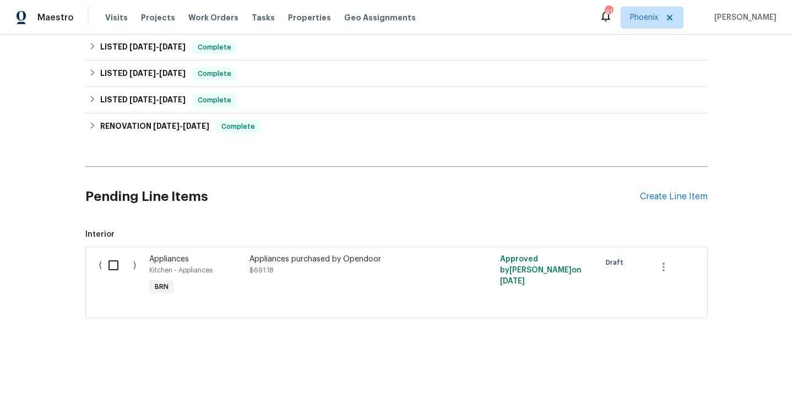
click at [113, 261] on input "checkbox" at bounding box center [117, 265] width 31 height 23
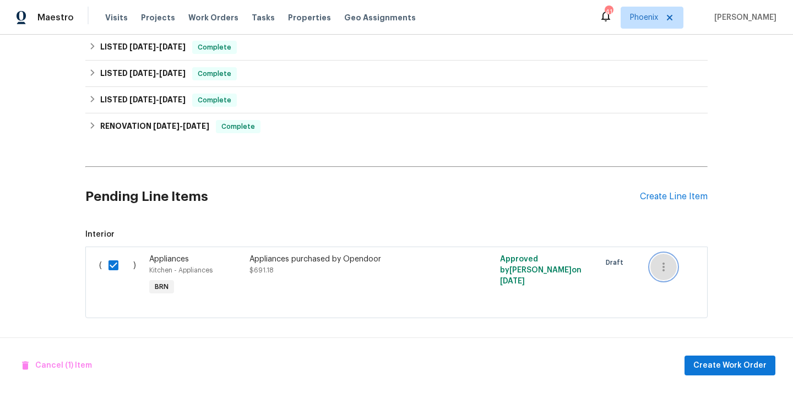
click at [666, 269] on icon "button" at bounding box center [663, 267] width 13 height 13
click at [602, 289] on div at bounding box center [396, 196] width 793 height 393
click at [387, 275] on div "Appliances purchased by Opendoor $691.18" at bounding box center [347, 265] width 194 height 22
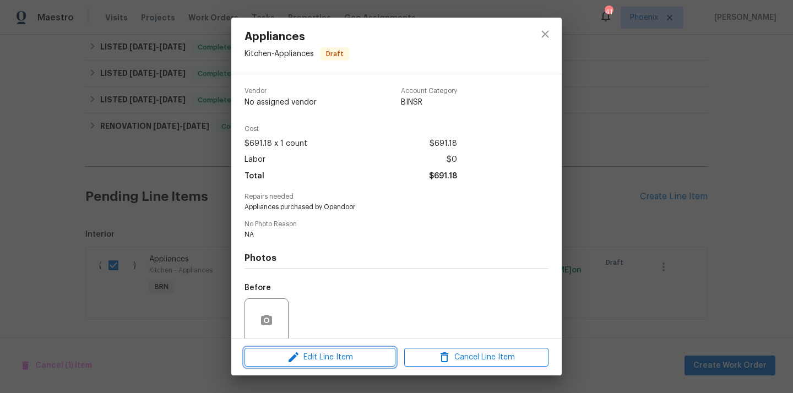
click at [343, 359] on span "Edit Line Item" at bounding box center [320, 358] width 144 height 14
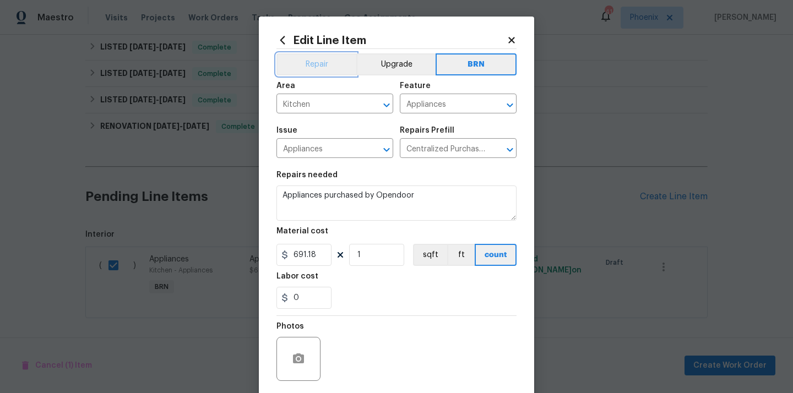
click at [322, 66] on button "Repair" at bounding box center [317, 64] width 80 height 22
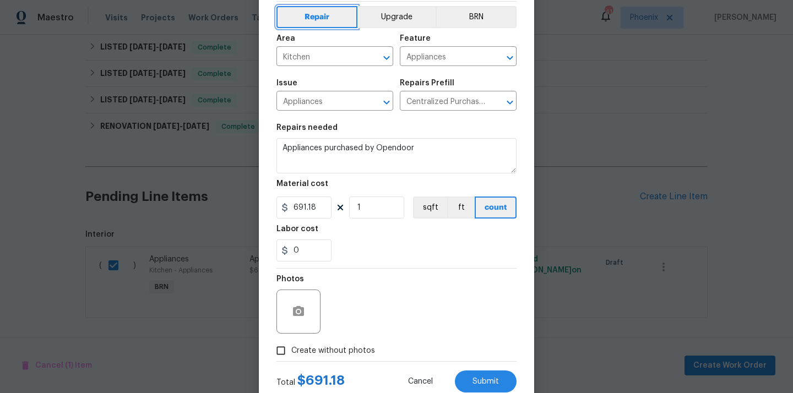
scroll to position [82, 0]
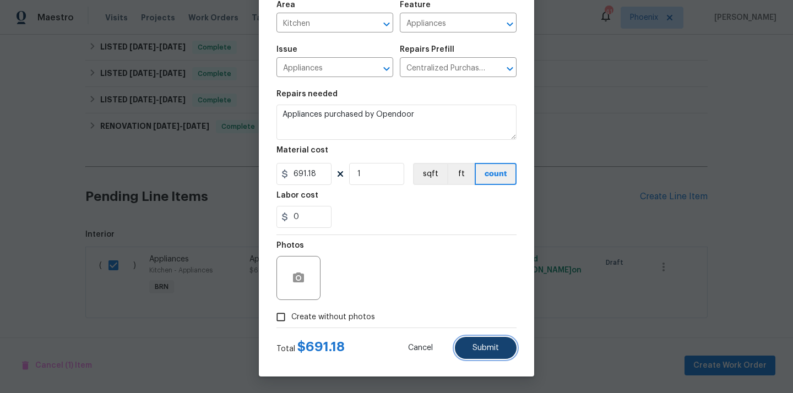
click at [477, 354] on button "Submit" at bounding box center [486, 348] width 62 height 22
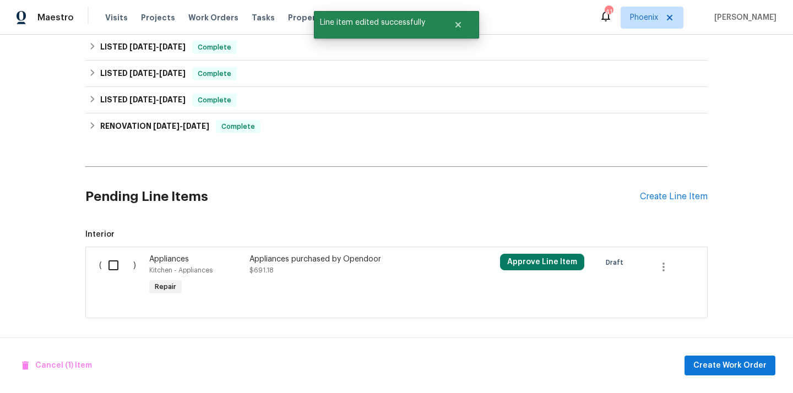
scroll to position [0, 0]
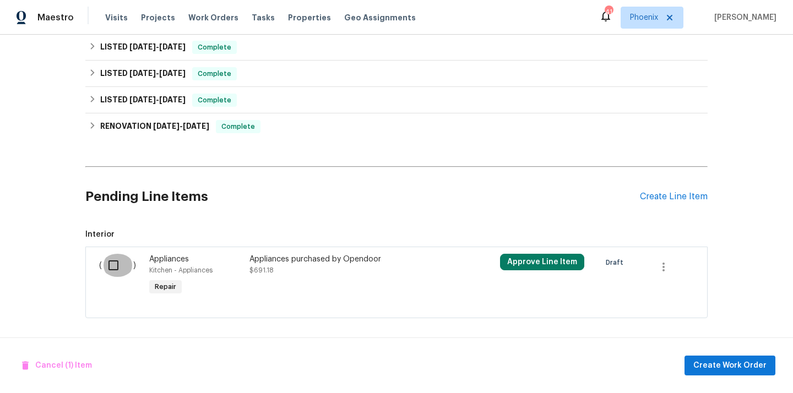
click at [118, 264] on input "checkbox" at bounding box center [117, 265] width 31 height 23
checkbox input "true"
click at [723, 363] on span "Create Work Order" at bounding box center [730, 366] width 73 height 14
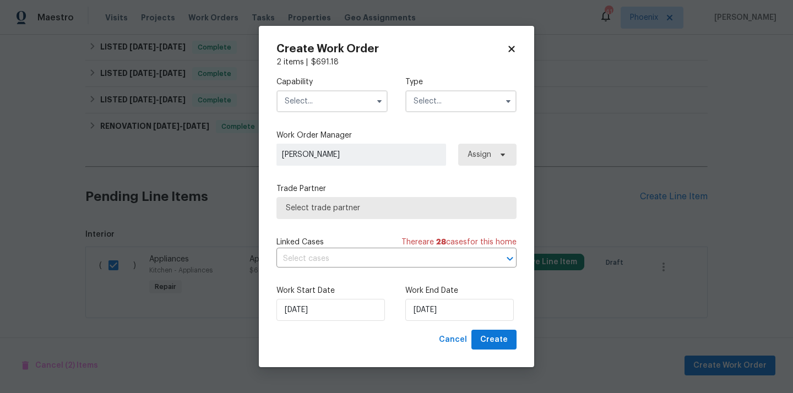
click at [345, 97] on input "text" at bounding box center [332, 101] width 111 height 22
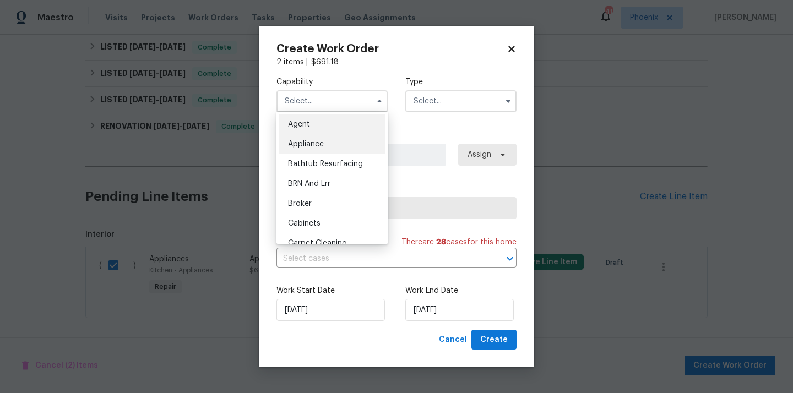
click at [329, 147] on div "Appliance" at bounding box center [332, 144] width 106 height 20
type input "Appliance"
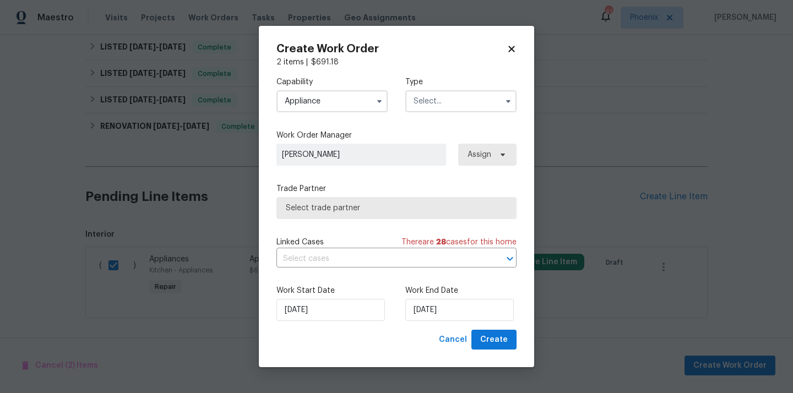
click at [437, 108] on input "text" at bounding box center [461, 101] width 111 height 22
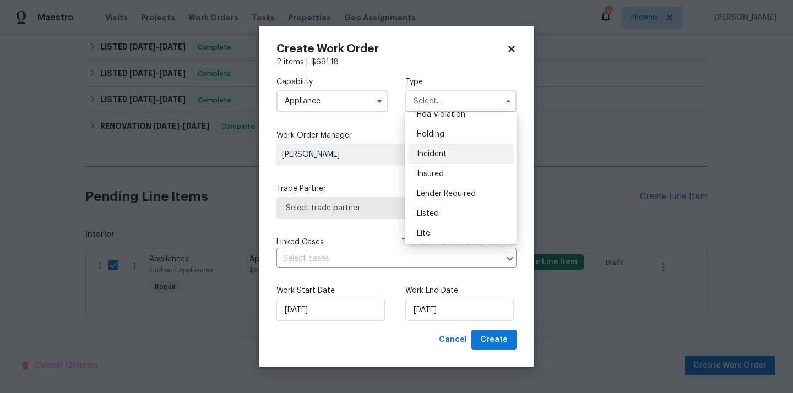
scroll to position [32, 0]
click at [429, 209] on span "Listed" at bounding box center [428, 212] width 22 height 8
type input "Listed"
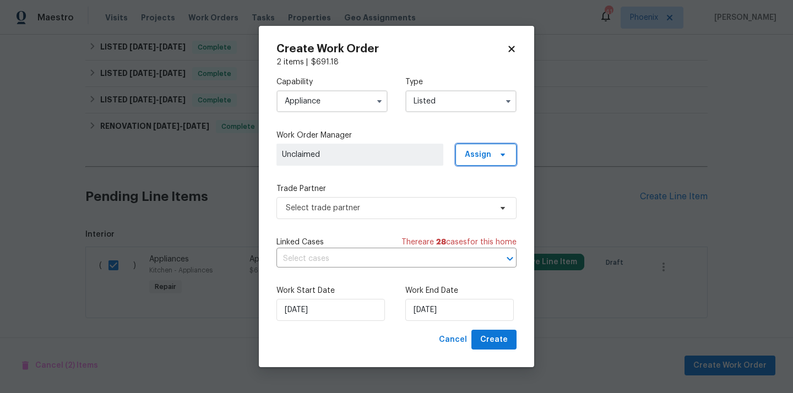
click at [490, 155] on span "Assign" at bounding box center [478, 154] width 26 height 11
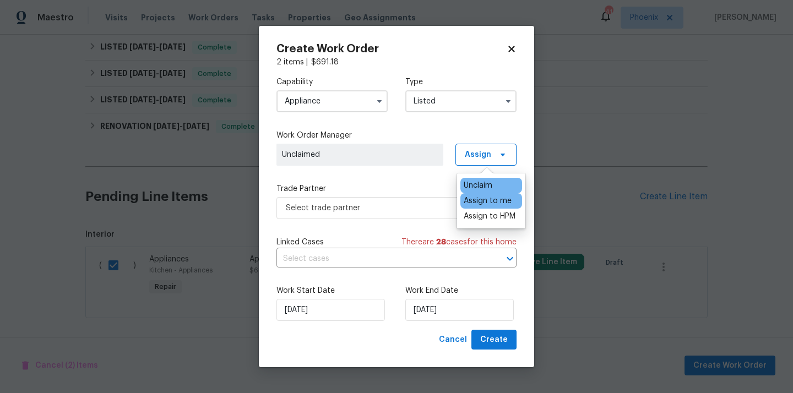
click at [482, 199] on div "Assign to me" at bounding box center [488, 201] width 48 height 11
click at [392, 199] on span "Select trade partner" at bounding box center [397, 208] width 240 height 22
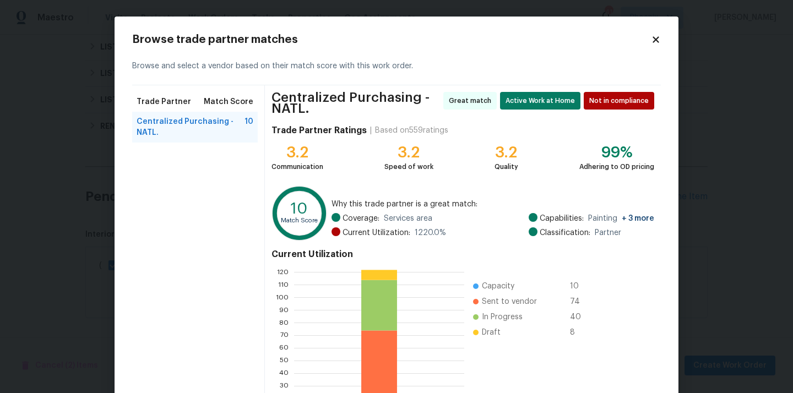
scroll to position [97, 0]
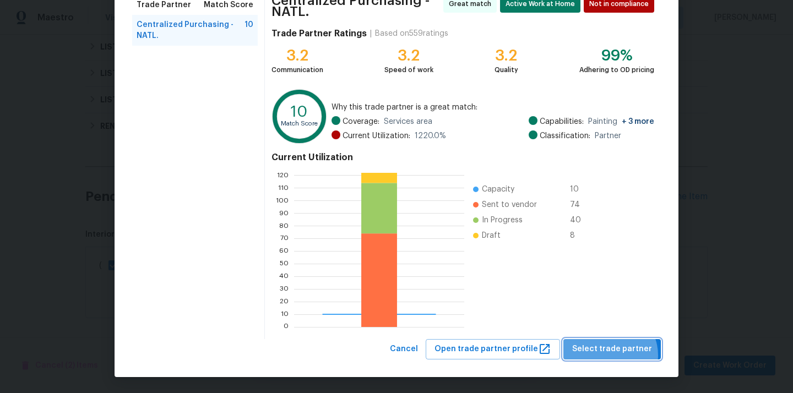
click at [614, 355] on span "Select trade partner" at bounding box center [612, 350] width 80 height 14
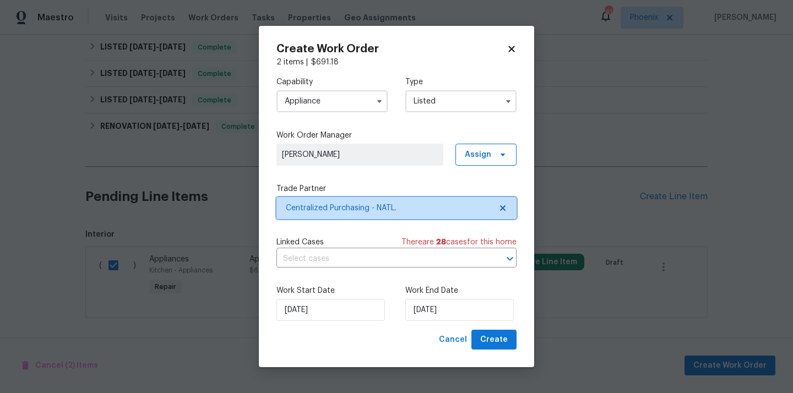
scroll to position [0, 0]
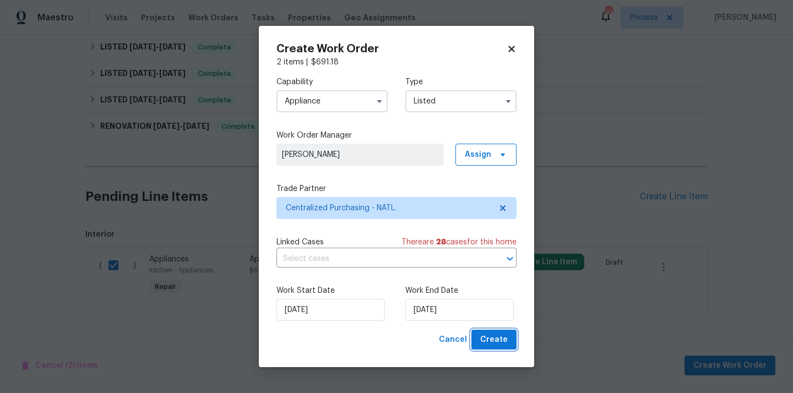
click at [492, 334] on span "Create" at bounding box center [494, 340] width 28 height 14
checkbox input "false"
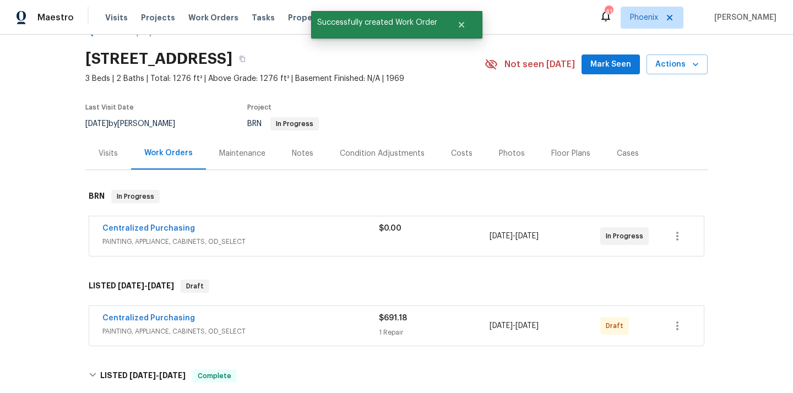
scroll to position [28, 0]
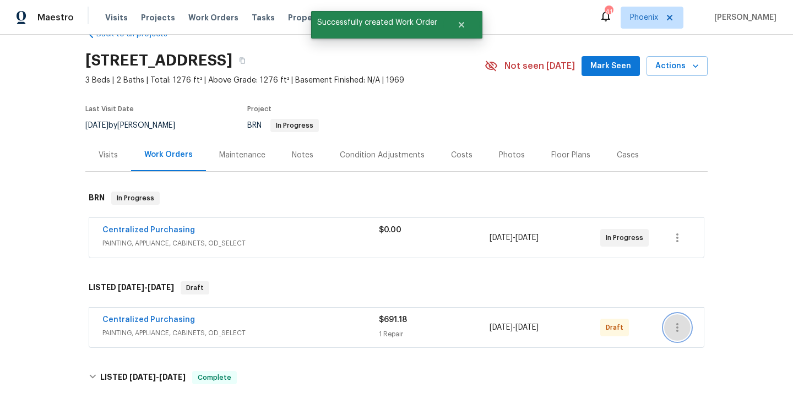
click at [680, 336] on button "button" at bounding box center [677, 328] width 26 height 26
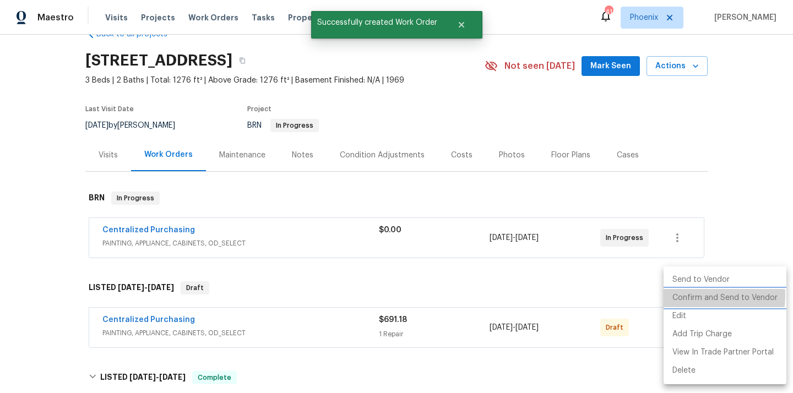
click at [687, 296] on li "Confirm and Send to Vendor" at bounding box center [725, 298] width 123 height 18
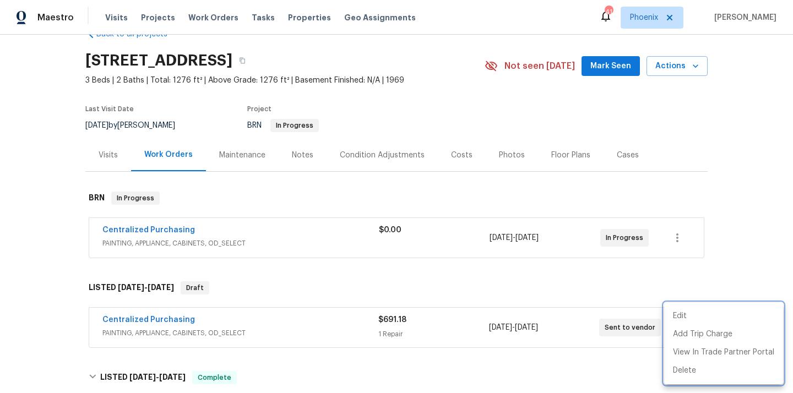
click at [322, 288] on div at bounding box center [396, 196] width 793 height 393
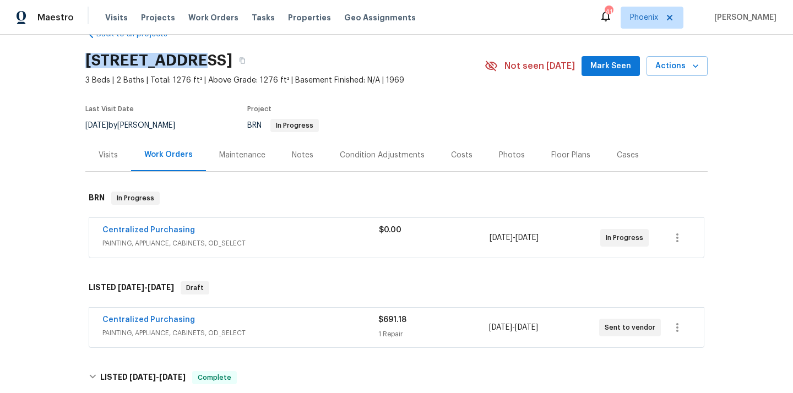
drag, startPoint x: 82, startPoint y: 57, endPoint x: 197, endPoint y: 63, distance: 114.7
click at [197, 63] on div "Back to all projects 3009 W Laurel Ln, Phoenix, AZ 85029 3 Beds | 2 Baths | Tot…" at bounding box center [396, 214] width 793 height 359
copy h2 "3009 W Laurel"
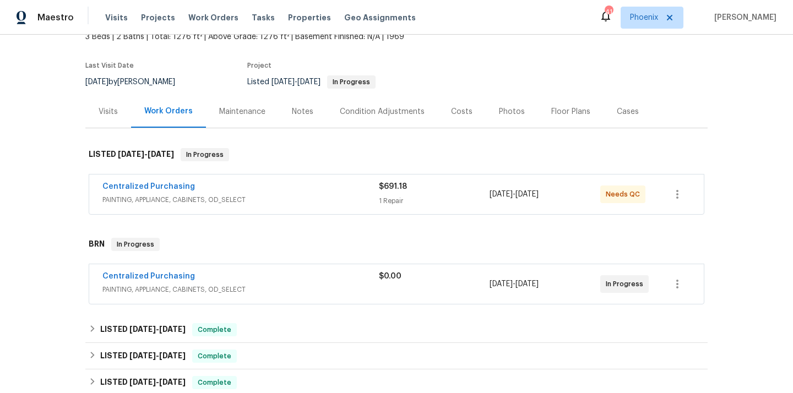
scroll to position [79, 0]
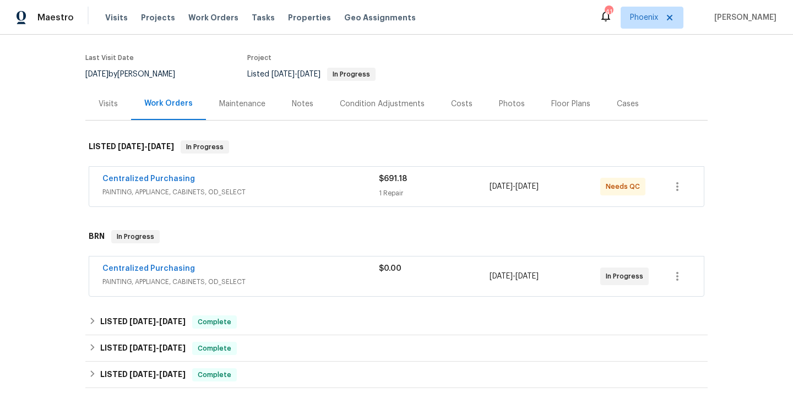
click at [256, 181] on div "Centralized Purchasing" at bounding box center [240, 180] width 277 height 13
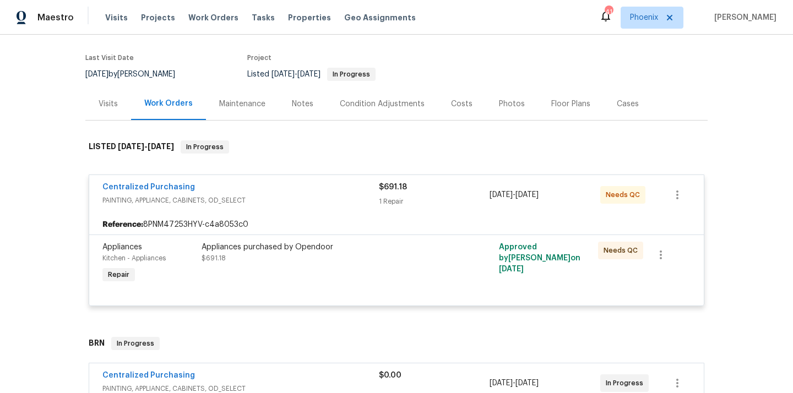
click at [287, 279] on div "Appliances purchased by Opendoor $691.18" at bounding box center [322, 264] width 248 height 51
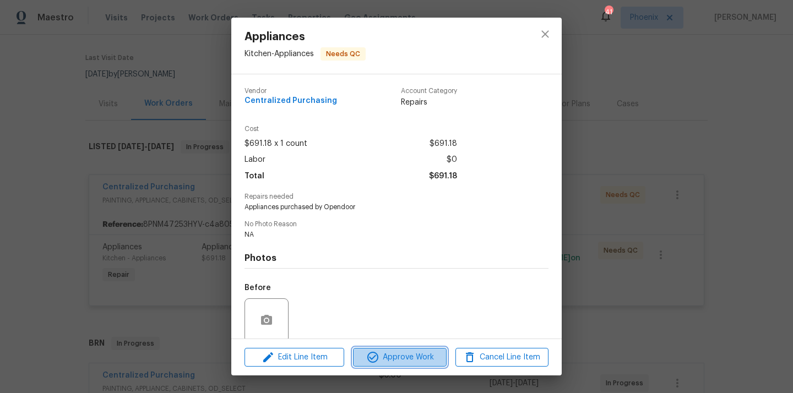
click at [398, 355] on span "Approve Work" at bounding box center [399, 358] width 87 height 14
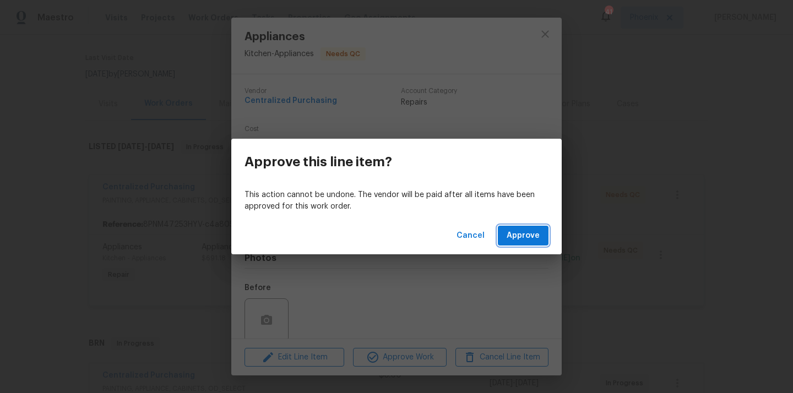
click at [529, 230] on span "Approve" at bounding box center [523, 236] width 33 height 14
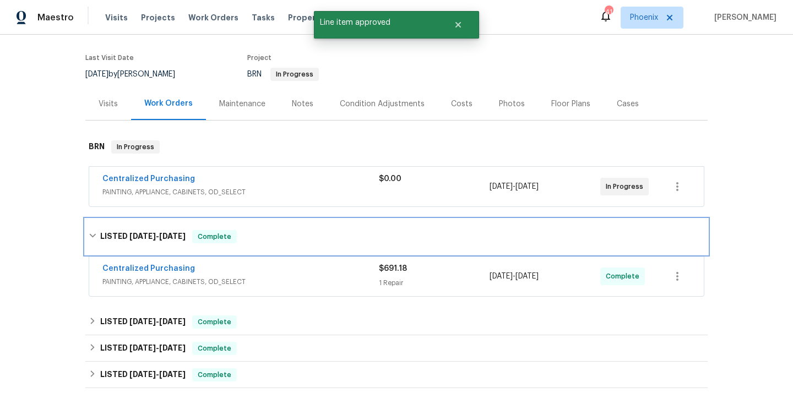
click at [87, 240] on div "LISTED [DATE] - [DATE] Complete" at bounding box center [396, 236] width 623 height 35
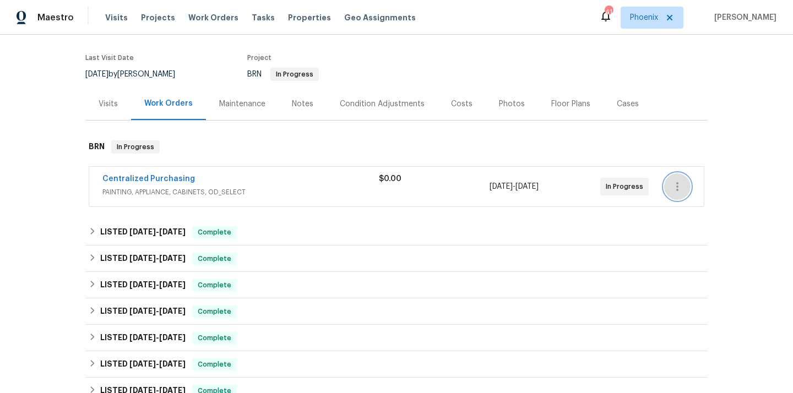
click at [673, 182] on icon "button" at bounding box center [677, 186] width 13 height 13
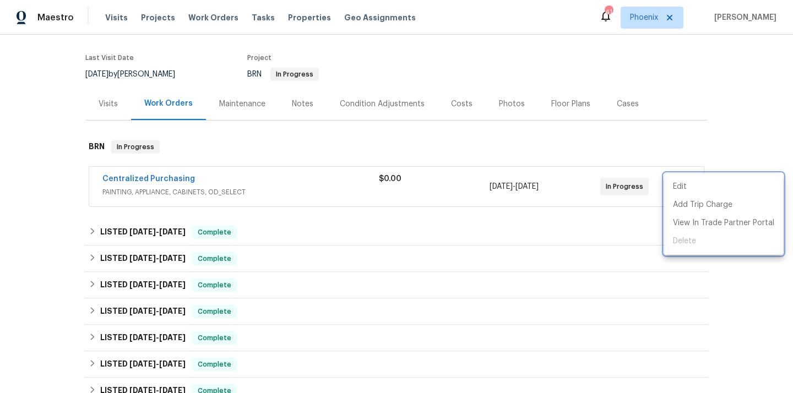
click at [664, 12] on div at bounding box center [396, 196] width 793 height 393
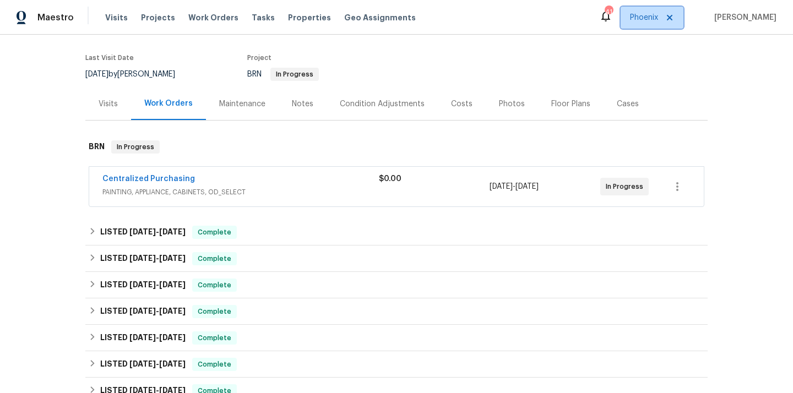
click at [653, 17] on span "Phoenix" at bounding box center [644, 17] width 28 height 11
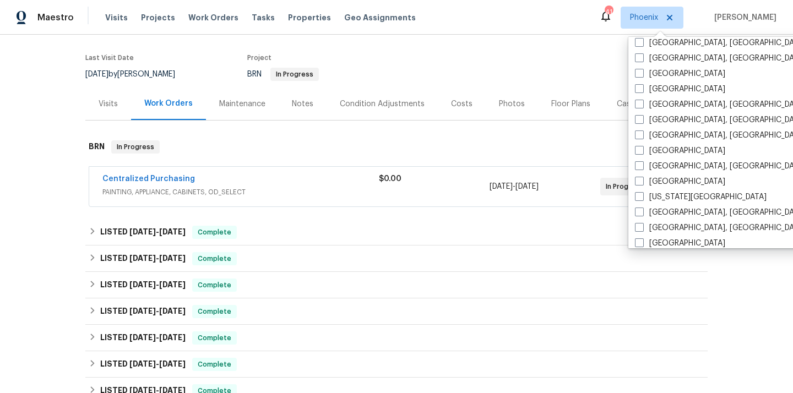
scroll to position [294, 0]
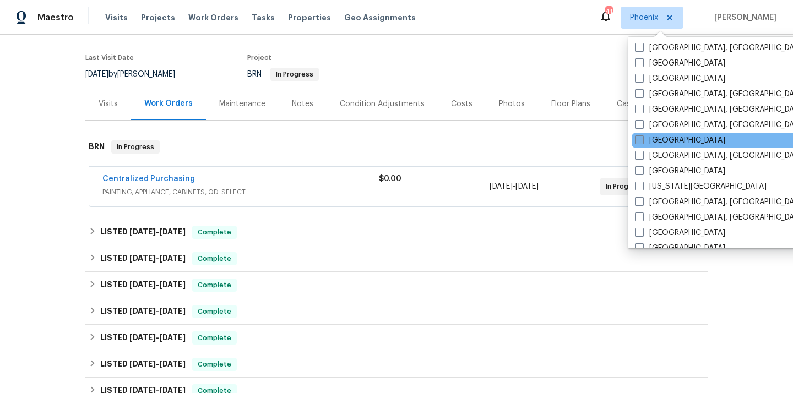
click at [650, 139] on label "[GEOGRAPHIC_DATA]" at bounding box center [680, 140] width 90 height 11
click at [642, 139] on input "[GEOGRAPHIC_DATA]" at bounding box center [638, 138] width 7 height 7
checkbox input "true"
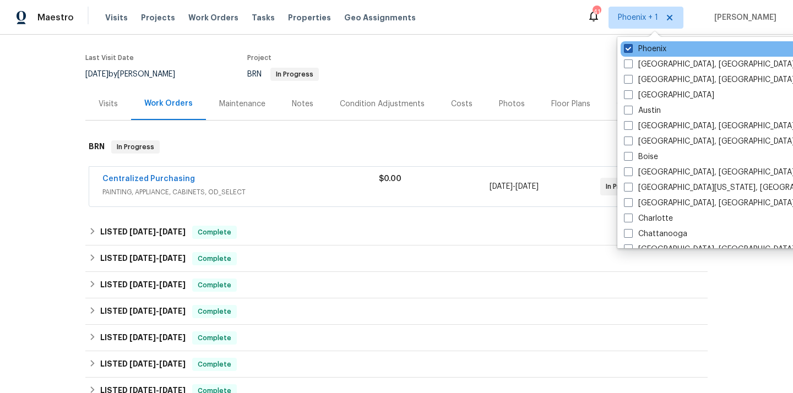
click at [642, 45] on label "Phoenix" at bounding box center [645, 49] width 42 height 11
click at [631, 45] on input "Phoenix" at bounding box center [627, 47] width 7 height 7
checkbox input "false"
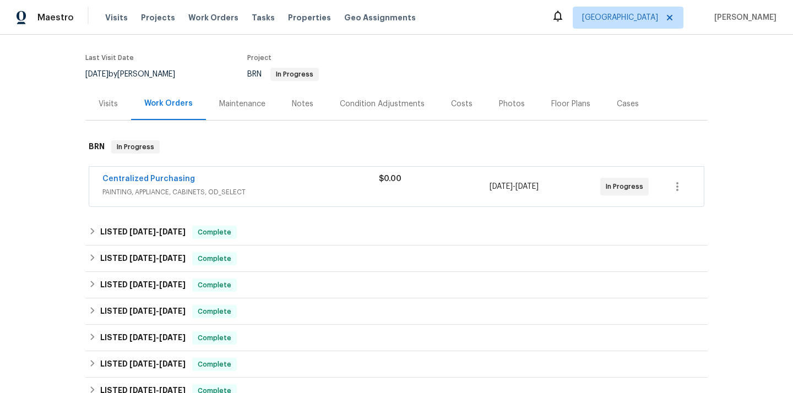
click at [171, 67] on div "Last Visit Date" at bounding box center [136, 61] width 103 height 13
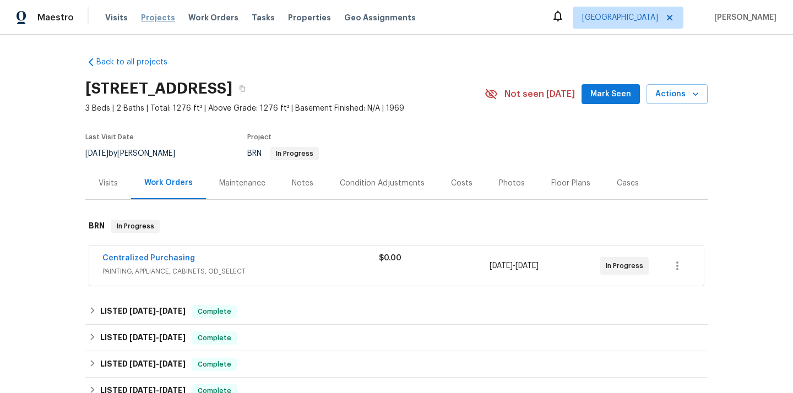
click at [156, 21] on span "Projects" at bounding box center [158, 17] width 34 height 11
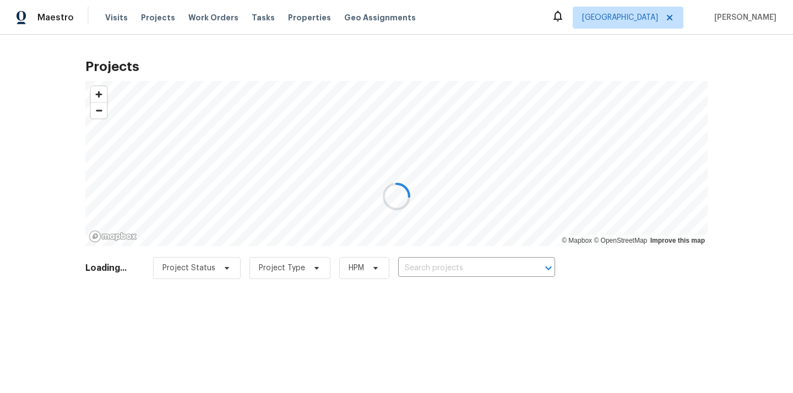
click at [523, 273] on div at bounding box center [396, 196] width 793 height 393
click at [478, 260] on div at bounding box center [396, 196] width 793 height 393
click at [471, 263] on div at bounding box center [396, 196] width 793 height 393
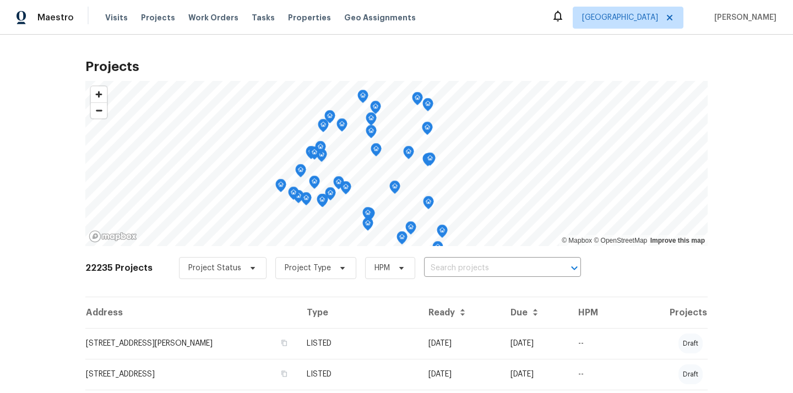
click at [471, 263] on input "text" at bounding box center [487, 268] width 126 height 17
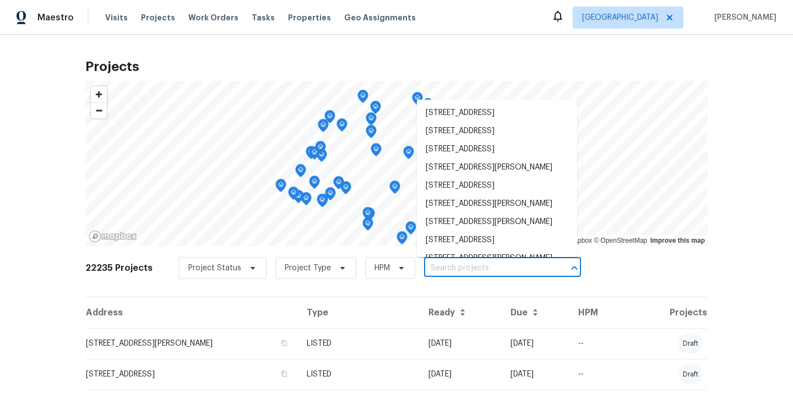
paste input "[STREET_ADDRESS][PERSON_NAME]"
type input "[STREET_ADDRESS][PERSON_NAME]"
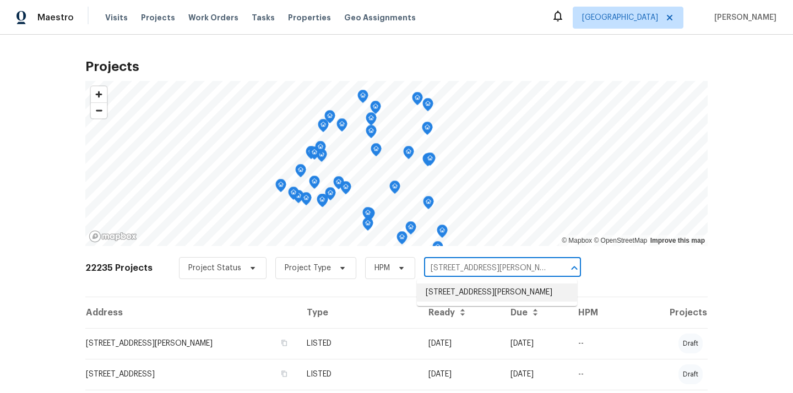
click at [463, 292] on li "[STREET_ADDRESS][PERSON_NAME]" at bounding box center [497, 293] width 160 height 18
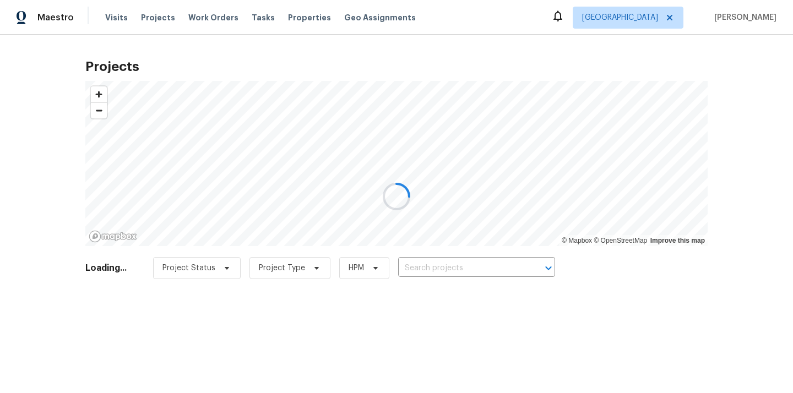
type input "[STREET_ADDRESS][PERSON_NAME]"
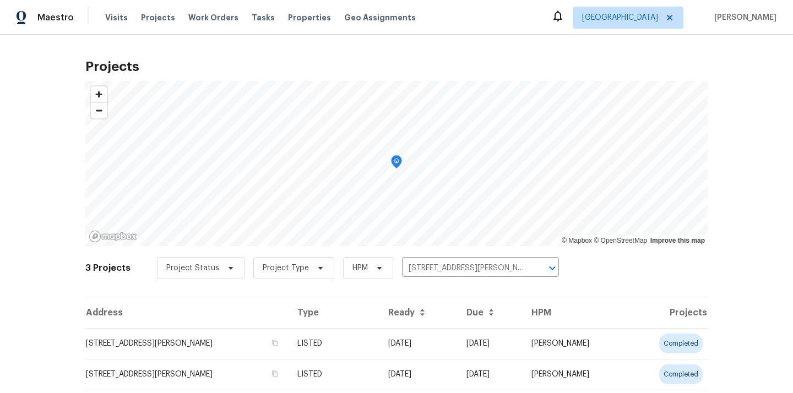
click at [186, 338] on td "[STREET_ADDRESS][PERSON_NAME]" at bounding box center [186, 343] width 203 height 31
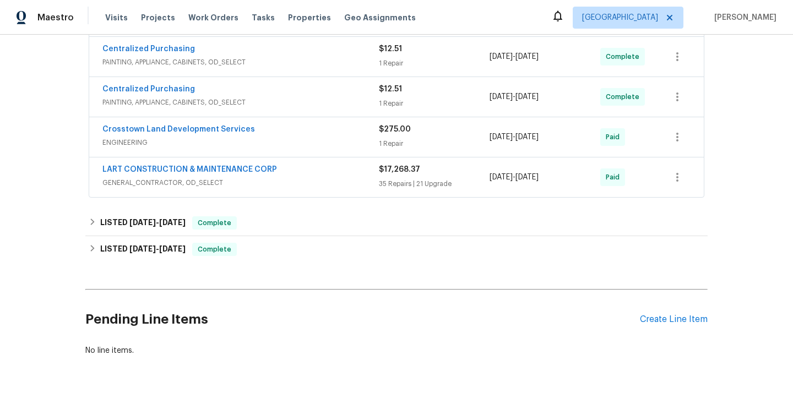
scroll to position [616, 0]
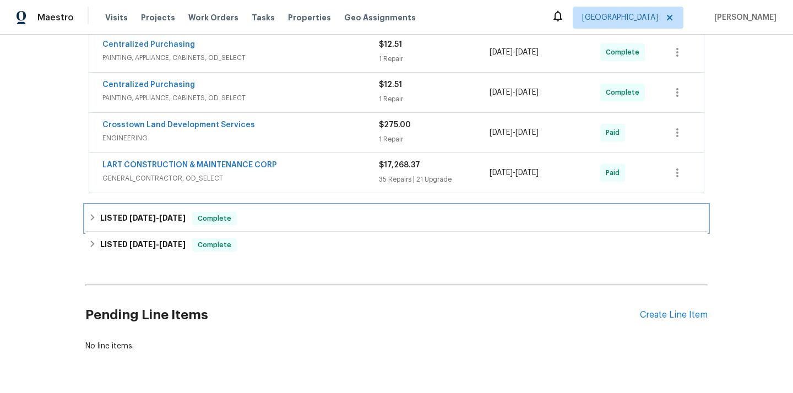
click at [85, 214] on div "LISTED [DATE] - [DATE] Complete" at bounding box center [396, 219] width 623 height 26
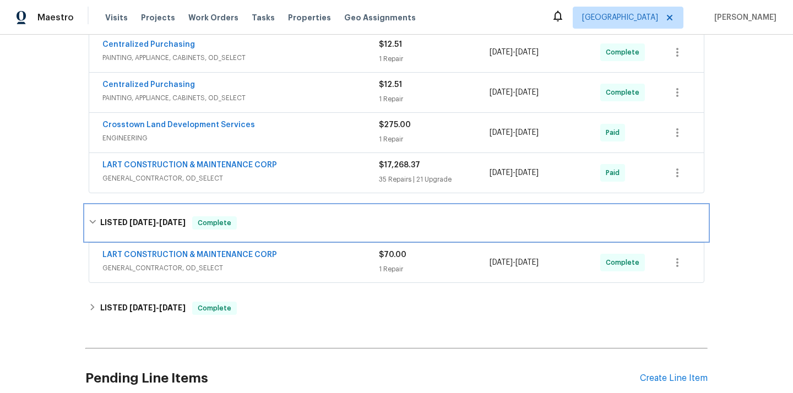
click at [91, 210] on div "LISTED [DATE] - [DATE] Complete" at bounding box center [396, 223] width 623 height 35
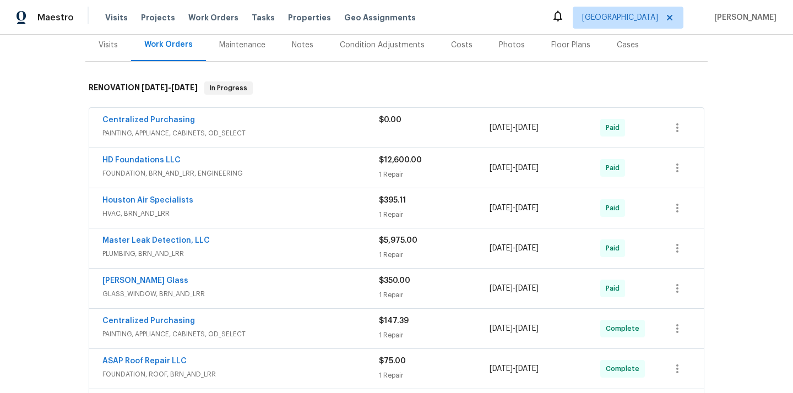
scroll to position [140, 0]
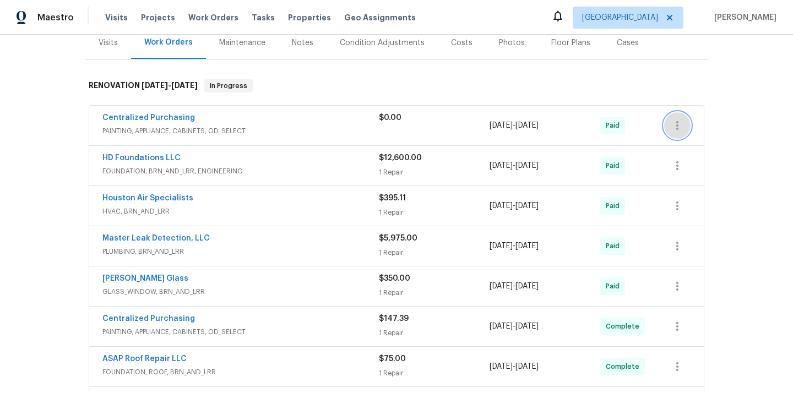
click at [675, 124] on icon "button" at bounding box center [677, 125] width 13 height 13
click at [679, 122] on li "Edit" at bounding box center [723, 126] width 119 height 18
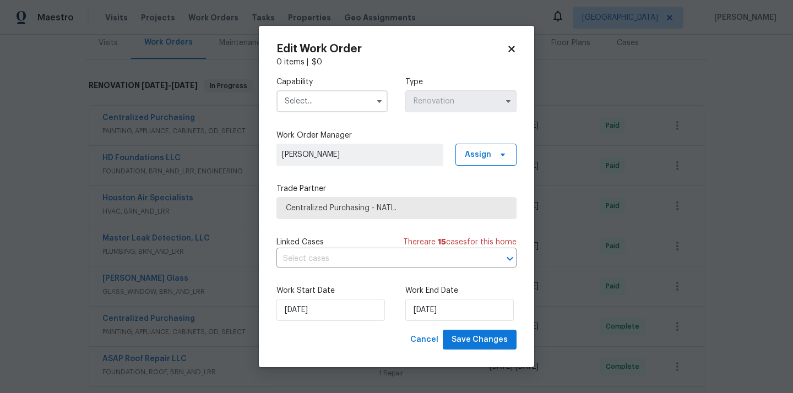
click at [512, 46] on icon at bounding box center [512, 49] width 10 height 10
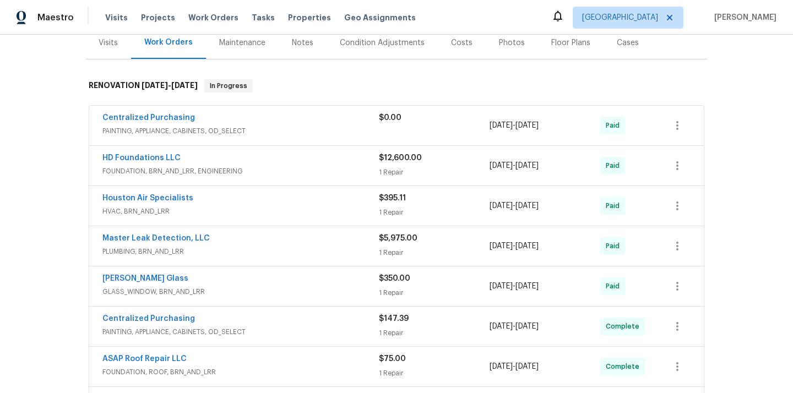
scroll to position [0, 0]
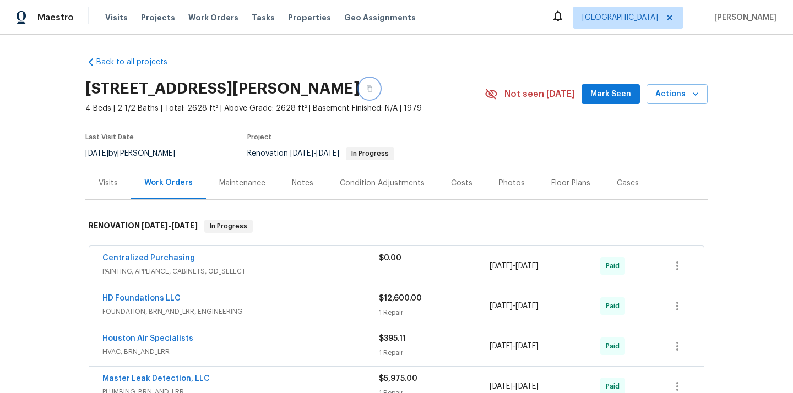
click at [380, 82] on button "button" at bounding box center [370, 89] width 20 height 20
click at [159, 21] on span "Projects" at bounding box center [158, 17] width 34 height 11
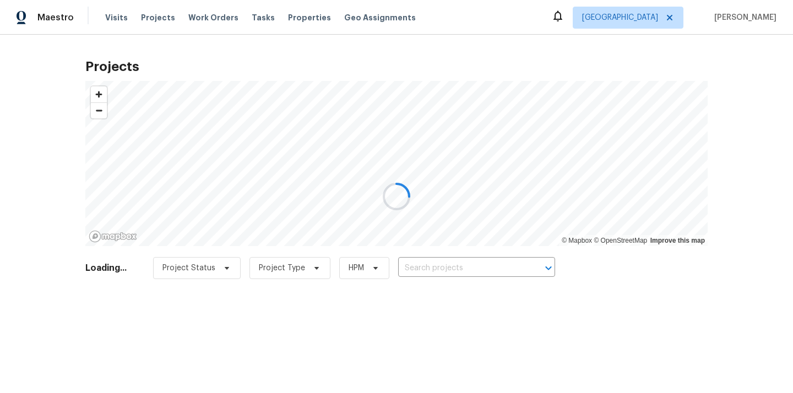
click at [457, 271] on div at bounding box center [396, 196] width 793 height 393
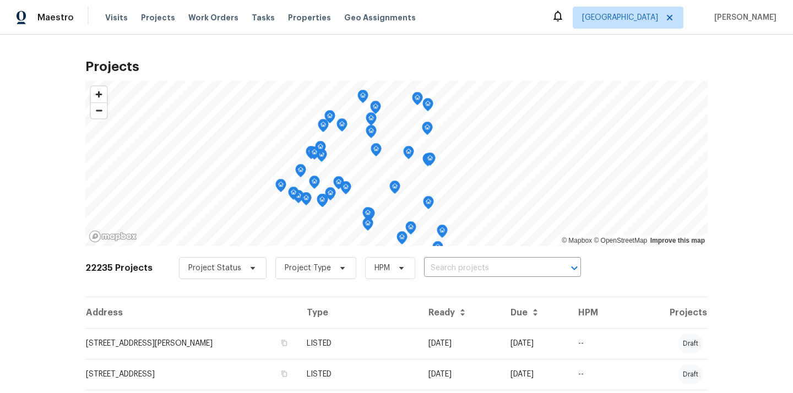
click at [457, 271] on input "text" at bounding box center [487, 268] width 126 height 17
paste input "[STREET_ADDRESS]"
type input "[STREET_ADDRESS]"
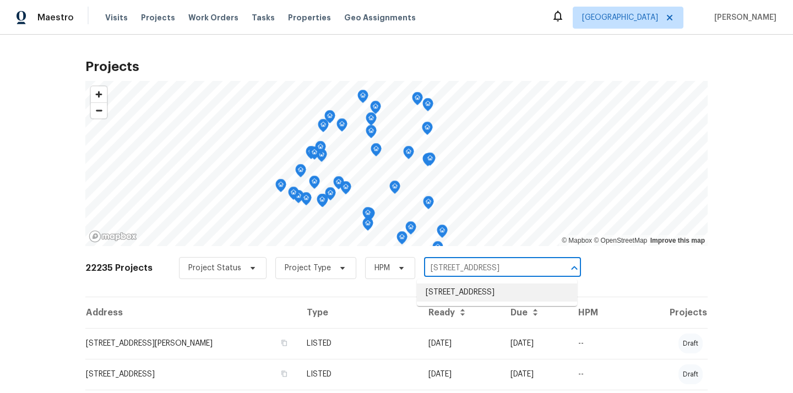
click at [452, 294] on li "[STREET_ADDRESS]" at bounding box center [497, 293] width 160 height 18
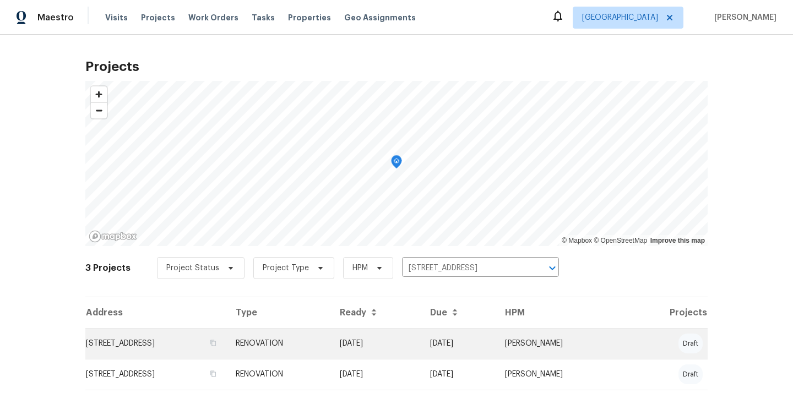
click at [227, 336] on td "[STREET_ADDRESS]" at bounding box center [156, 343] width 142 height 31
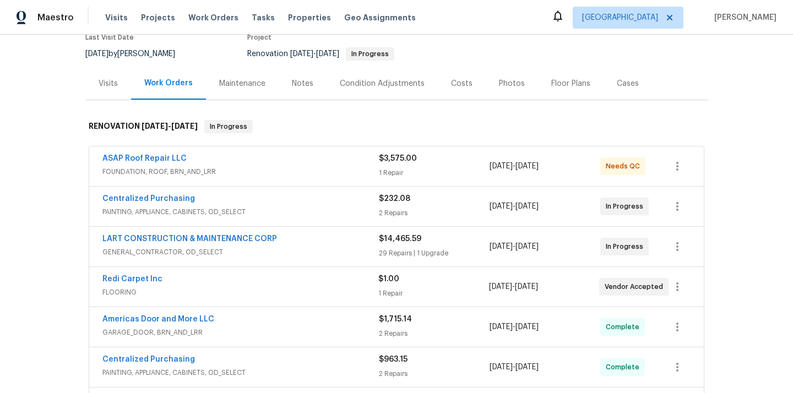
scroll to position [102, 0]
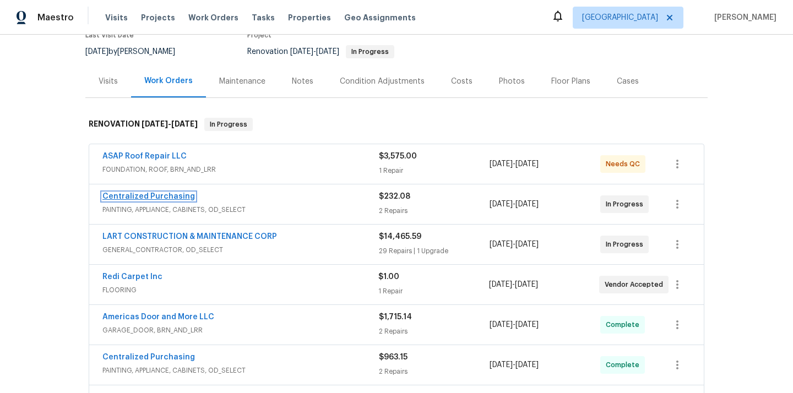
click at [160, 193] on link "Centralized Purchasing" at bounding box center [148, 197] width 93 height 8
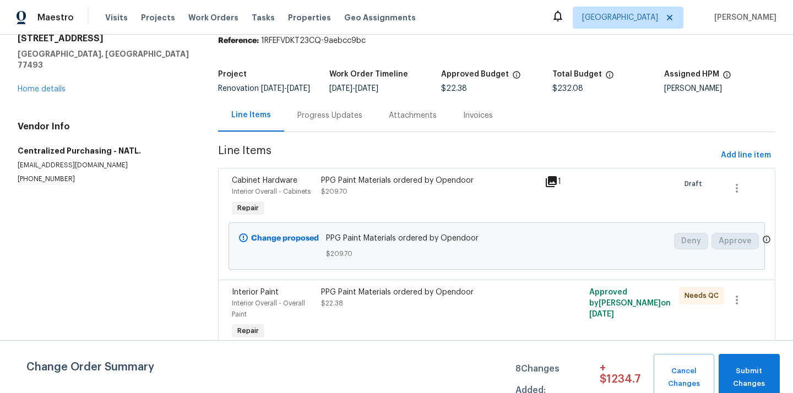
scroll to position [52, 0]
click at [34, 64] on div "[STREET_ADDRESS] Home details" at bounding box center [105, 64] width 174 height 62
click at [31, 85] on link "Home details" at bounding box center [42, 89] width 48 height 8
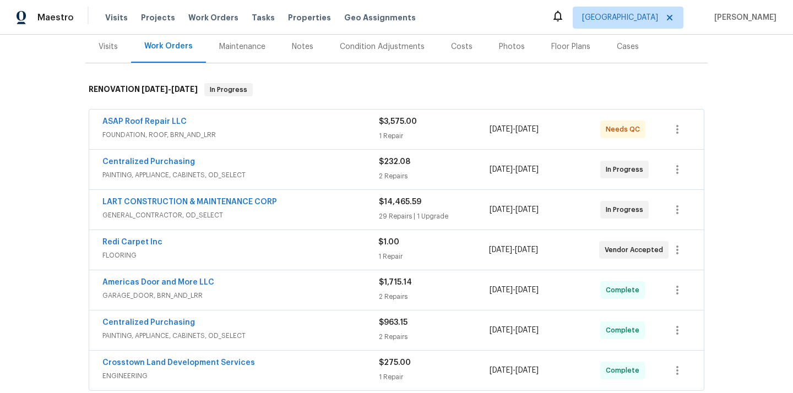
scroll to position [107, 0]
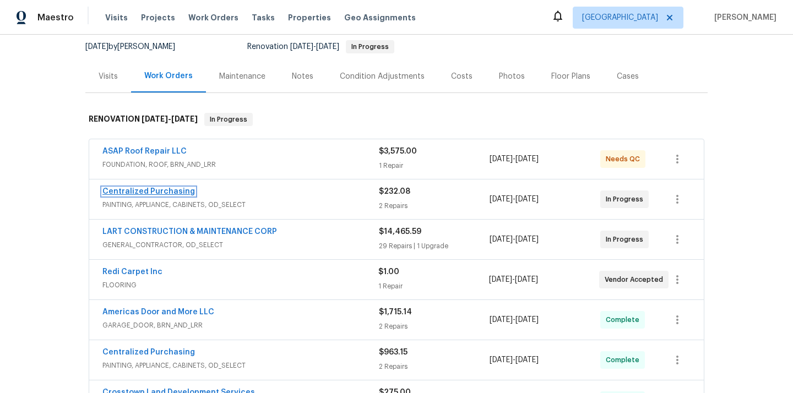
click at [170, 189] on link "Centralized Purchasing" at bounding box center [148, 192] width 93 height 8
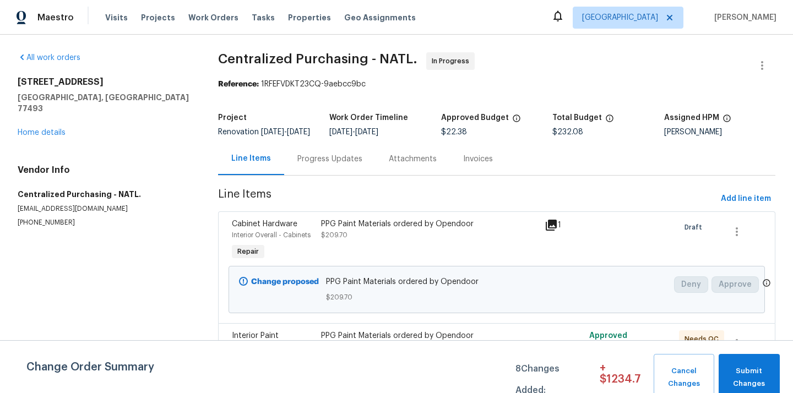
scroll to position [52, 0]
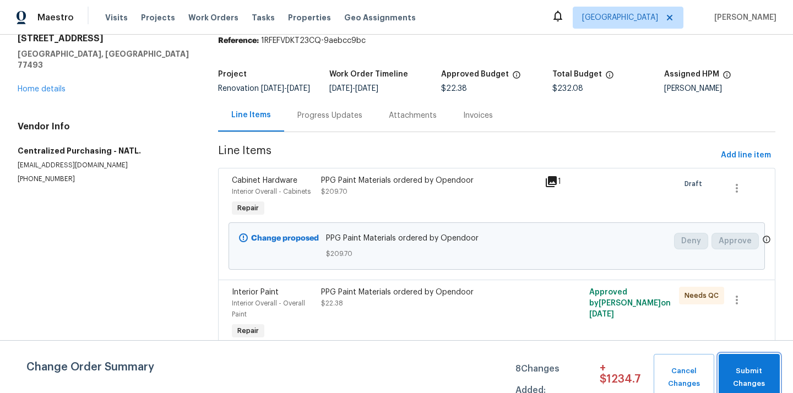
click at [753, 368] on span "Submit Changes" at bounding box center [750, 377] width 50 height 25
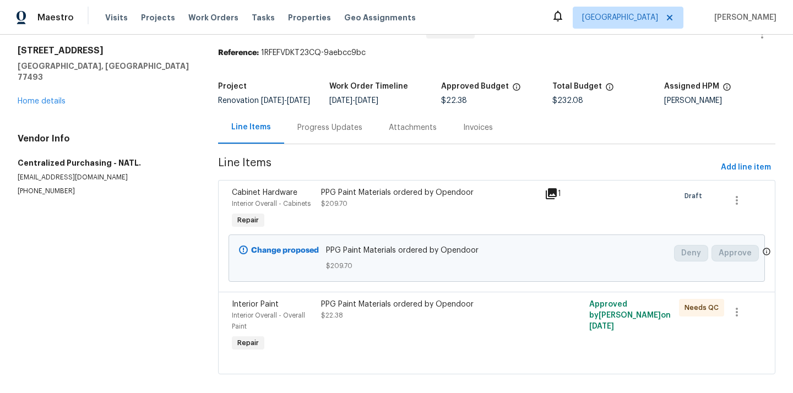
scroll to position [52, 0]
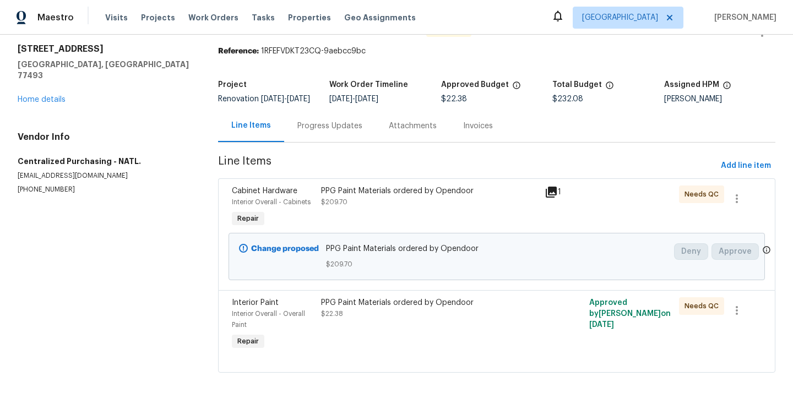
scroll to position [52, 0]
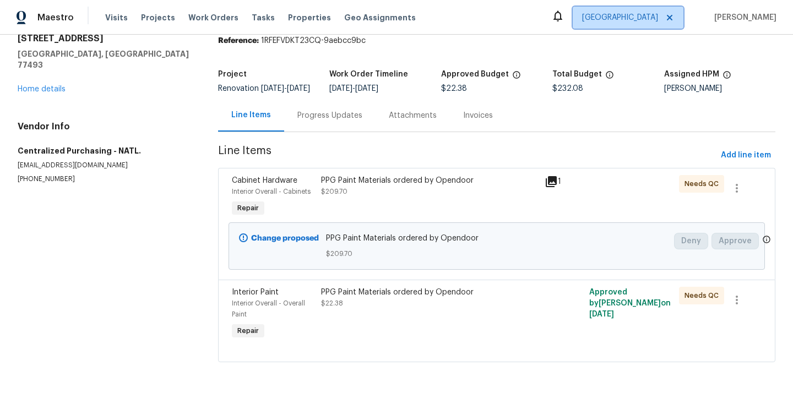
click at [653, 14] on span "[GEOGRAPHIC_DATA]" at bounding box center [620, 17] width 76 height 11
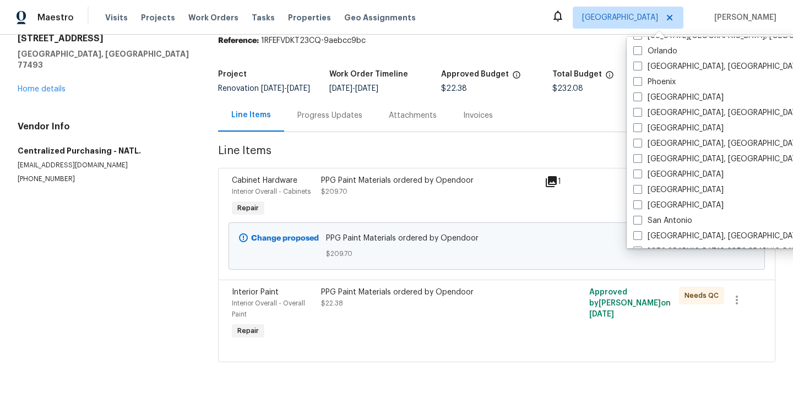
scroll to position [588, 0]
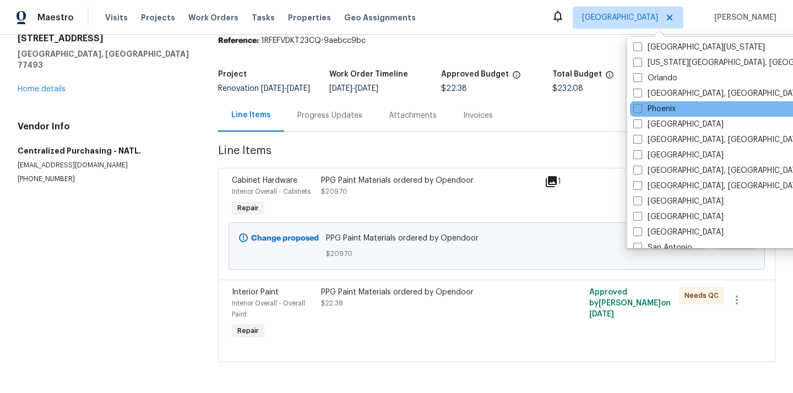
click at [647, 102] on div "Phoenix" at bounding box center [741, 108] width 222 height 15
click at [641, 109] on span at bounding box center [638, 108] width 9 height 9
click at [641, 109] on input "Phoenix" at bounding box center [637, 107] width 7 height 7
checkbox input "true"
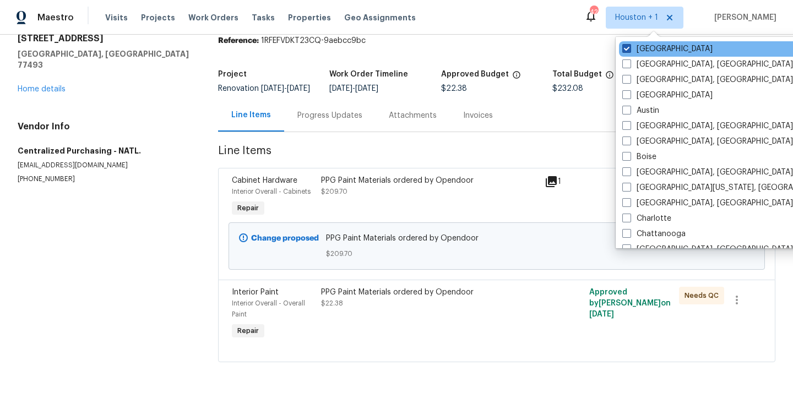
click at [631, 48] on label "[GEOGRAPHIC_DATA]" at bounding box center [668, 49] width 90 height 11
click at [630, 48] on input "[GEOGRAPHIC_DATA]" at bounding box center [626, 47] width 7 height 7
checkbox input "false"
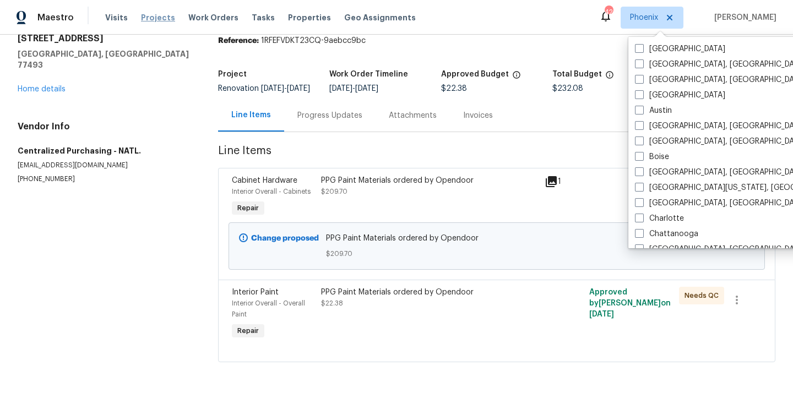
click at [145, 21] on span "Projects" at bounding box center [158, 17] width 34 height 11
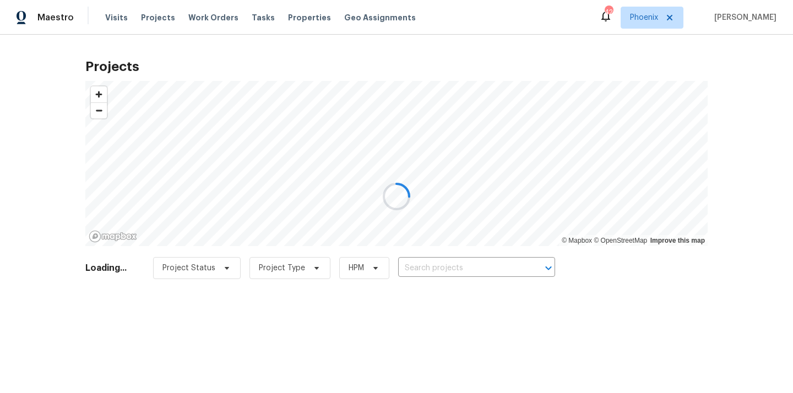
click at [450, 269] on div at bounding box center [396, 196] width 793 height 393
click at [463, 268] on div at bounding box center [396, 196] width 793 height 393
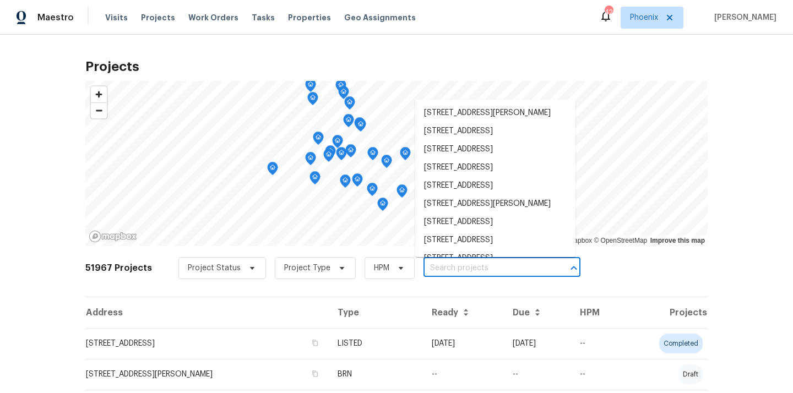
click at [463, 268] on input "text" at bounding box center [487, 268] width 126 height 17
paste input "1820 W Expressman St"
type input "1820 W Expressman St"
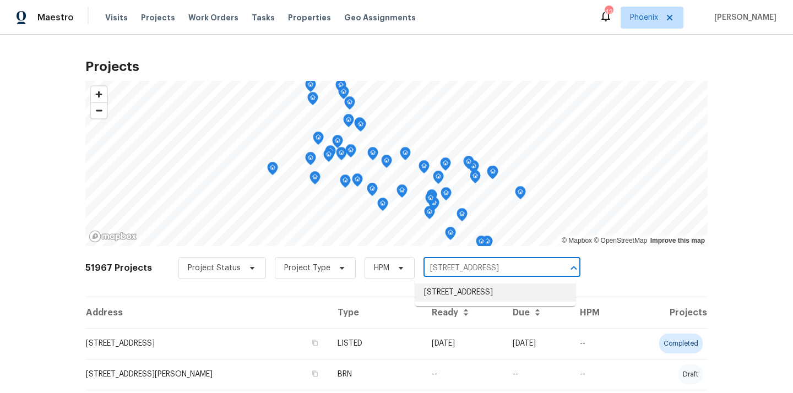
click at [444, 287] on li "1820 W Expressman St, Apache Junction, AZ 85120" at bounding box center [495, 293] width 160 height 18
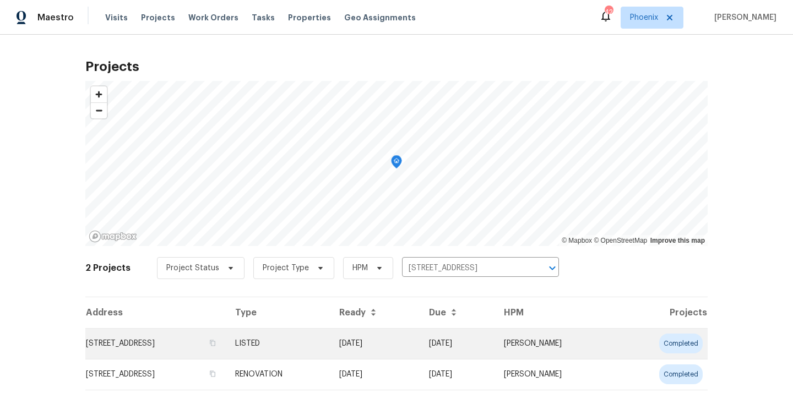
click at [220, 347] on td "1820 W Expressman St, Apache Junction, AZ 85120" at bounding box center [155, 343] width 141 height 31
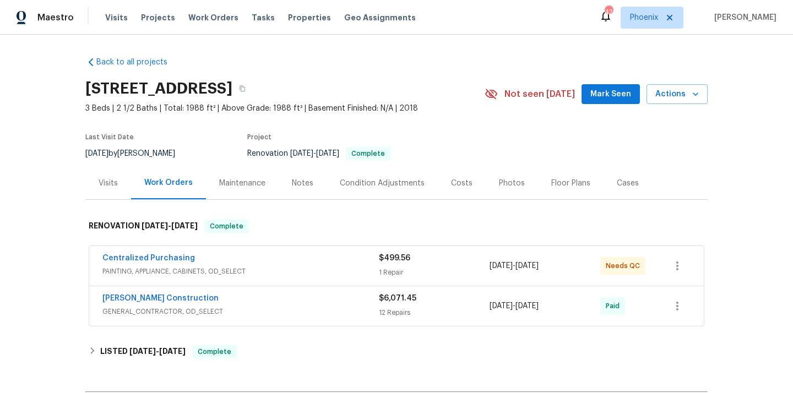
click at [288, 262] on div "Centralized Purchasing" at bounding box center [240, 259] width 277 height 13
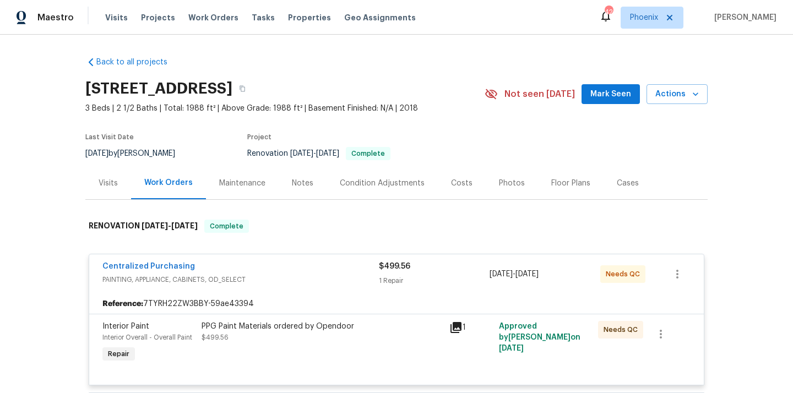
click at [295, 336] on div "PPG Paint Materials ordered by Opendoor $499.56" at bounding box center [322, 332] width 241 height 22
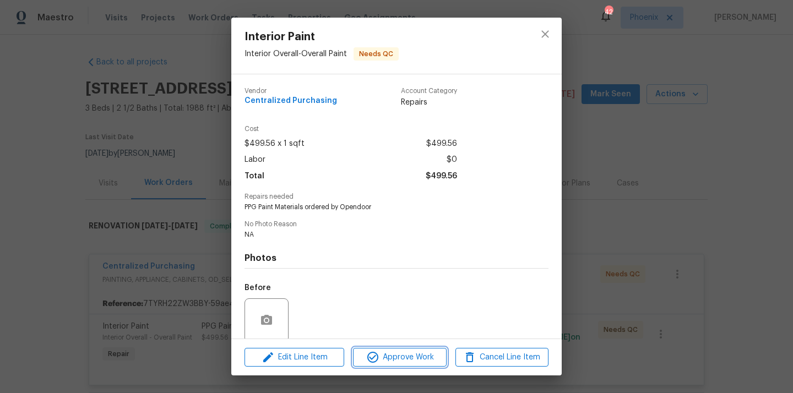
click at [396, 364] on span "Approve Work" at bounding box center [399, 358] width 87 height 14
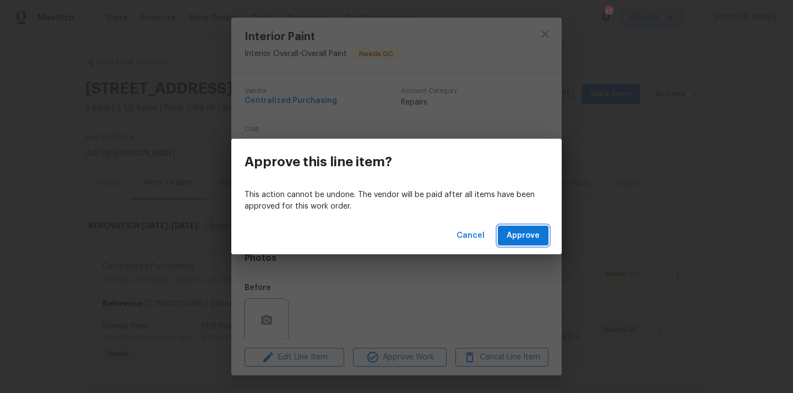
click at [536, 240] on span "Approve" at bounding box center [523, 236] width 33 height 14
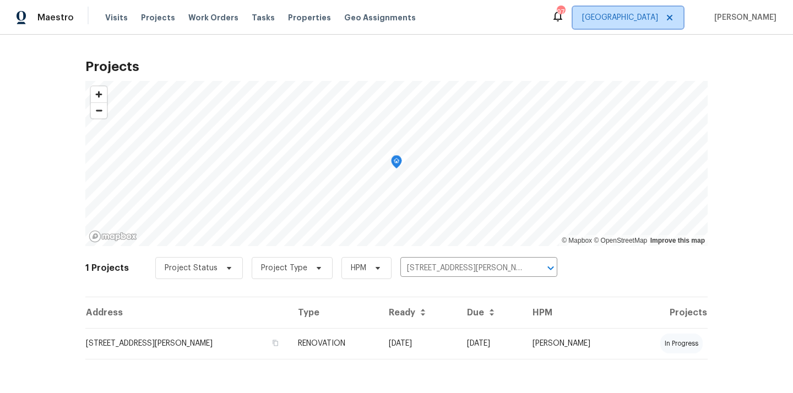
click at [644, 15] on span "[GEOGRAPHIC_DATA]" at bounding box center [620, 17] width 76 height 11
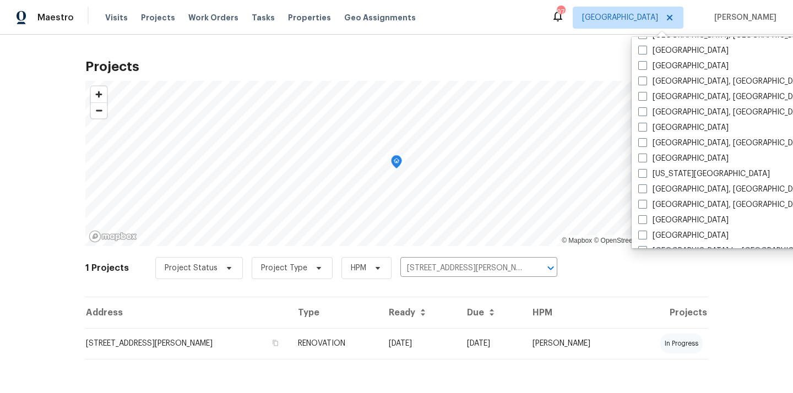
scroll to position [738, 0]
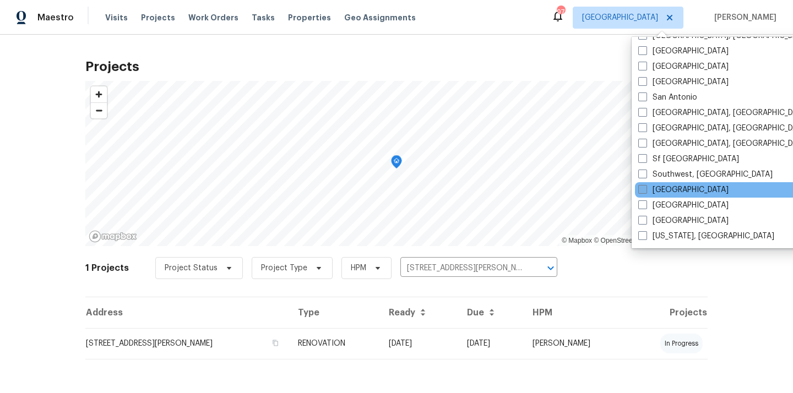
click at [645, 187] on span at bounding box center [643, 189] width 9 height 9
click at [645, 187] on input "[GEOGRAPHIC_DATA]" at bounding box center [642, 188] width 7 height 7
checkbox input "true"
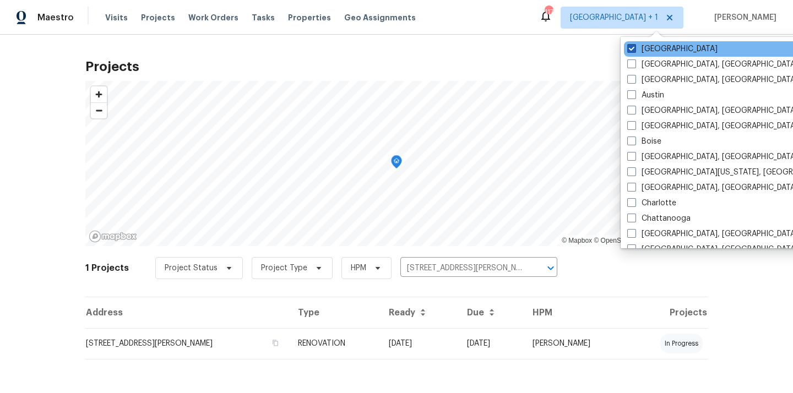
click at [647, 44] on label "[GEOGRAPHIC_DATA]" at bounding box center [673, 49] width 90 height 11
click at [635, 44] on input "[GEOGRAPHIC_DATA]" at bounding box center [631, 47] width 7 height 7
checkbox input "false"
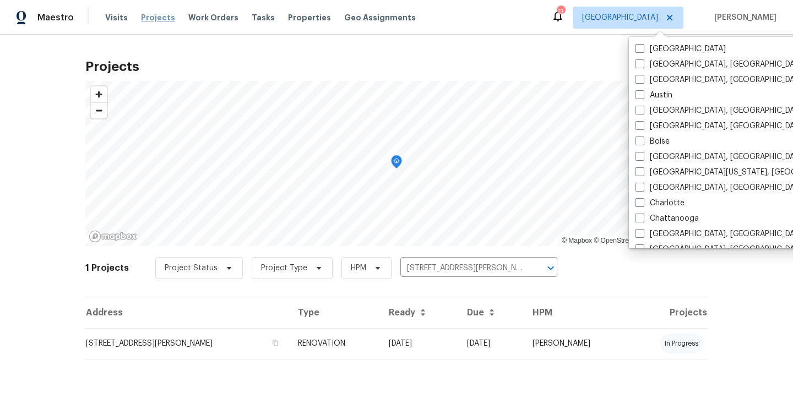
click at [154, 22] on span "Projects" at bounding box center [158, 17] width 34 height 11
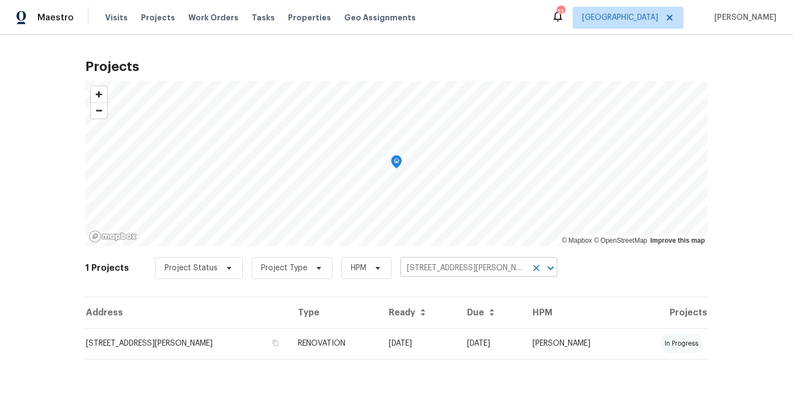
click at [456, 272] on input "[STREET_ADDRESS][PERSON_NAME]" at bounding box center [464, 268] width 126 height 17
paste input "[STREET_ADDRESS][PERSON_NAME][PERSON_NAME]"
type input "[STREET_ADDRESS][PERSON_NAME]"
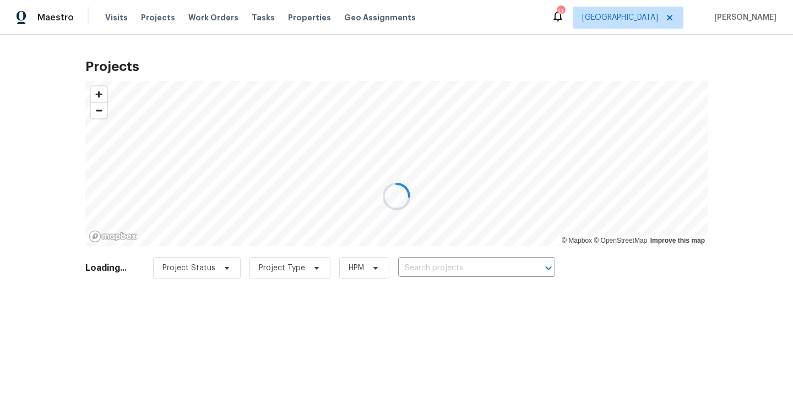
click at [459, 268] on div at bounding box center [396, 196] width 793 height 393
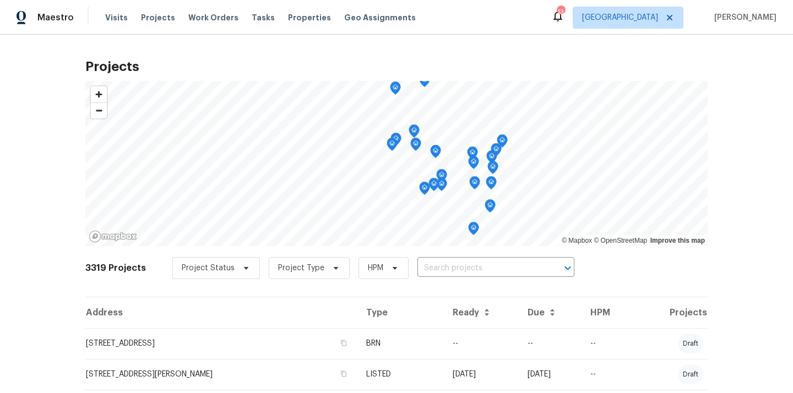
click at [459, 268] on input "text" at bounding box center [481, 268] width 126 height 17
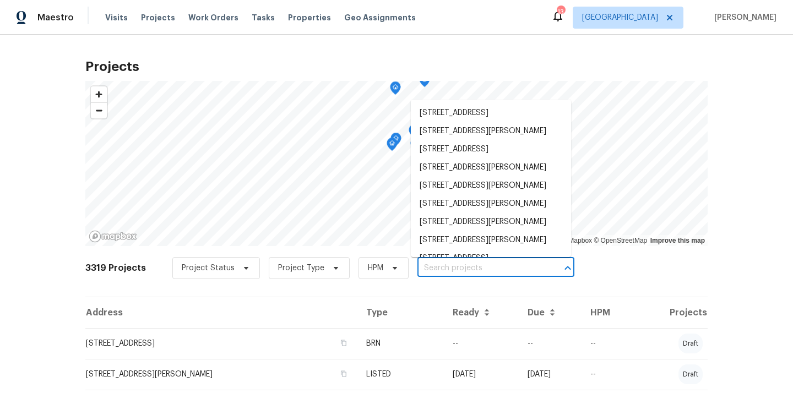
paste input "[STREET_ADDRESS][PERSON_NAME][PERSON_NAME]"
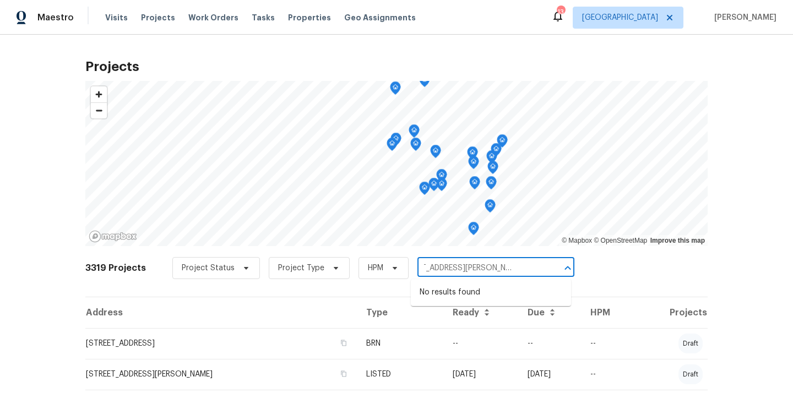
type input "[STREET_ADDRESS][PERSON_NAME][PERSON_NAME]"
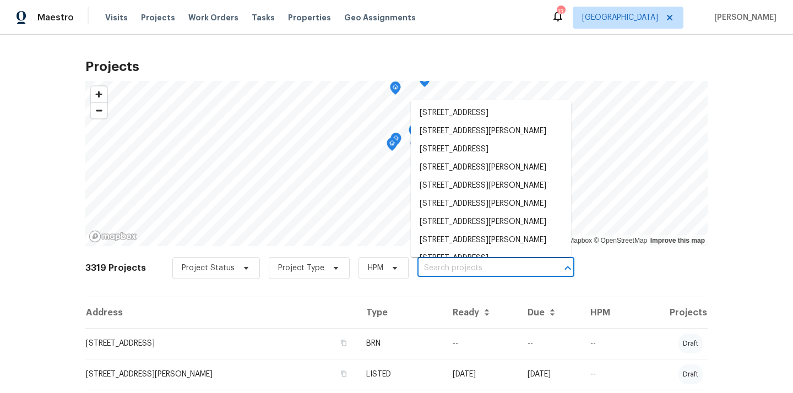
click at [463, 268] on input "text" at bounding box center [481, 268] width 126 height 17
paste input "[STREET_ADDRESS][PERSON_NAME][PERSON_NAME]"
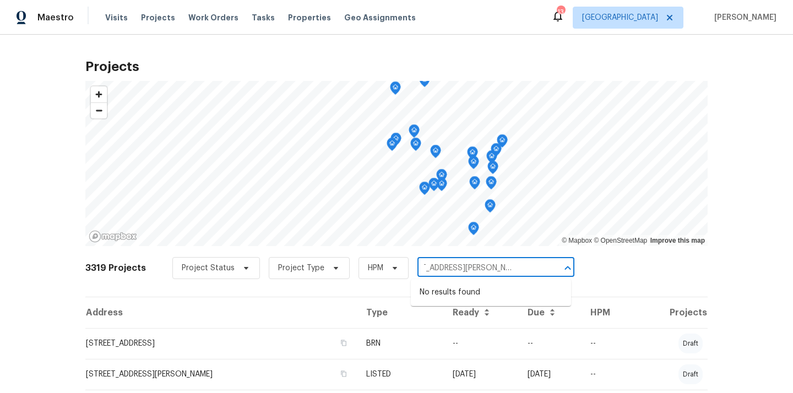
scroll to position [0, 28]
drag, startPoint x: 457, startPoint y: 267, endPoint x: 567, endPoint y: 272, distance: 110.3
click at [567, 272] on div "[STREET_ADDRESS][PERSON_NAME][PERSON_NAME] ​" at bounding box center [496, 268] width 157 height 17
type input "[STREET_ADDRESS][PERSON_NAME]"
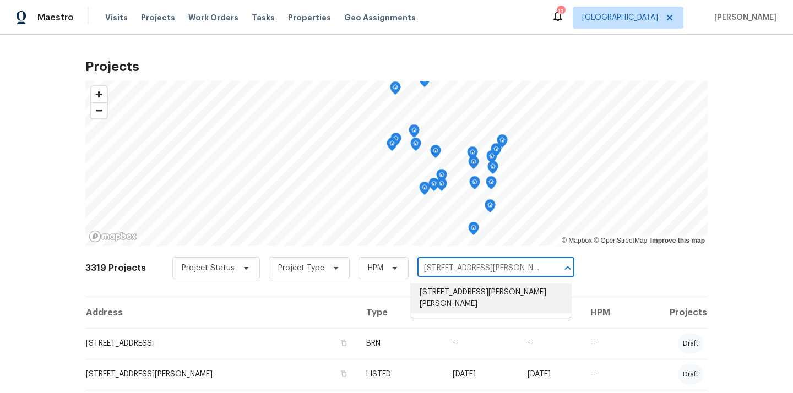
click at [514, 299] on li "[STREET_ADDRESS][PERSON_NAME][PERSON_NAME]" at bounding box center [491, 299] width 160 height 30
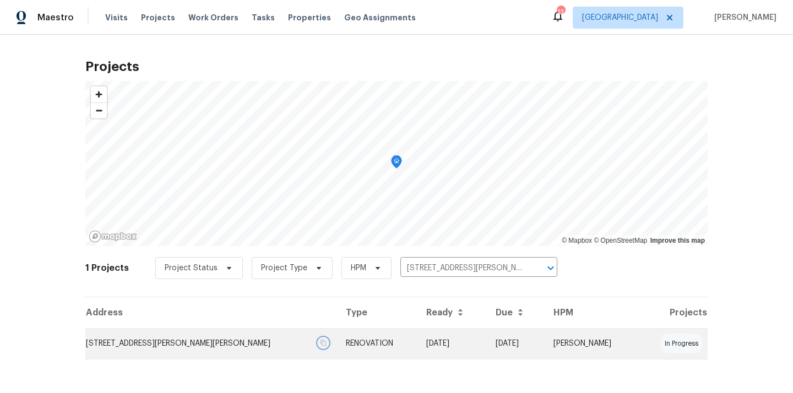
click at [321, 341] on icon "button" at bounding box center [324, 344] width 6 height 6
click at [337, 346] on td "RENOVATION" at bounding box center [377, 343] width 80 height 31
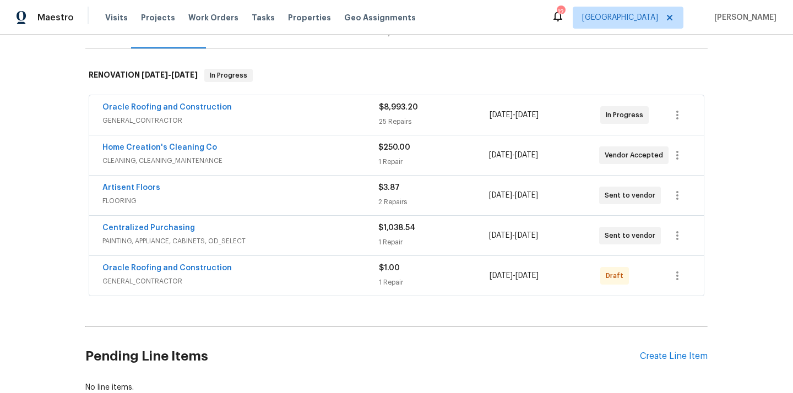
scroll to position [180, 0]
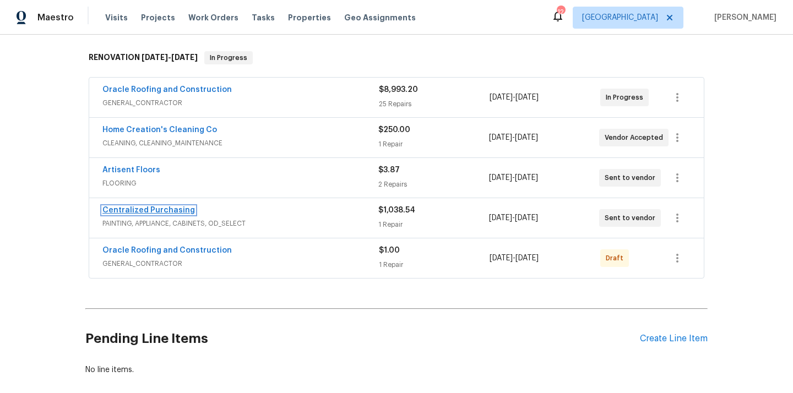
click at [172, 207] on link "Centralized Purchasing" at bounding box center [148, 211] width 93 height 8
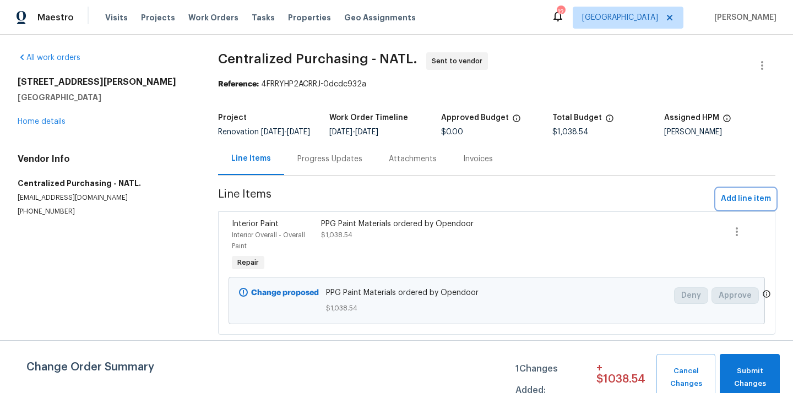
click at [738, 203] on span "Add line item" at bounding box center [746, 199] width 50 height 14
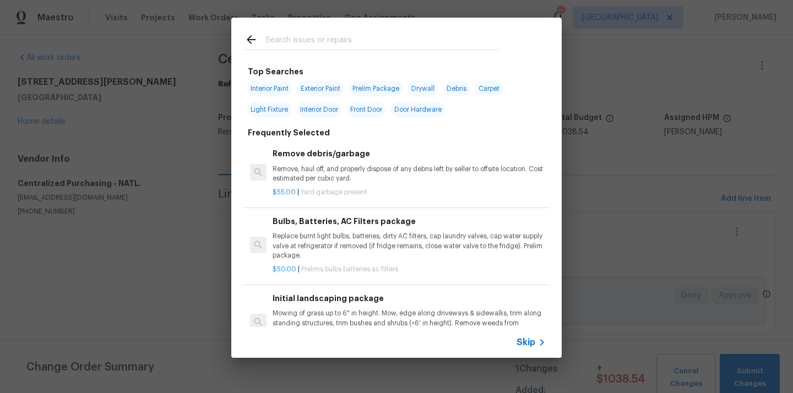
click at [374, 37] on input "text" at bounding box center [383, 41] width 234 height 17
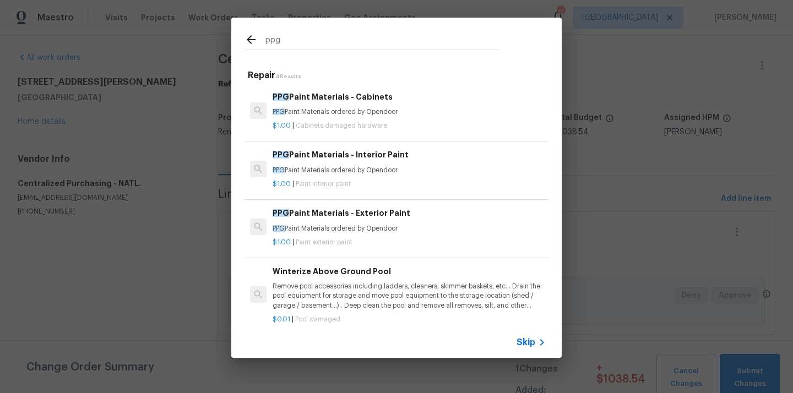
type input "ppg"
click at [350, 176] on div "$1.00 | Paint interior paint" at bounding box center [409, 182] width 273 height 14
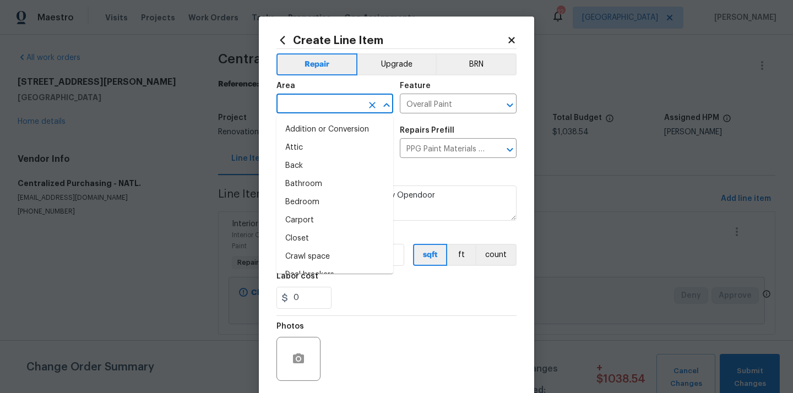
click at [327, 108] on input "text" at bounding box center [320, 104] width 86 height 17
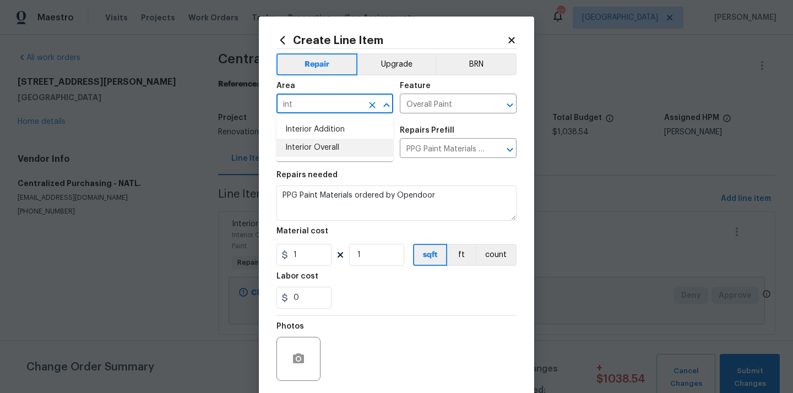
click at [309, 153] on li "Interior Overall" at bounding box center [335, 148] width 117 height 18
type input "Interior Overall"
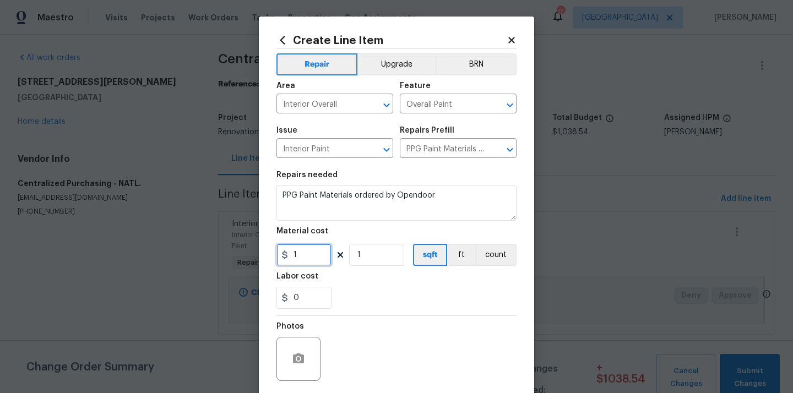
drag, startPoint x: 302, startPoint y: 253, endPoint x: 272, endPoint y: 253, distance: 29.8
click at [272, 253] on div "Create Line Item Repair Upgrade BRN Area Interior Overall ​ Feature Overall Pai…" at bounding box center [396, 237] width 275 height 441
paste input "70.26"
type input "70.26"
click at [361, 273] on section "Repairs needed PPG Paint Materials ordered by Opendoor Material cost 70.26 1 sq…" at bounding box center [397, 240] width 240 height 151
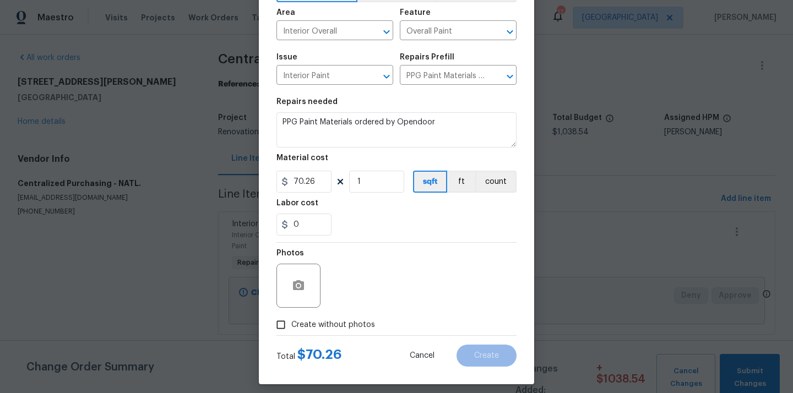
scroll to position [82, 0]
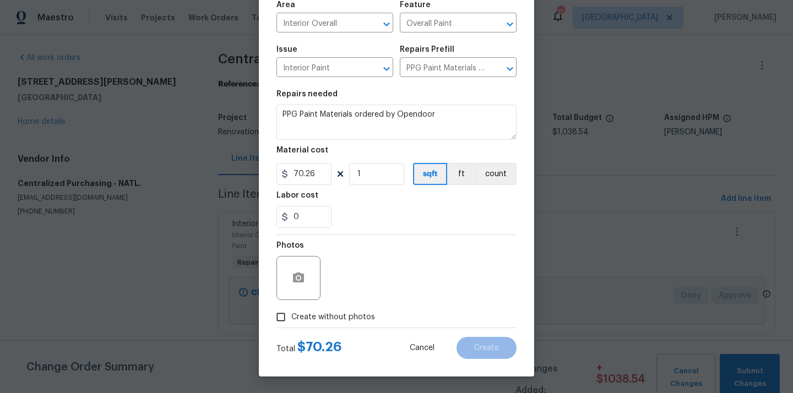
click at [332, 322] on span "Create without photos" at bounding box center [333, 318] width 84 height 12
click at [291, 322] on input "Create without photos" at bounding box center [281, 317] width 21 height 21
checkbox input "true"
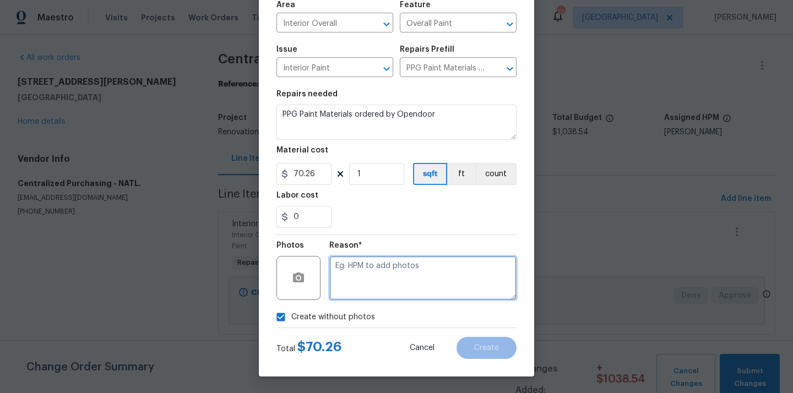
click at [364, 268] on textarea at bounding box center [422, 278] width 187 height 44
type textarea "N/A"
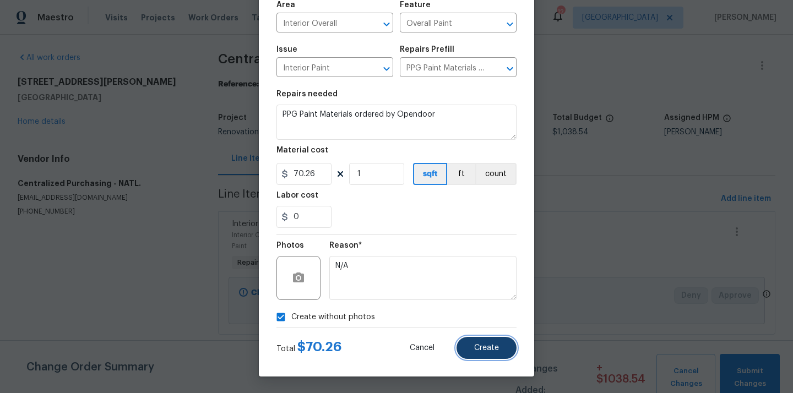
click at [484, 348] on span "Create" at bounding box center [486, 348] width 25 height 8
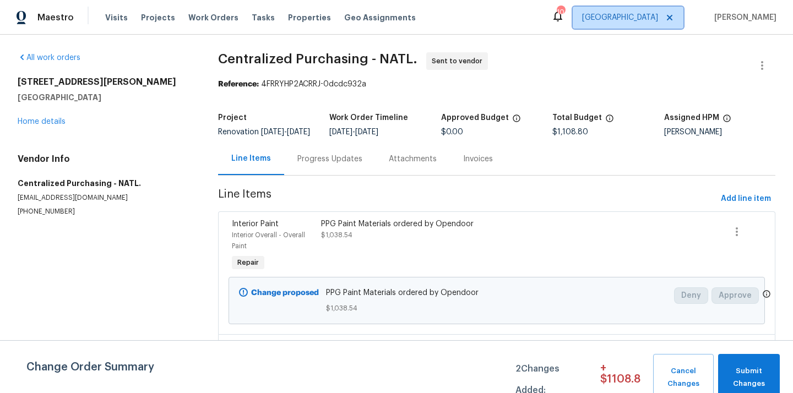
click at [664, 25] on span "[GEOGRAPHIC_DATA]" at bounding box center [628, 18] width 111 height 22
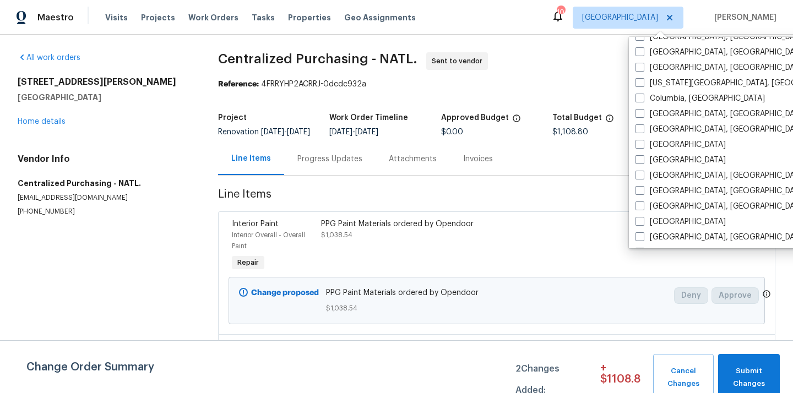
scroll to position [738, 0]
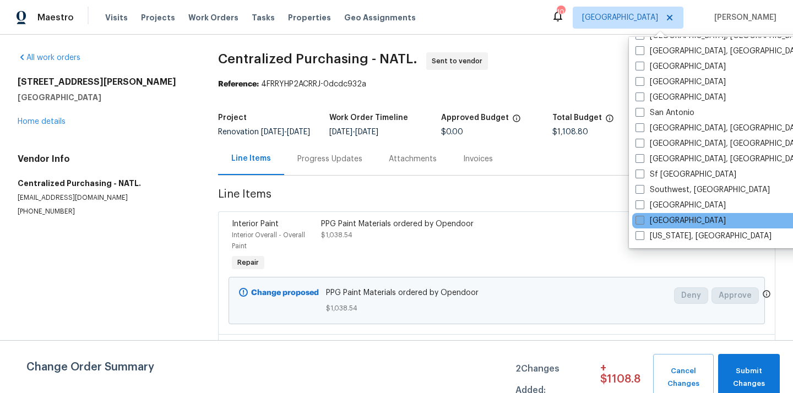
click at [654, 217] on label "[GEOGRAPHIC_DATA]" at bounding box center [681, 220] width 90 height 11
click at [643, 217] on input "[GEOGRAPHIC_DATA]" at bounding box center [639, 218] width 7 height 7
checkbox input "true"
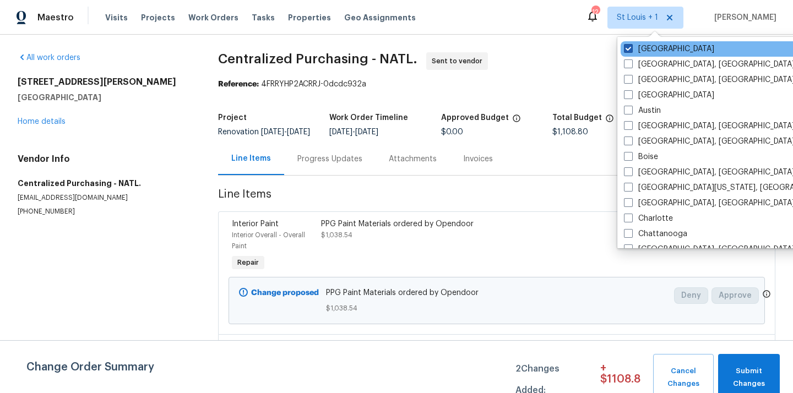
click at [651, 44] on label "[GEOGRAPHIC_DATA]" at bounding box center [669, 49] width 90 height 11
click at [631, 44] on input "[GEOGRAPHIC_DATA]" at bounding box center [627, 47] width 7 height 7
checkbox input "false"
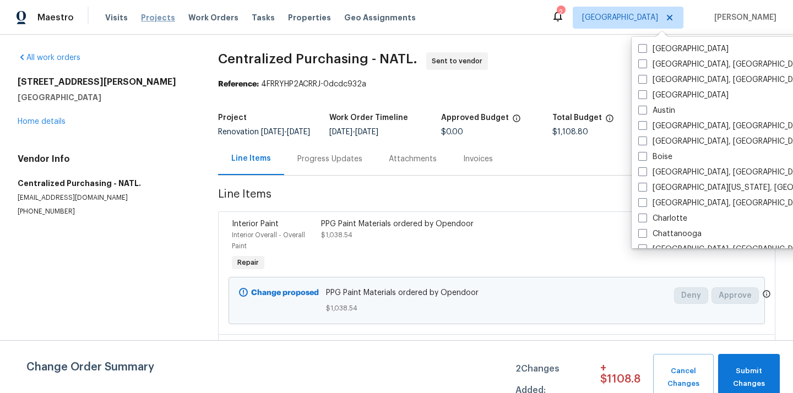
click at [144, 15] on span "Projects" at bounding box center [158, 17] width 34 height 11
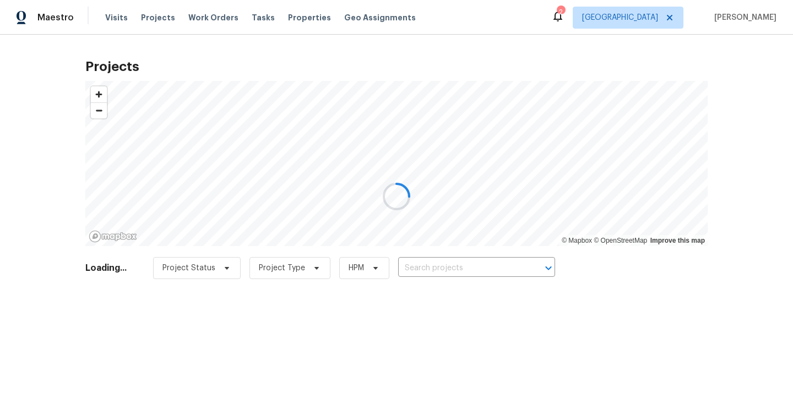
click at [456, 257] on div at bounding box center [396, 196] width 793 height 393
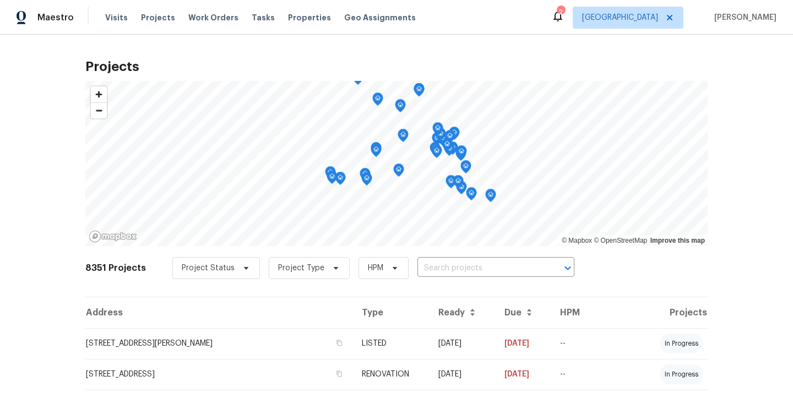
click at [454, 265] on input "text" at bounding box center [481, 268] width 126 height 17
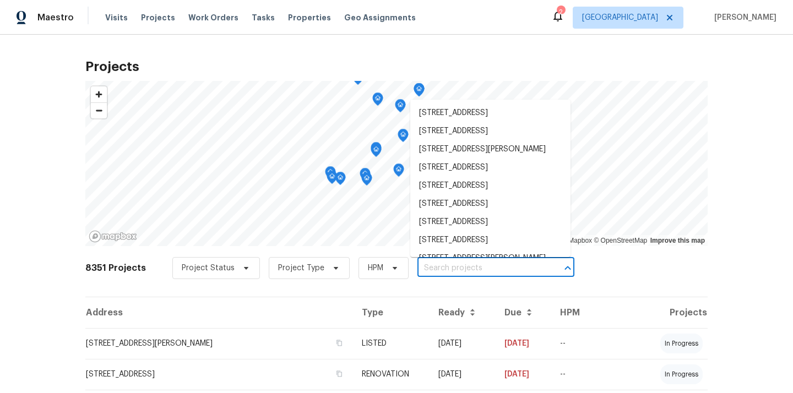
paste input "10071 E Nicaragua Ln, Tucson, AZ 85730"
type input "10071 E Nicaragua Ln, Tucson, AZ 85730"
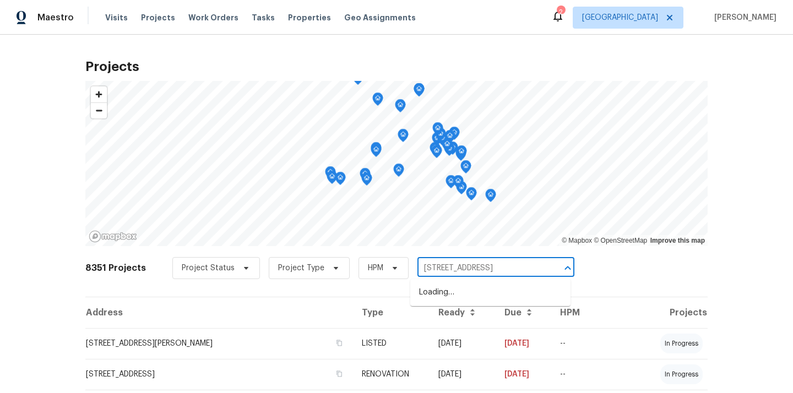
scroll to position [0, 23]
click at [449, 299] on li "10071 E Nicaragua Ln, Tucson, AZ 85730" at bounding box center [490, 293] width 160 height 18
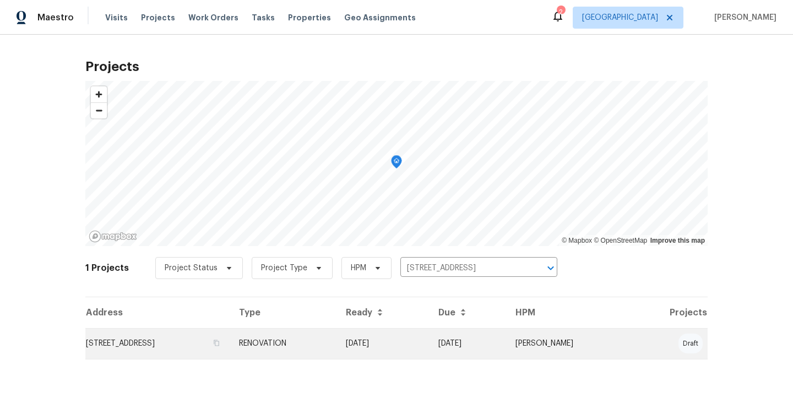
click at [337, 343] on td "RENOVATION" at bounding box center [283, 343] width 107 height 31
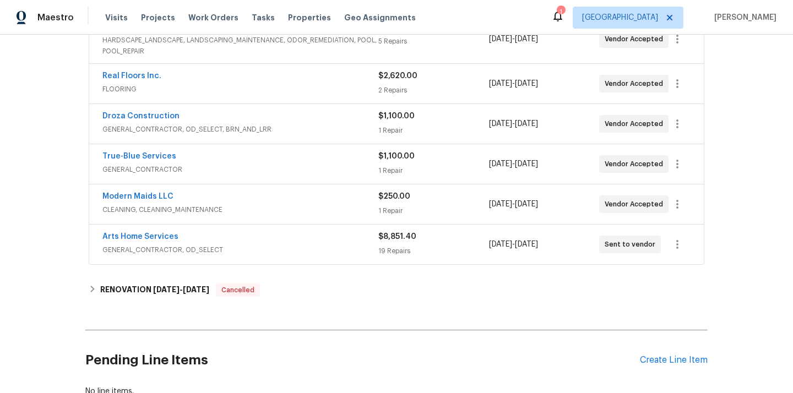
scroll to position [266, 0]
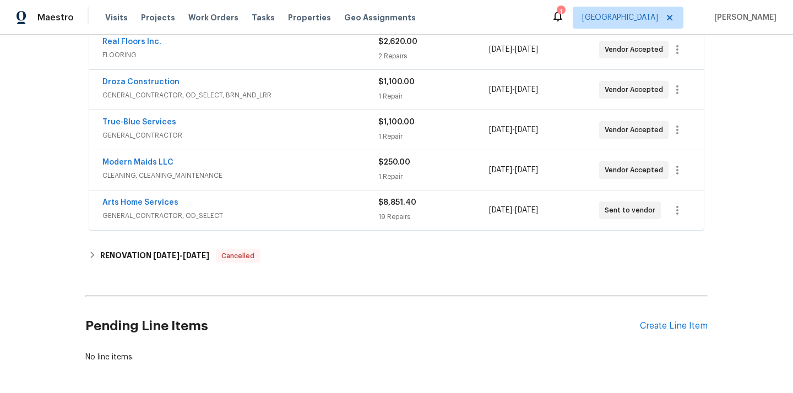
click at [658, 321] on div "Pending Line Items Create Line Item" at bounding box center [396, 326] width 623 height 51
click at [651, 326] on div "Create Line Item" at bounding box center [674, 326] width 68 height 10
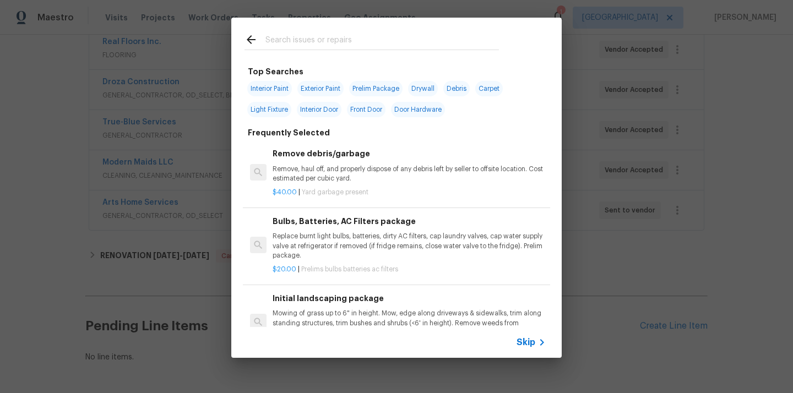
click at [421, 45] on input "text" at bounding box center [383, 41] width 234 height 17
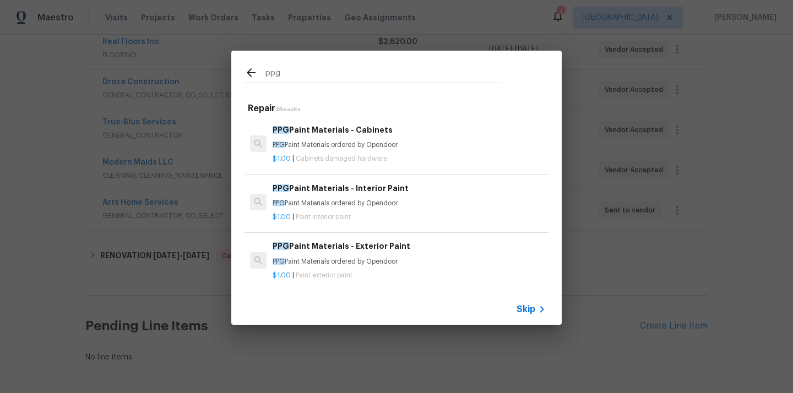
type input "ppg"
click at [392, 154] on div "$1.00 | Cabinets damaged hardware" at bounding box center [409, 157] width 273 height 14
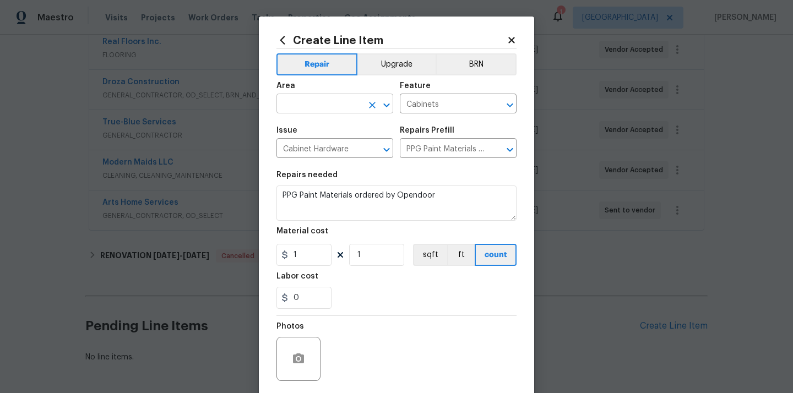
click at [331, 102] on input "text" at bounding box center [320, 104] width 86 height 17
click at [317, 136] on li "Kitchen" at bounding box center [335, 130] width 117 height 18
type input "Kitchen"
drag, startPoint x: 315, startPoint y: 256, endPoint x: 299, endPoint y: 256, distance: 15.4
click at [299, 256] on input "1" at bounding box center [304, 255] width 55 height 22
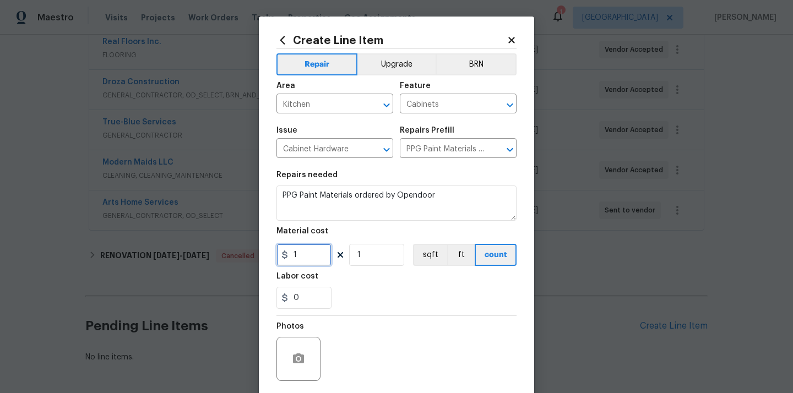
paste input "184.84"
paste input "text"
type input "184.84"
click at [388, 289] on div "0" at bounding box center [397, 298] width 240 height 22
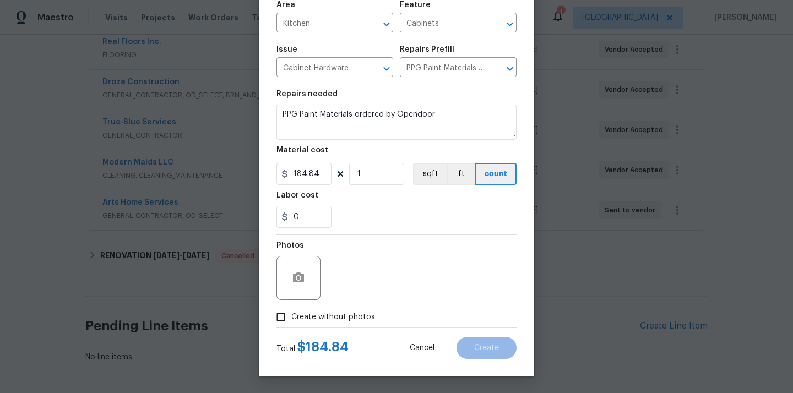
click at [356, 319] on span "Create without photos" at bounding box center [333, 318] width 84 height 12
click at [291, 319] on input "Create without photos" at bounding box center [281, 317] width 21 height 21
checkbox input "true"
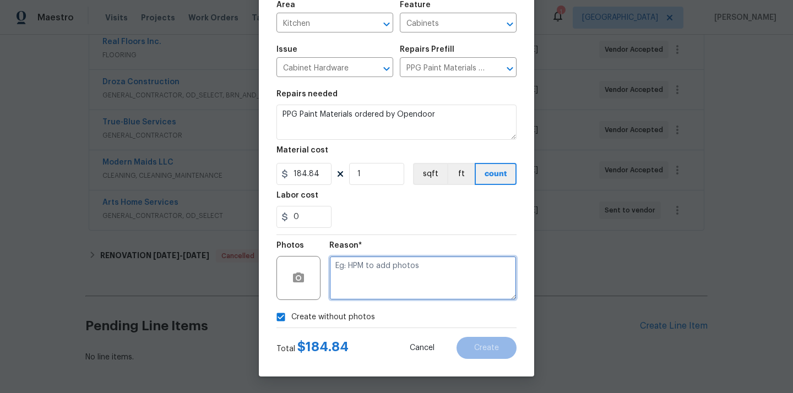
click at [368, 269] on textarea at bounding box center [422, 278] width 187 height 44
type textarea "N/A"
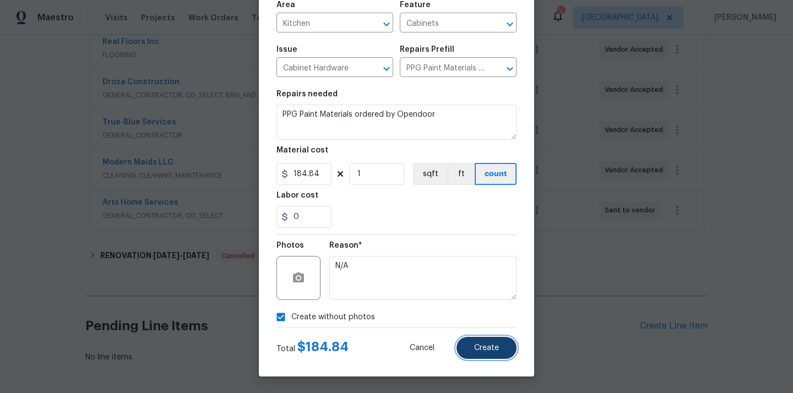
click at [487, 349] on span "Create" at bounding box center [486, 348] width 25 height 8
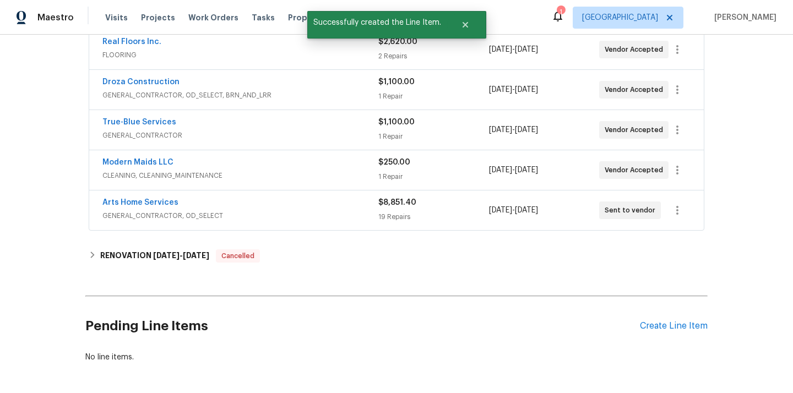
click at [685, 327] on div "Create Line Item" at bounding box center [674, 326] width 68 height 10
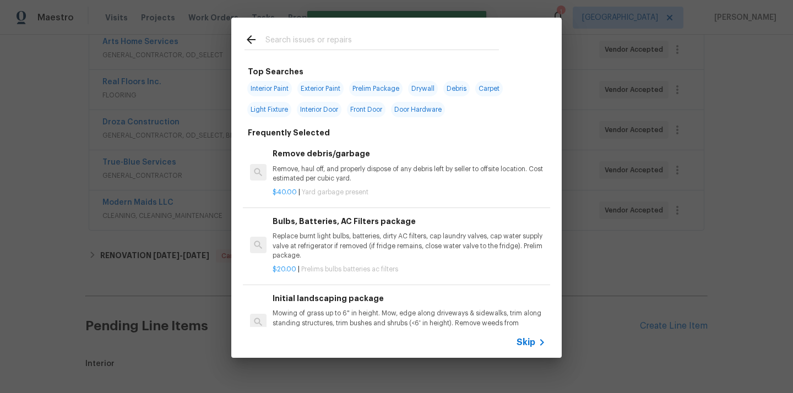
scroll to position [105, 0]
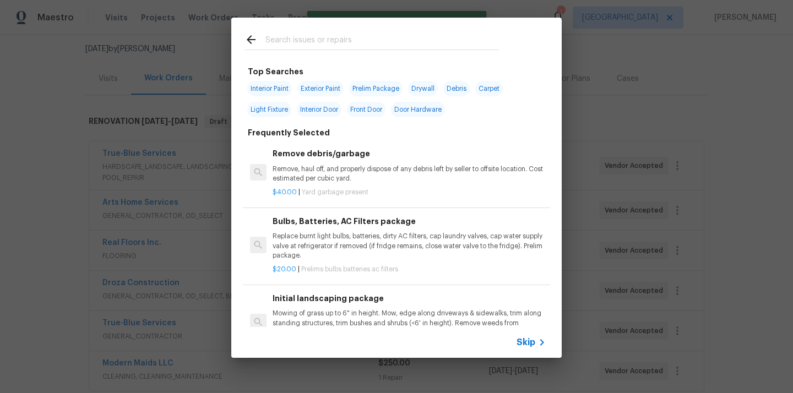
click at [406, 39] on input "text" at bounding box center [383, 41] width 234 height 17
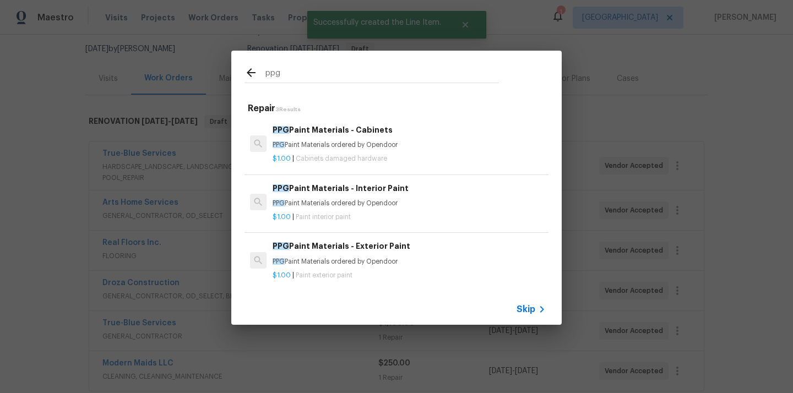
type input "ppg"
click at [354, 204] on p "PPG Paint Materials ordered by Opendoor" at bounding box center [409, 203] width 273 height 9
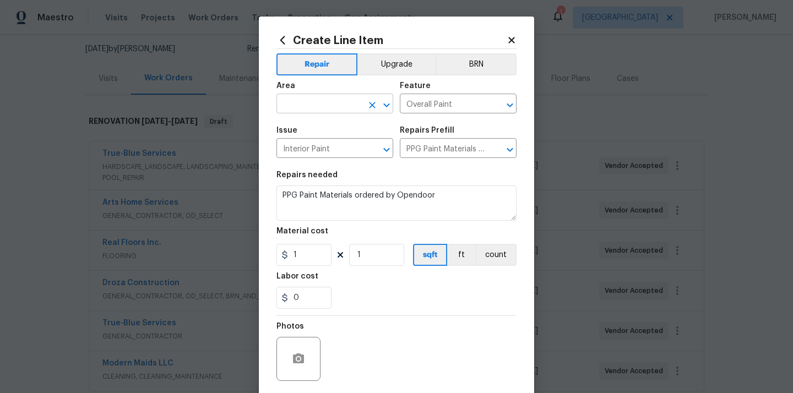
click at [312, 103] on input "text" at bounding box center [320, 104] width 86 height 17
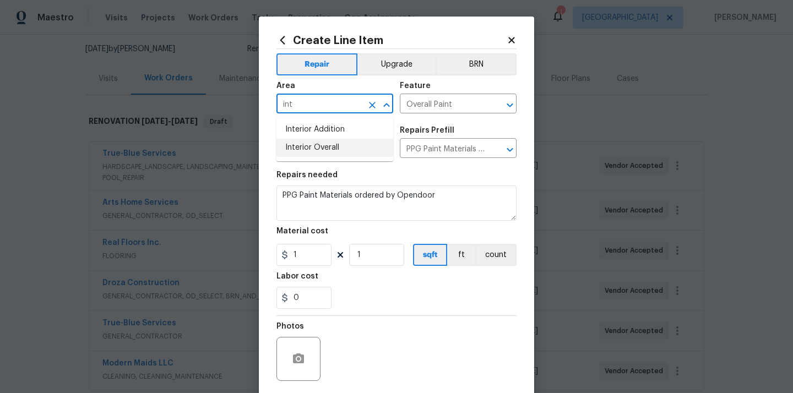
click at [325, 147] on li "Interior Overall" at bounding box center [335, 148] width 117 height 18
type input "Interior Overall"
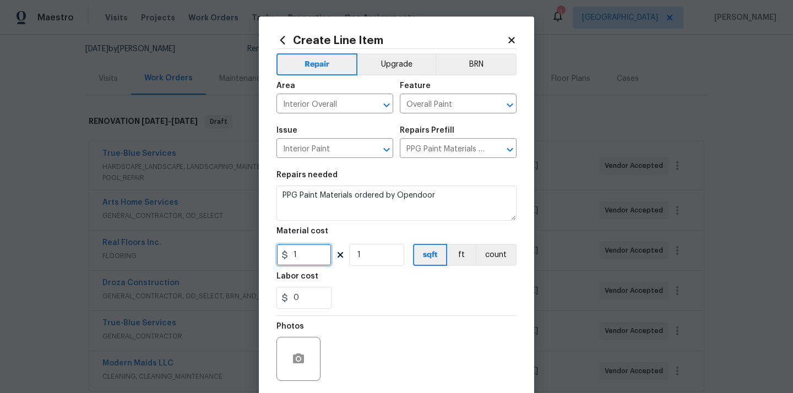
drag, startPoint x: 306, startPoint y: 253, endPoint x: 271, endPoint y: 252, distance: 35.3
click at [273, 252] on div "Create Line Item Repair Upgrade BRN Area Interior Overall ​ Feature Overall Pai…" at bounding box center [396, 237] width 275 height 441
paste input "929.64"
type input "929.64"
click at [332, 276] on div "Labor cost" at bounding box center [397, 280] width 240 height 14
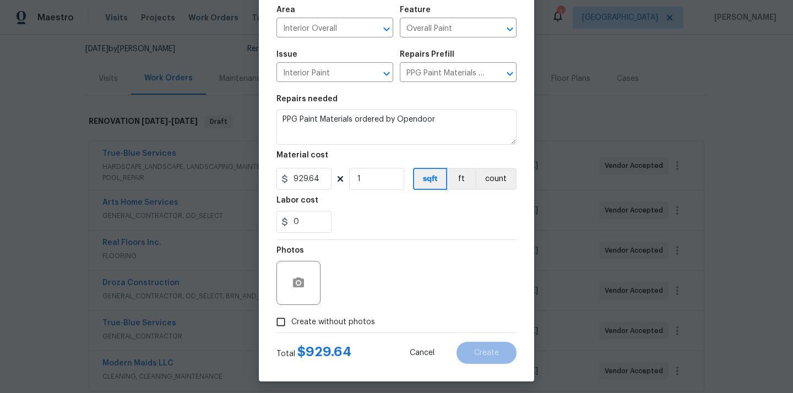
scroll to position [82, 0]
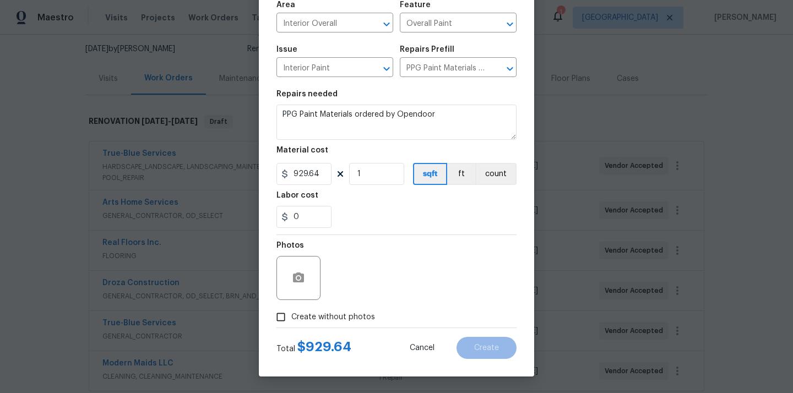
click at [331, 307] on label "Create without photos" at bounding box center [323, 317] width 105 height 21
click at [291, 307] on input "Create without photos" at bounding box center [281, 317] width 21 height 21
checkbox input "true"
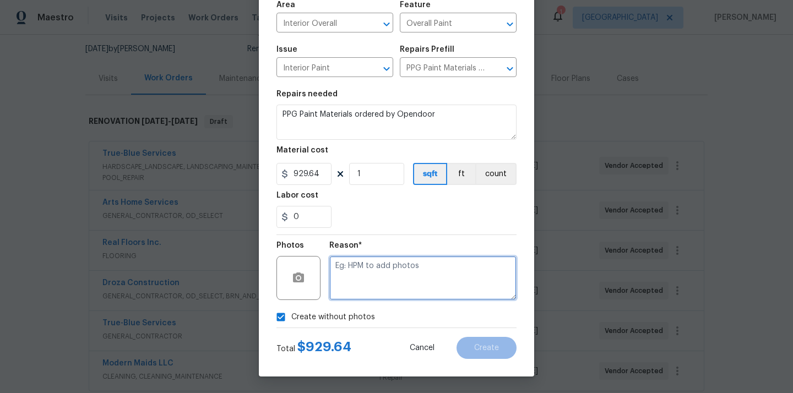
click at [371, 262] on textarea at bounding box center [422, 278] width 187 height 44
type textarea "N/A"
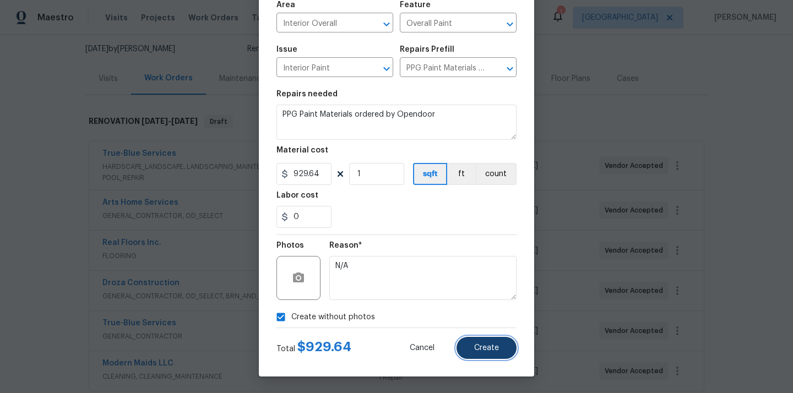
click at [496, 345] on span "Create" at bounding box center [486, 348] width 25 height 8
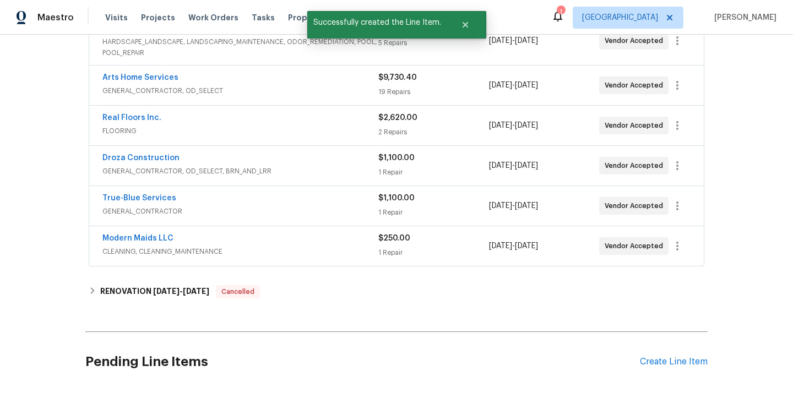
scroll to position [548, 0]
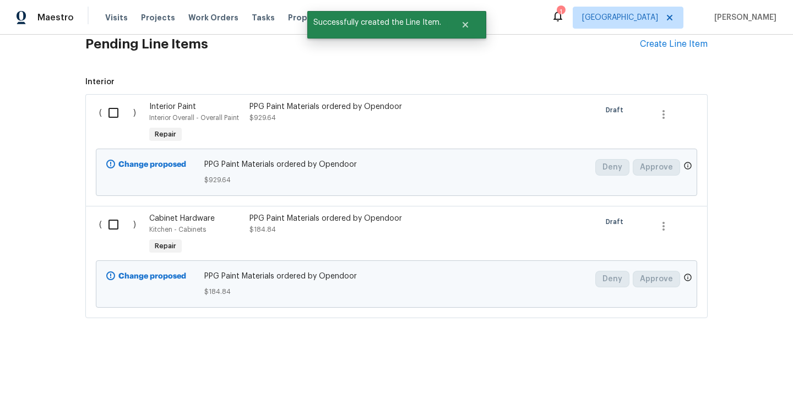
click at [107, 120] on input "checkbox" at bounding box center [117, 112] width 31 height 23
checkbox input "true"
click at [115, 214] on input "checkbox" at bounding box center [117, 224] width 31 height 23
checkbox input "true"
click at [729, 374] on button "Create Work Order" at bounding box center [730, 366] width 91 height 20
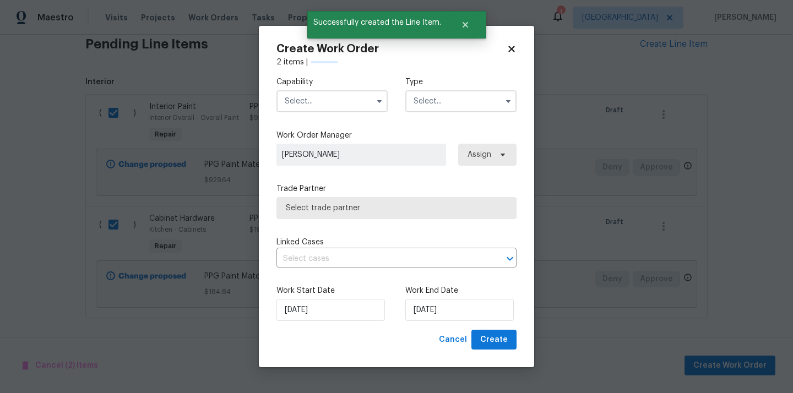
checkbox input "false"
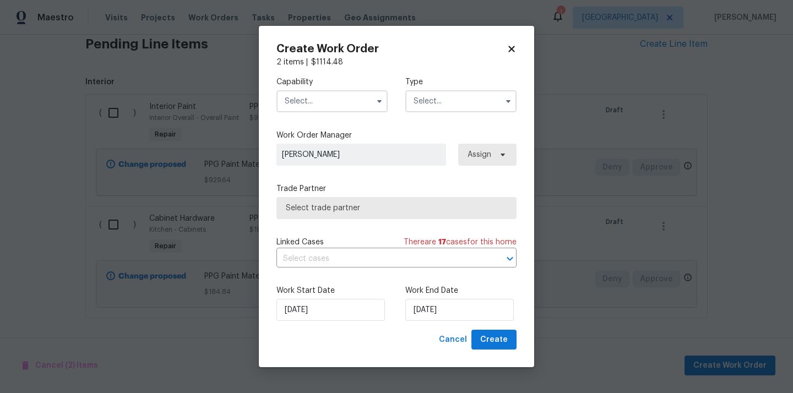
click at [341, 98] on input "text" at bounding box center [332, 101] width 111 height 22
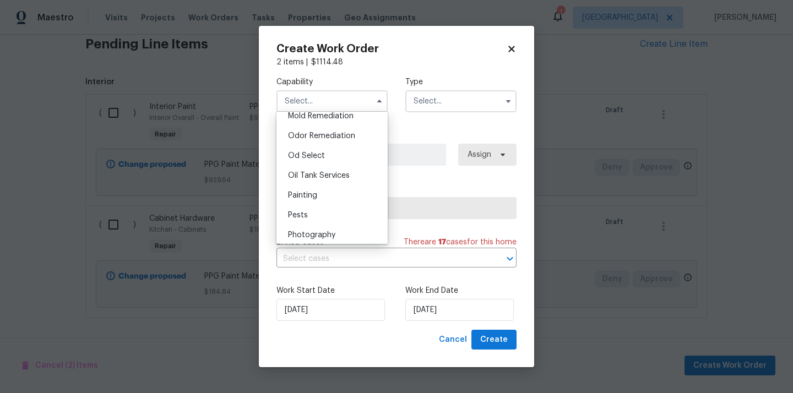
scroll to position [879, 0]
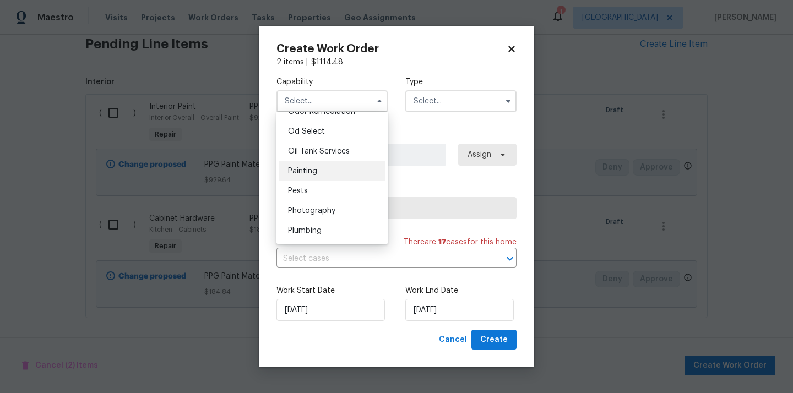
click at [334, 172] on div "Painting" at bounding box center [332, 171] width 106 height 20
type input "Painting"
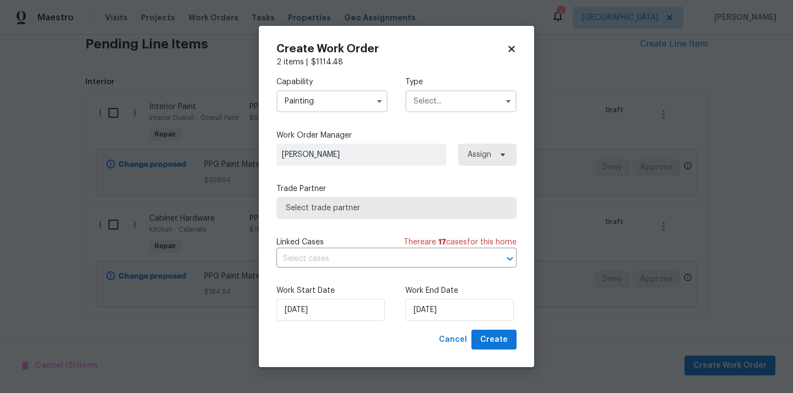
click at [439, 94] on input "text" at bounding box center [461, 101] width 111 height 22
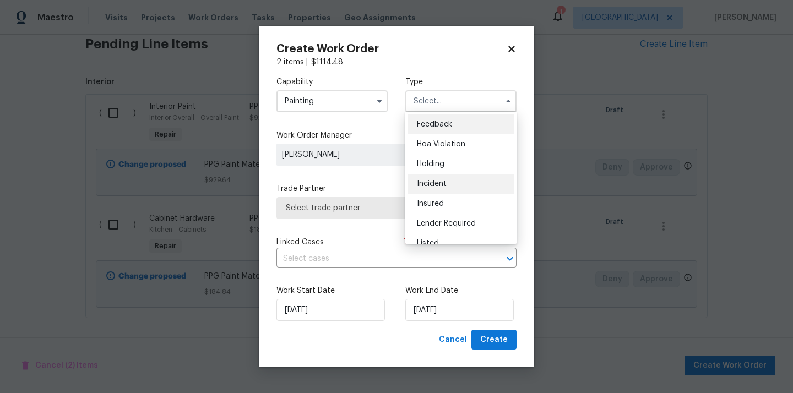
scroll to position [250, 0]
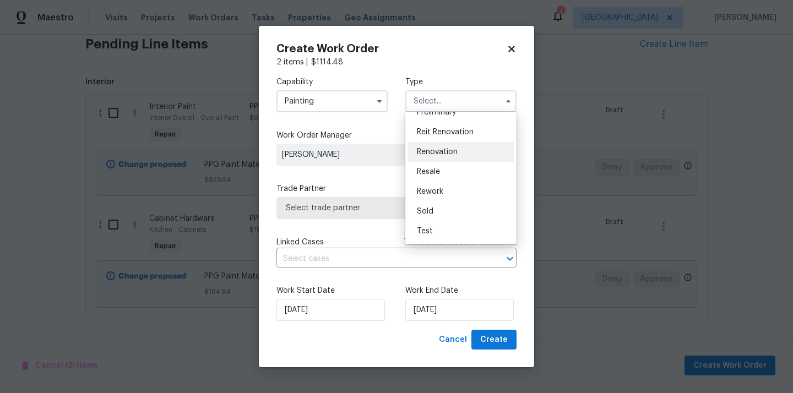
click at [445, 148] on div "Renovation" at bounding box center [461, 152] width 106 height 20
type input "Renovation"
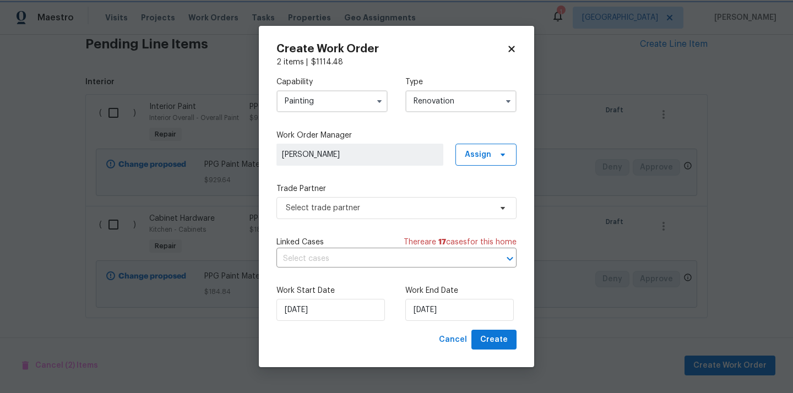
scroll to position [0, 0]
click at [478, 152] on span "Assign" at bounding box center [478, 154] width 26 height 11
click at [473, 201] on div "Assign to me" at bounding box center [488, 201] width 48 height 11
click at [390, 206] on span "Select trade partner" at bounding box center [389, 208] width 206 height 11
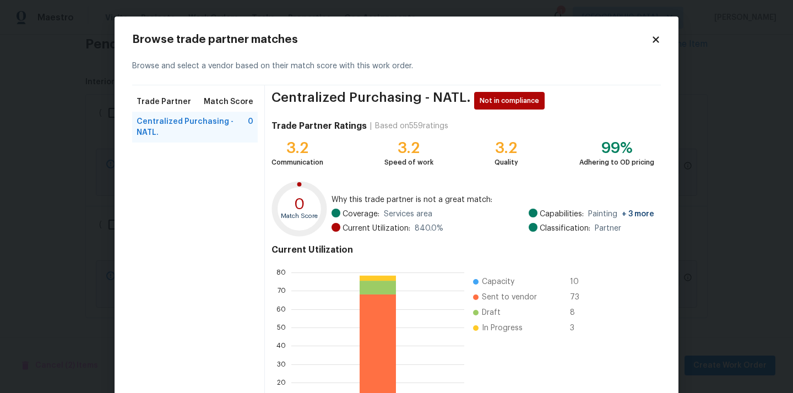
scroll to position [93, 0]
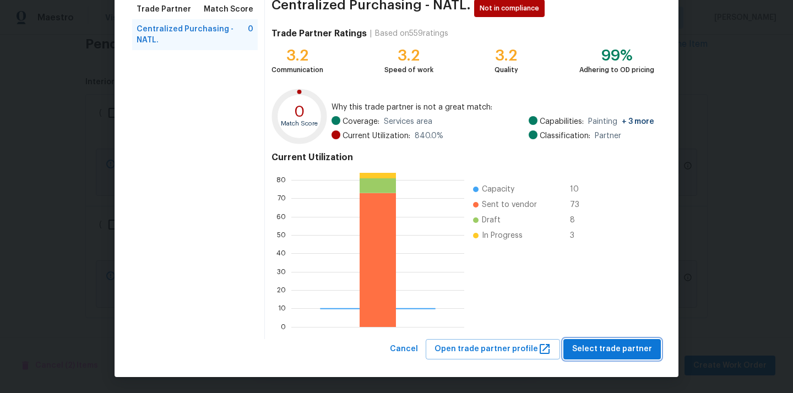
click at [607, 348] on span "Select trade partner" at bounding box center [612, 350] width 80 height 14
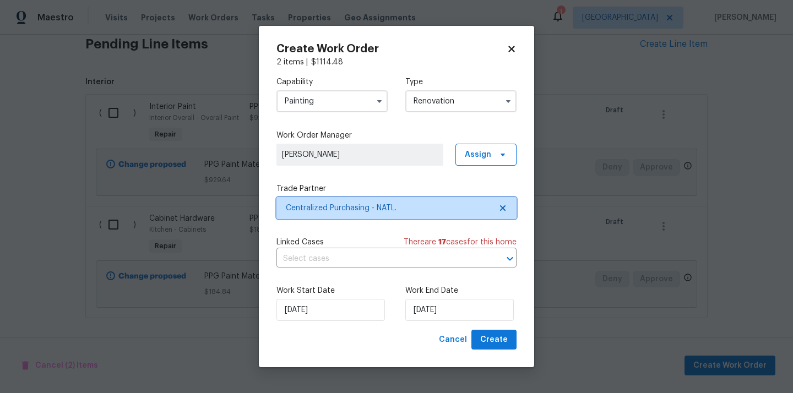
scroll to position [0, 0]
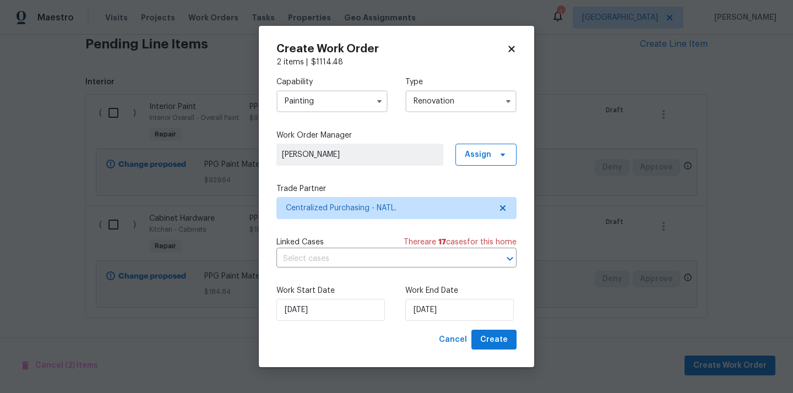
click at [491, 325] on div "Work Start Date 9/9/2025 Work End Date 9/9/2025" at bounding box center [397, 303] width 240 height 53
click at [490, 341] on span "Create" at bounding box center [494, 340] width 28 height 14
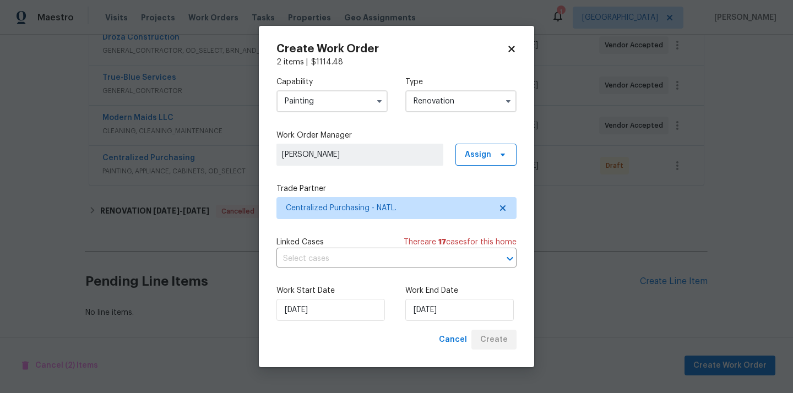
scroll to position [350, 0]
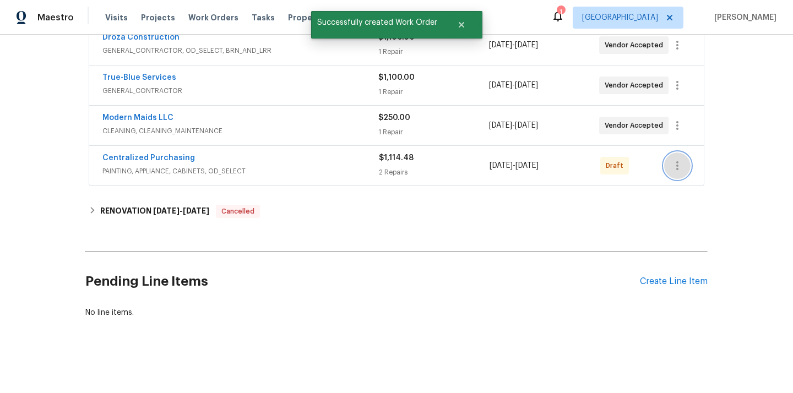
click at [676, 169] on icon "button" at bounding box center [677, 165] width 13 height 13
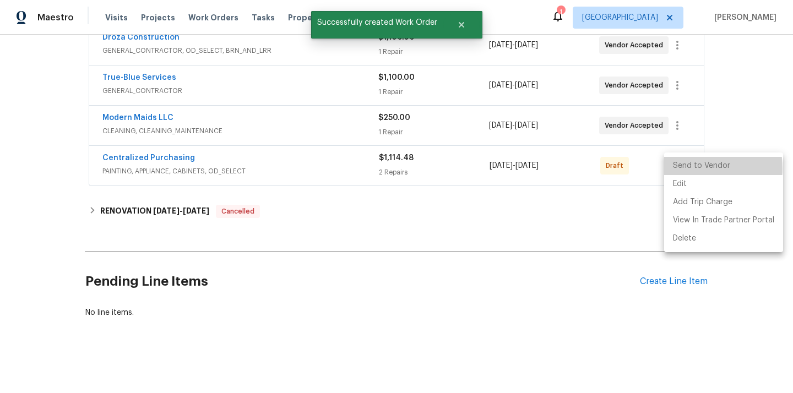
click at [685, 169] on li "Send to Vendor" at bounding box center [723, 166] width 119 height 18
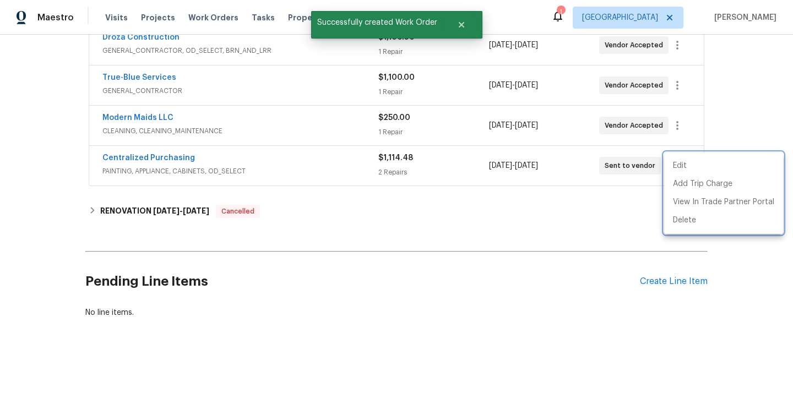
click at [287, 153] on div at bounding box center [396, 196] width 793 height 393
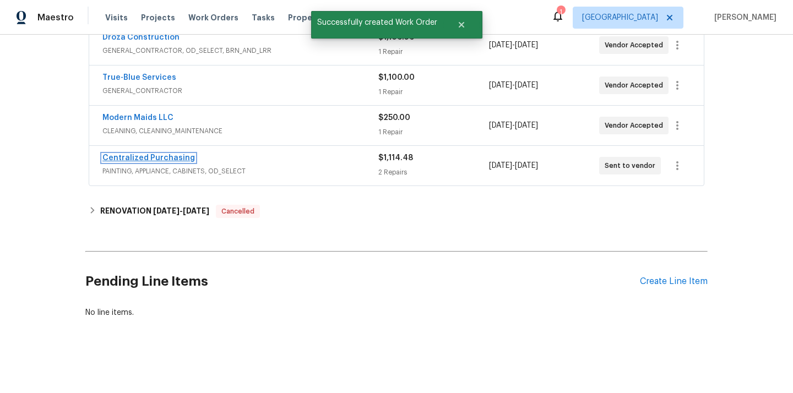
click at [165, 158] on link "Centralized Purchasing" at bounding box center [148, 158] width 93 height 8
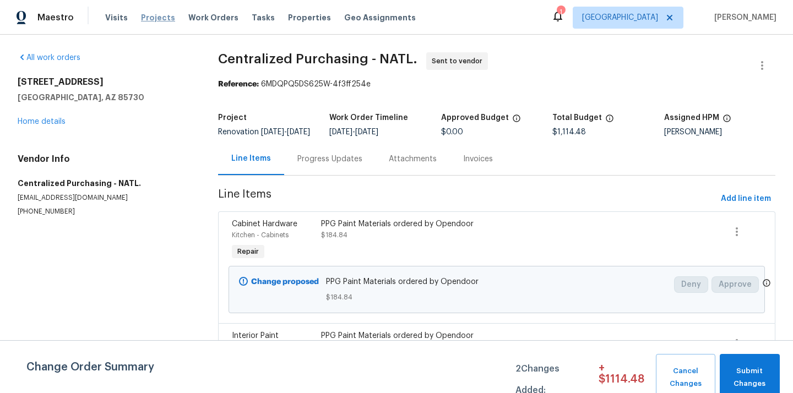
click at [162, 18] on span "Projects" at bounding box center [158, 17] width 34 height 11
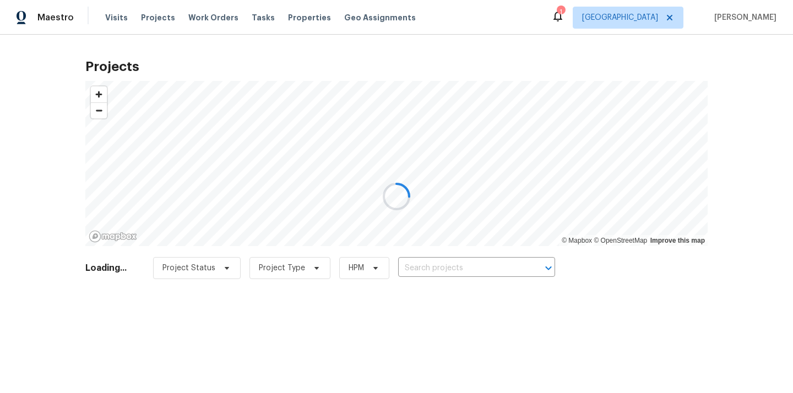
click at [646, 25] on div at bounding box center [396, 196] width 793 height 393
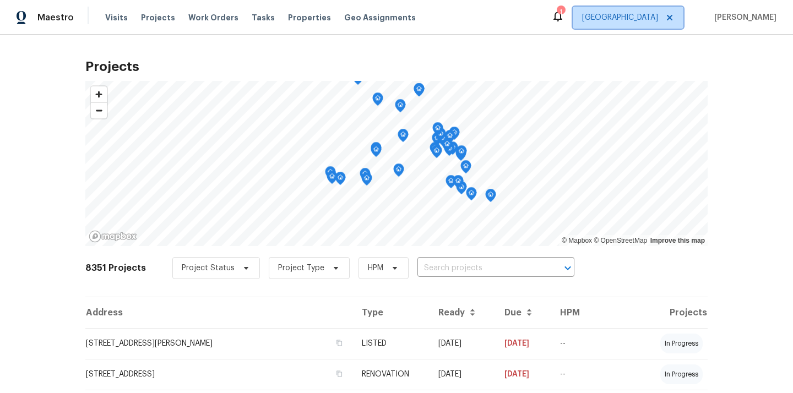
click at [658, 15] on span "[GEOGRAPHIC_DATA]" at bounding box center [620, 17] width 76 height 11
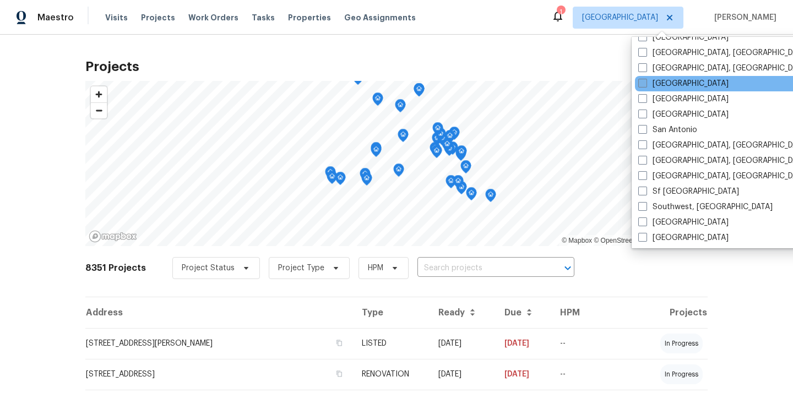
click at [659, 82] on label "[GEOGRAPHIC_DATA]" at bounding box center [684, 83] width 90 height 11
click at [646, 82] on input "[GEOGRAPHIC_DATA]" at bounding box center [642, 81] width 7 height 7
checkbox input "true"
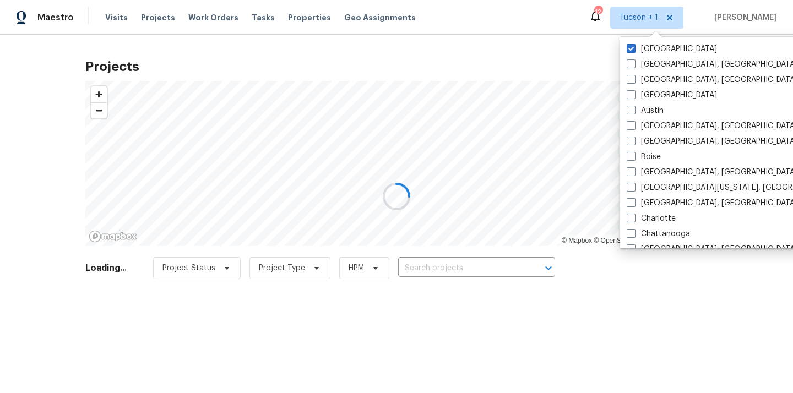
click at [646, 40] on div "Tucson Albuquerque, NM Asheville, NC Atlanta Austin Baltimore, MD Birmingham, A…" at bounding box center [734, 143] width 229 height 212
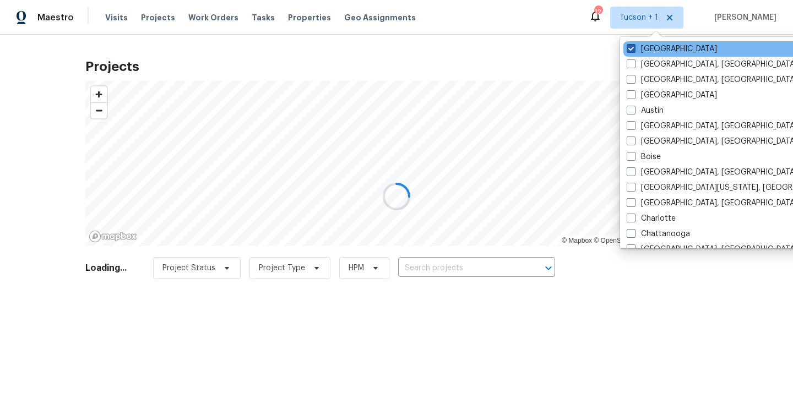
click at [640, 47] on label "[GEOGRAPHIC_DATA]" at bounding box center [672, 49] width 90 height 11
click at [634, 47] on input "[GEOGRAPHIC_DATA]" at bounding box center [630, 47] width 7 height 7
checkbox input "false"
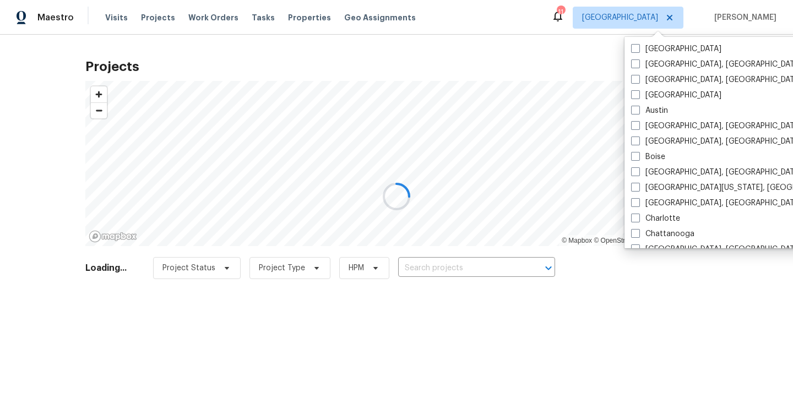
click at [135, 29] on div at bounding box center [396, 196] width 793 height 393
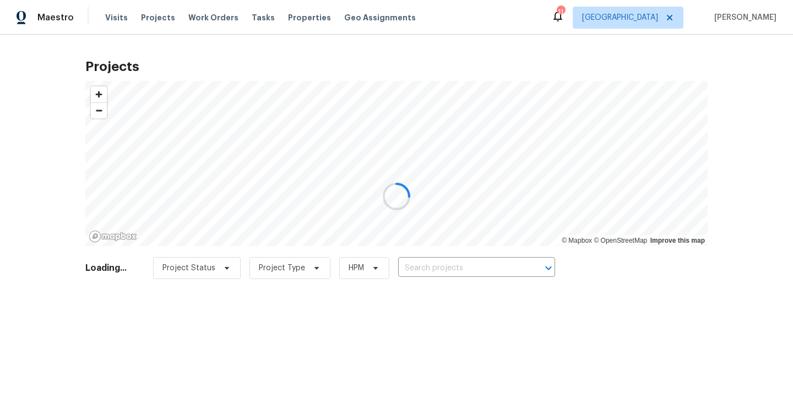
click at [148, 23] on div at bounding box center [396, 196] width 793 height 393
click at [148, 18] on div at bounding box center [396, 196] width 793 height 393
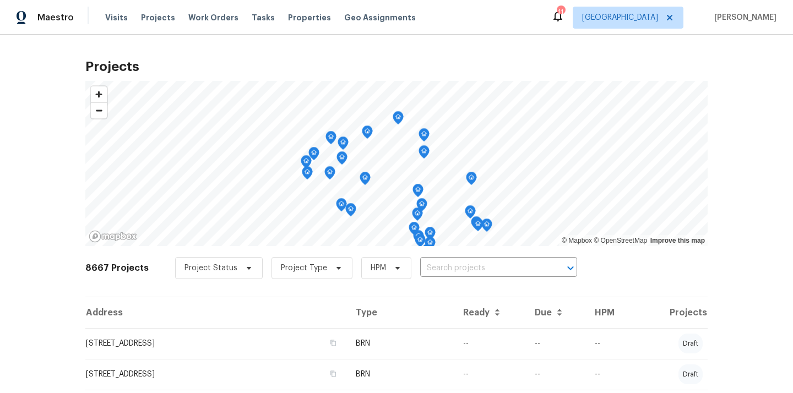
click at [148, 18] on span "Projects" at bounding box center [158, 17] width 34 height 11
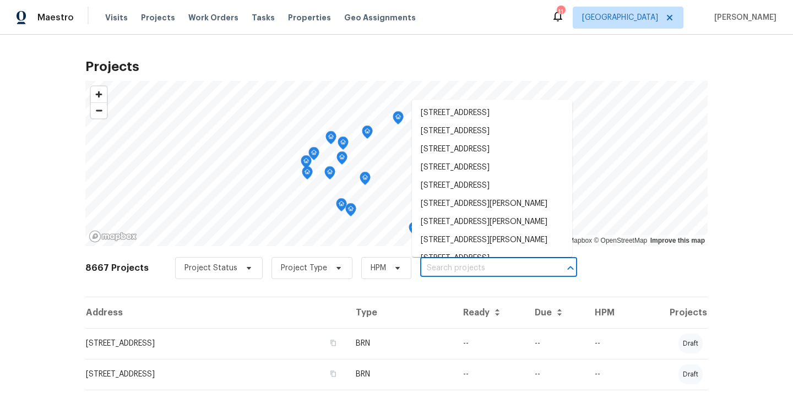
click at [496, 269] on input "text" at bounding box center [483, 268] width 126 height 17
paste input "[STREET_ADDRESS]"
type input "[STREET_ADDRESS]"
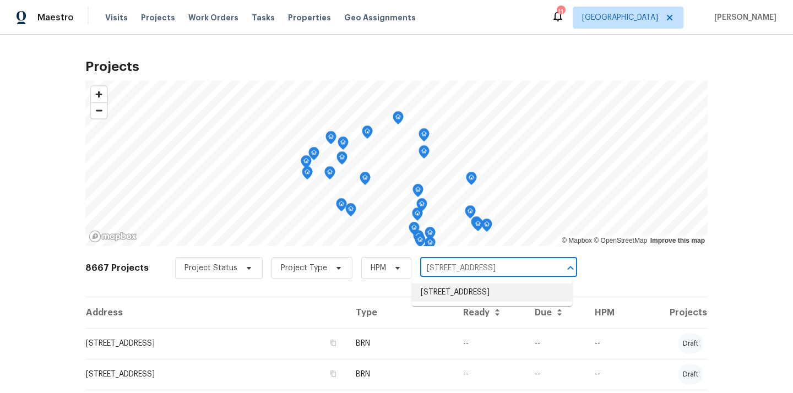
click at [488, 301] on li "[STREET_ADDRESS]" at bounding box center [492, 293] width 160 height 18
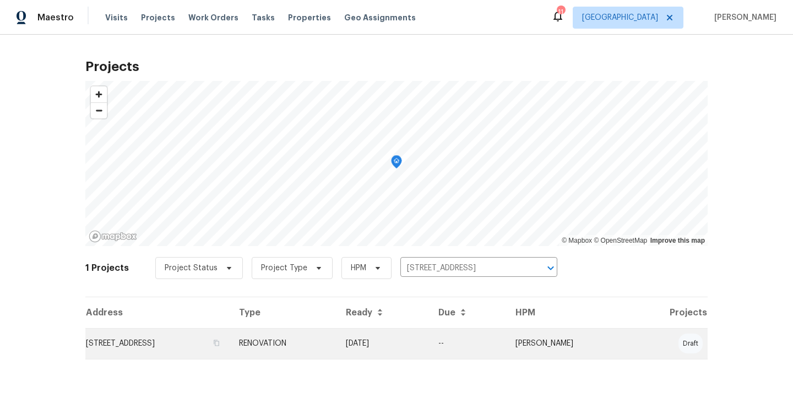
click at [230, 341] on td "[STREET_ADDRESS]" at bounding box center [157, 343] width 145 height 31
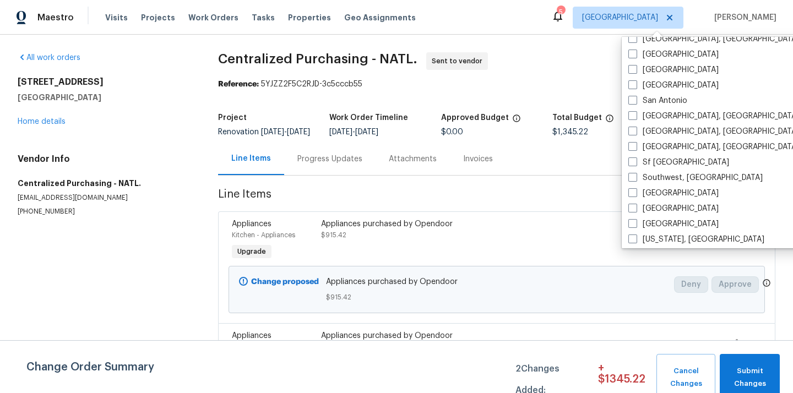
scroll to position [738, 0]
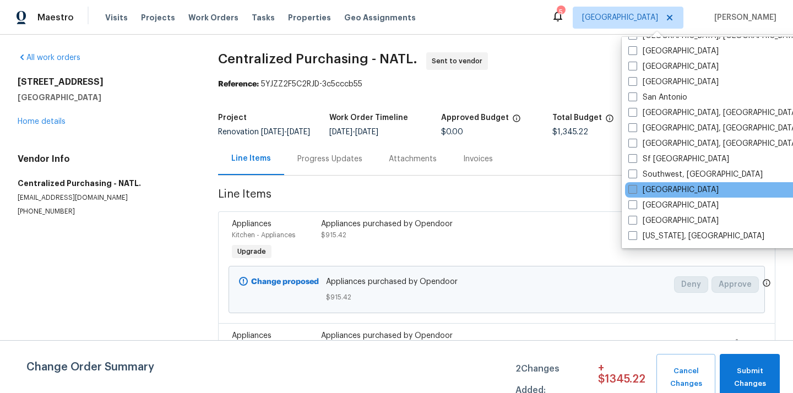
click at [649, 194] on label "[GEOGRAPHIC_DATA]" at bounding box center [674, 190] width 90 height 11
click at [636, 192] on input "[GEOGRAPHIC_DATA]" at bounding box center [632, 188] width 7 height 7
checkbox input "true"
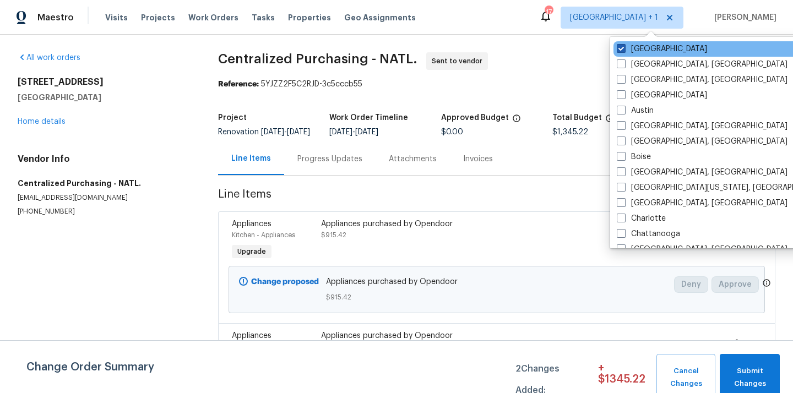
click at [642, 49] on label "[GEOGRAPHIC_DATA]" at bounding box center [662, 49] width 90 height 11
click at [624, 49] on input "[GEOGRAPHIC_DATA]" at bounding box center [620, 47] width 7 height 7
checkbox input "false"
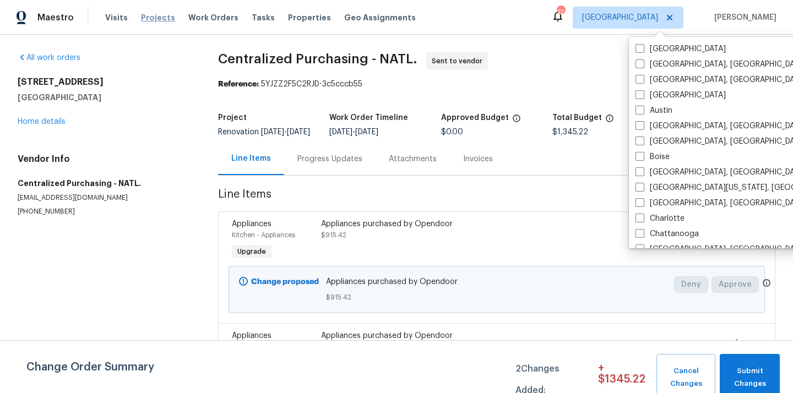
click at [144, 20] on span "Projects" at bounding box center [158, 17] width 34 height 11
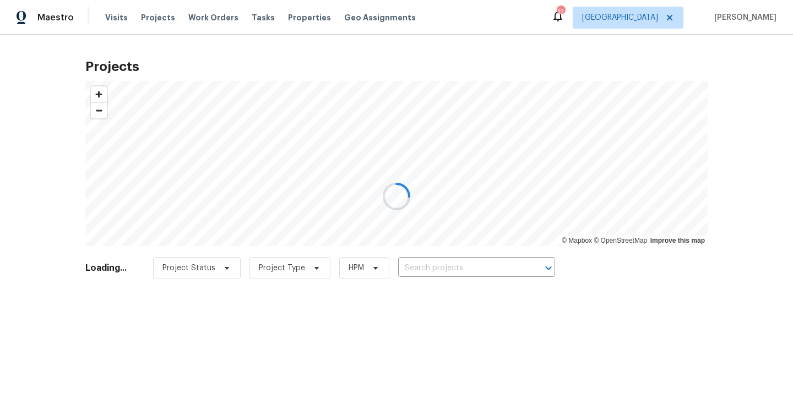
click at [440, 263] on div at bounding box center [396, 196] width 793 height 393
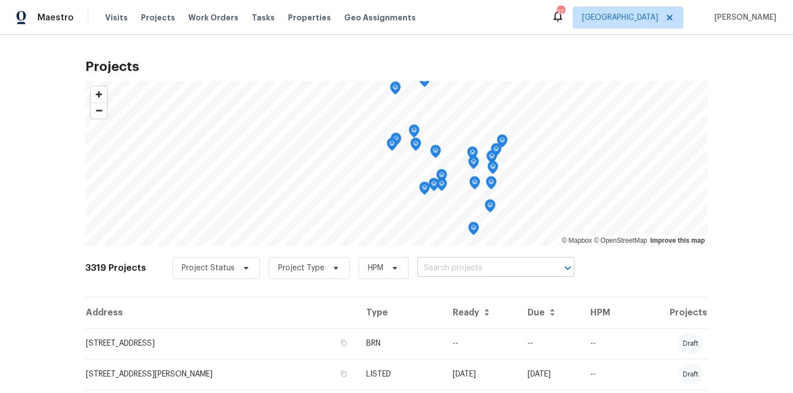
click at [451, 264] on input "text" at bounding box center [481, 268] width 126 height 17
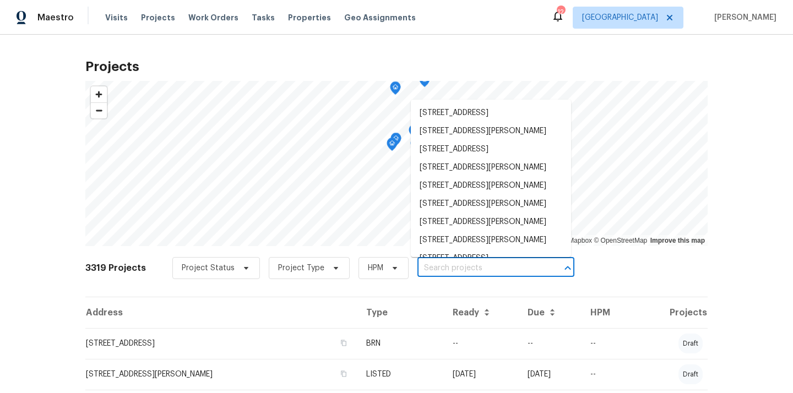
paste input "611 S 3rd St De Soto MO 63020"
type input "611 S 3rd St De Soto MO 63020"
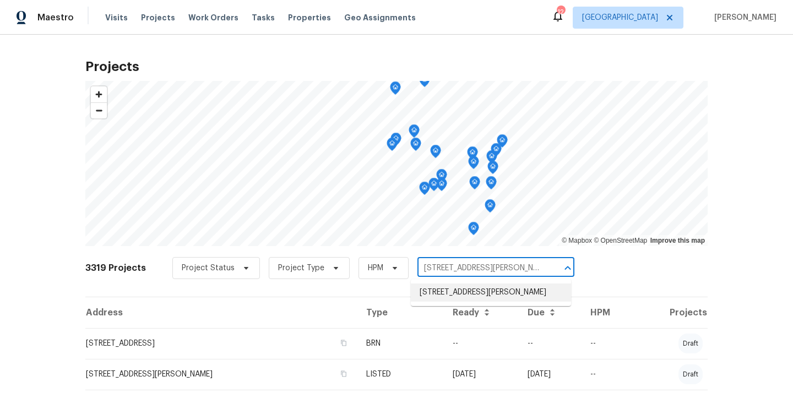
click at [439, 298] on li "611 S 3rd St, De Soto, MO 63020" at bounding box center [491, 293] width 160 height 18
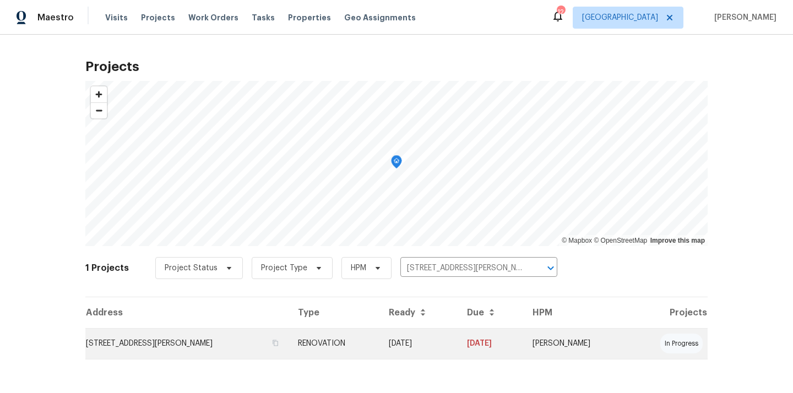
click at [229, 337] on td "611 S 3rd St, De Soto, MO 63020" at bounding box center [187, 343] width 204 height 31
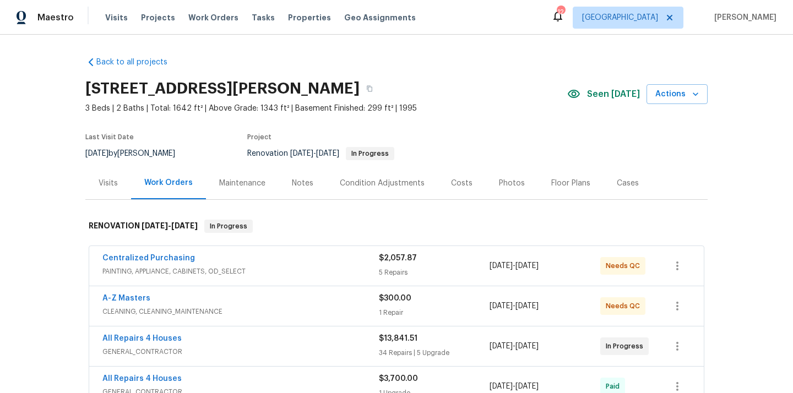
click at [307, 87] on h2 "611 S 3rd St, De Soto, MO 63020" at bounding box center [222, 88] width 274 height 11
copy h2 "63020"
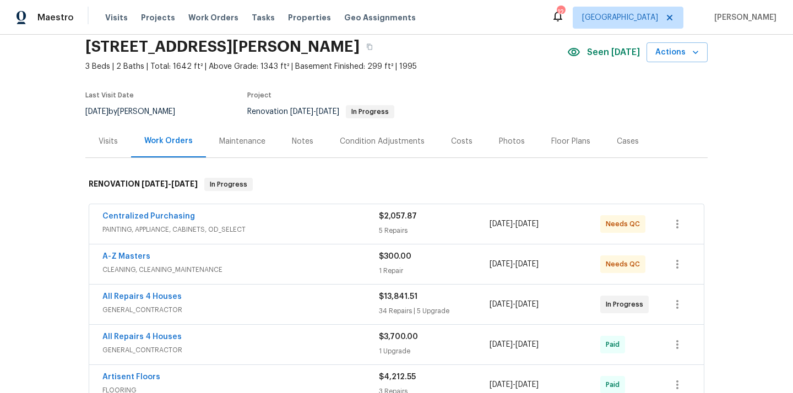
scroll to position [54, 0]
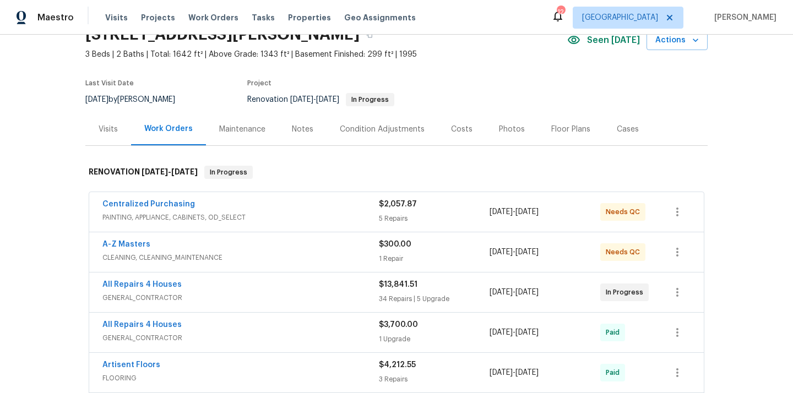
click at [221, 212] on span "PAINTING, APPLIANCE, CABINETS, OD_SELECT" at bounding box center [240, 217] width 277 height 11
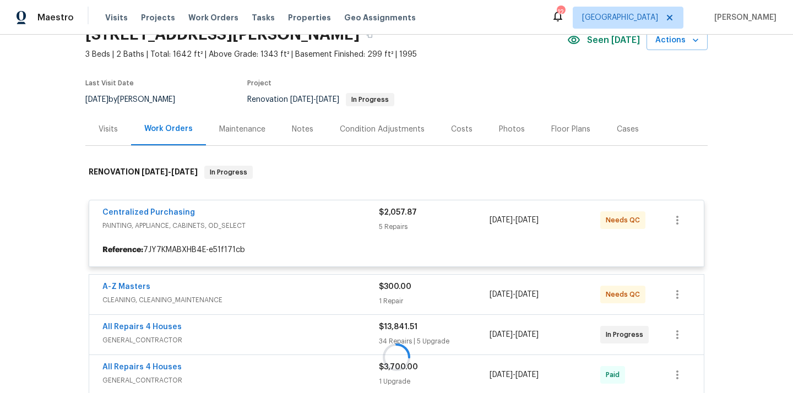
click at [180, 214] on div at bounding box center [396, 357] width 623 height 405
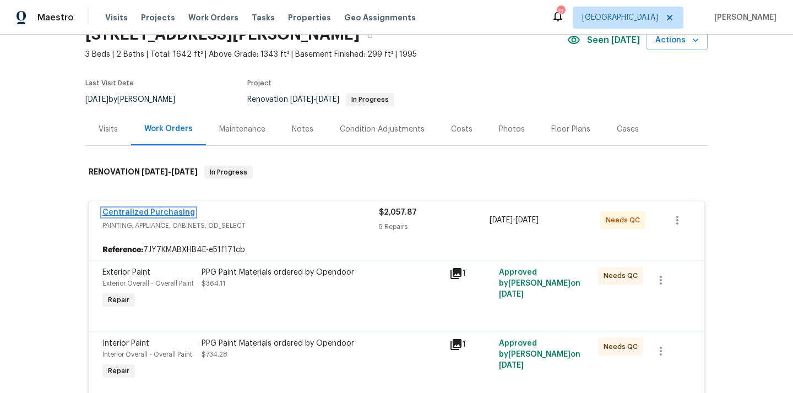
click at [160, 215] on link "Centralized Purchasing" at bounding box center [148, 213] width 93 height 8
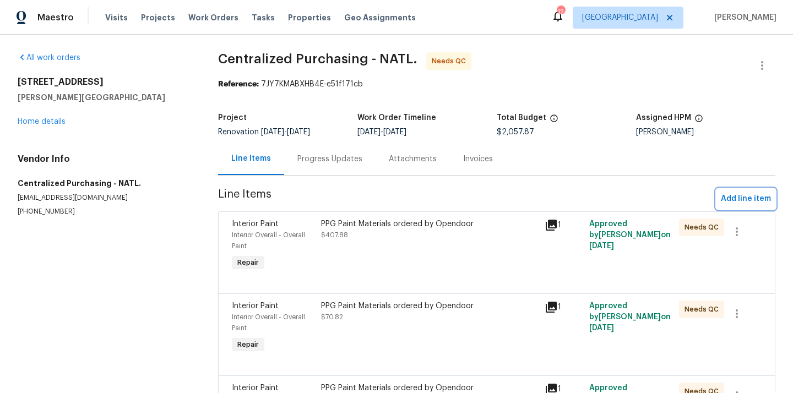
click at [734, 199] on span "Add line item" at bounding box center [746, 199] width 50 height 14
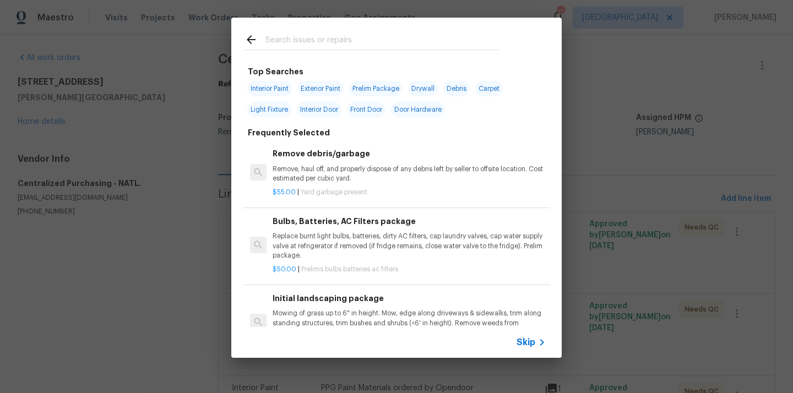
click at [396, 53] on div at bounding box center [371, 40] width 281 height 44
click at [387, 43] on input "text" at bounding box center [383, 41] width 234 height 17
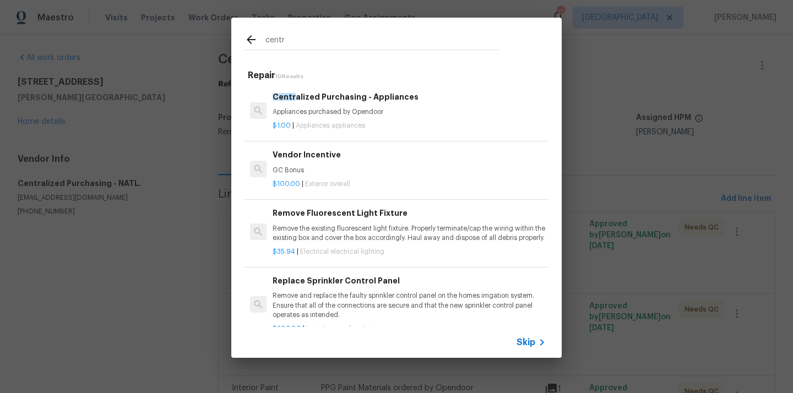
type input "centr"
click at [345, 115] on p "Appliances purchased by Opendoor" at bounding box center [409, 111] width 273 height 9
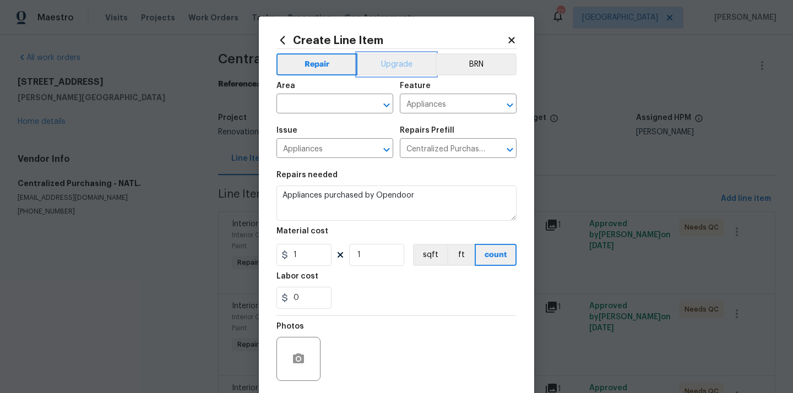
click at [391, 61] on button "Upgrade" at bounding box center [397, 64] width 79 height 22
click at [338, 102] on input "text" at bounding box center [320, 104] width 86 height 17
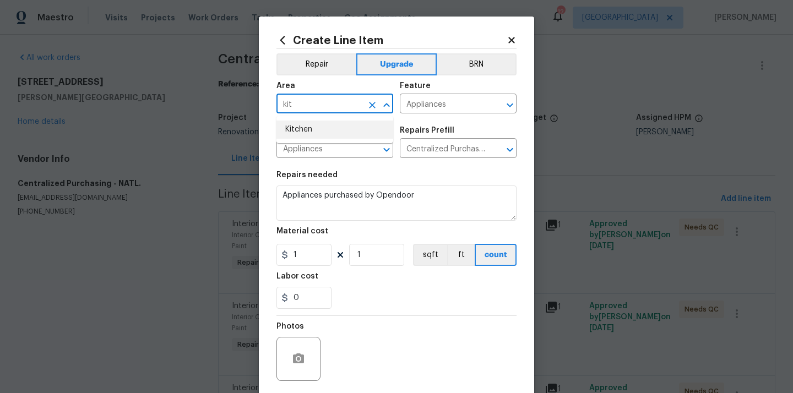
click at [312, 126] on li "Kitchen" at bounding box center [335, 130] width 117 height 18
type input "Kitchen"
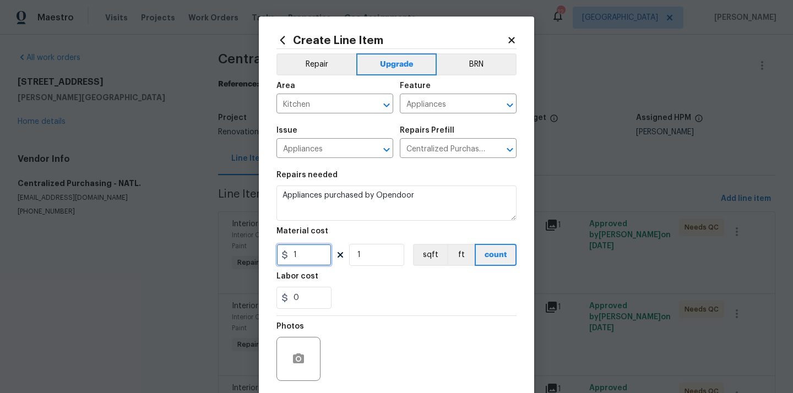
drag, startPoint x: 312, startPoint y: 250, endPoint x: 263, endPoint y: 250, distance: 48.5
click at [263, 250] on div "Create Line Item Repair Upgrade BRN Area Kitchen ​ Feature Appliances ​ Issue A…" at bounding box center [396, 237] width 275 height 441
paste input "382.65"
type input "382.65"
click at [371, 281] on div "Labor cost" at bounding box center [397, 280] width 240 height 14
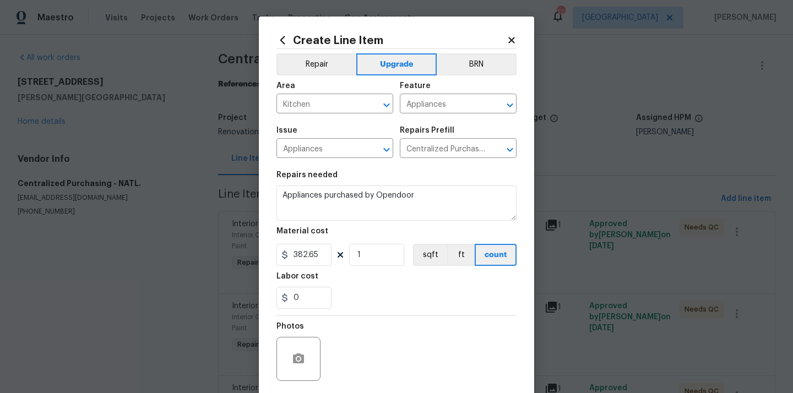
scroll to position [82, 0]
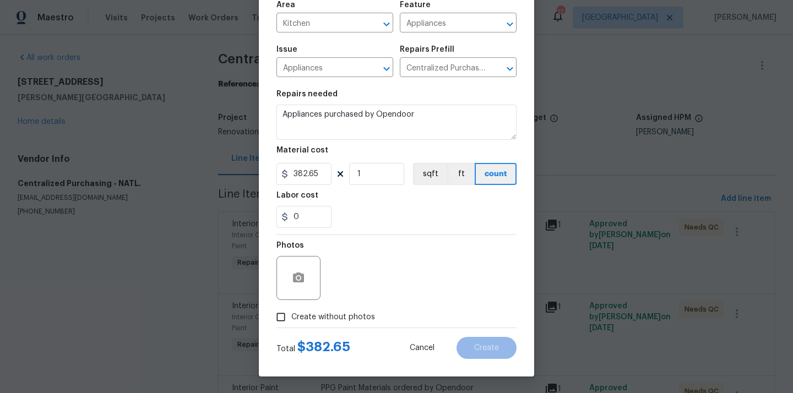
click at [334, 312] on span "Create without photos" at bounding box center [333, 318] width 84 height 12
click at [291, 312] on input "Create without photos" at bounding box center [281, 317] width 21 height 21
checkbox input "true"
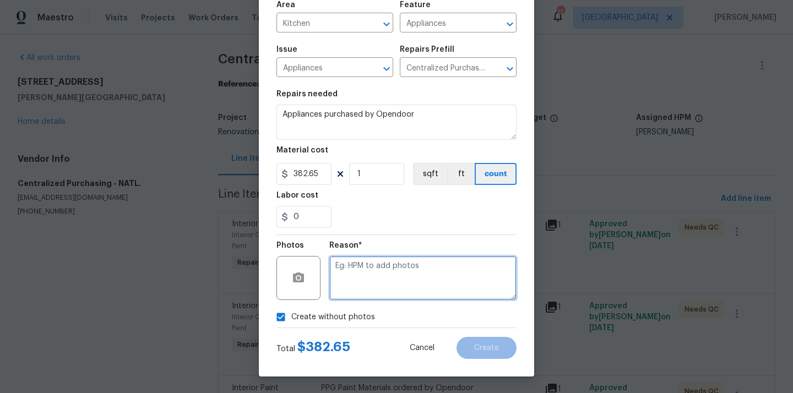
click at [360, 284] on textarea at bounding box center [422, 278] width 187 height 44
type textarea "N/A"
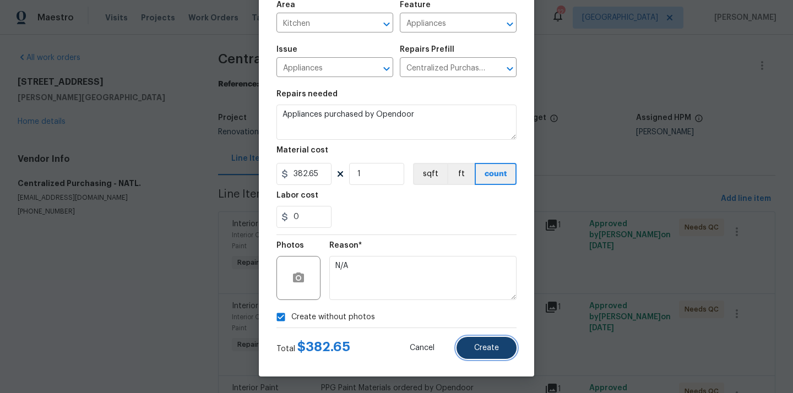
click at [493, 344] on span "Create" at bounding box center [486, 348] width 25 height 8
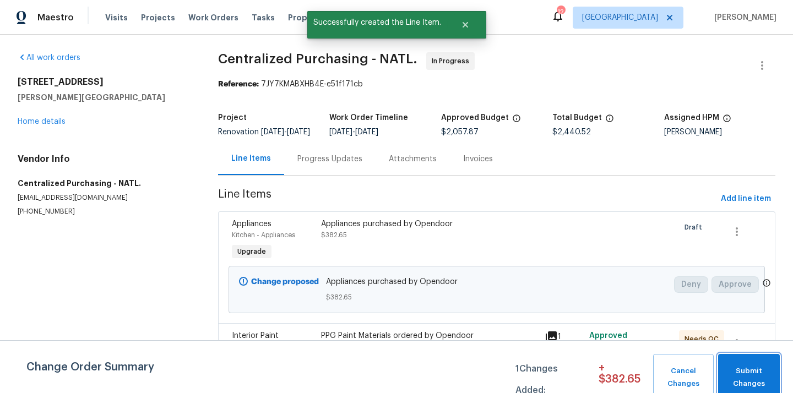
click at [750, 368] on span "Submit Changes" at bounding box center [749, 377] width 51 height 25
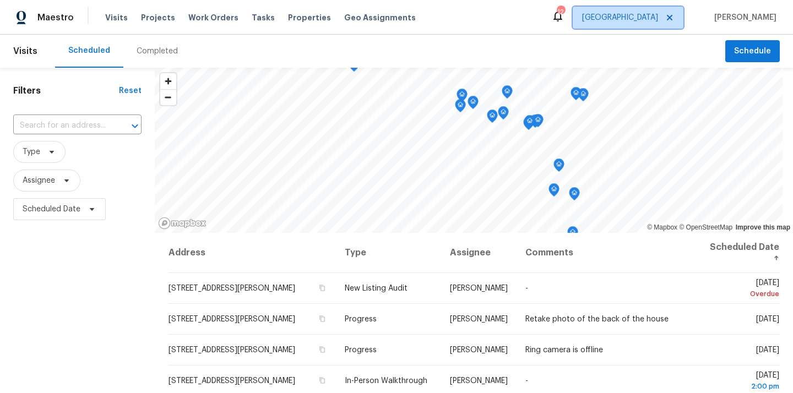
click at [655, 23] on span "[GEOGRAPHIC_DATA]" at bounding box center [620, 17] width 76 height 11
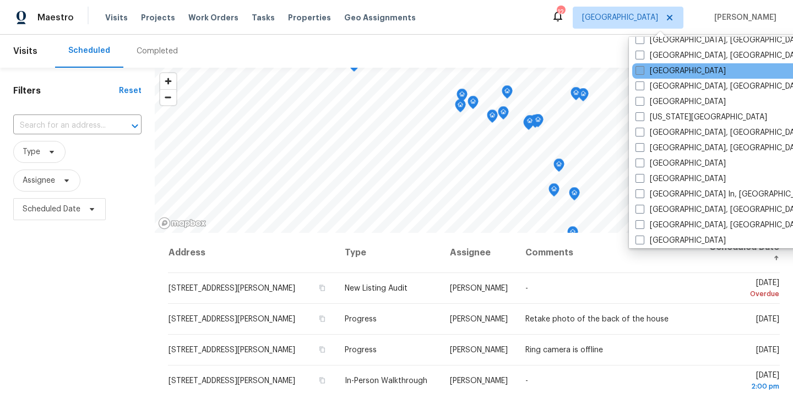
scroll to position [359, 0]
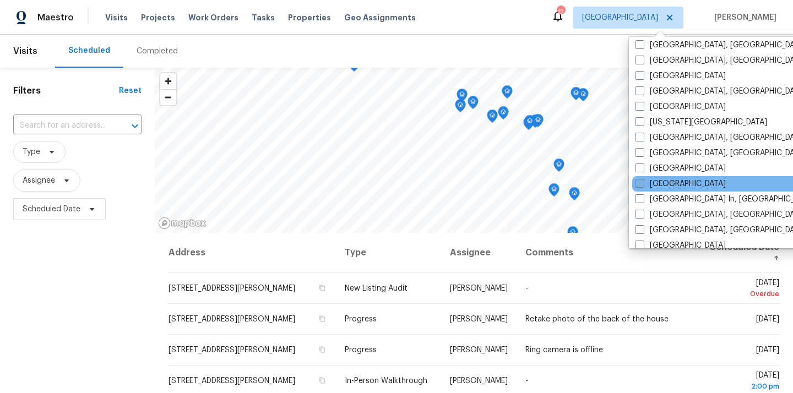
click at [664, 183] on label "[GEOGRAPHIC_DATA]" at bounding box center [681, 184] width 90 height 11
click at [643, 183] on input "[GEOGRAPHIC_DATA]" at bounding box center [639, 182] width 7 height 7
checkbox input "true"
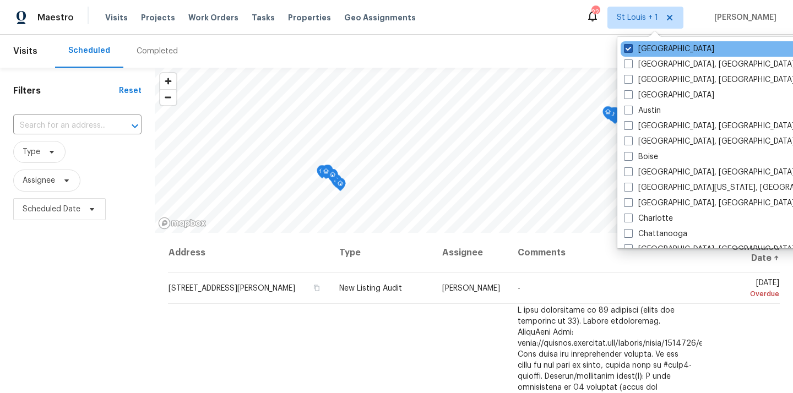
click at [652, 48] on label "[GEOGRAPHIC_DATA]" at bounding box center [669, 49] width 90 height 11
click at [631, 48] on input "[GEOGRAPHIC_DATA]" at bounding box center [627, 47] width 7 height 7
checkbox input "false"
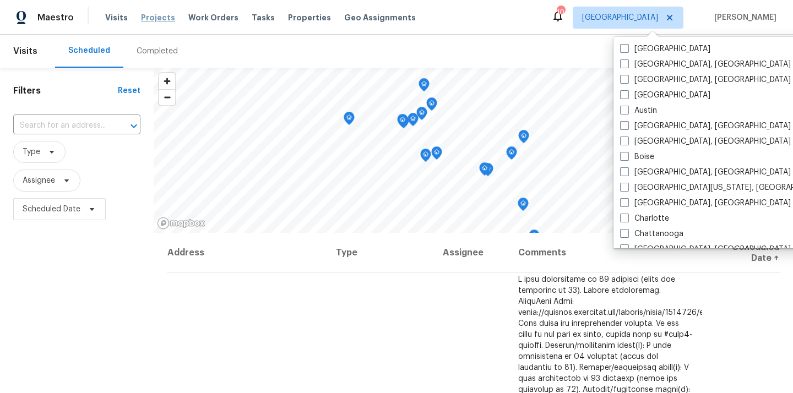
click at [152, 19] on span "Projects" at bounding box center [158, 17] width 34 height 11
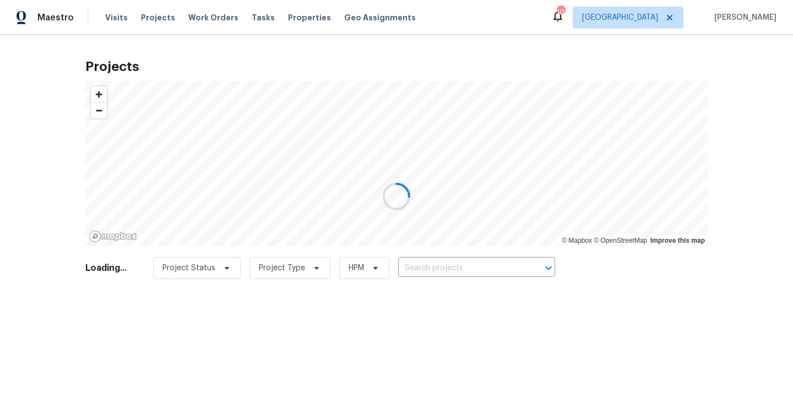
click at [488, 266] on div at bounding box center [396, 196] width 793 height 393
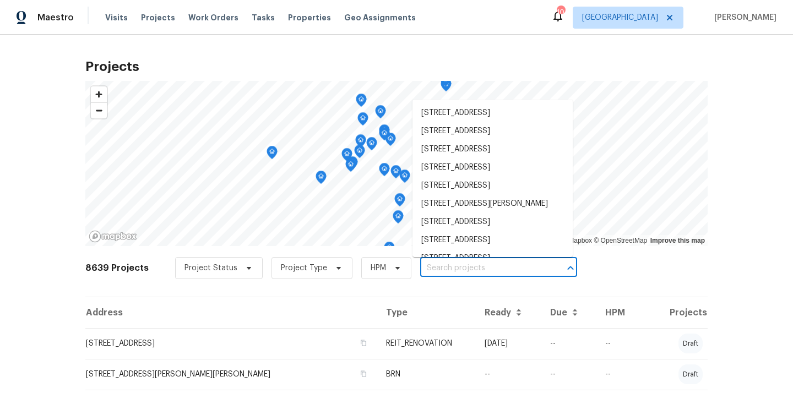
click at [488, 266] on input "text" at bounding box center [483, 268] width 126 height 17
paste input "[STREET_ADDRESS]"
type input "[STREET_ADDRESS]"
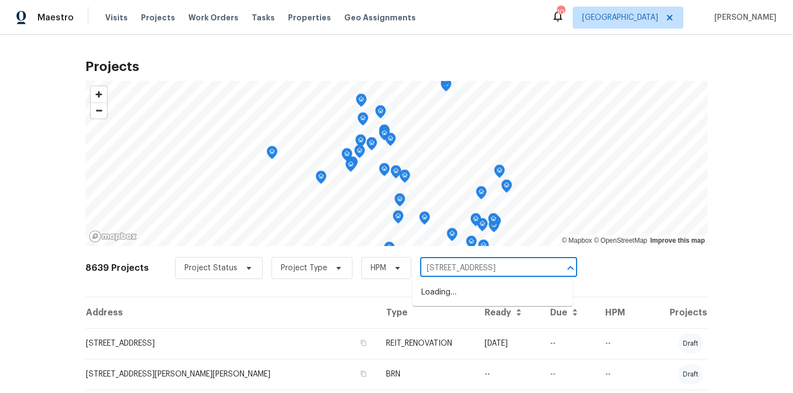
scroll to position [0, 23]
click at [471, 299] on li "[STREET_ADDRESS]" at bounding box center [493, 293] width 160 height 18
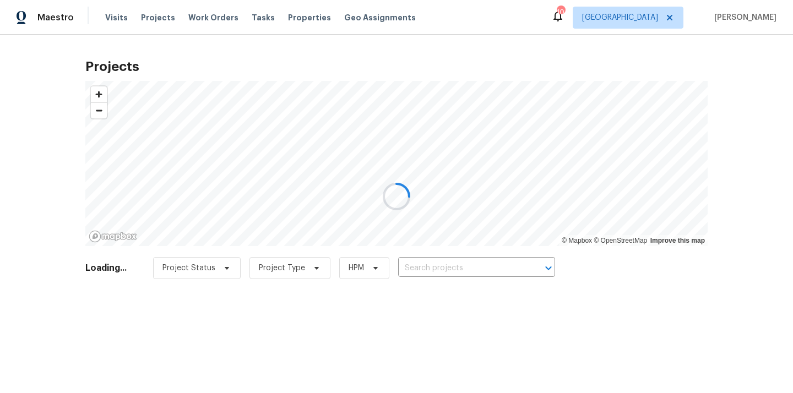
type input "[STREET_ADDRESS]"
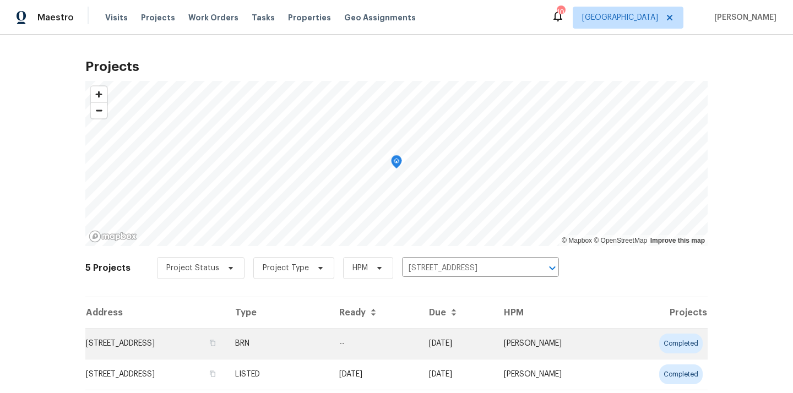
click at [226, 348] on td "[STREET_ADDRESS]" at bounding box center [155, 343] width 141 height 31
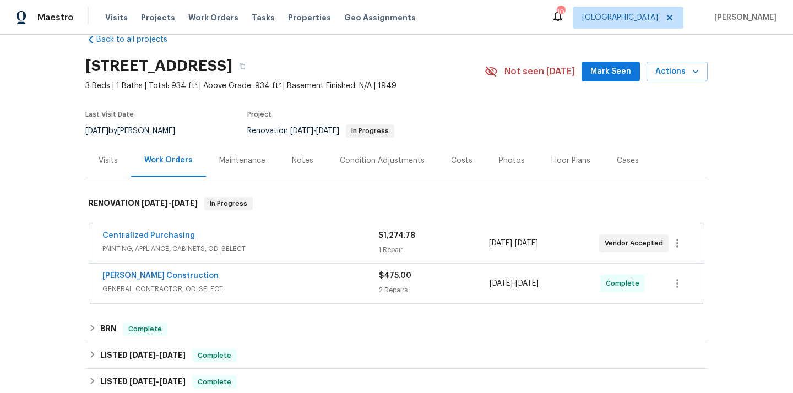
scroll to position [30, 0]
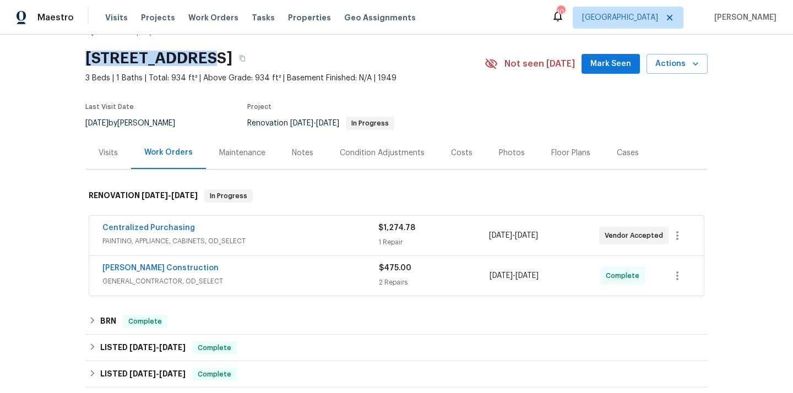
drag, startPoint x: 84, startPoint y: 60, endPoint x: 208, endPoint y: 54, distance: 124.1
click at [208, 54] on div "Back to all projects [STREET_ADDRESS] 3 Beds | 1 Baths | Total: 934 ft² | Above…" at bounding box center [396, 214] width 793 height 359
copy h2 "10692 Sycamore"
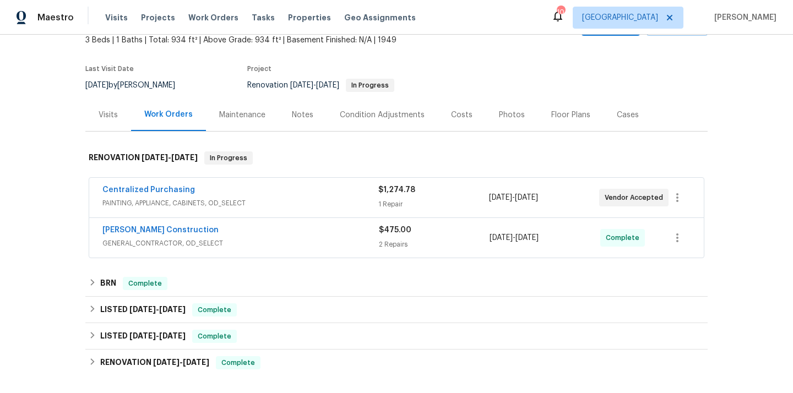
scroll to position [84, 0]
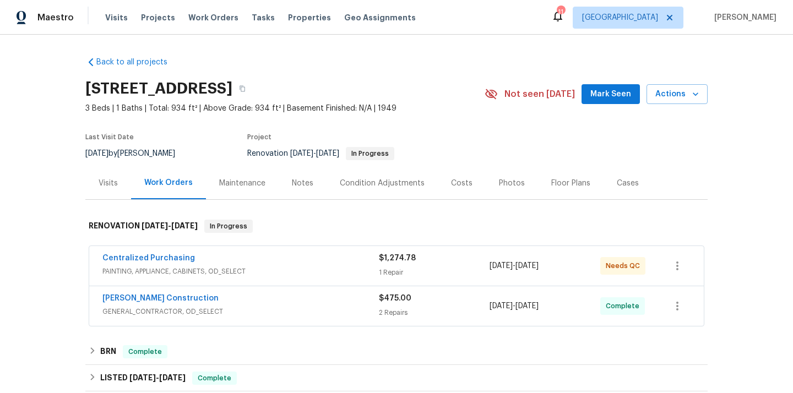
click at [288, 259] on div "Centralized Purchasing" at bounding box center [240, 259] width 277 height 13
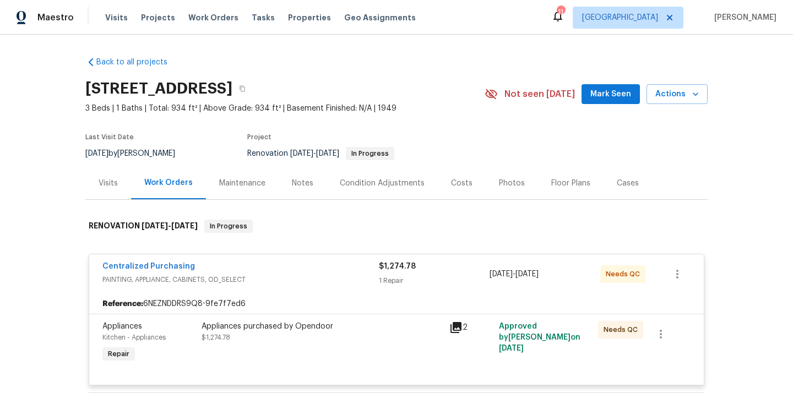
click at [286, 352] on div "Appliances purchased by Opendoor $1,274.78" at bounding box center [322, 343] width 248 height 51
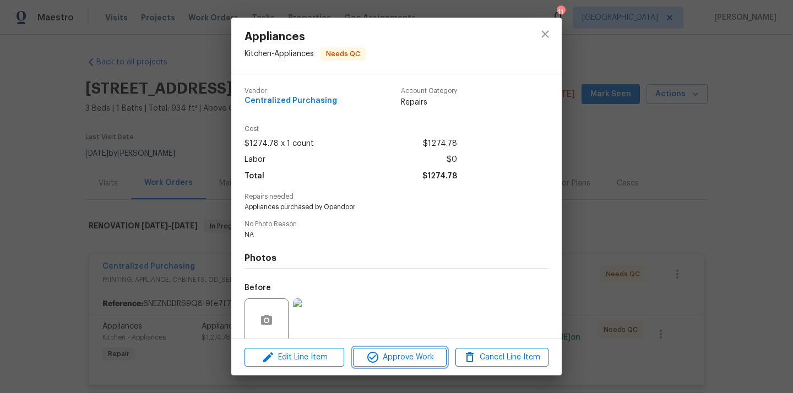
click at [386, 355] on span "Approve Work" at bounding box center [399, 358] width 87 height 14
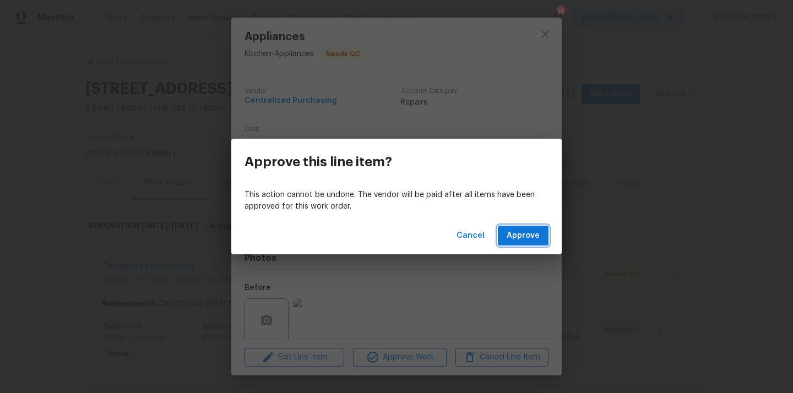
click at [539, 232] on span "Approve" at bounding box center [523, 236] width 33 height 14
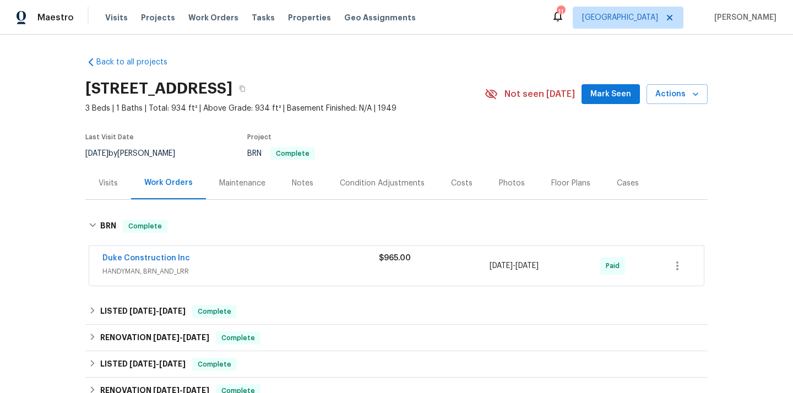
scroll to position [56, 0]
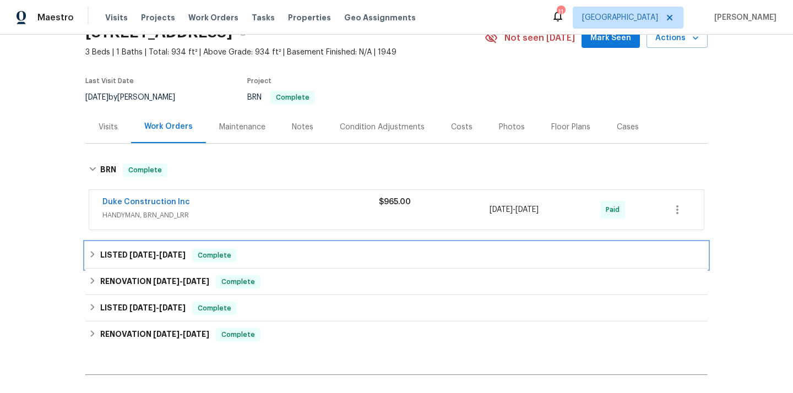
click at [88, 261] on div "LISTED [DATE] - [DATE] Complete" at bounding box center [396, 255] width 623 height 26
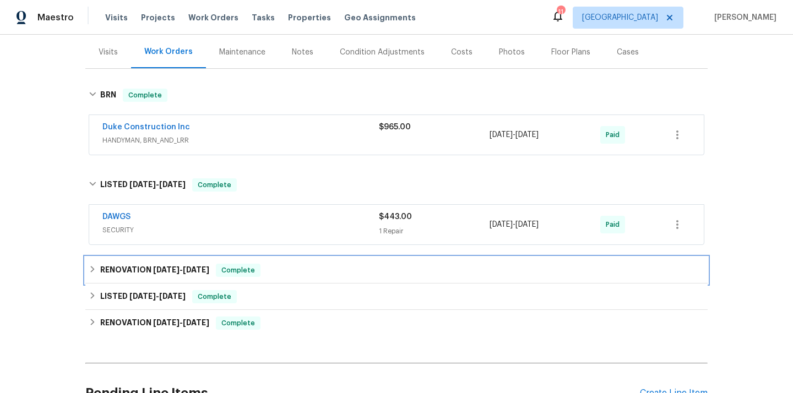
click at [91, 271] on icon at bounding box center [93, 269] width 4 height 7
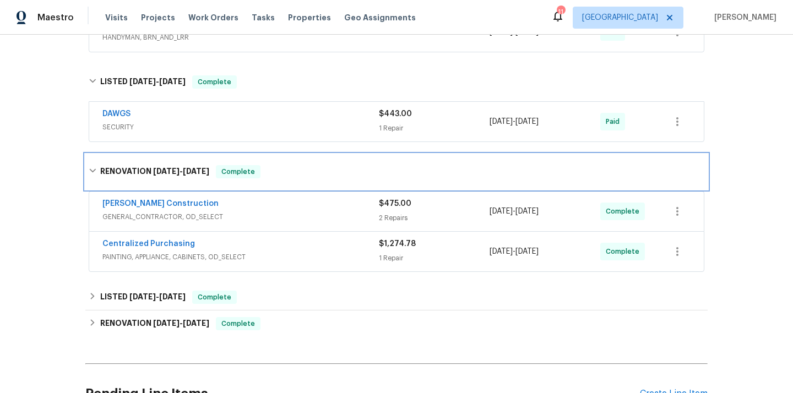
scroll to position [251, 0]
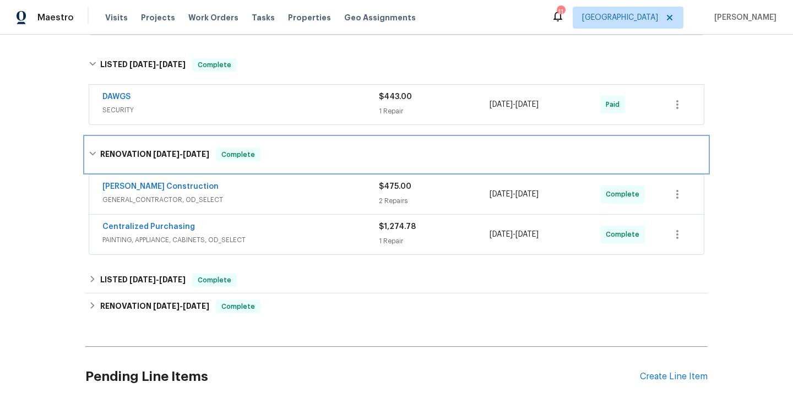
click at [94, 153] on icon at bounding box center [92, 154] width 7 height 4
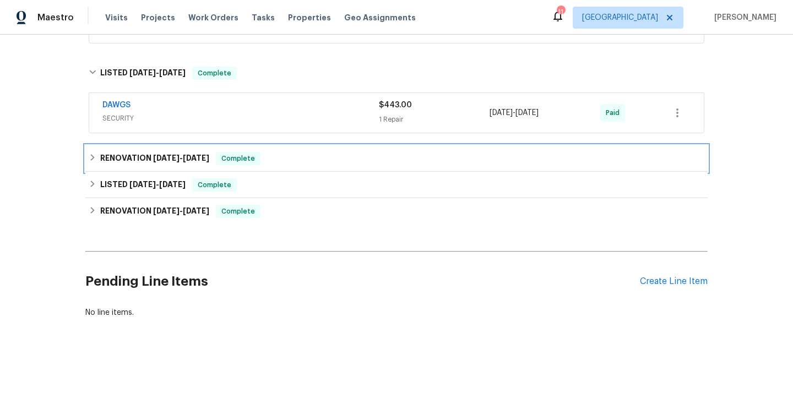
scroll to position [243, 0]
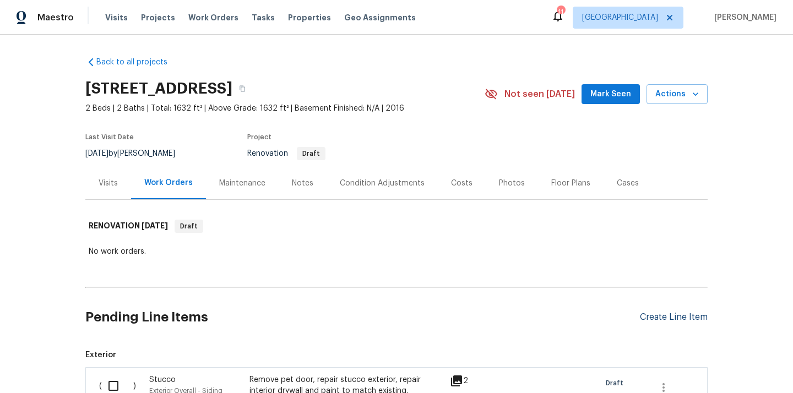
click at [653, 316] on div "Create Line Item" at bounding box center [674, 317] width 68 height 10
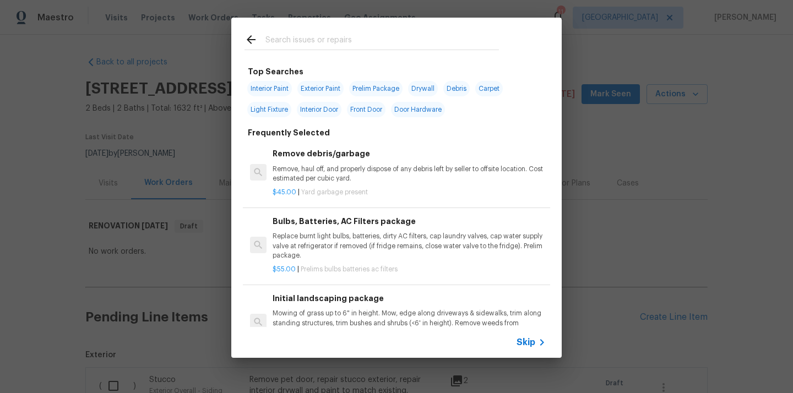
click at [359, 44] on input "text" at bounding box center [383, 41] width 234 height 17
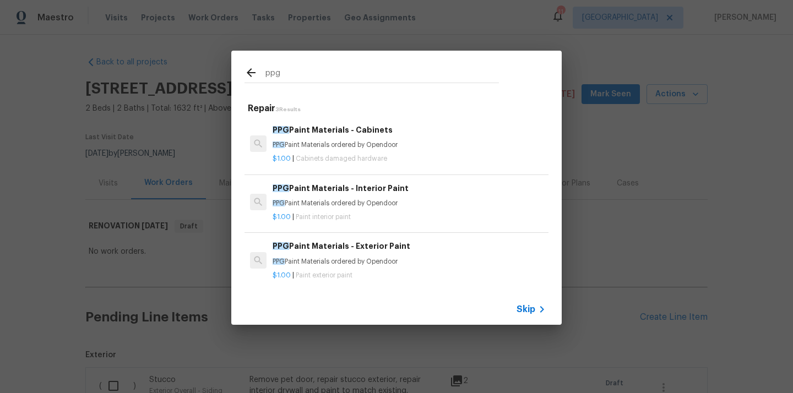
type input "ppg"
click at [339, 192] on h6 "PPG Paint Materials - Interior Paint" at bounding box center [409, 188] width 273 height 12
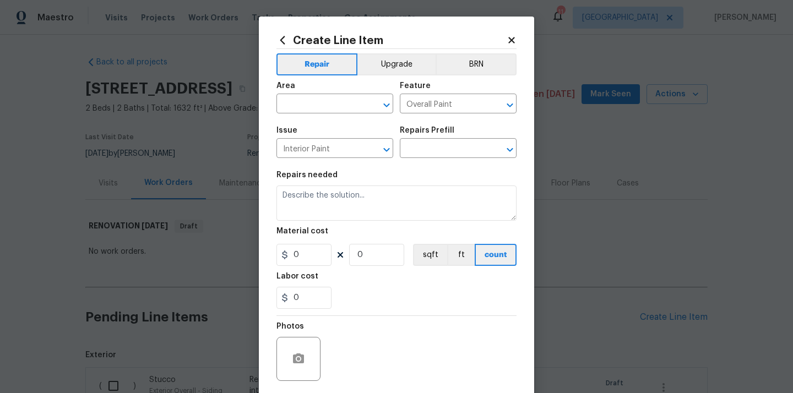
type input "PPG Paint Materials - Interior Paint $1.00"
type textarea "PPG Paint Materials ordered by Opendoor"
type input "1"
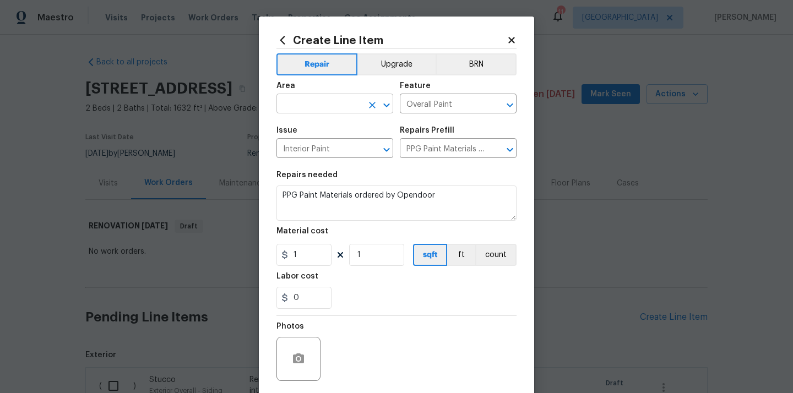
click at [341, 102] on input "text" at bounding box center [320, 104] width 86 height 17
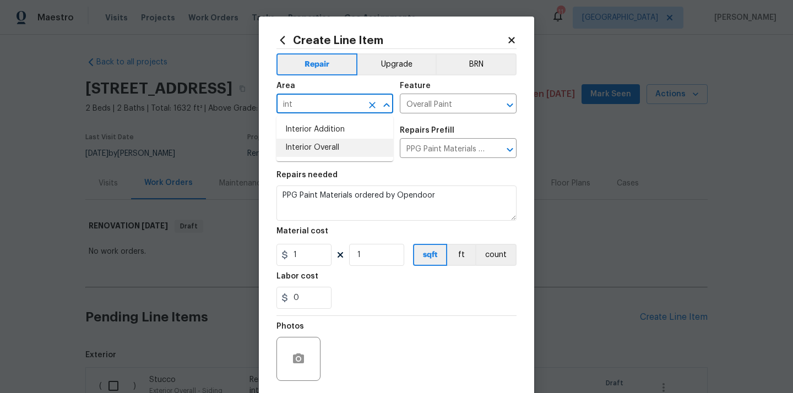
click at [339, 143] on li "Interior Overall" at bounding box center [335, 148] width 117 height 18
type input "Interior Overall"
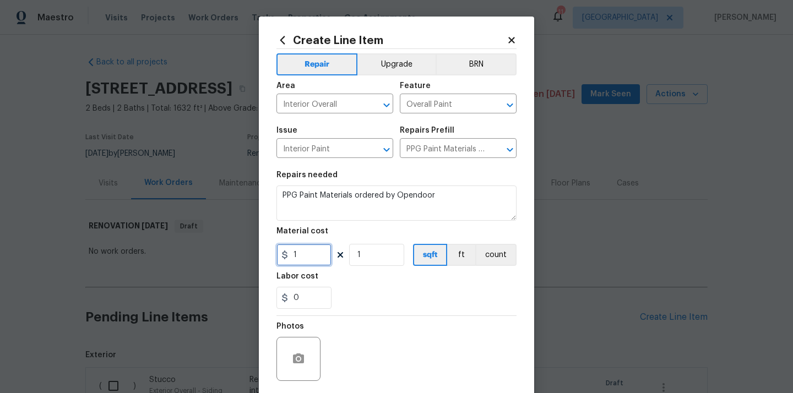
drag, startPoint x: 311, startPoint y: 257, endPoint x: 252, endPoint y: 256, distance: 58.4
click at [252, 256] on div "Create Line Item Repair Upgrade BRN Area Interior Overall ​ Feature Overall Pai…" at bounding box center [396, 196] width 793 height 393
paste input "384.53"
type input "384.53"
click at [350, 293] on div "0" at bounding box center [397, 298] width 240 height 22
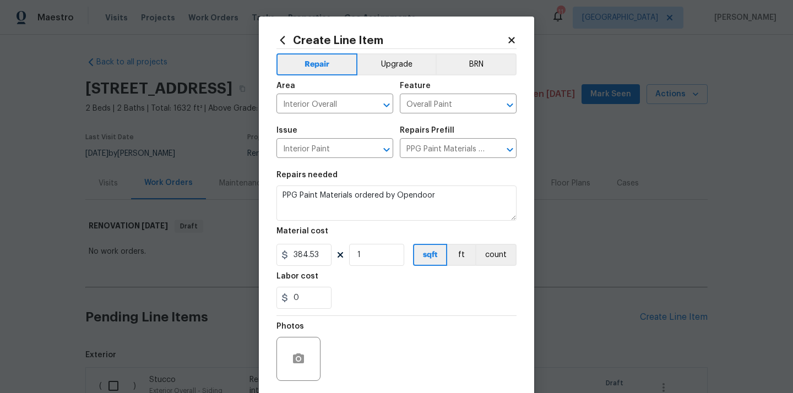
scroll to position [82, 0]
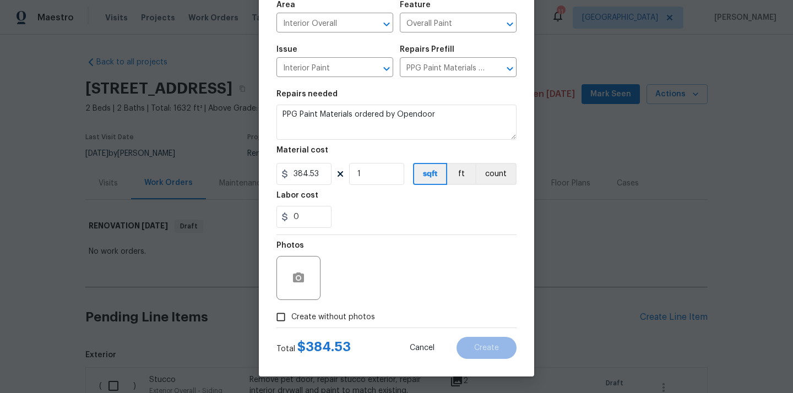
click at [338, 317] on span "Create without photos" at bounding box center [333, 318] width 84 height 12
click at [291, 317] on input "Create without photos" at bounding box center [281, 317] width 21 height 21
checkbox input "true"
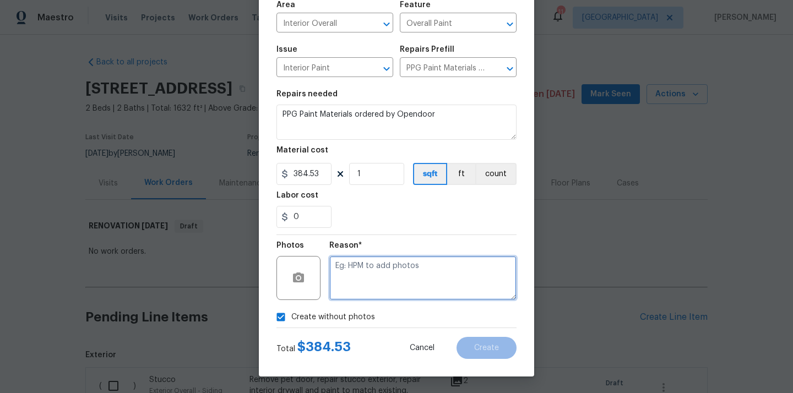
click at [368, 271] on textarea at bounding box center [422, 278] width 187 height 44
type textarea "N/A"
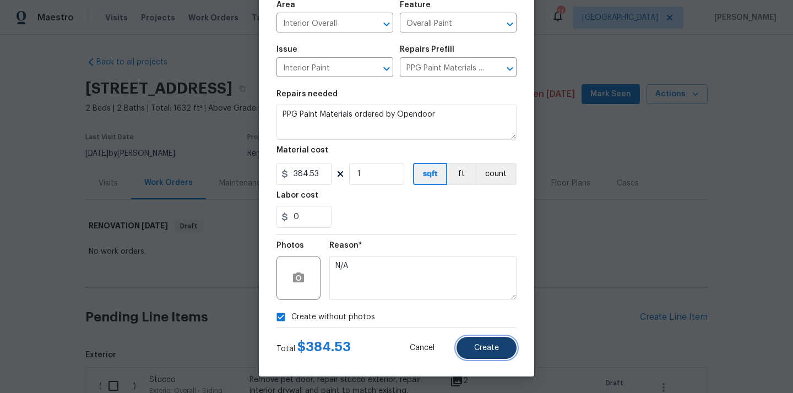
click at [488, 349] on span "Create" at bounding box center [486, 348] width 25 height 8
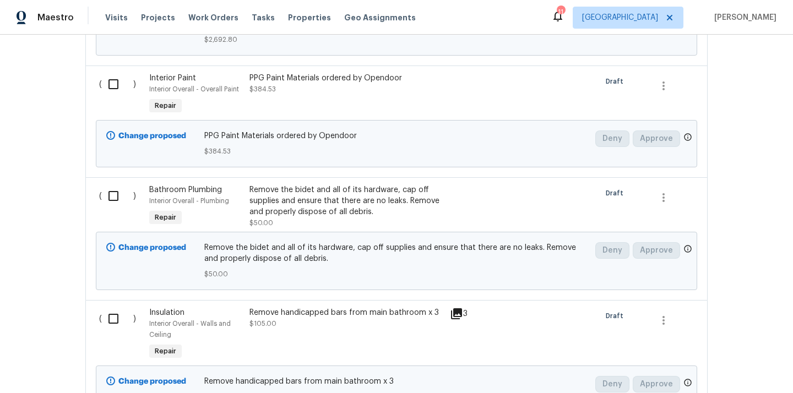
scroll to position [1993, 0]
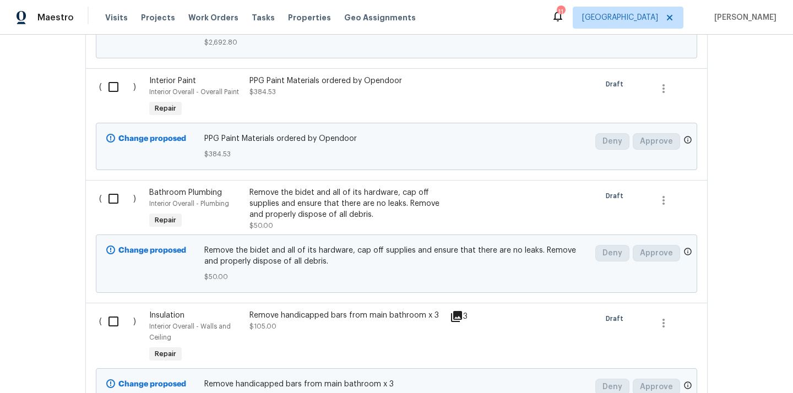
click at [118, 90] on input "checkbox" at bounding box center [117, 86] width 31 height 23
checkbox input "true"
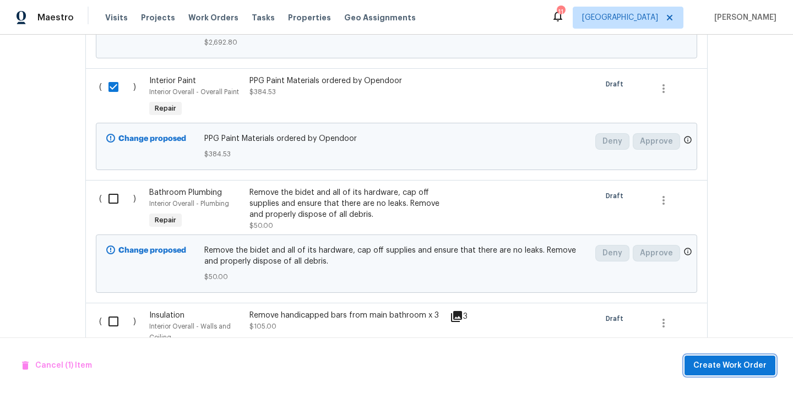
click at [723, 361] on span "Create Work Order" at bounding box center [730, 366] width 73 height 14
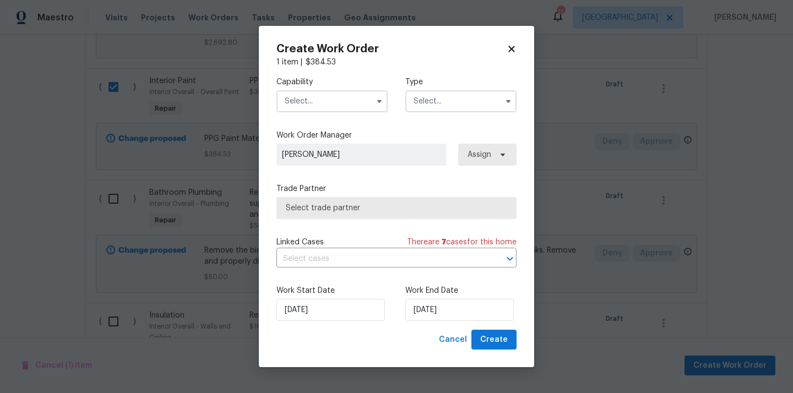
click at [352, 102] on input "text" at bounding box center [332, 101] width 111 height 22
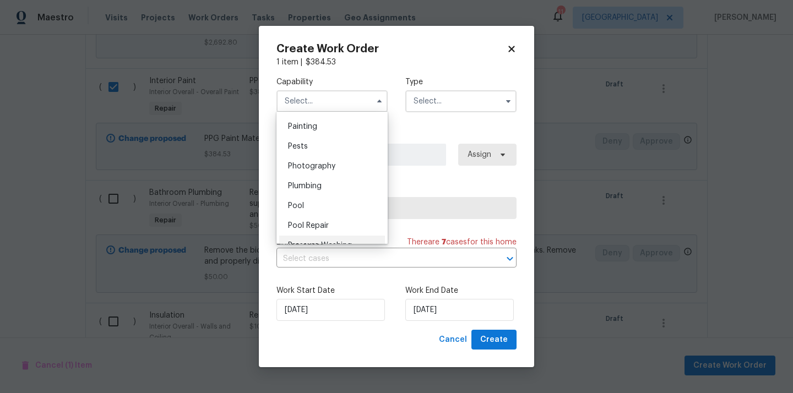
scroll to position [893, 0]
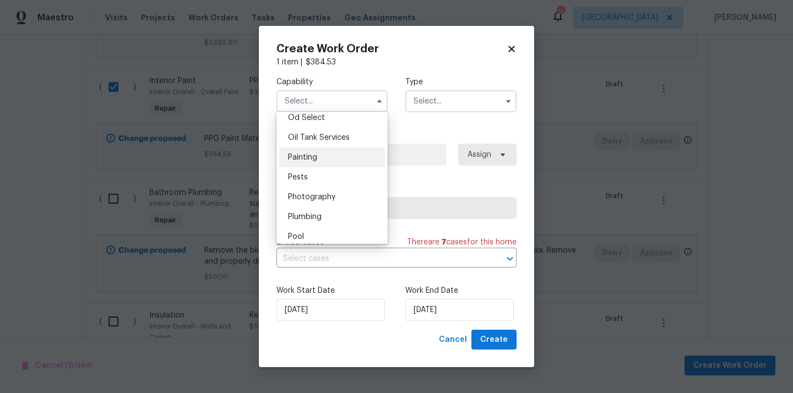
click at [322, 158] on div "Painting" at bounding box center [332, 158] width 106 height 20
type input "Painting"
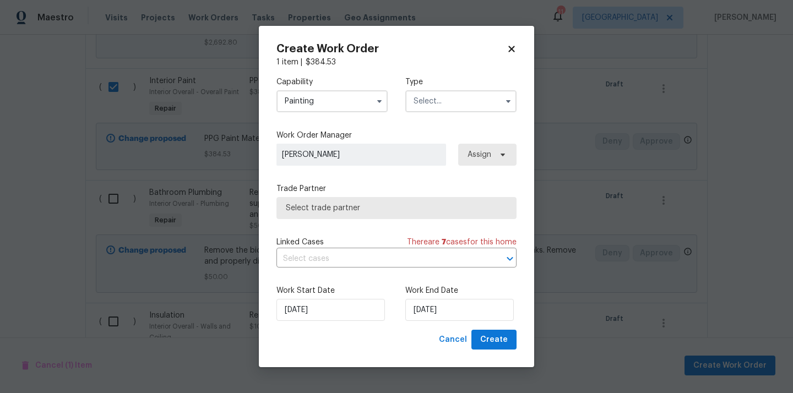
click at [472, 94] on input "text" at bounding box center [461, 101] width 111 height 22
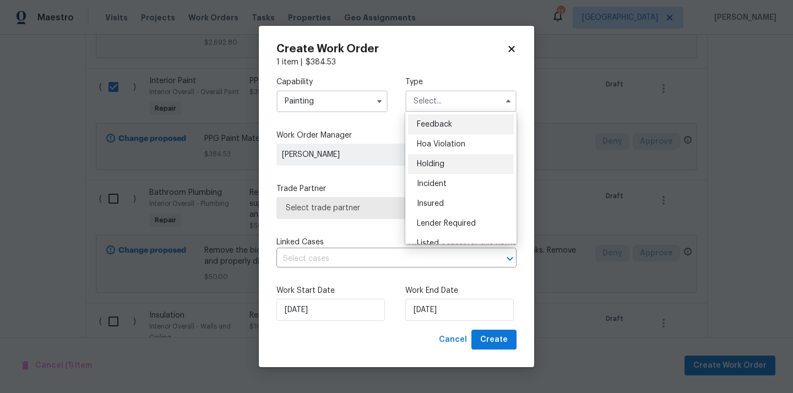
scroll to position [250, 0]
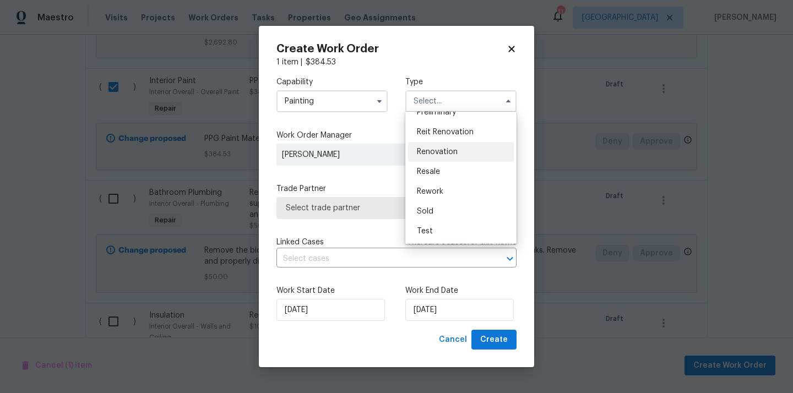
click at [441, 155] on span "Renovation" at bounding box center [437, 152] width 41 height 8
type input "Renovation"
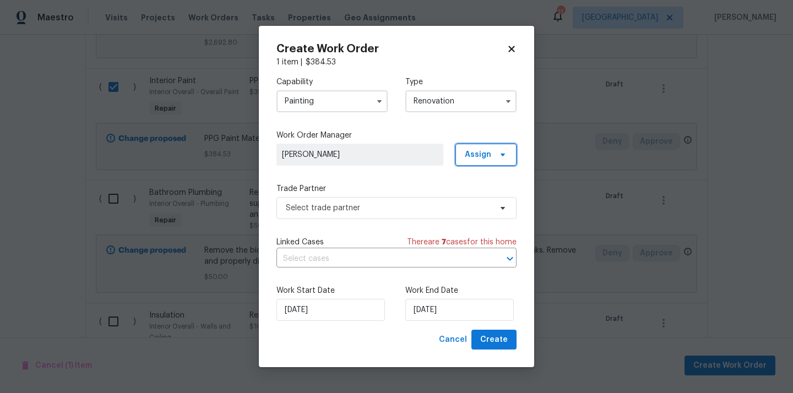
click at [484, 158] on span "Assign" at bounding box center [478, 154] width 26 height 11
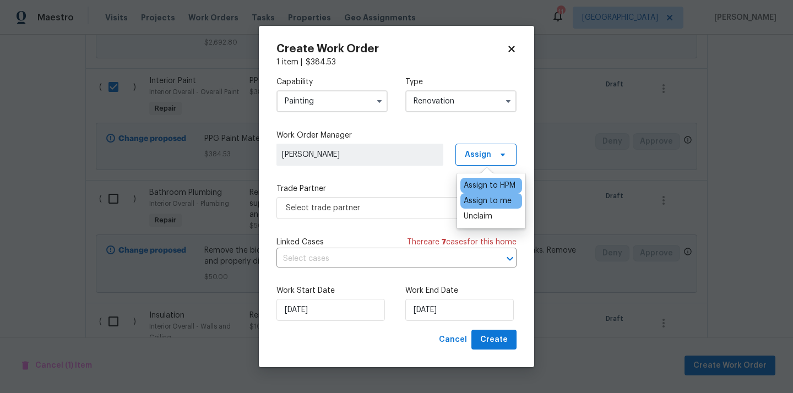
click at [469, 200] on div "Assign to me" at bounding box center [488, 201] width 48 height 11
click at [400, 200] on span "Select trade partner" at bounding box center [397, 208] width 240 height 22
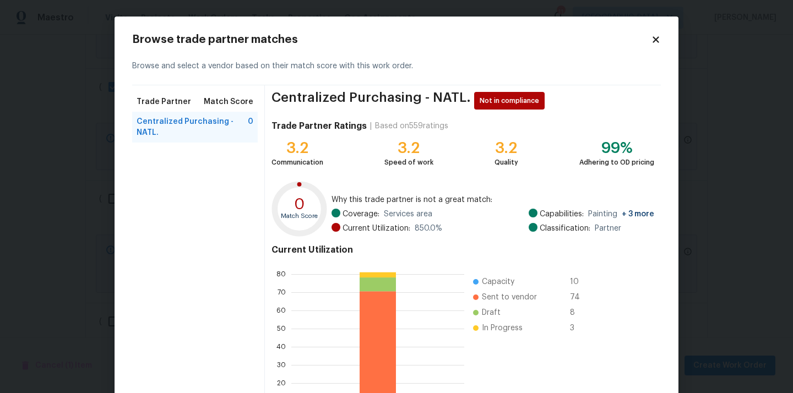
scroll to position [93, 0]
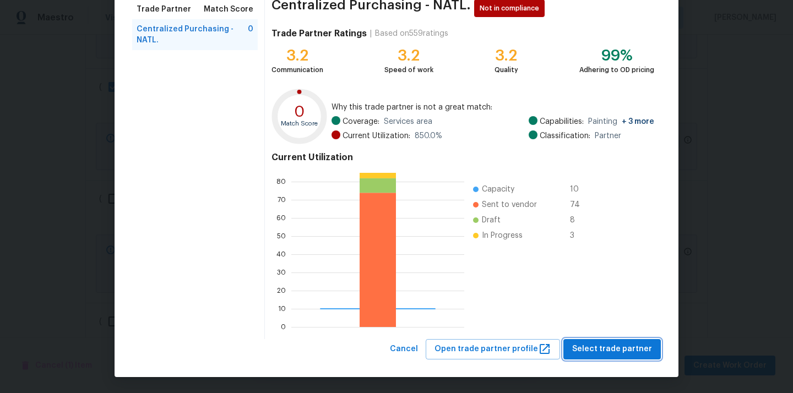
click at [610, 347] on span "Select trade partner" at bounding box center [612, 350] width 80 height 14
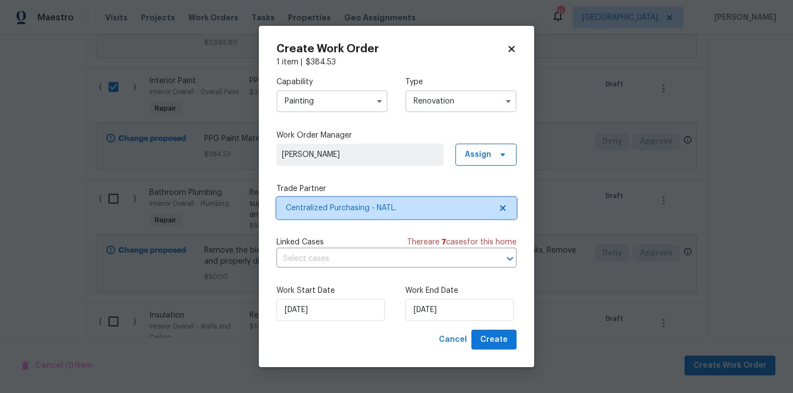
scroll to position [0, 0]
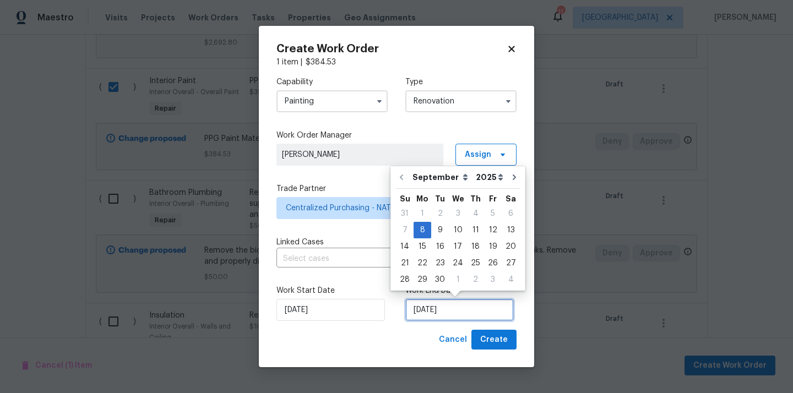
click at [449, 300] on input "[DATE]" at bounding box center [460, 310] width 109 height 22
click at [488, 248] on div "19" at bounding box center [493, 246] width 18 height 15
type input "[DATE]"
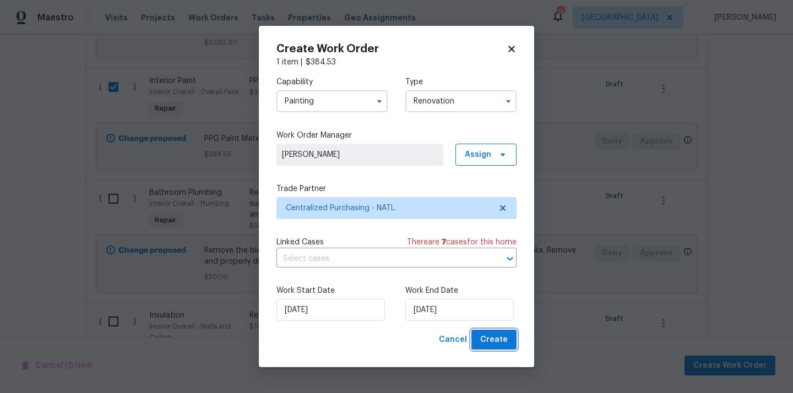
click at [487, 347] on button "Create" at bounding box center [494, 340] width 45 height 20
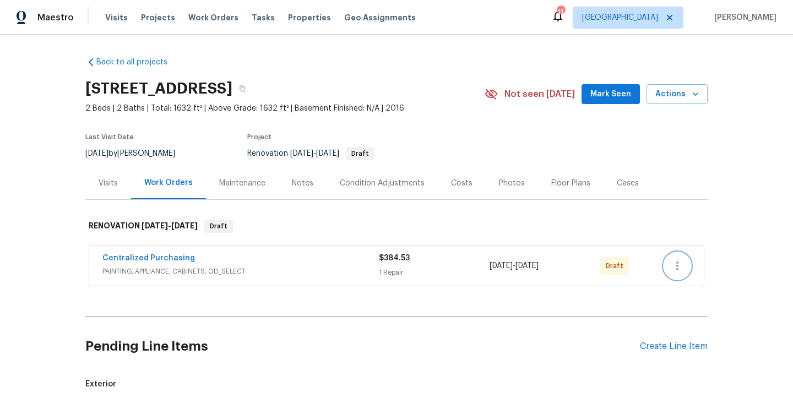
click at [671, 269] on icon "button" at bounding box center [677, 266] width 13 height 13
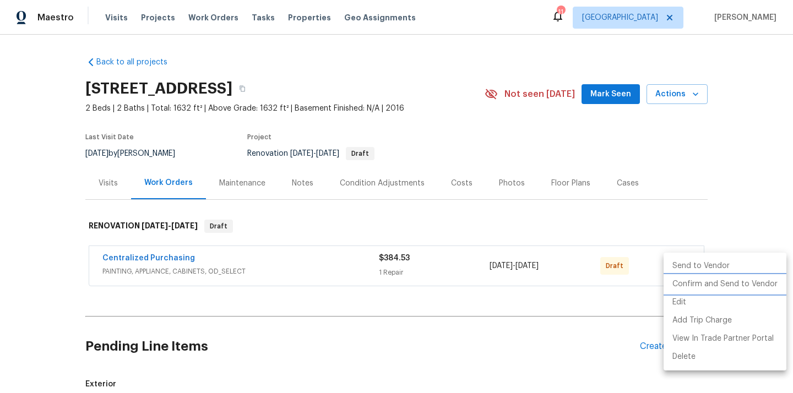
click at [678, 285] on li "Confirm and Send to Vendor" at bounding box center [725, 284] width 123 height 18
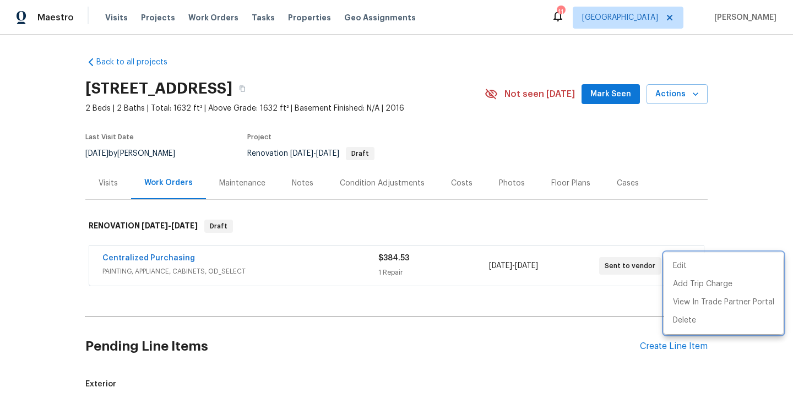
click at [274, 266] on div at bounding box center [396, 196] width 793 height 393
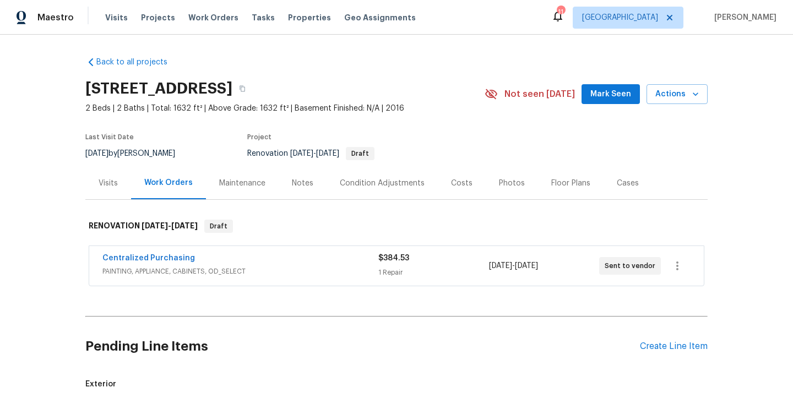
click at [166, 254] on span "Centralized Purchasing" at bounding box center [148, 258] width 93 height 11
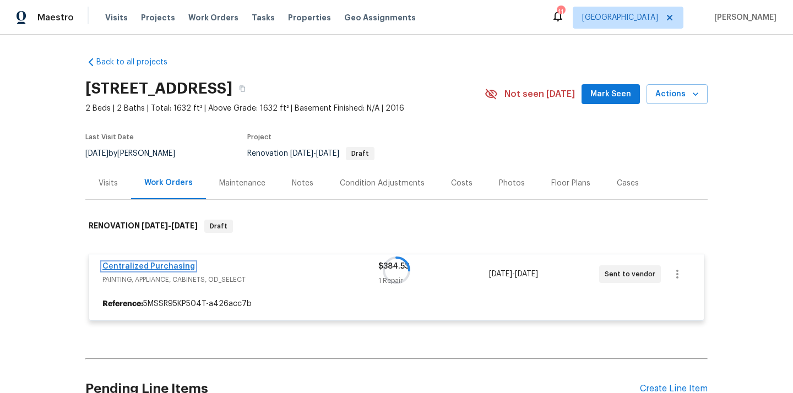
click at [158, 265] on link "Centralized Purchasing" at bounding box center [148, 267] width 93 height 8
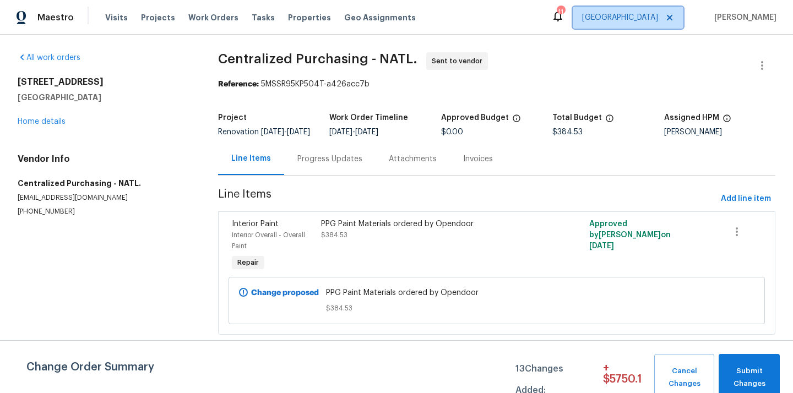
click at [645, 13] on span "[GEOGRAPHIC_DATA]" at bounding box center [620, 17] width 76 height 11
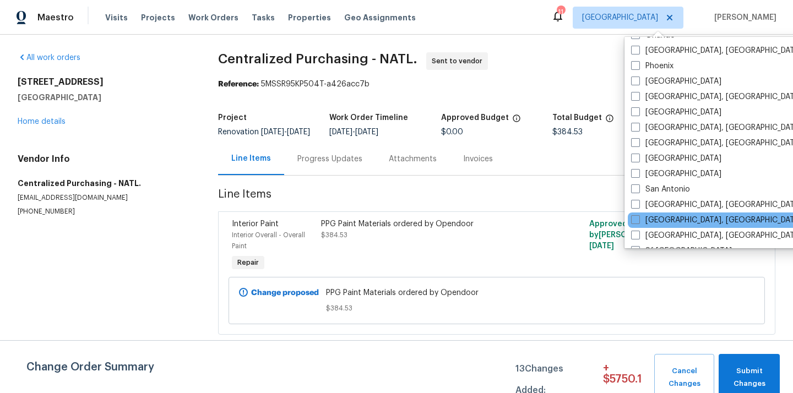
scroll to position [643, 0]
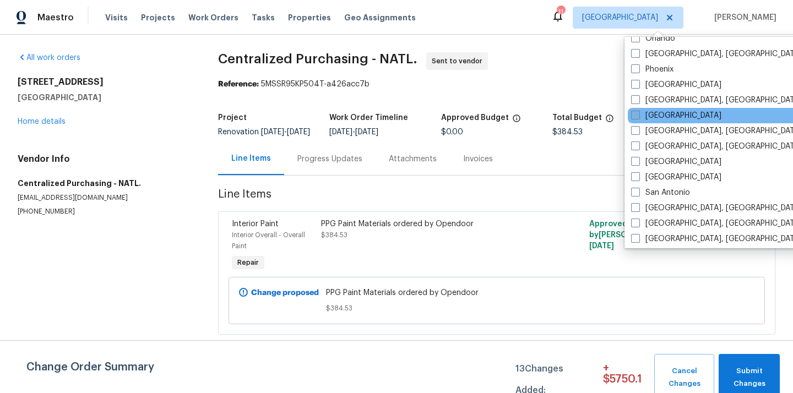
click at [656, 114] on label "[GEOGRAPHIC_DATA]" at bounding box center [676, 115] width 90 height 11
click at [639, 114] on input "[GEOGRAPHIC_DATA]" at bounding box center [634, 113] width 7 height 7
checkbox input "true"
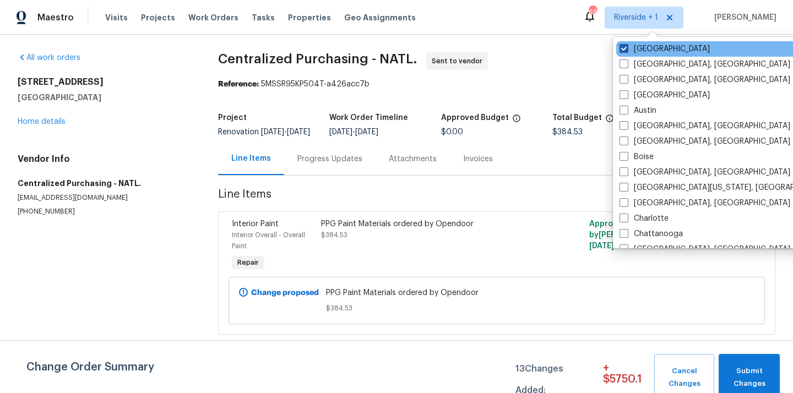
click at [649, 49] on label "[GEOGRAPHIC_DATA]" at bounding box center [665, 49] width 90 height 11
click at [627, 49] on input "[GEOGRAPHIC_DATA]" at bounding box center [623, 47] width 7 height 7
checkbox input "false"
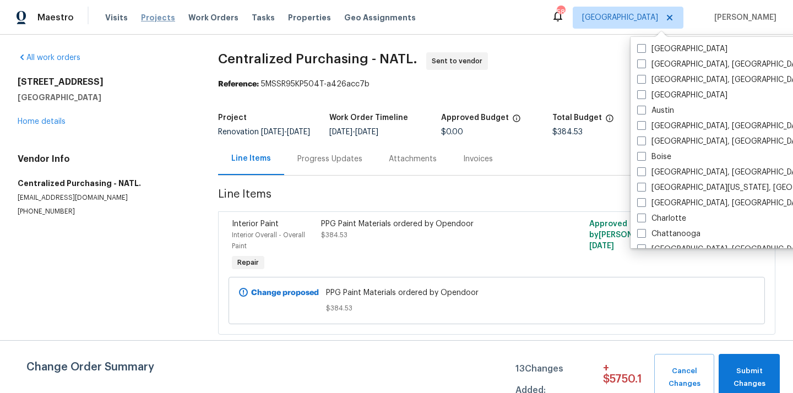
click at [150, 19] on span "Projects" at bounding box center [158, 17] width 34 height 11
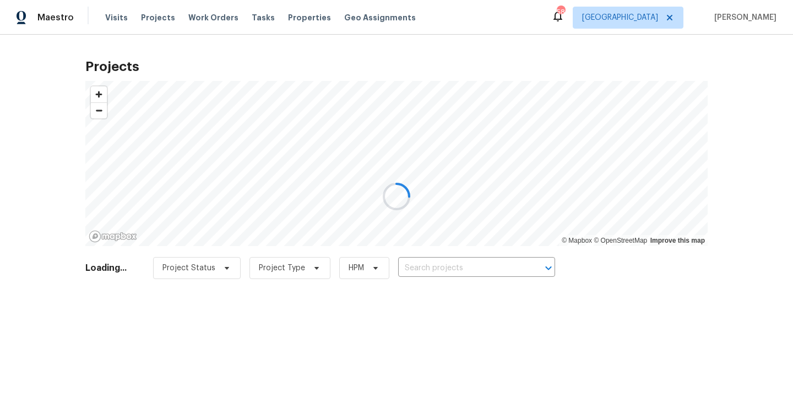
click at [463, 266] on div at bounding box center [396, 196] width 793 height 393
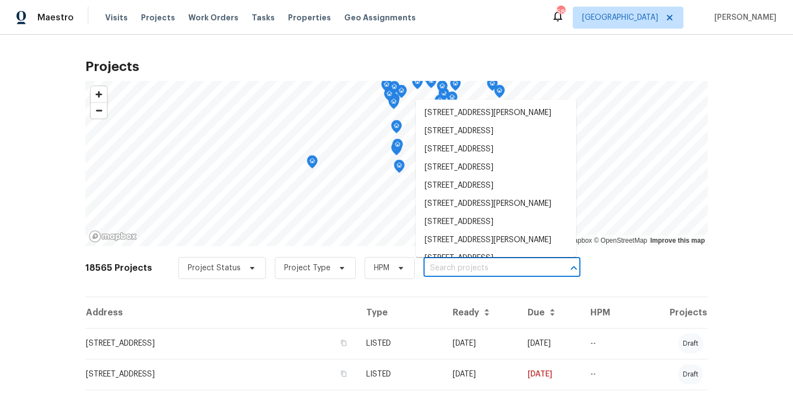
click at [463, 266] on input "text" at bounding box center [487, 268] width 126 height 17
paste input "[STREET_ADDRESS]"
type input "[STREET_ADDRESS]"
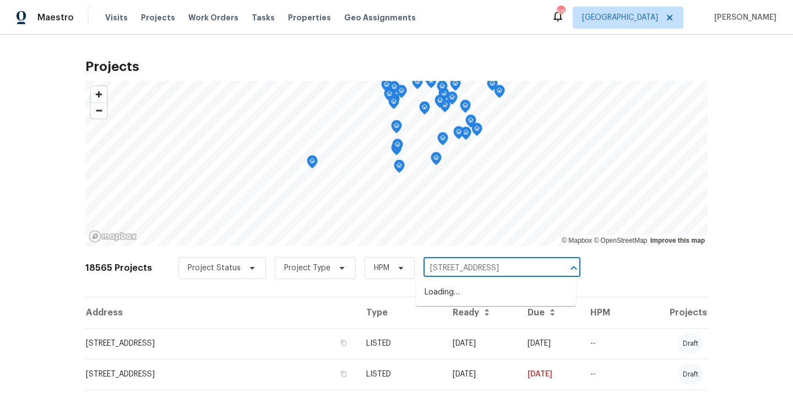
scroll to position [0, 24]
click at [455, 296] on li "[STREET_ADDRESS]" at bounding box center [496, 293] width 160 height 18
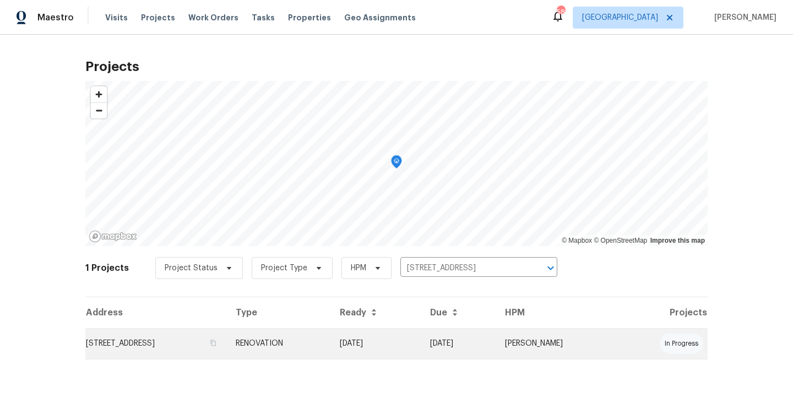
click at [182, 337] on td "[STREET_ADDRESS]" at bounding box center [156, 343] width 142 height 31
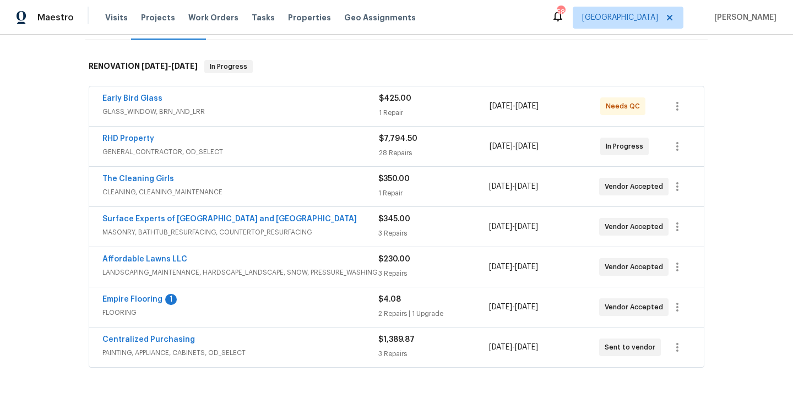
scroll to position [177, 0]
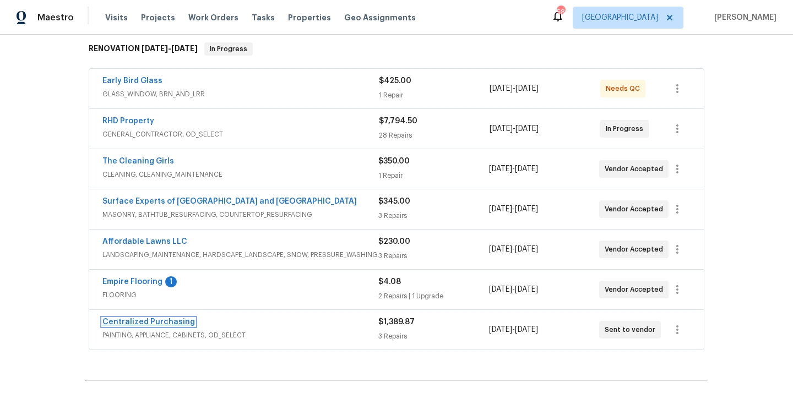
click at [163, 325] on link "Centralized Purchasing" at bounding box center [148, 322] width 93 height 8
